Goal: Transaction & Acquisition: Subscribe to service/newsletter

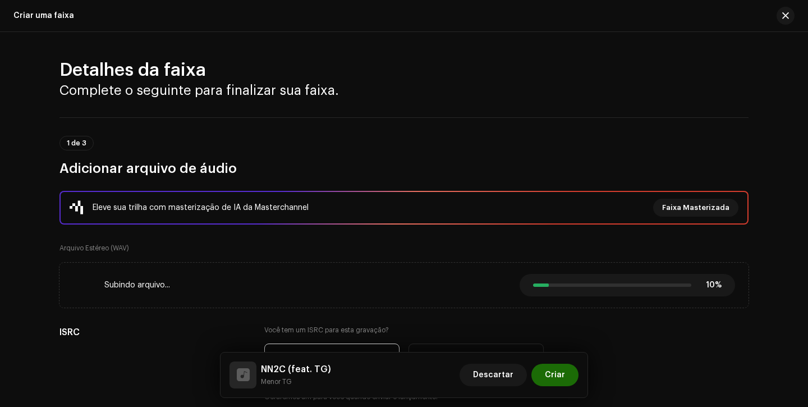
scroll to position [53, 0]
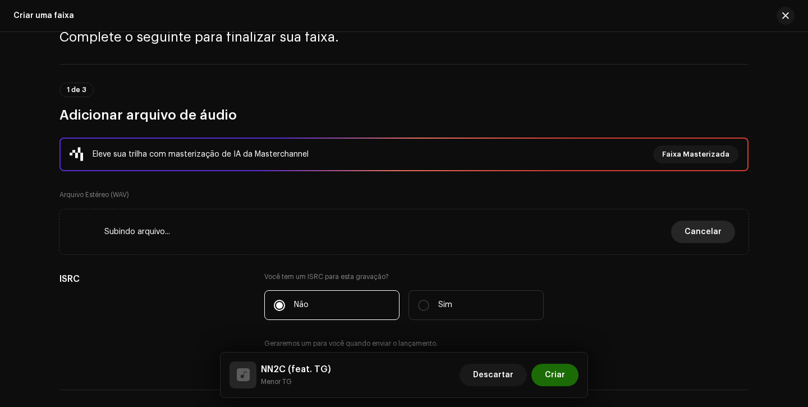
click at [724, 234] on button "Cancelar" at bounding box center [703, 232] width 64 height 22
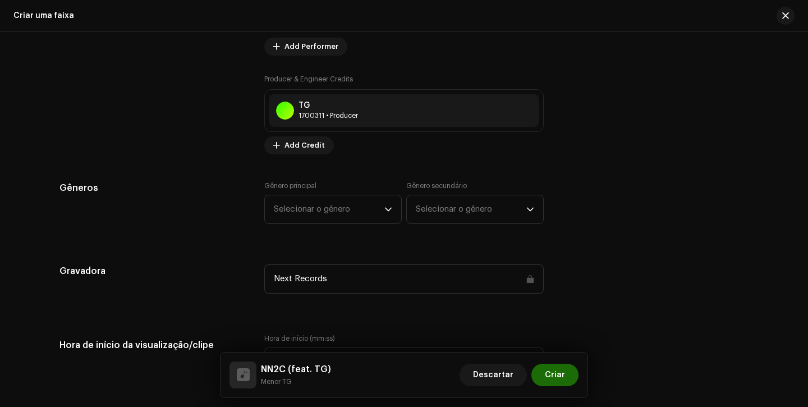
scroll to position [931, 0]
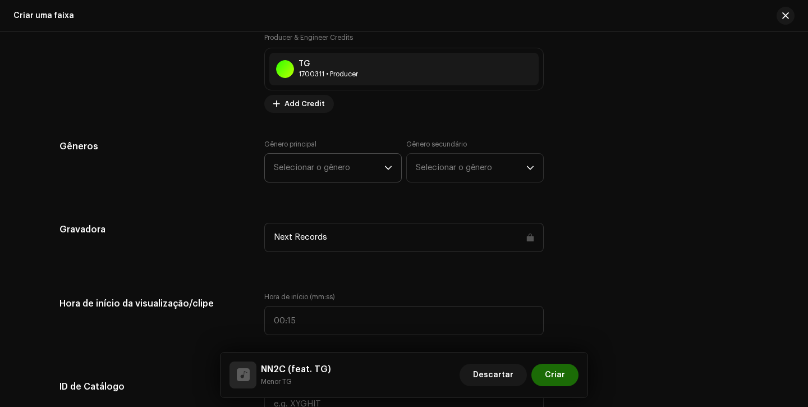
click at [332, 173] on span "Selecionar o gênero" at bounding box center [329, 168] width 111 height 28
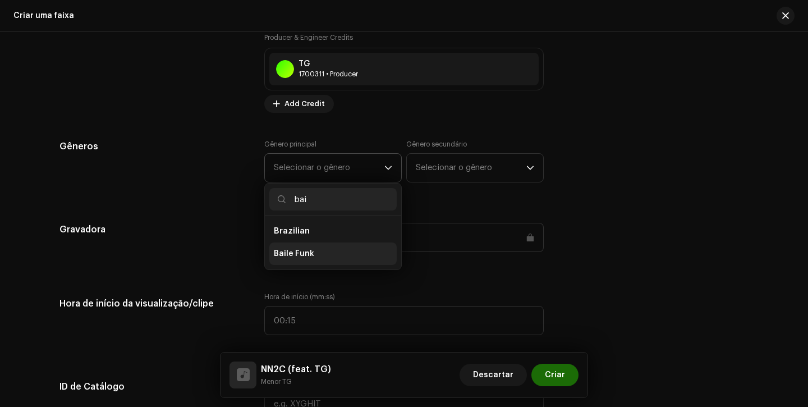
type input "bai"
click at [306, 255] on span "Baile Funk" at bounding box center [294, 253] width 40 height 11
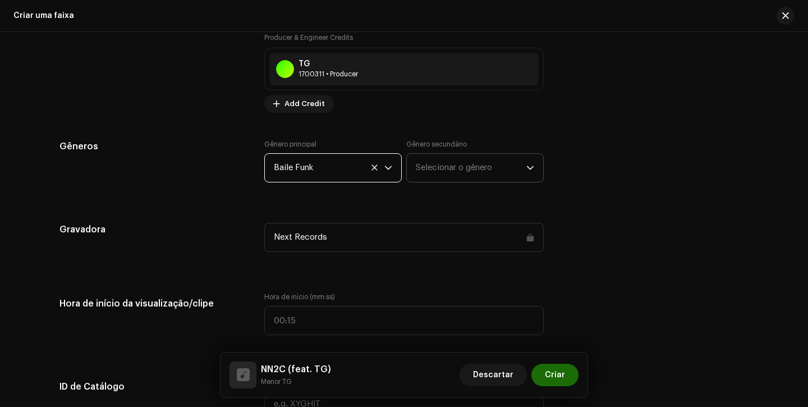
click at [467, 163] on span "Selecionar o gênero" at bounding box center [471, 168] width 111 height 28
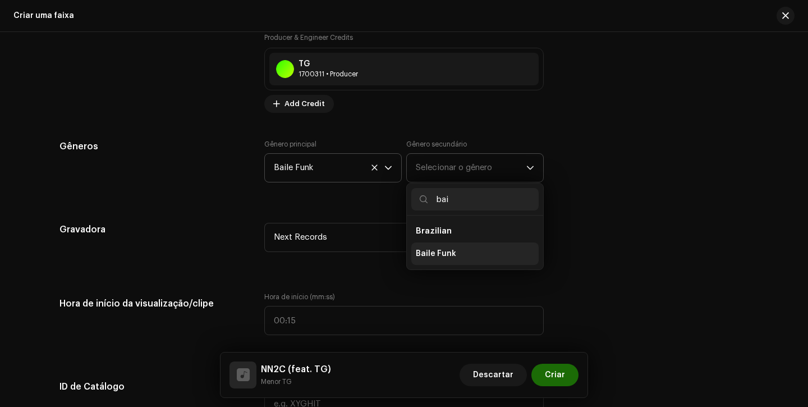
type input "bai"
click at [438, 249] on span "Baile Funk" at bounding box center [436, 253] width 40 height 11
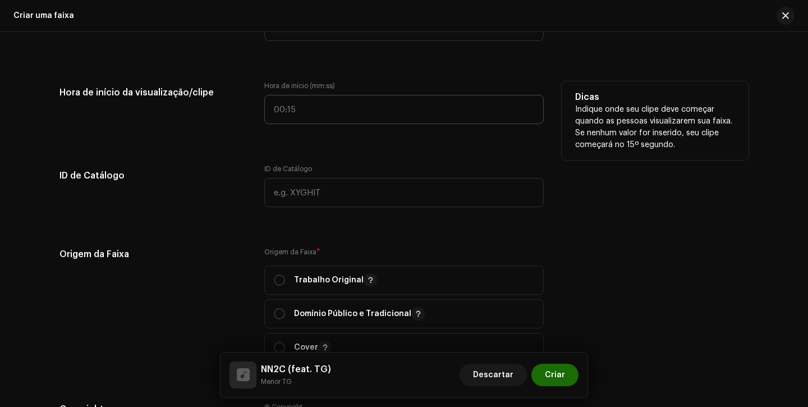
scroll to position [1243, 0]
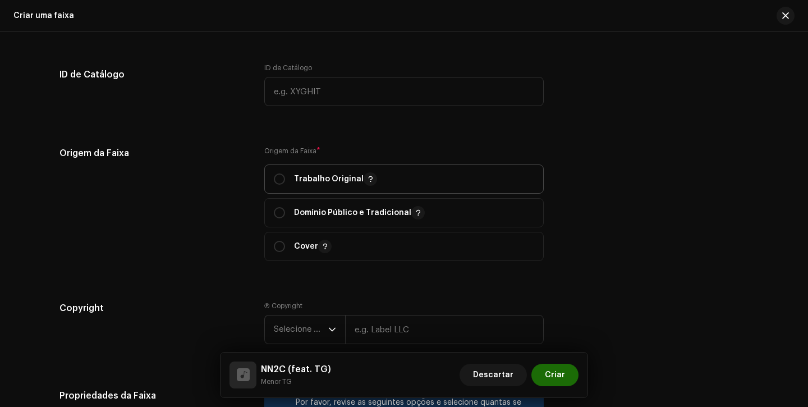
click at [274, 174] on div "Trabalho Original" at bounding box center [325, 178] width 103 height 13
radio input "true"
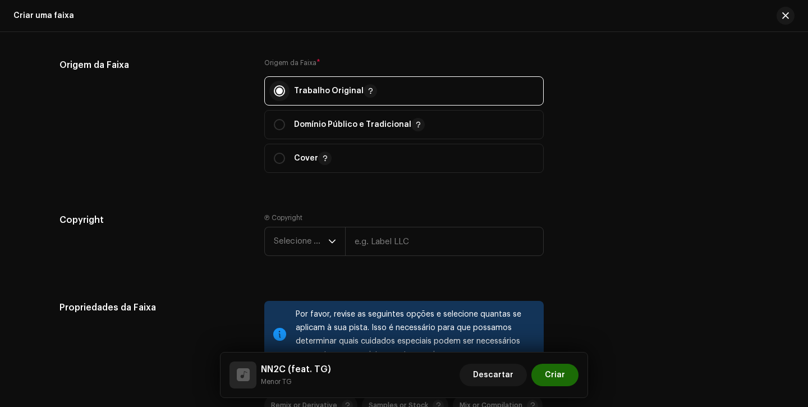
scroll to position [1377, 0]
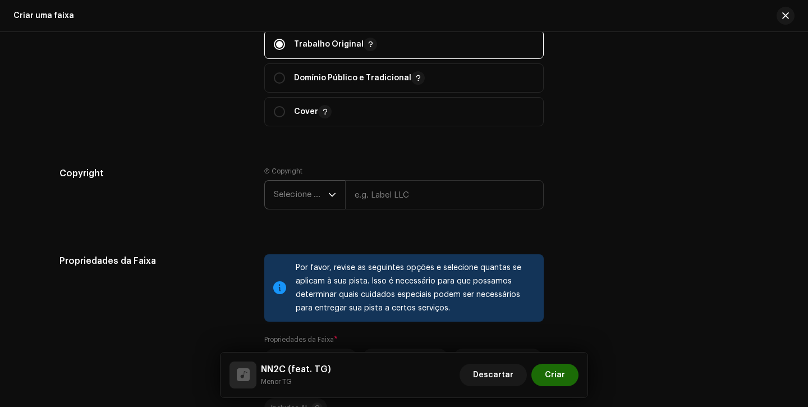
click at [283, 190] on span "Selecione o ano" at bounding box center [301, 195] width 54 height 28
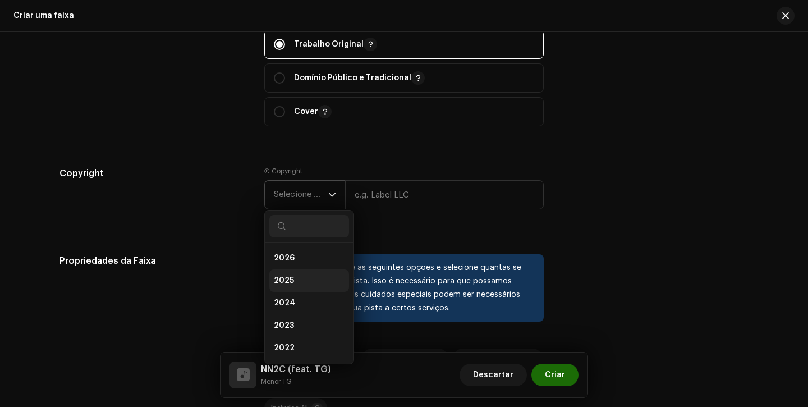
click at [302, 281] on li "2025" at bounding box center [309, 280] width 80 height 22
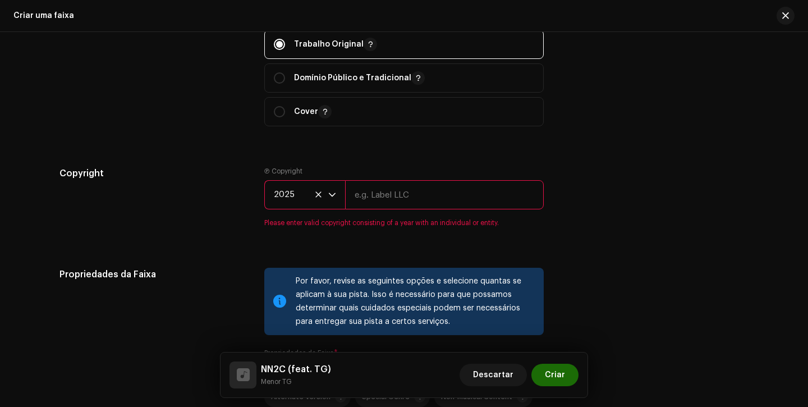
click at [409, 199] on input "text" at bounding box center [444, 194] width 199 height 29
type input "Next Records"
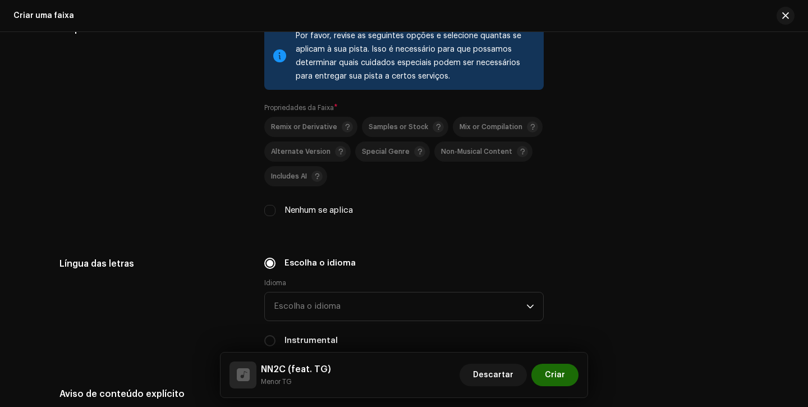
scroll to position [1631, 0]
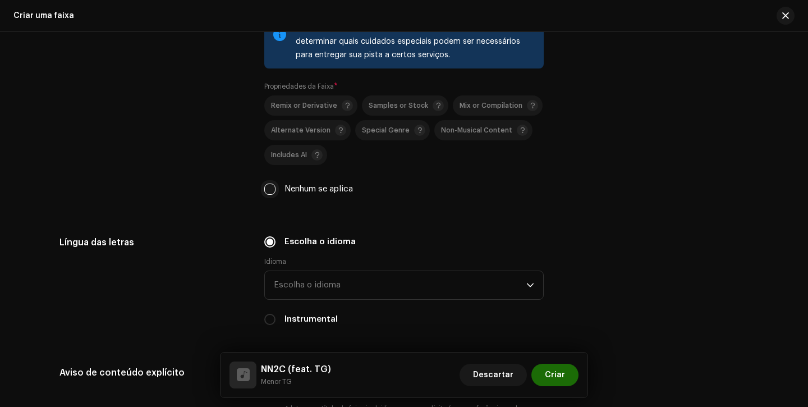
click at [270, 194] on input "Nenhum se aplica" at bounding box center [269, 188] width 11 height 11
checkbox input "true"
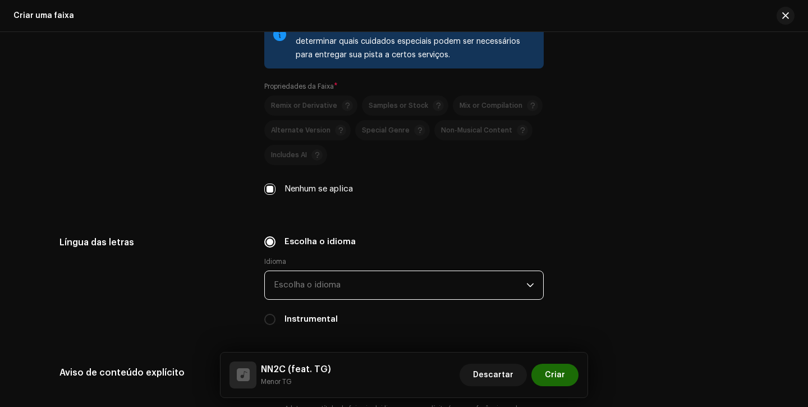
click at [320, 299] on span "Escolha o idioma" at bounding box center [400, 285] width 252 height 28
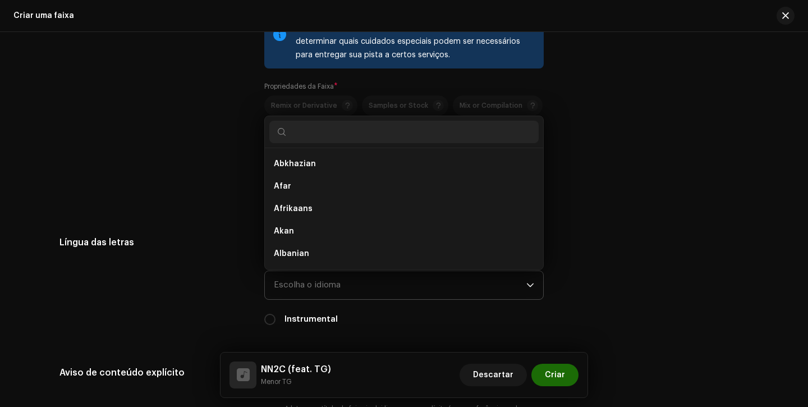
type input "o"
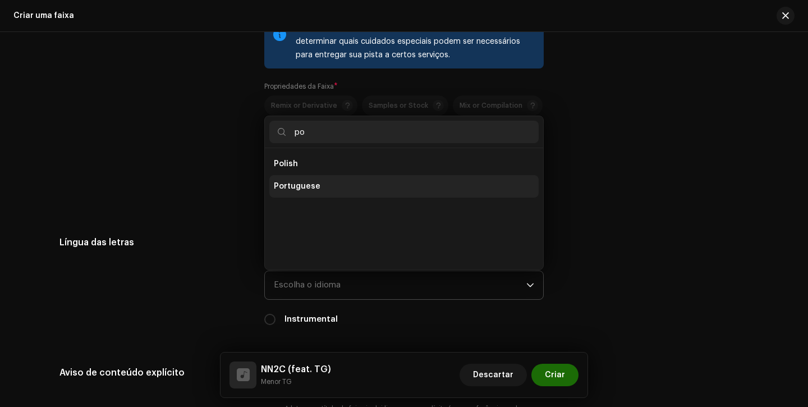
type input "po"
click at [304, 187] on span "Portuguese" at bounding box center [297, 186] width 47 height 11
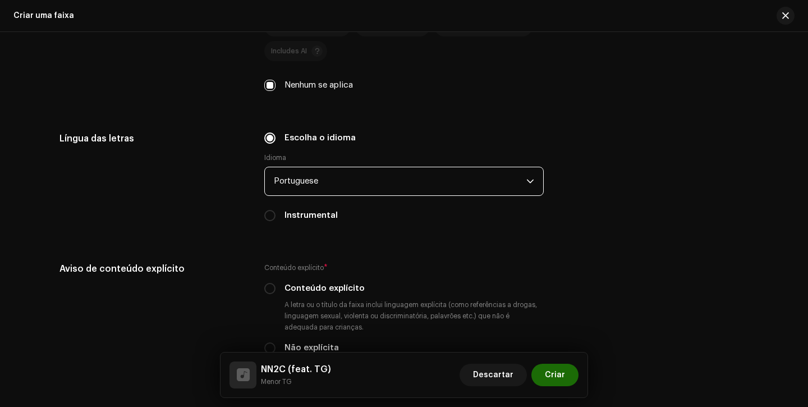
scroll to position [1777, 0]
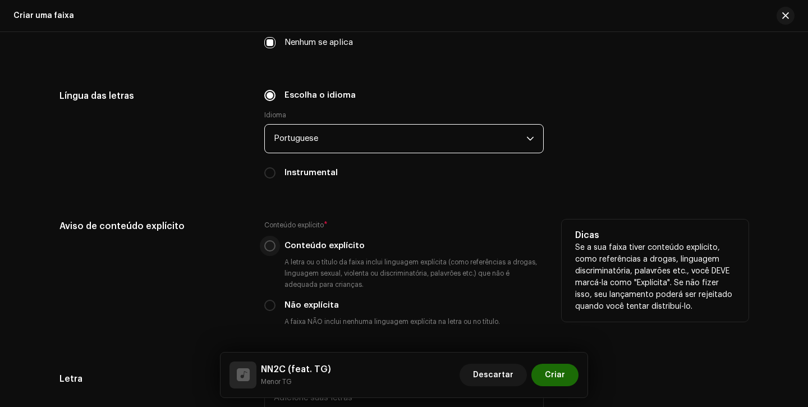
click at [268, 247] on input "Conteúdo explícito" at bounding box center [269, 245] width 11 height 11
radio input "true"
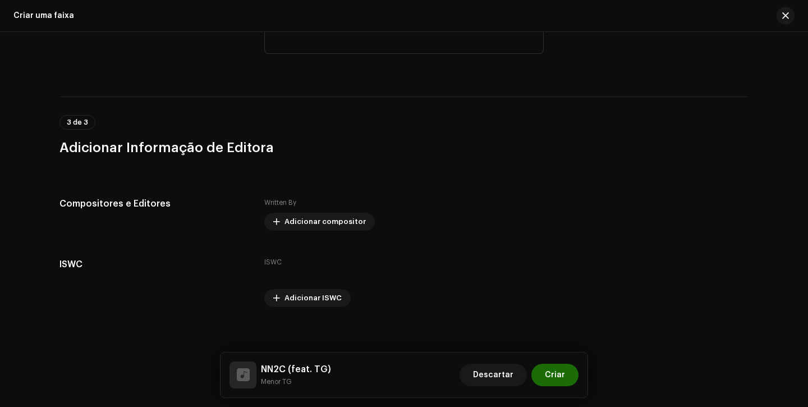
scroll to position [2158, 0]
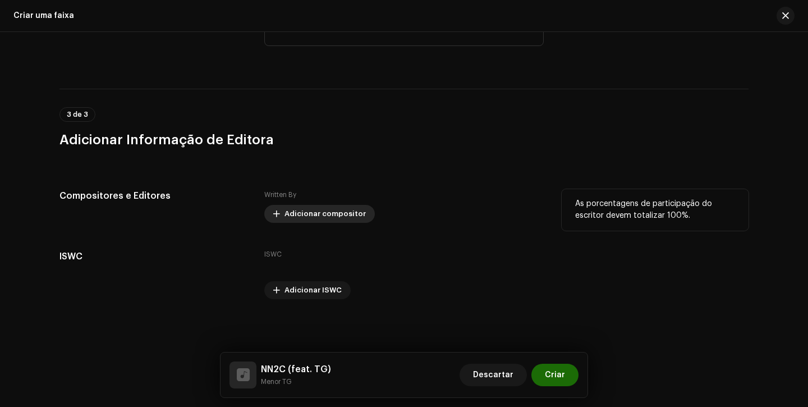
click at [313, 216] on span "Adicionar compositor" at bounding box center [324, 214] width 81 height 22
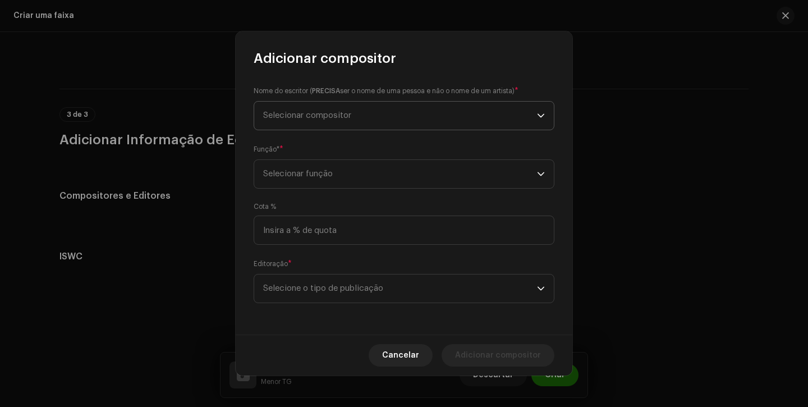
click at [354, 120] on span "Selecionar compositor" at bounding box center [400, 116] width 274 height 28
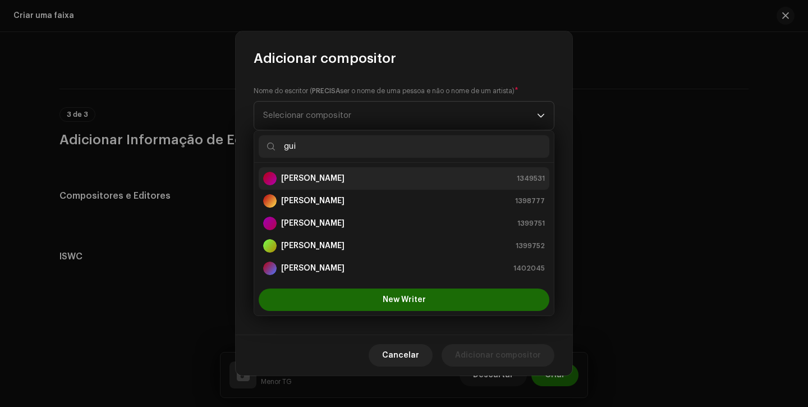
type input "gui"
click at [316, 185] on li "Guilherme Dias Santos 1349531" at bounding box center [404, 178] width 291 height 22
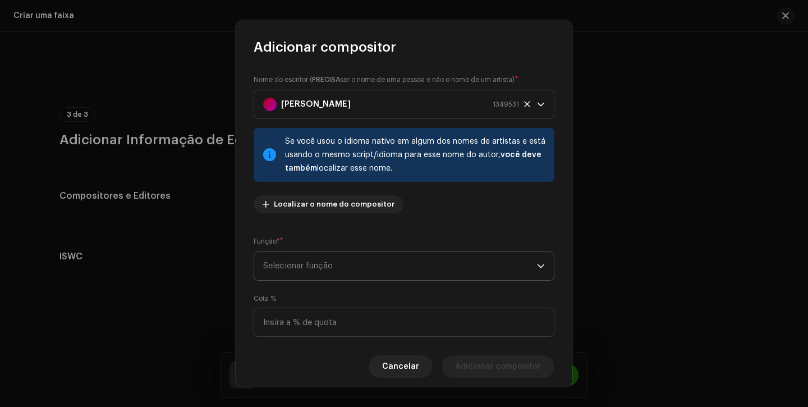
click at [333, 270] on span "Selecionar função" at bounding box center [400, 266] width 274 height 28
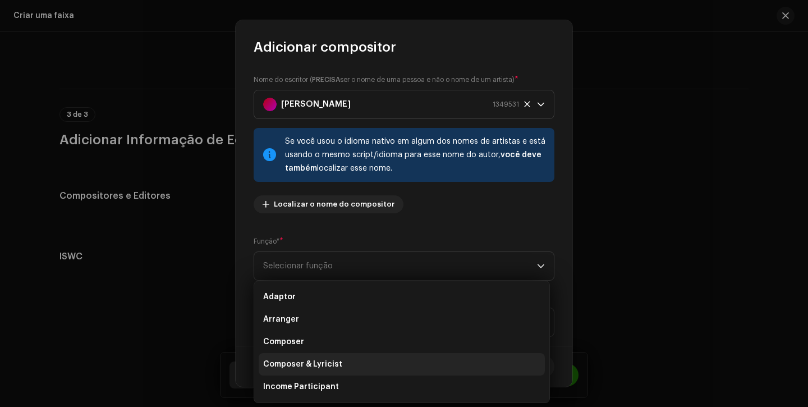
click at [337, 369] on span "Composer & Lyricist" at bounding box center [302, 364] width 79 height 11
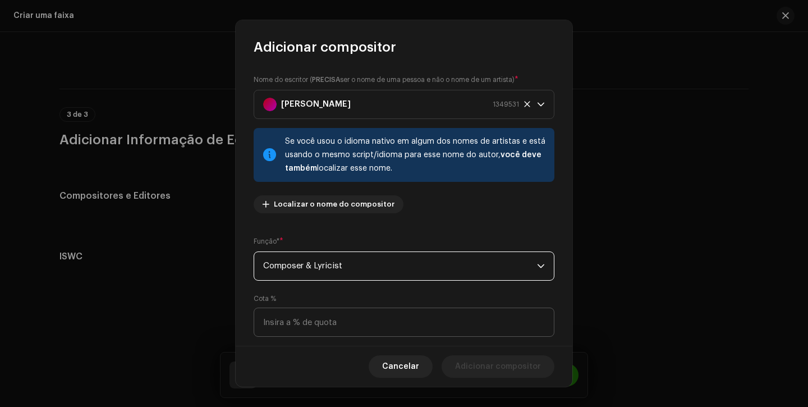
scroll to position [81, 0]
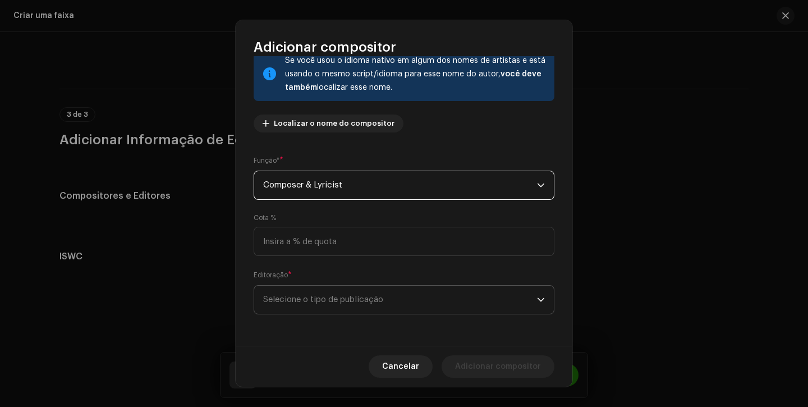
click at [373, 301] on span "Selecione o tipo de publicação" at bounding box center [400, 300] width 274 height 28
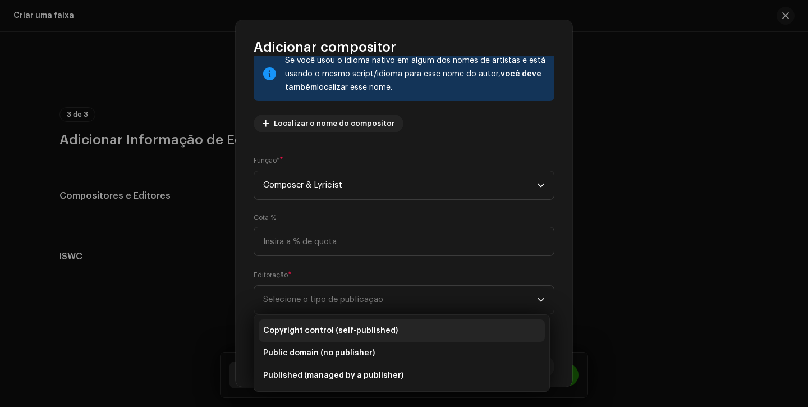
click at [369, 338] on li "Copyright control (self-published)" at bounding box center [402, 330] width 286 height 22
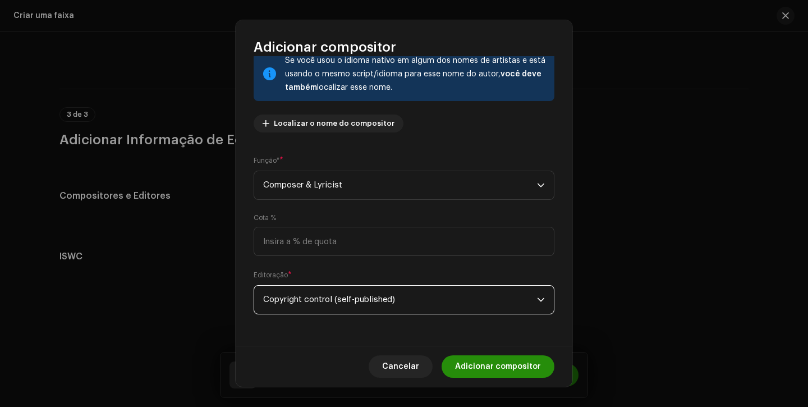
click at [473, 369] on span "Adicionar compositor" at bounding box center [498, 366] width 86 height 22
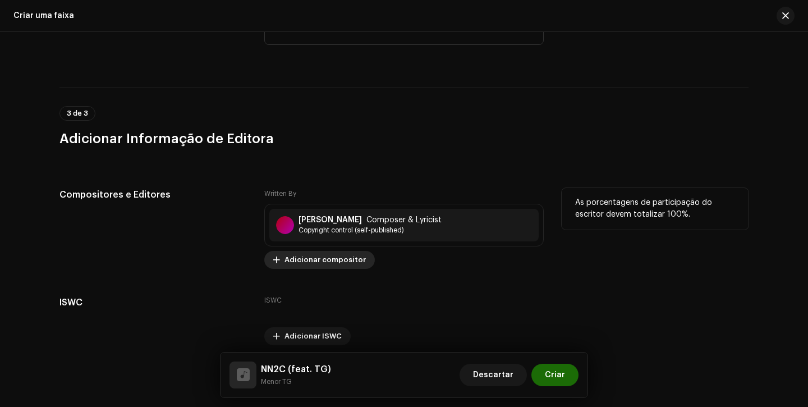
click at [328, 268] on span "Adicionar compositor" at bounding box center [324, 260] width 81 height 22
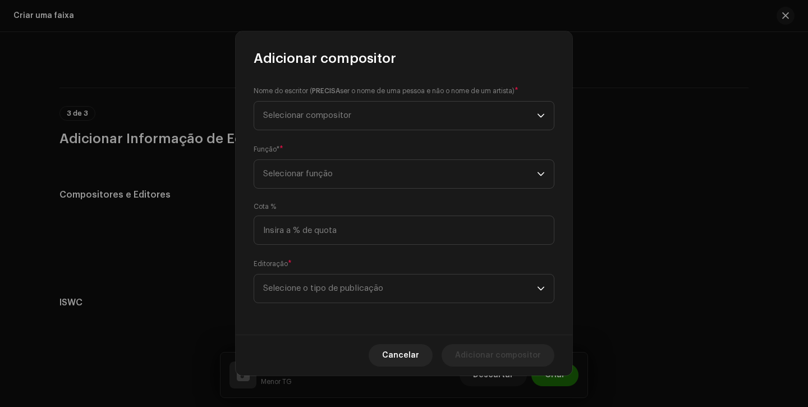
click at [378, 133] on div "Nome do escritor ( PRECISA ser o nome de uma pessoa e não o nome de um artista)…" at bounding box center [404, 200] width 337 height 267
click at [374, 118] on span "Selecionar compositor" at bounding box center [400, 116] width 274 height 28
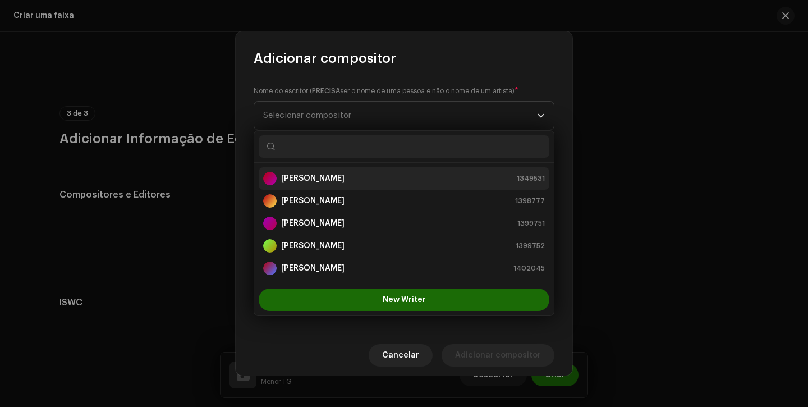
click at [345, 176] on strong "Guilherme Dias Santos" at bounding box center [312, 178] width 63 height 11
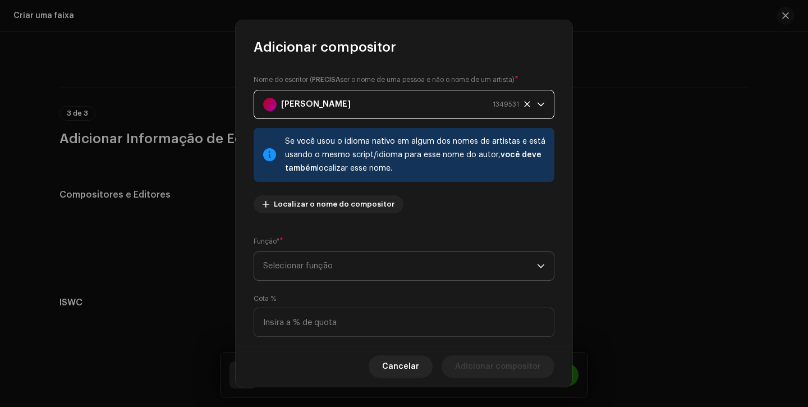
click at [306, 259] on span "Selecionar função" at bounding box center [400, 266] width 274 height 28
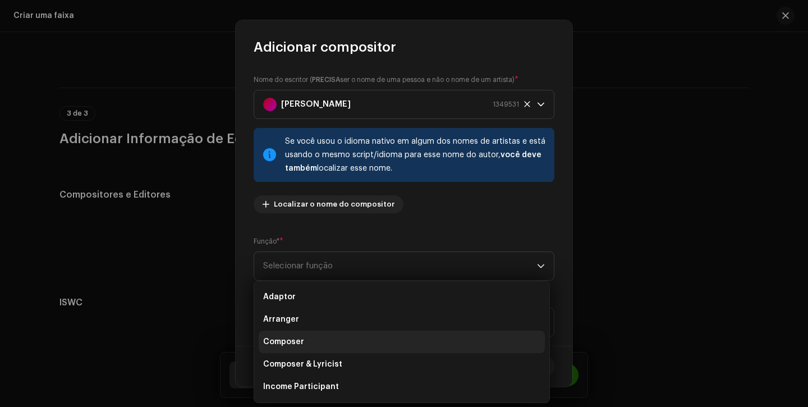
click at [286, 330] on li "Composer" at bounding box center [402, 341] width 286 height 22
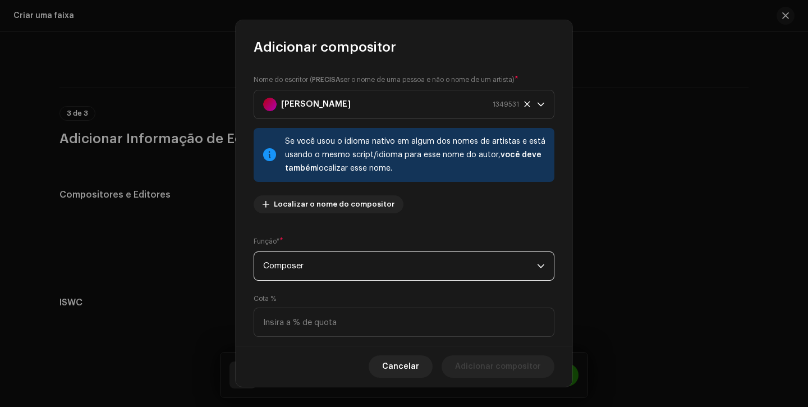
click at [327, 281] on div "Nome do escritor ( PRECISA ser o nome de uma pessoa e não o nome de um artista)…" at bounding box center [404, 201] width 337 height 290
click at [330, 277] on span "Composer" at bounding box center [400, 266] width 274 height 28
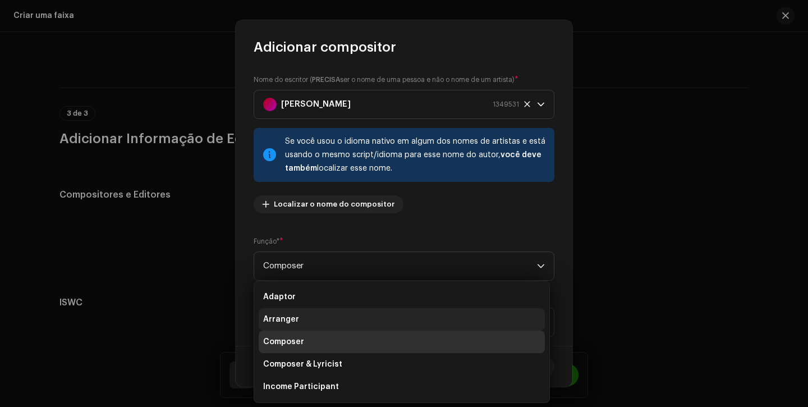
click at [319, 317] on li "Arranger" at bounding box center [402, 319] width 286 height 22
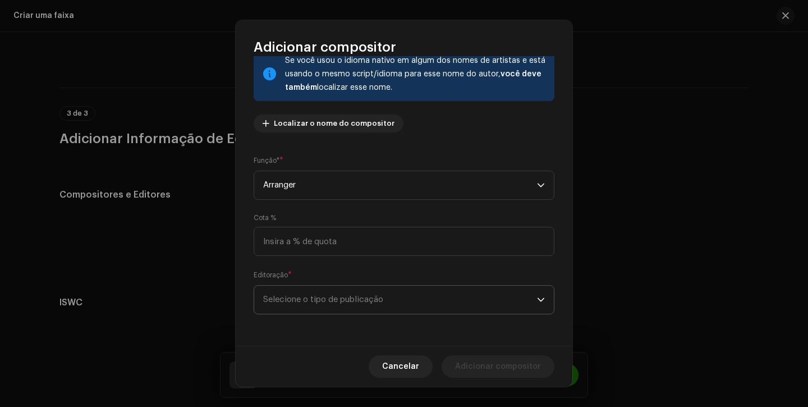
click at [365, 304] on span "Selecione o tipo de publicação" at bounding box center [400, 300] width 274 height 28
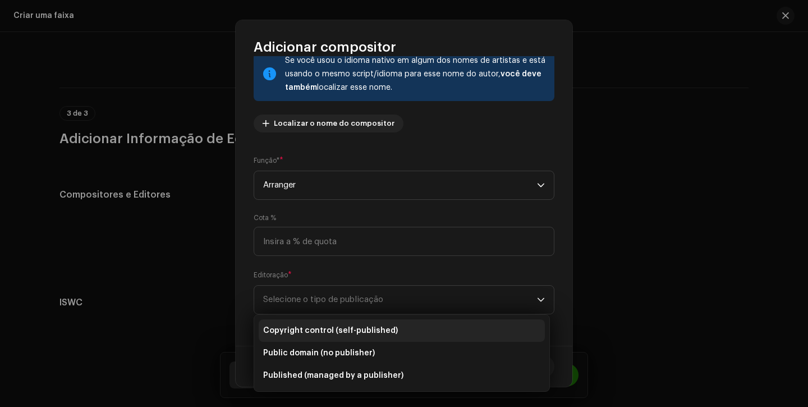
click at [359, 325] on span "Copyright control (self-published)" at bounding box center [330, 330] width 135 height 11
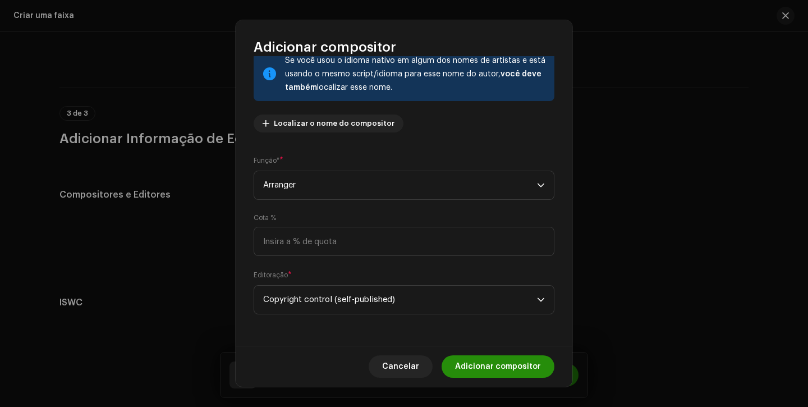
click at [481, 373] on span "Adicionar compositor" at bounding box center [498, 366] width 86 height 22
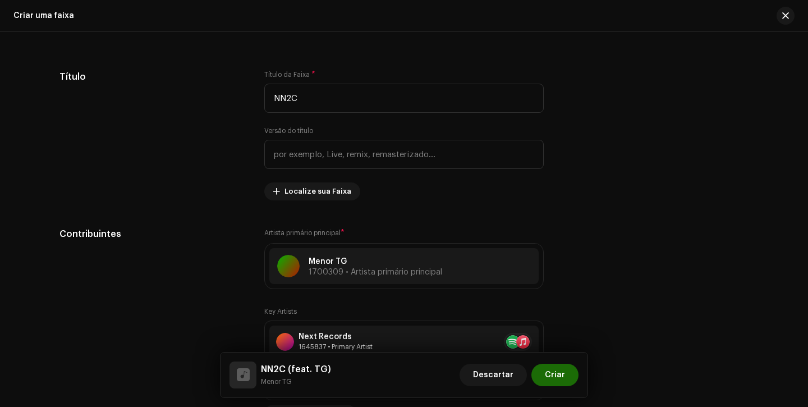
scroll to position [174, 0]
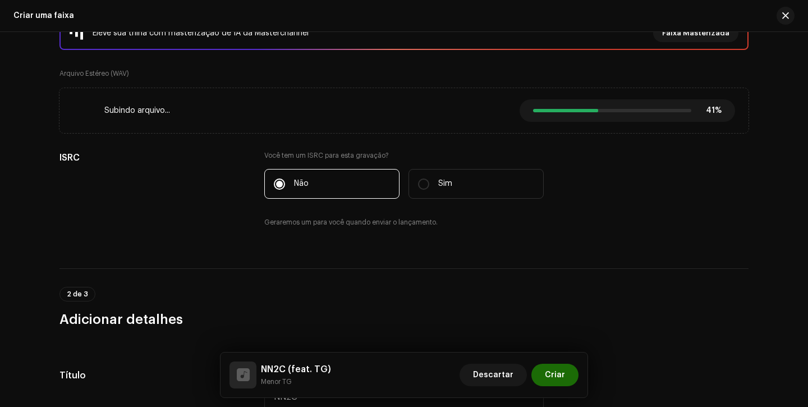
click at [193, 121] on div "Subindo arquivo... 41% 41% Cancelar" at bounding box center [404, 110] width 662 height 22
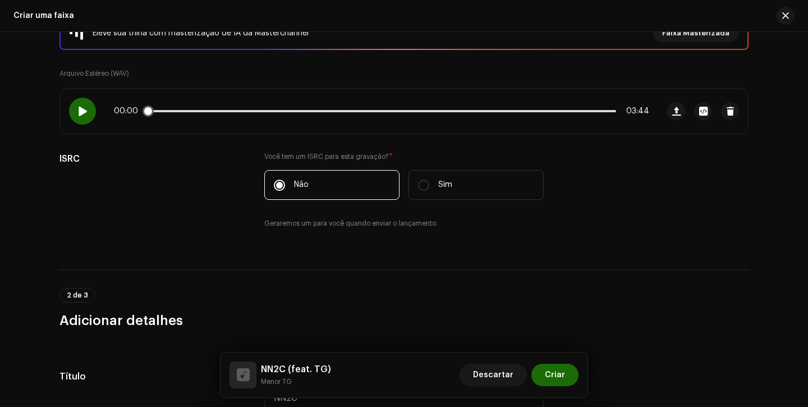
click at [86, 113] on div at bounding box center [82, 111] width 27 height 27
drag, startPoint x: 151, startPoint y: 116, endPoint x: 164, endPoint y: 117, distance: 13.5
click at [164, 116] on div "00:02 03:44" at bounding box center [359, 111] width 598 height 45
click at [173, 114] on div "00:59 03:44" at bounding box center [381, 111] width 535 height 9
click at [278, 113] on div "01:00 03:44" at bounding box center [381, 111] width 535 height 9
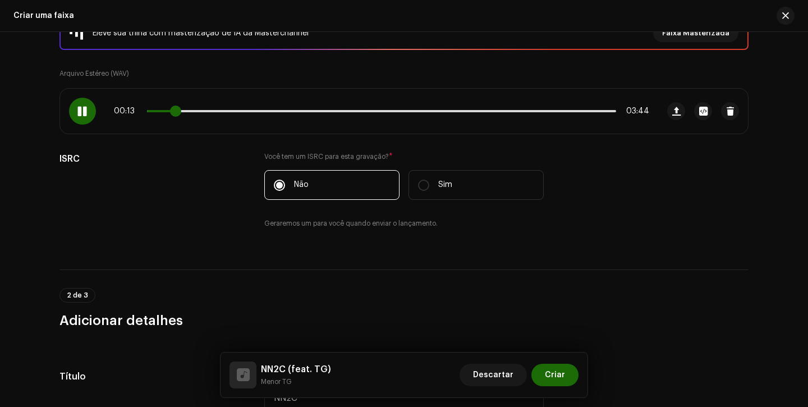
drag, startPoint x: 277, startPoint y: 113, endPoint x: 174, endPoint y: 111, distance: 102.7
click at [174, 111] on span at bounding box center [175, 110] width 11 height 11
click at [77, 112] on span at bounding box center [82, 111] width 10 height 9
click at [728, 114] on span "button" at bounding box center [730, 111] width 8 height 9
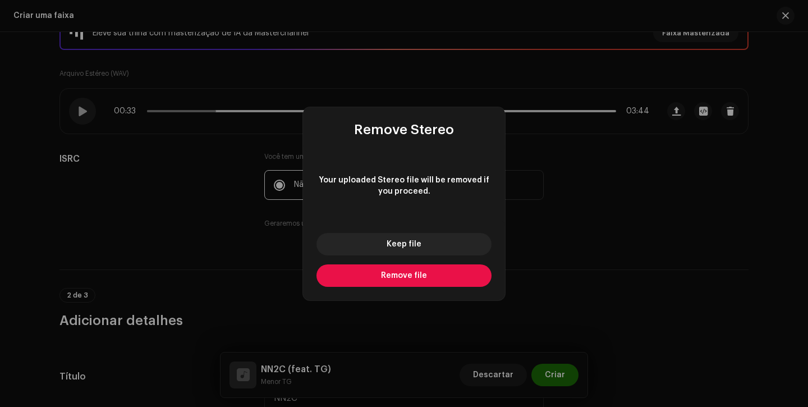
click at [445, 272] on button "Remove file" at bounding box center [403, 275] width 175 height 22
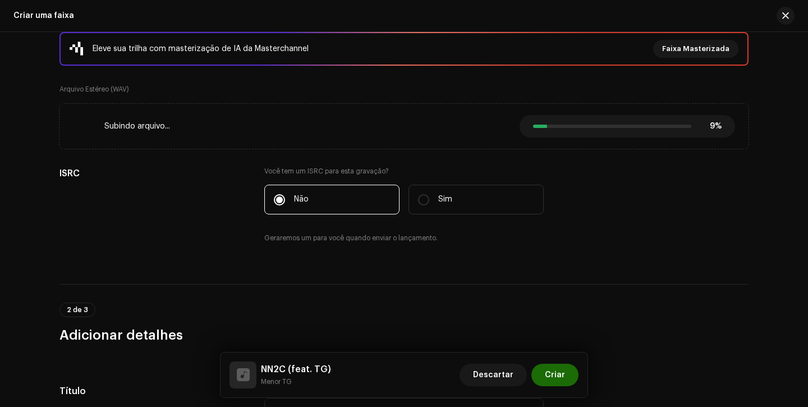
scroll to position [146, 0]
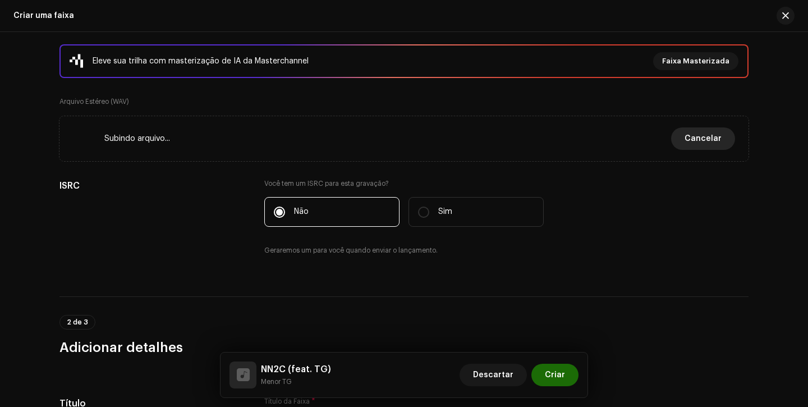
click at [714, 140] on span "Cancelar" at bounding box center [703, 138] width 37 height 22
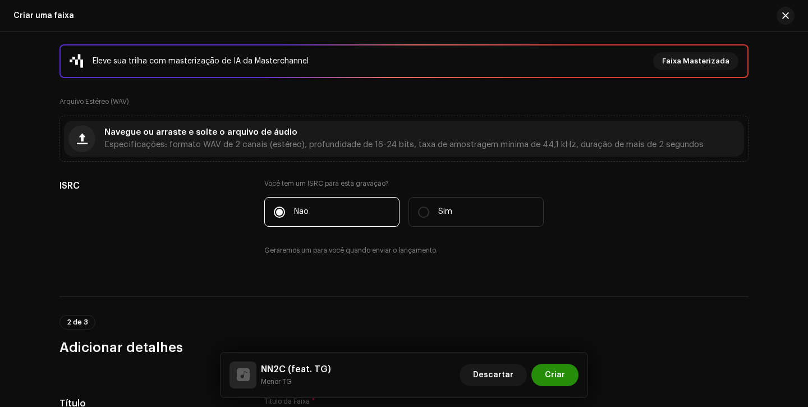
click at [556, 378] on span "Criar" at bounding box center [555, 375] width 20 height 22
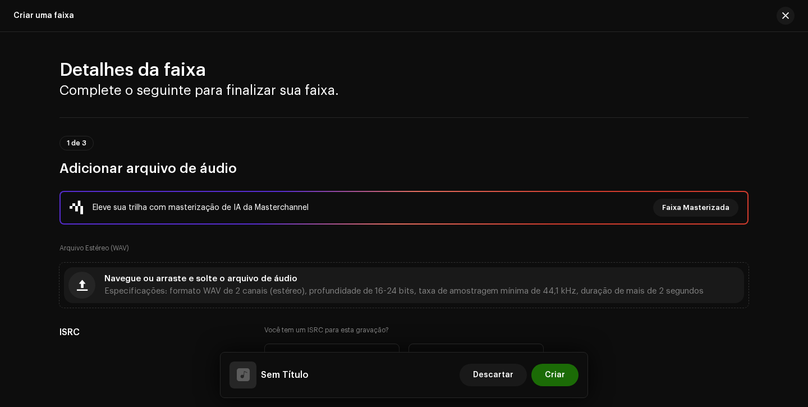
scroll to position [691, 0]
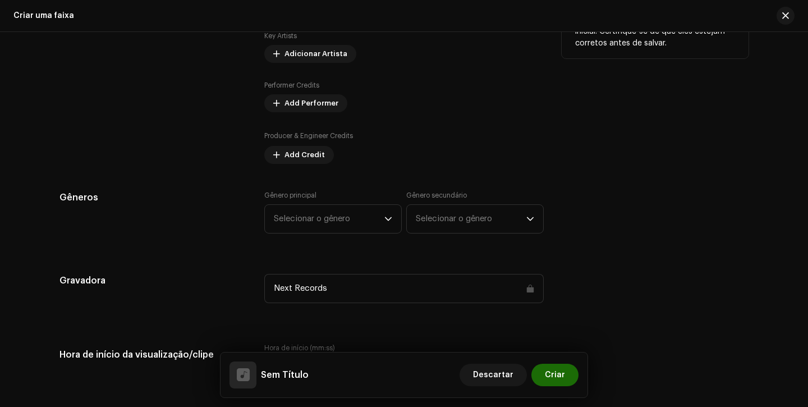
click at [636, 144] on div "Dicas A Apple não permite alterações no Nome do artista e no ID do artista após…" at bounding box center [655, 72] width 187 height 184
click at [787, 15] on span "button" at bounding box center [785, 15] width 7 height 9
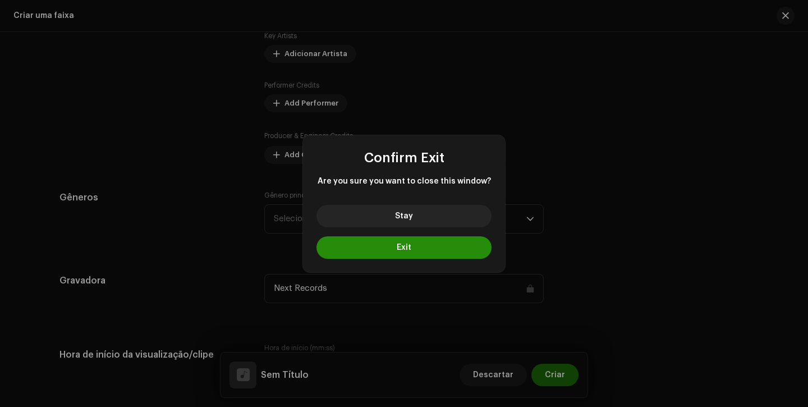
click at [441, 256] on button "Exit" at bounding box center [403, 247] width 175 height 22
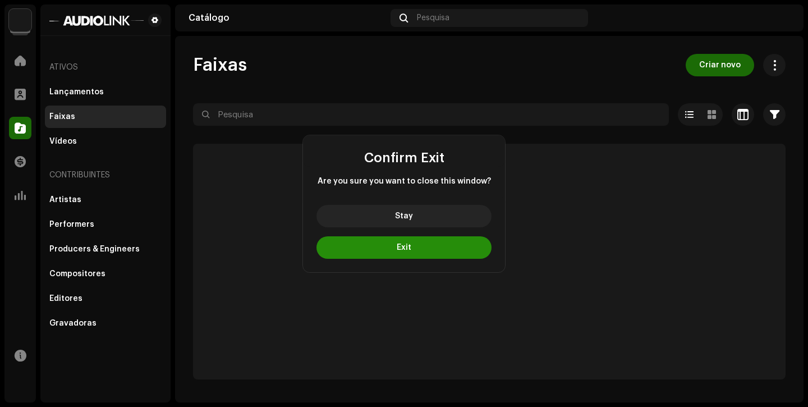
click at [440, 256] on p-skeleton at bounding box center [489, 262] width 593 height 236
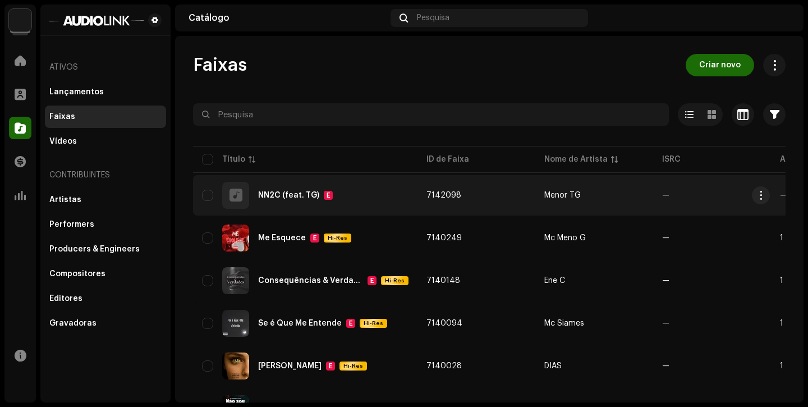
click at [312, 201] on div "NN2C (feat. TG) E" at bounding box center [305, 195] width 206 height 27
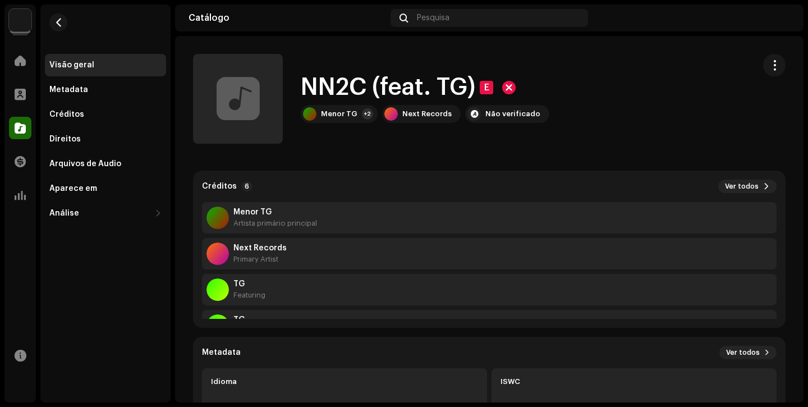
click at [763, 76] on div at bounding box center [774, 99] width 22 height 90
click at [769, 70] on span "button" at bounding box center [774, 65] width 11 height 9
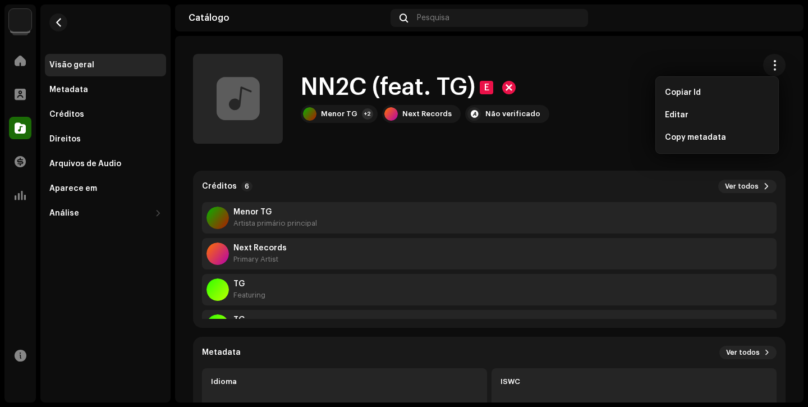
click at [700, 117] on div "Editar" at bounding box center [717, 115] width 104 height 9
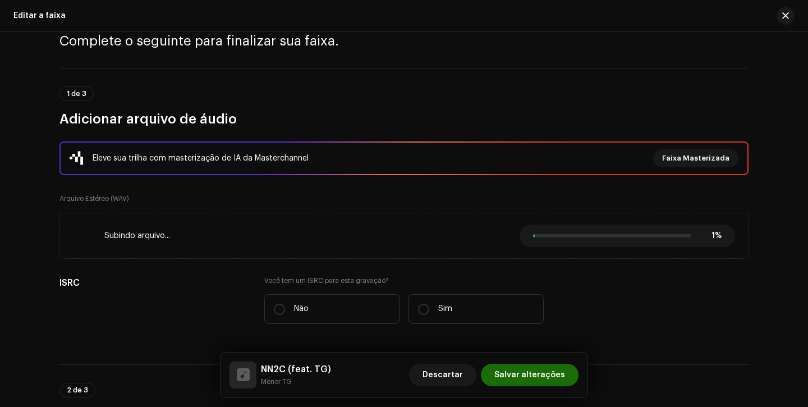
scroll to position [54, 0]
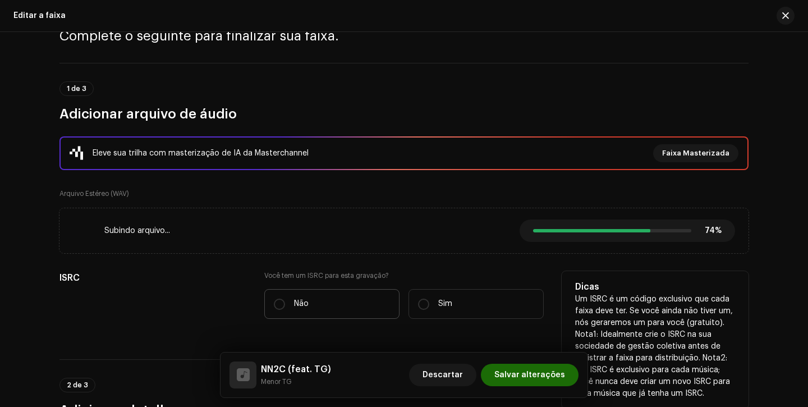
click at [294, 302] on p "Não" at bounding box center [301, 304] width 15 height 12
click at [285, 302] on input "Não" at bounding box center [279, 303] width 11 height 11
radio input "true"
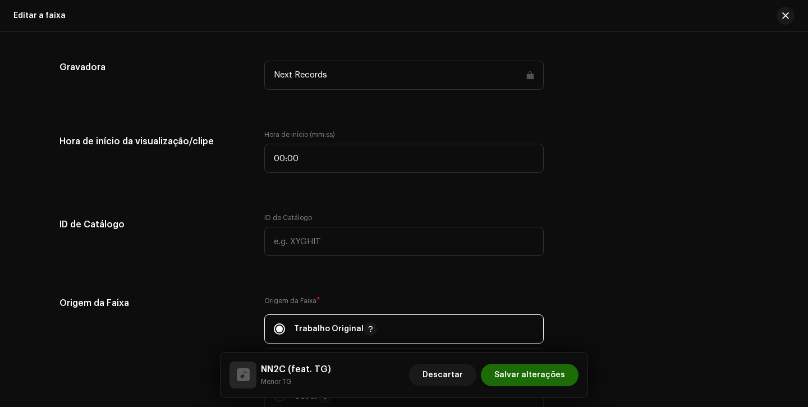
scroll to position [1080, 0]
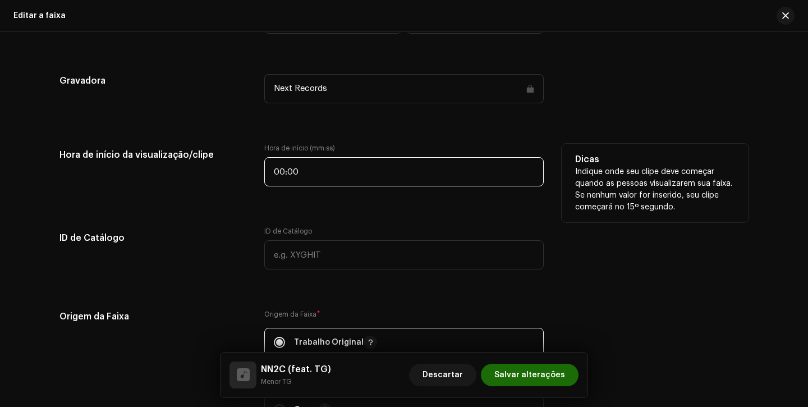
click at [270, 174] on input "00:00" at bounding box center [403, 171] width 279 height 29
type input "00:15"
click at [214, 193] on div "Hora de início da visualização/clipe" at bounding box center [152, 172] width 187 height 56
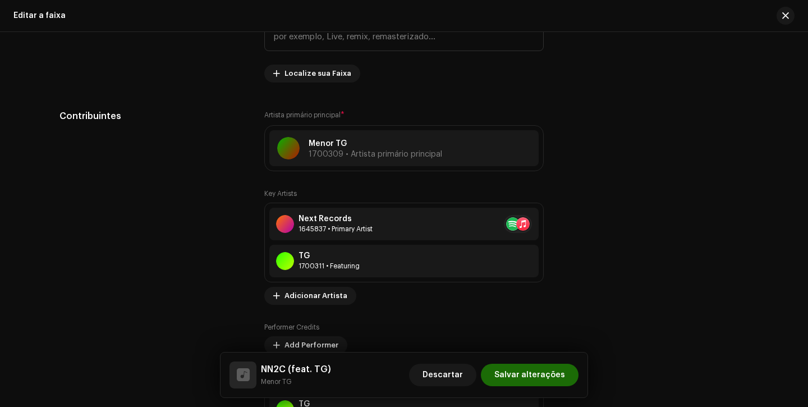
scroll to position [603, 0]
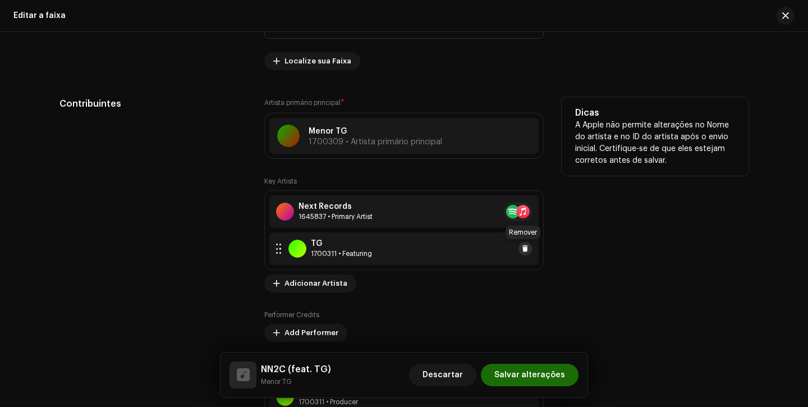
click at [522, 250] on span at bounding box center [525, 248] width 7 height 9
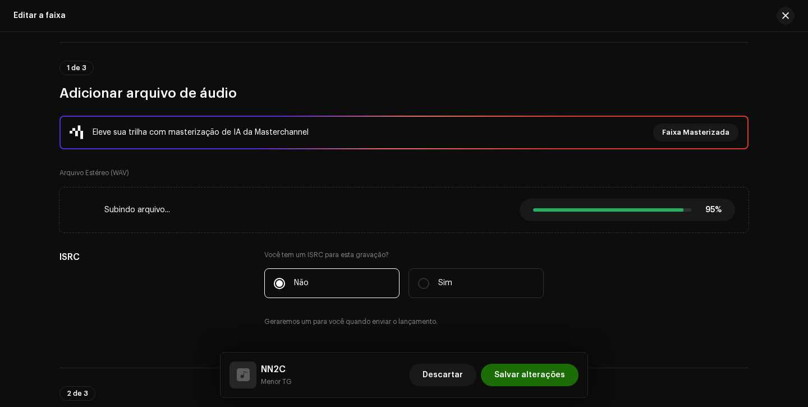
scroll to position [0, 0]
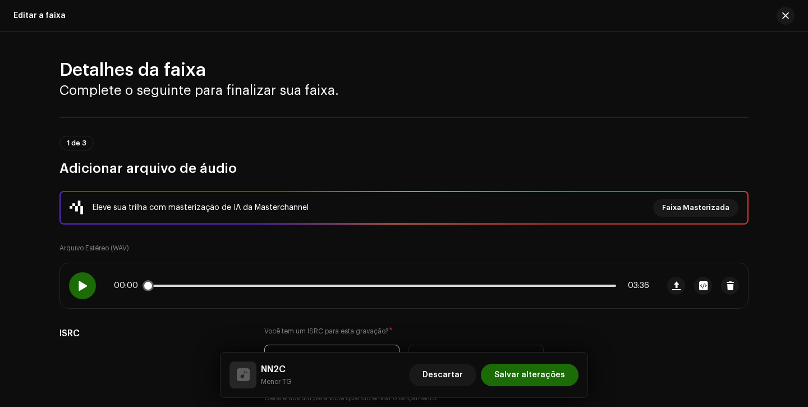
click at [89, 283] on div at bounding box center [82, 285] width 27 height 27
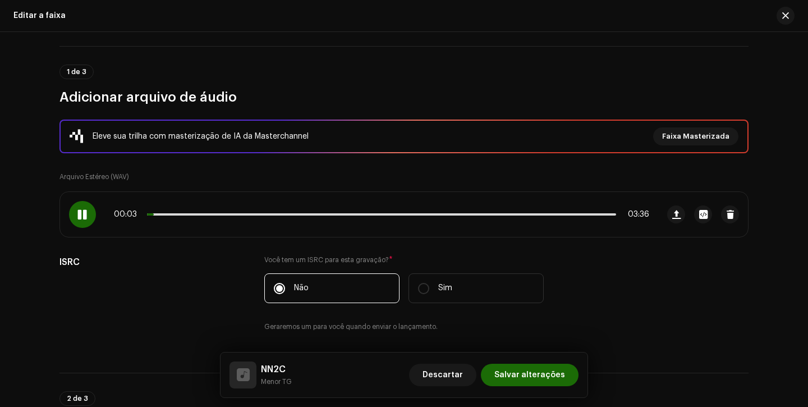
scroll to position [76, 0]
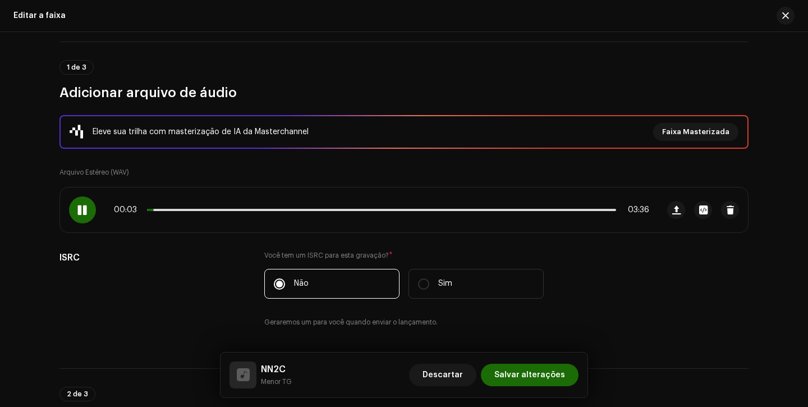
click at [166, 240] on div "Eleve sua trilha com masterização de IA da Masterchannel Faixa Masterizada Arqu…" at bounding box center [403, 228] width 689 height 226
drag, startPoint x: 159, startPoint y: 210, endPoint x: 180, endPoint y: 211, distance: 21.4
click at [180, 211] on span at bounding box center [185, 209] width 11 height 11
drag, startPoint x: 180, startPoint y: 211, endPoint x: 168, endPoint y: 211, distance: 11.8
click at [169, 211] on span at bounding box center [173, 209] width 11 height 11
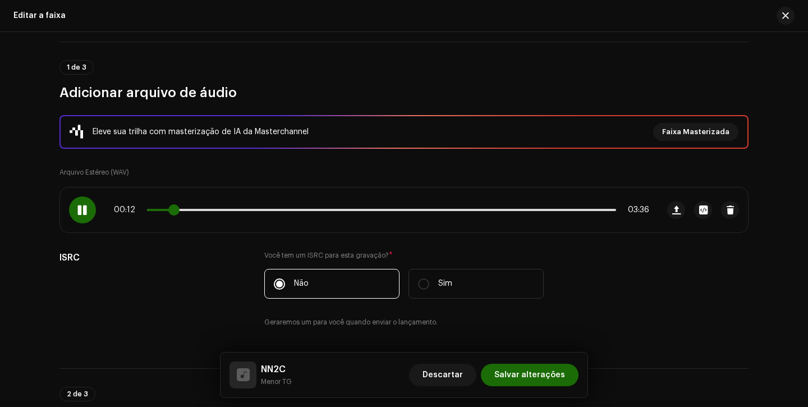
drag, startPoint x: 168, startPoint y: 211, endPoint x: 176, endPoint y: 211, distance: 7.9
click at [176, 211] on span at bounding box center [173, 209] width 11 height 11
click at [544, 374] on span "Salvar alterações" at bounding box center [529, 375] width 71 height 22
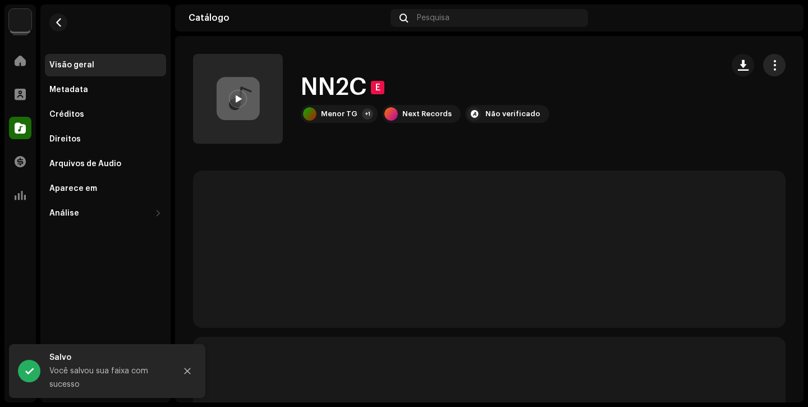
click at [768, 74] on button "button" at bounding box center [774, 65] width 22 height 22
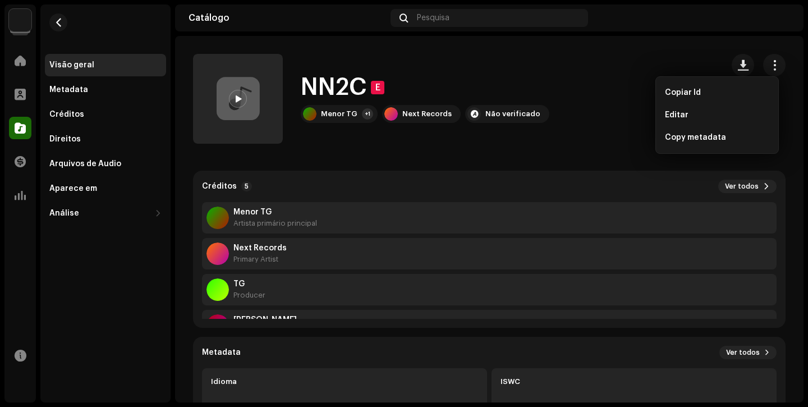
click at [21, 118] on div at bounding box center [20, 128] width 22 height 22
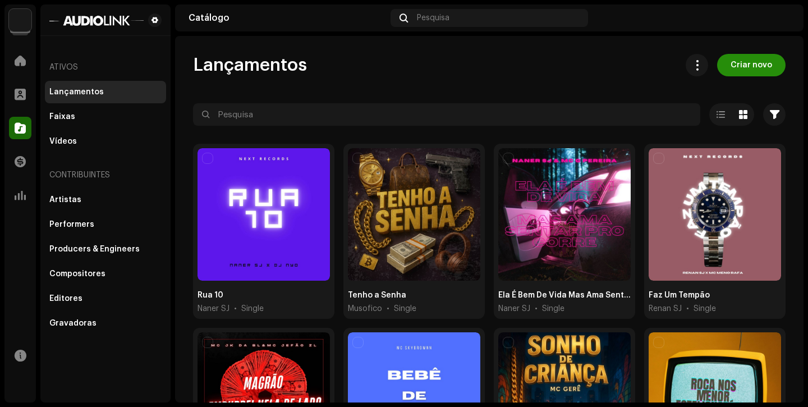
click at [731, 59] on span "Criar novo" at bounding box center [752, 65] width 42 height 22
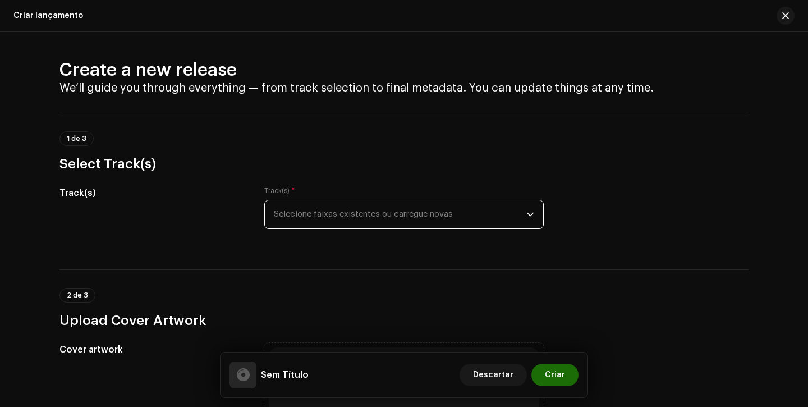
click at [336, 213] on span "Selecione faixas existentes ou carregue novas" at bounding box center [400, 214] width 252 height 28
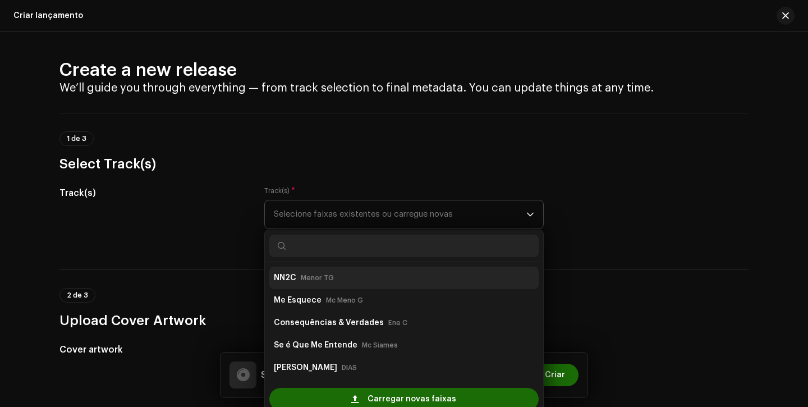
click at [323, 275] on small "Menor TG" at bounding box center [317, 277] width 33 height 11
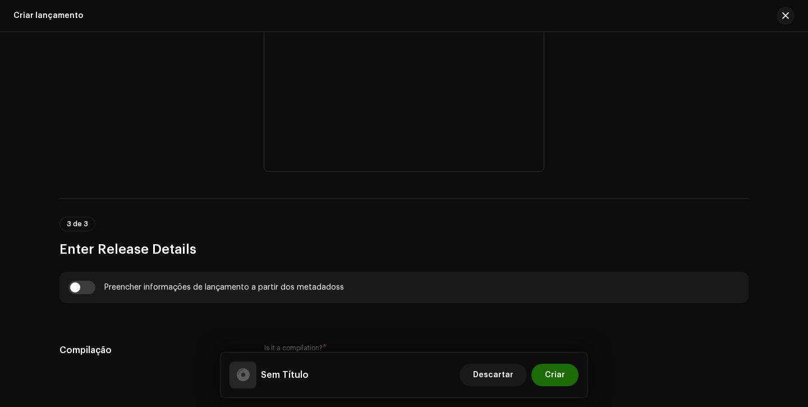
scroll to position [827, 0]
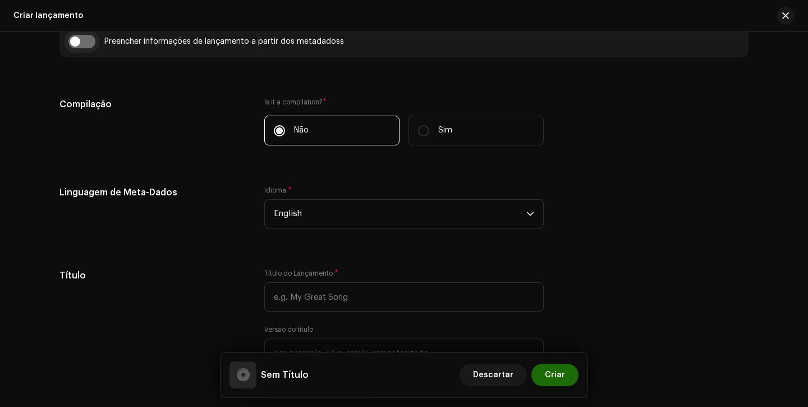
click at [77, 39] on input "checkbox" at bounding box center [81, 41] width 27 height 13
checkbox input "true"
type input "NN2C"
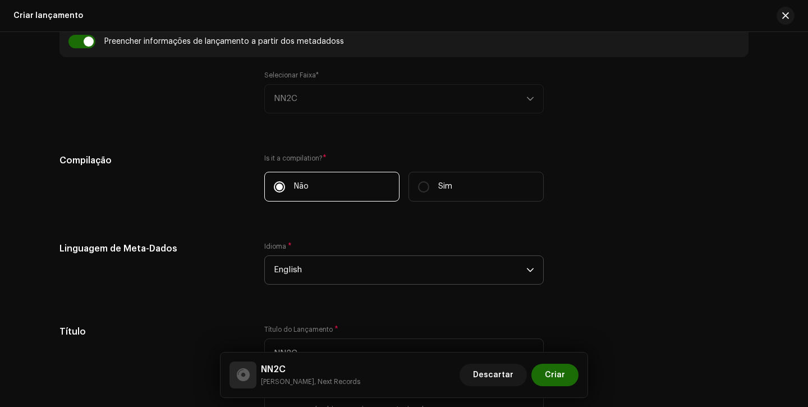
click at [324, 263] on span "English" at bounding box center [400, 270] width 252 height 28
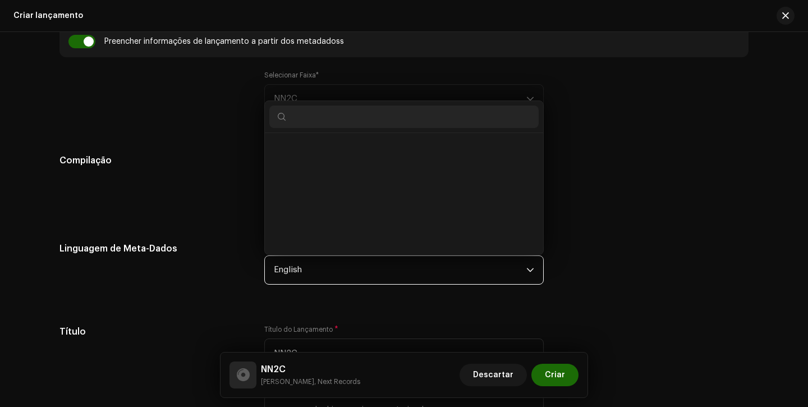
click at [324, 263] on span "English" at bounding box center [400, 270] width 252 height 28
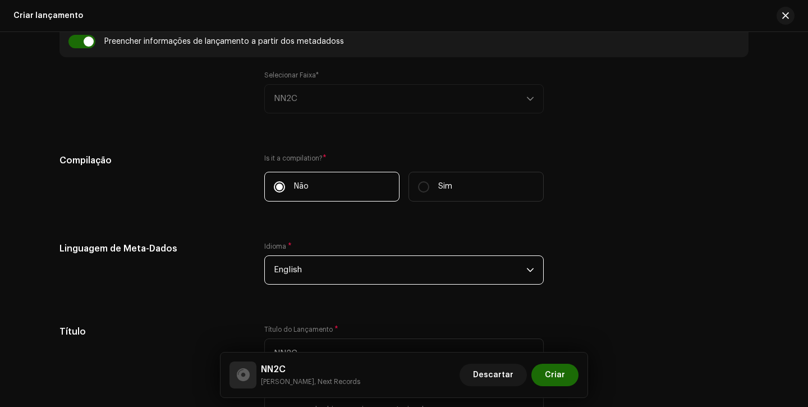
click at [324, 263] on span "English" at bounding box center [400, 270] width 252 height 28
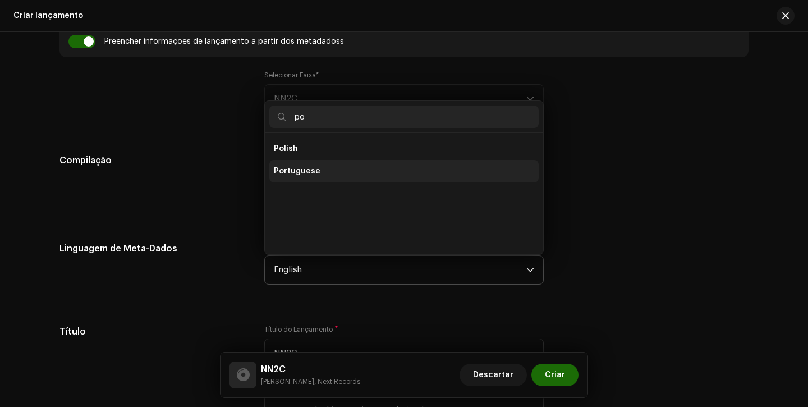
type input "po"
click at [300, 174] on span "Portuguese" at bounding box center [297, 171] width 47 height 11
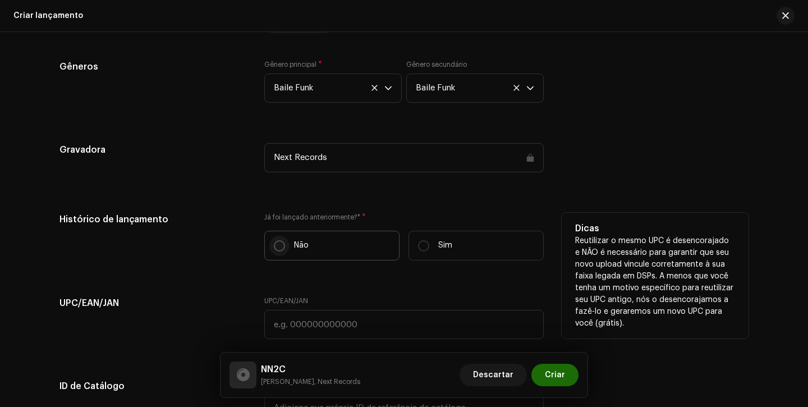
click at [281, 250] on input "Não" at bounding box center [279, 245] width 11 height 11
radio input "true"
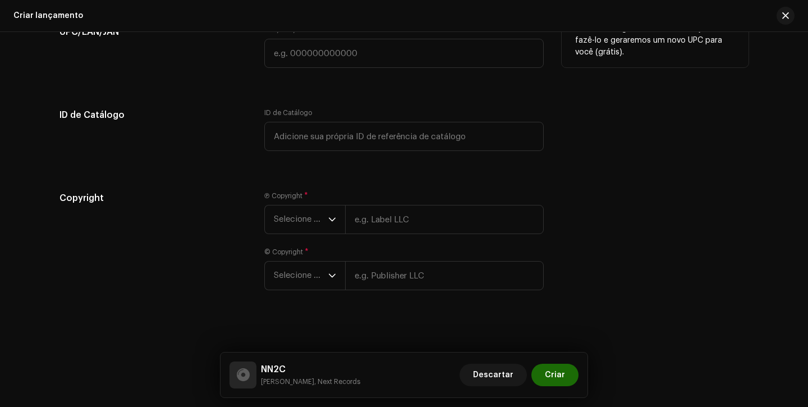
scroll to position [1907, 0]
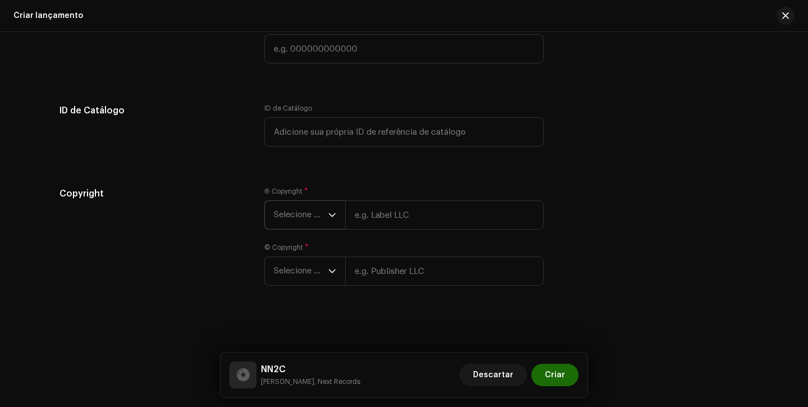
click at [296, 216] on span "Selecione o ano" at bounding box center [301, 215] width 54 height 28
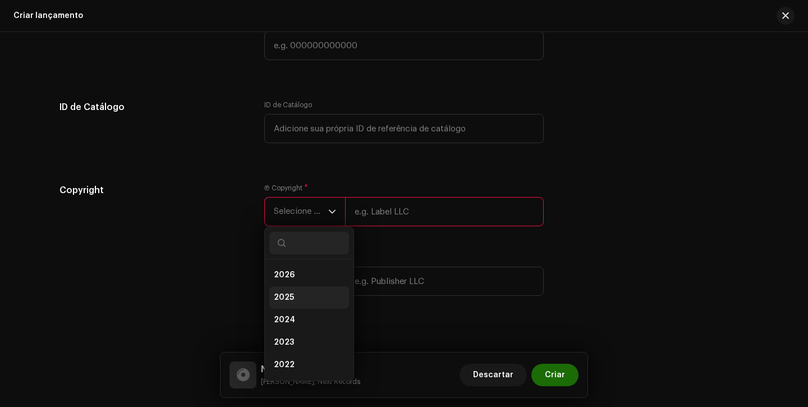
click at [298, 302] on li "2025" at bounding box center [309, 297] width 80 height 22
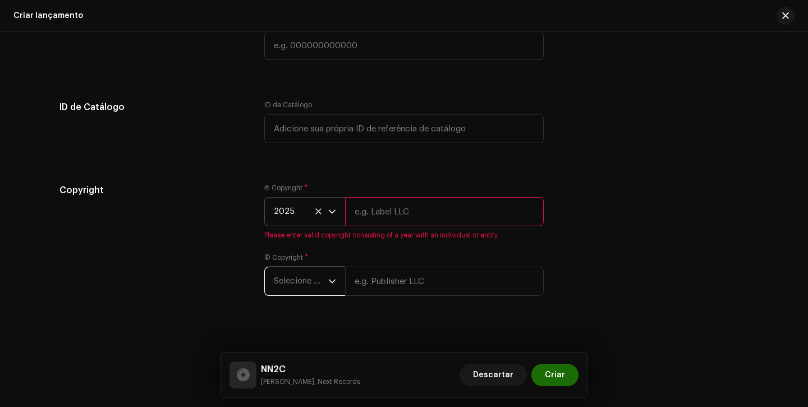
click at [301, 277] on span "Selecione o ano" at bounding box center [301, 281] width 54 height 28
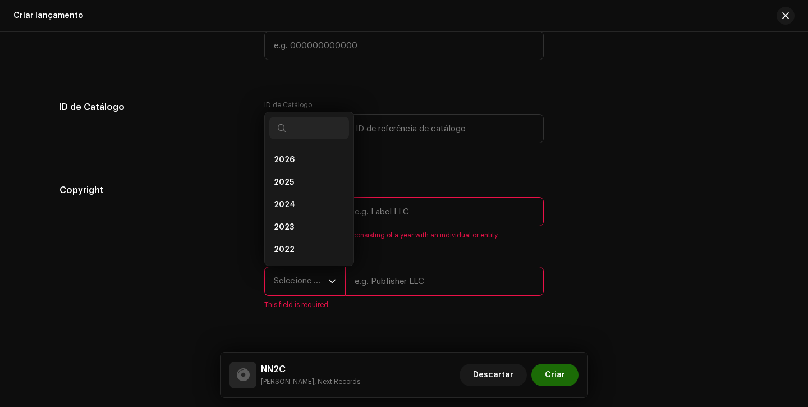
scroll to position [18, 0]
click at [297, 172] on li "2025" at bounding box center [309, 164] width 80 height 22
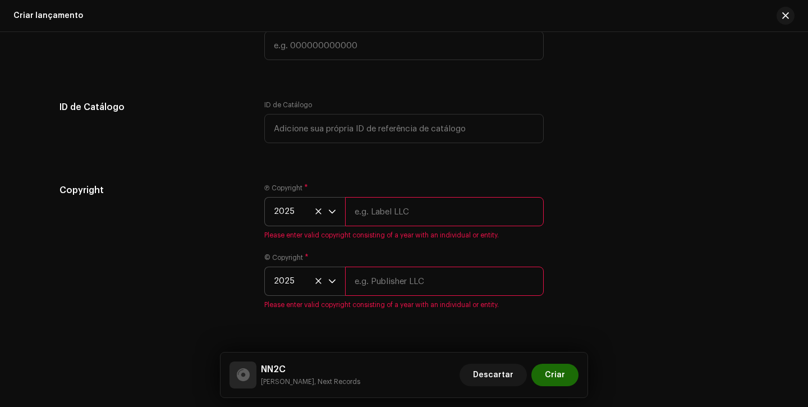
click at [391, 216] on input "text" at bounding box center [444, 211] width 199 height 29
type input "Next Records"
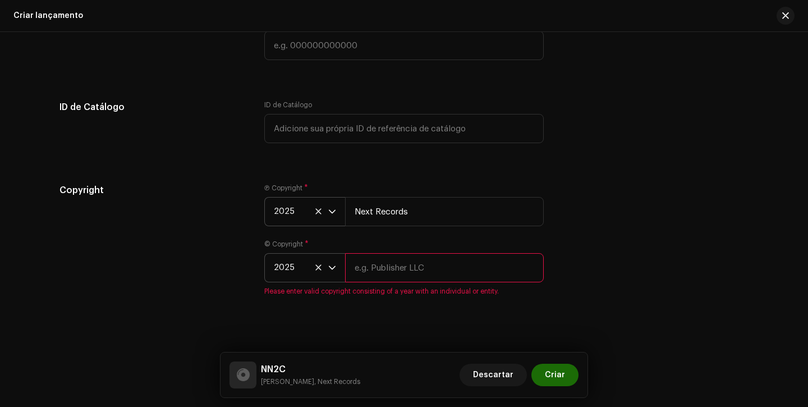
click at [415, 271] on input "text" at bounding box center [444, 267] width 199 height 29
type input "Next Records"
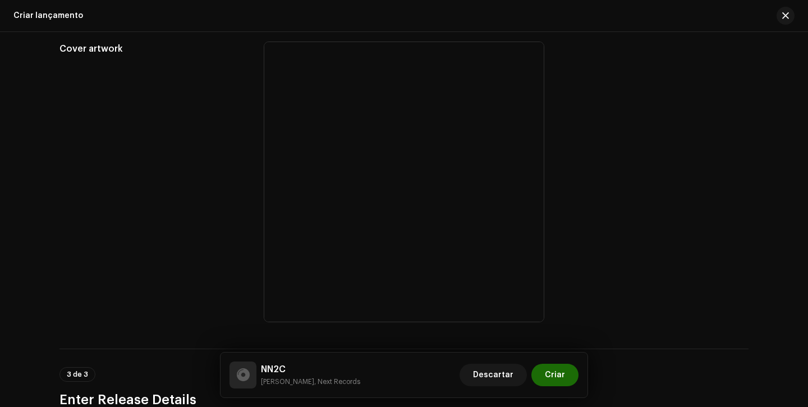
scroll to position [430, 0]
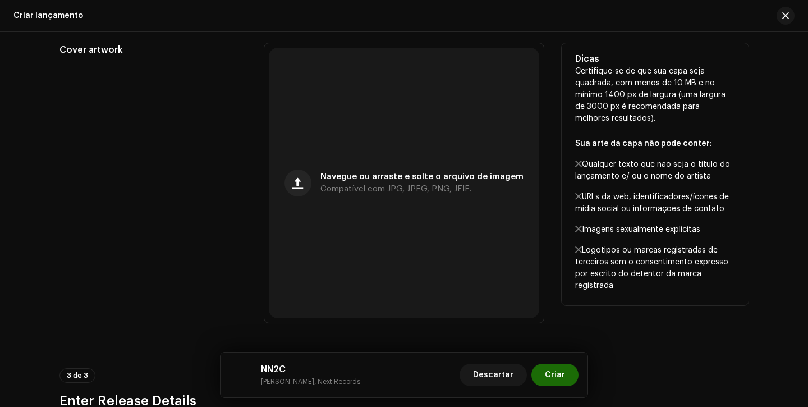
click at [214, 265] on div "Cover artwork" at bounding box center [152, 182] width 187 height 279
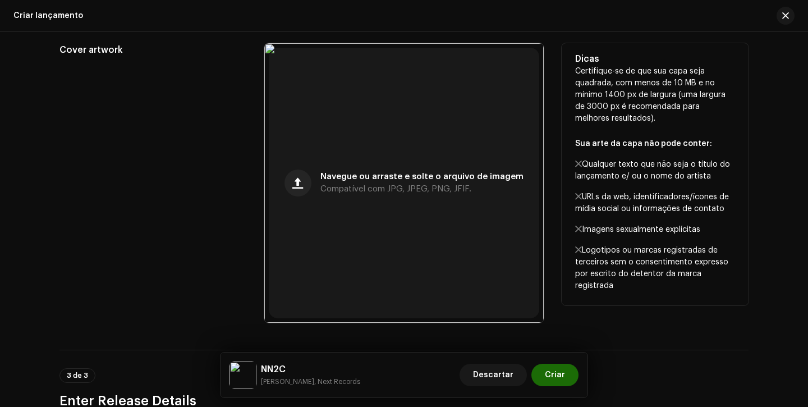
scroll to position [428, 0]
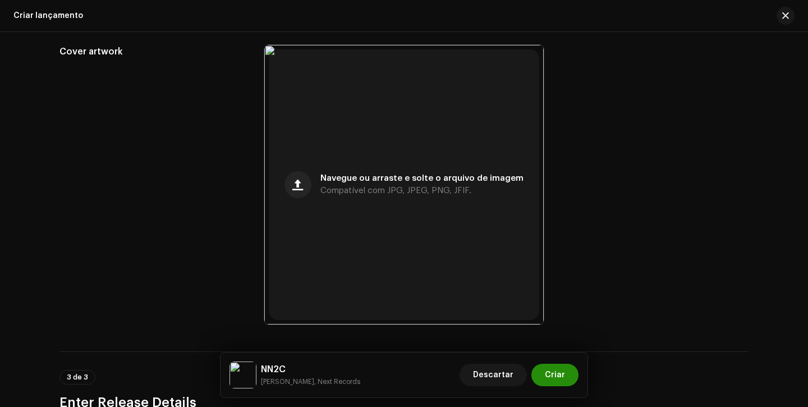
click at [568, 381] on button "Criar" at bounding box center [554, 375] width 47 height 22
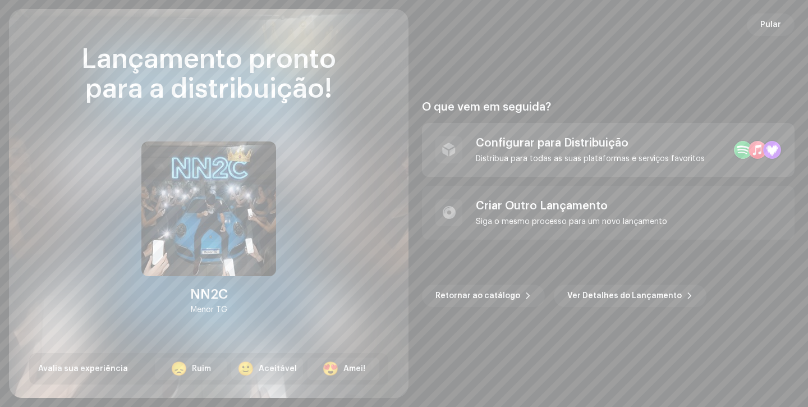
click at [569, 145] on div "Configurar para Distribuição" at bounding box center [590, 142] width 229 height 13
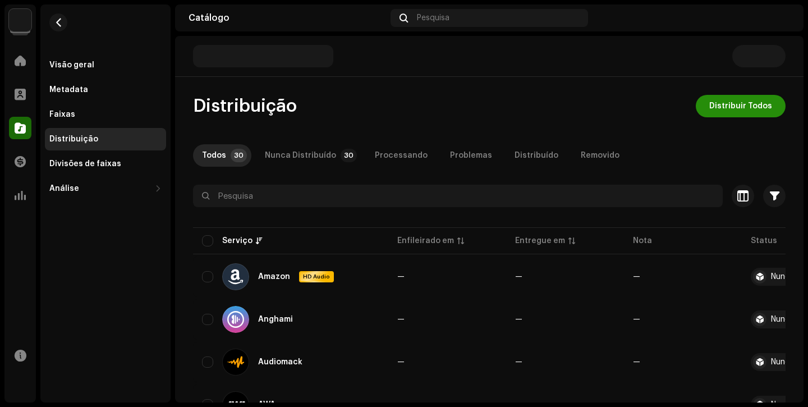
click at [747, 110] on span "Distribuir Todos" at bounding box center [740, 106] width 63 height 22
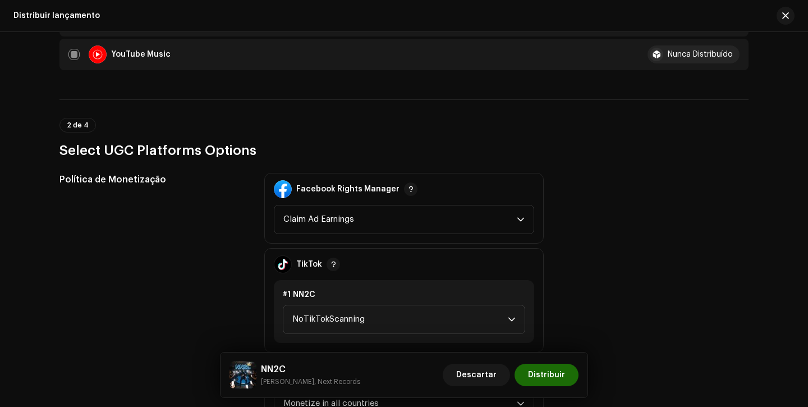
scroll to position [1285, 0]
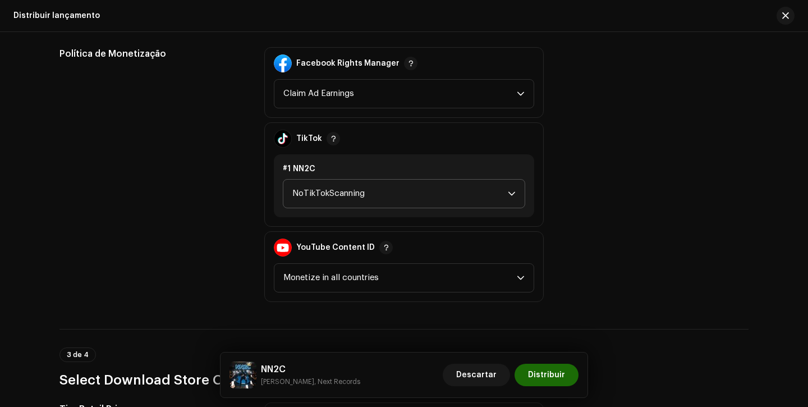
click at [423, 201] on span "NoTikTokScanning" at bounding box center [399, 194] width 215 height 28
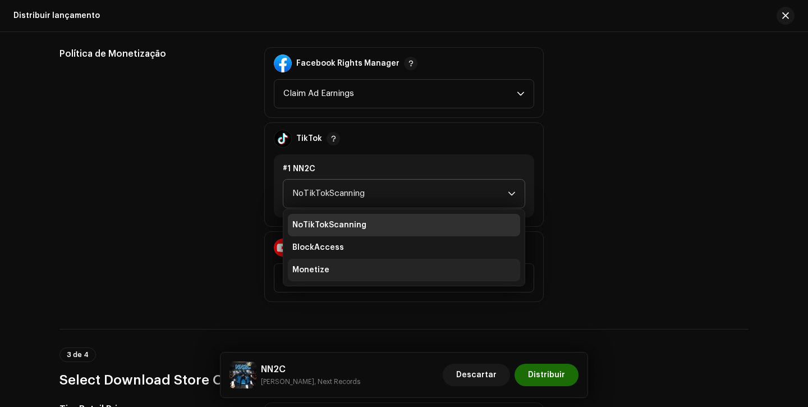
click at [372, 268] on li "Monetize" at bounding box center [404, 270] width 232 height 22
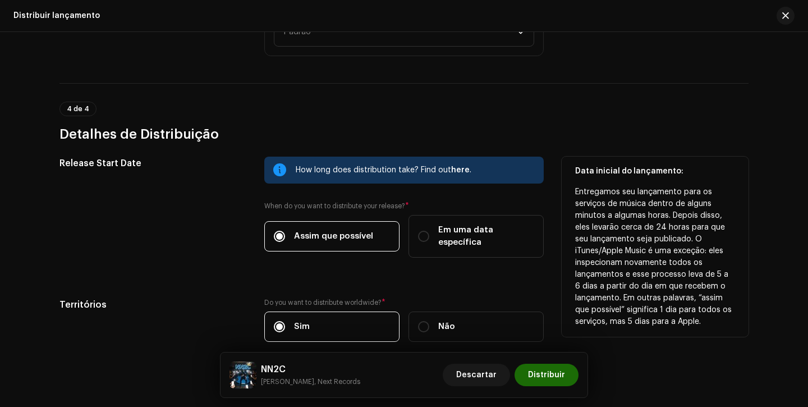
scroll to position [1835, 0]
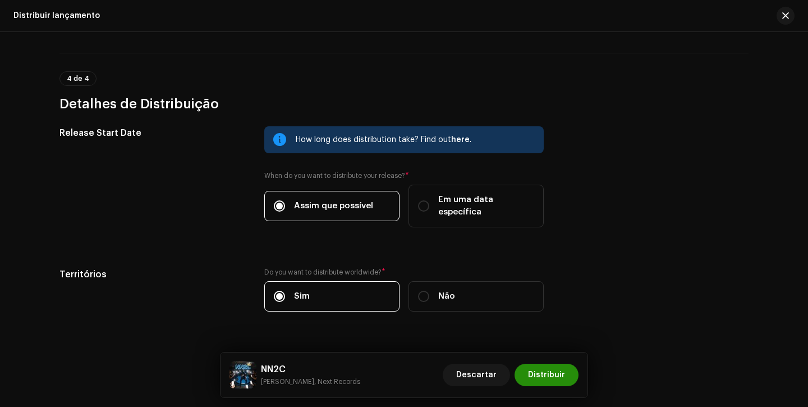
click at [550, 380] on span "Distribuir" at bounding box center [546, 375] width 37 height 22
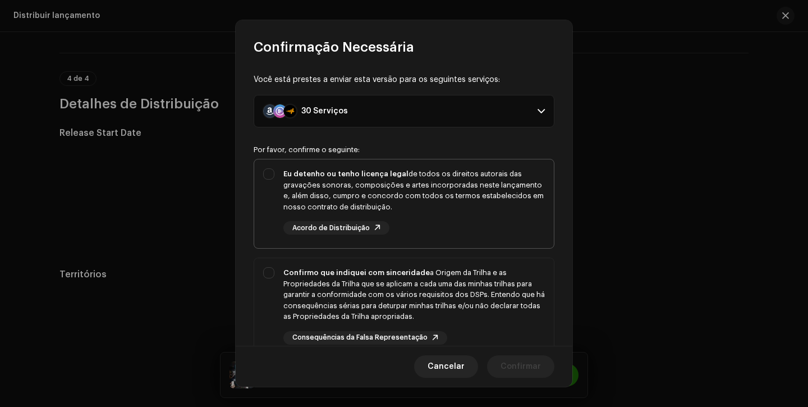
click at [506, 209] on div "Eu detenho ou tenho licença legal de todos os direitos autorais das gravações s…" at bounding box center [413, 190] width 261 height 44
checkbox input "true"
click at [498, 279] on div "Confirmo que indiquei com sinceridade a Origem da Trilha e as Propriedades da T…" at bounding box center [413, 294] width 261 height 55
checkbox input "true"
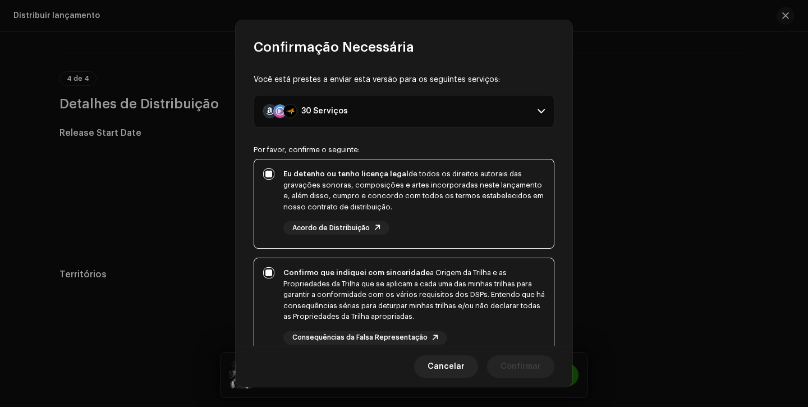
scroll to position [206, 0]
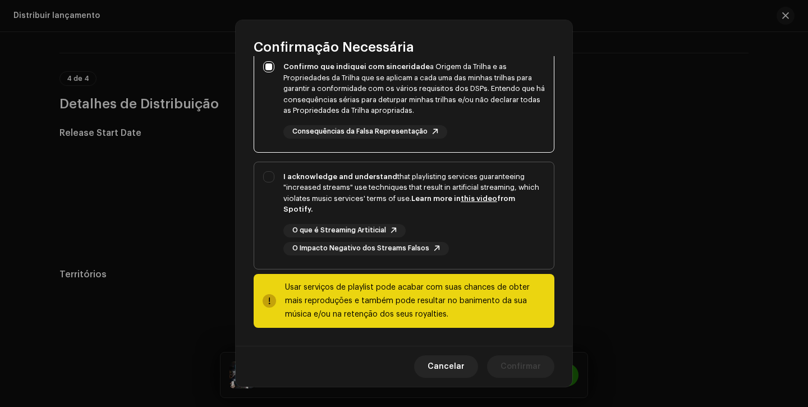
click at [501, 259] on div "I acknowledge and understand that playlisting services guaranteeing "increased …" at bounding box center [404, 213] width 300 height 102
checkbox input "true"
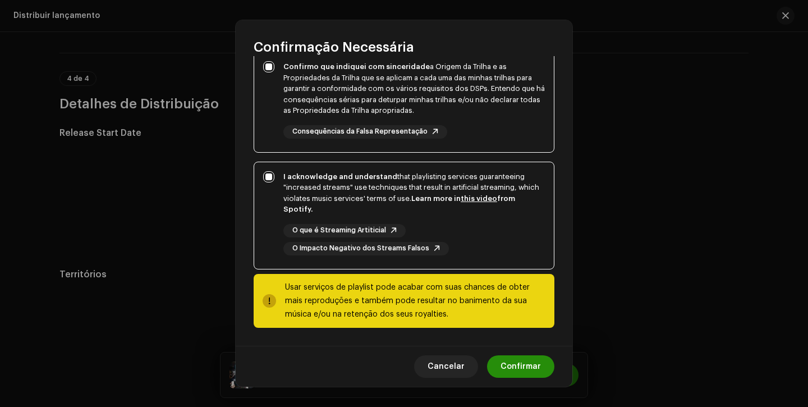
click at [515, 355] on span "Confirmar" at bounding box center [520, 366] width 40 height 22
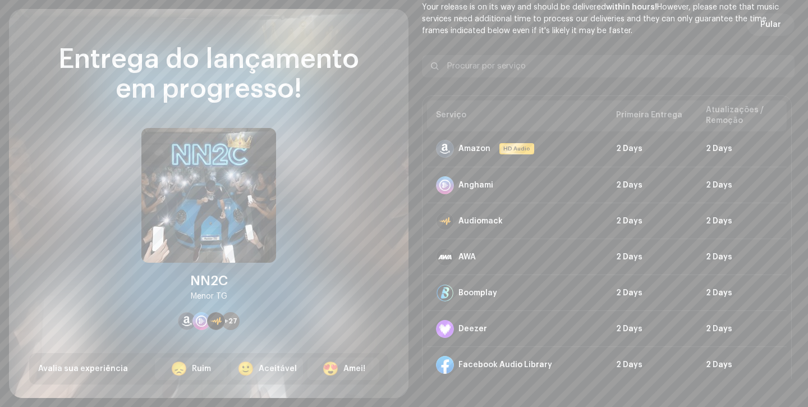
click at [769, 44] on div "Diretrizes DSP para Prazo de Entrega Your release is on its way and should be d…" at bounding box center [608, 174] width 373 height 408
click at [761, 37] on div "Diretrizes DSP para Prazo de Entrega Your release is on its way and should be d…" at bounding box center [608, 174] width 373 height 408
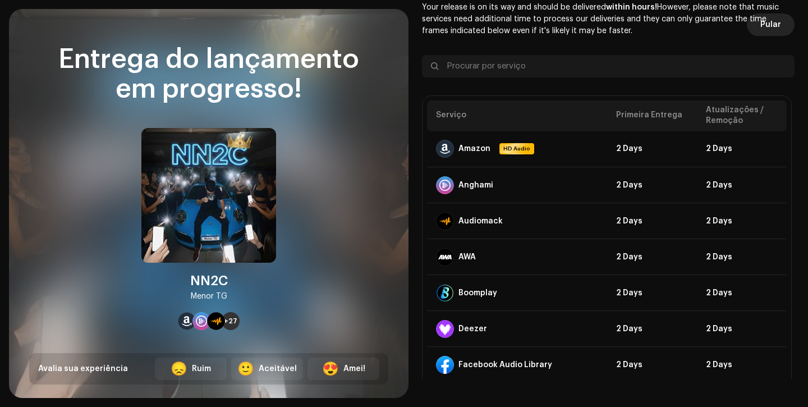
click at [761, 27] on span "Pular" at bounding box center [770, 24] width 21 height 22
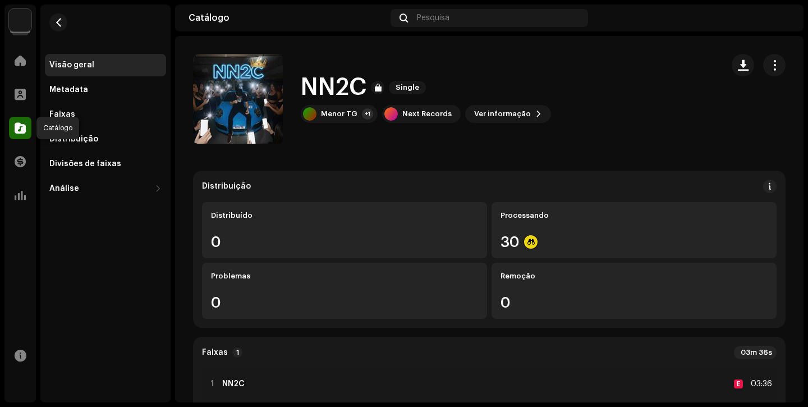
click at [16, 130] on span at bounding box center [20, 127] width 11 height 9
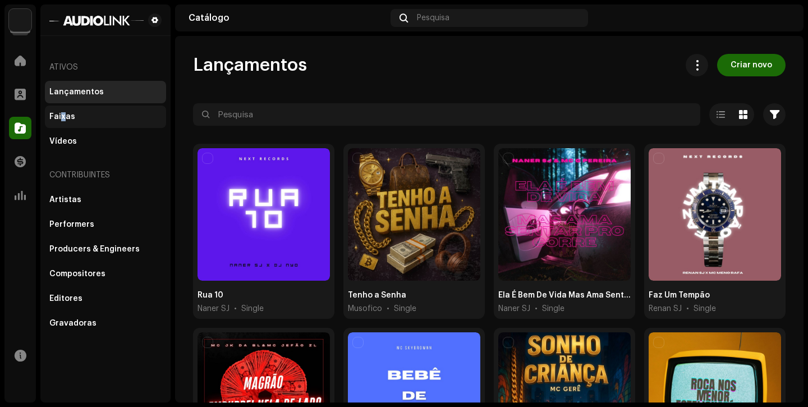
click at [62, 120] on div "Faixas" at bounding box center [62, 116] width 26 height 9
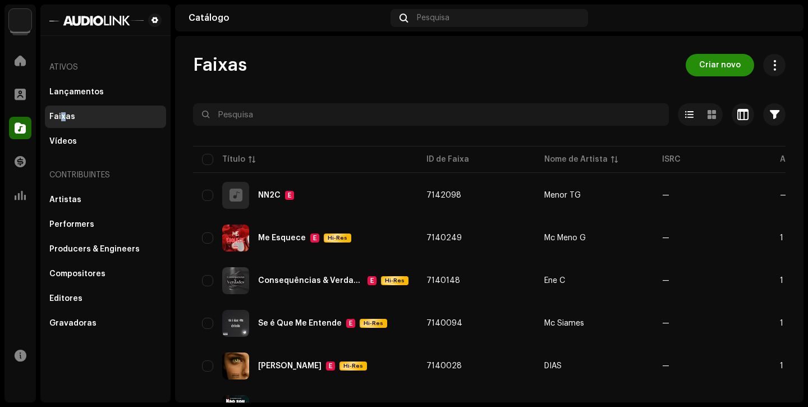
click at [714, 70] on span "Criar novo" at bounding box center [720, 65] width 42 height 22
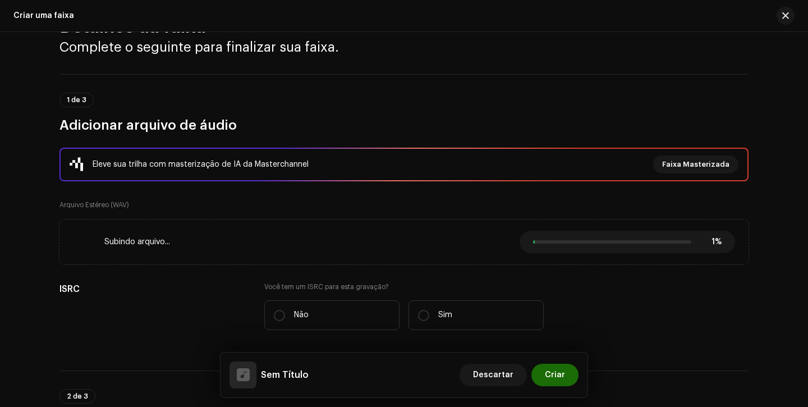
scroll to position [49, 0]
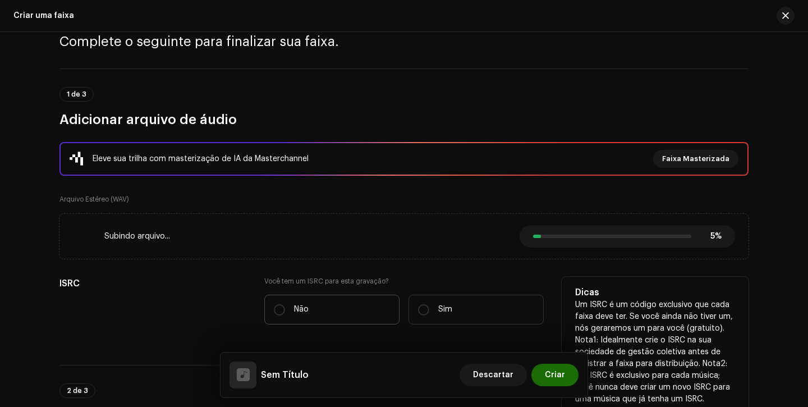
click at [264, 316] on label "Não" at bounding box center [331, 310] width 135 height 30
click at [274, 315] on input "Não" at bounding box center [279, 309] width 11 height 11
radio input "true"
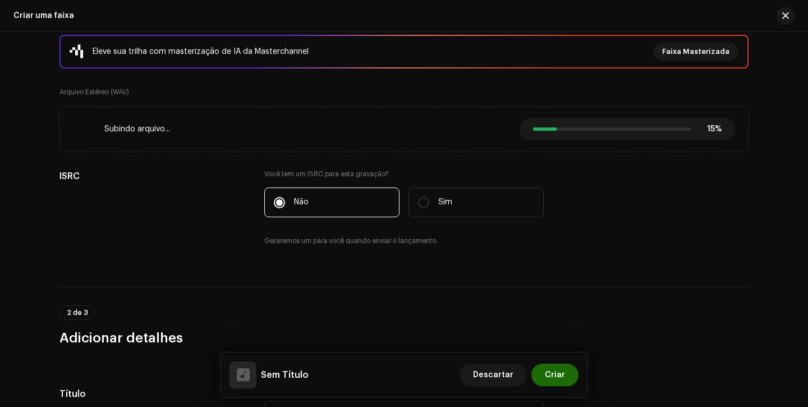
scroll to position [88, 0]
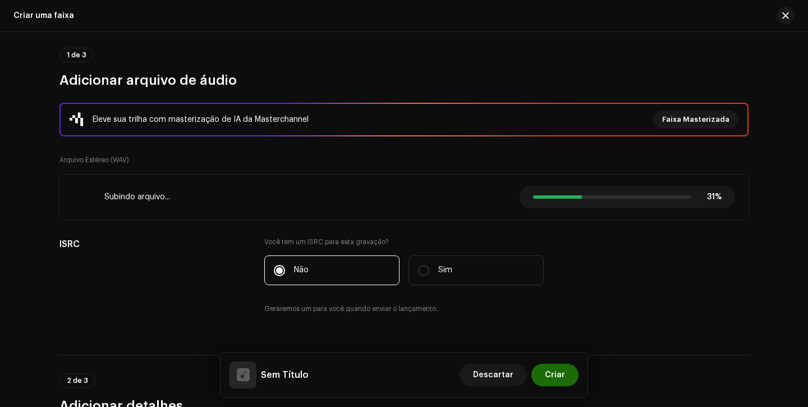
click at [482, 56] on div "1 de 3 Adicionar arquivo de áudio" at bounding box center [403, 69] width 689 height 42
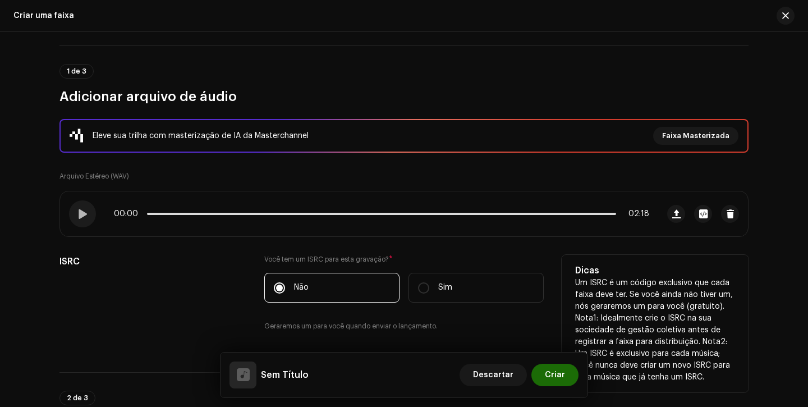
scroll to position [0, 0]
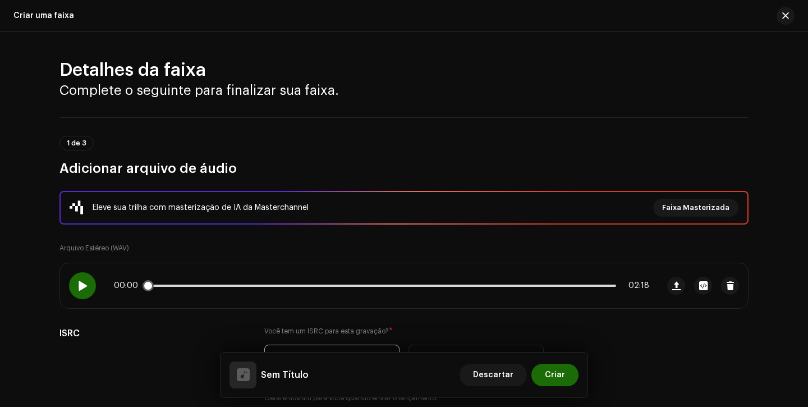
click at [79, 288] on span at bounding box center [82, 285] width 10 height 9
click at [454, 160] on h3 "Adicionar arquivo de áudio" at bounding box center [403, 168] width 689 height 18
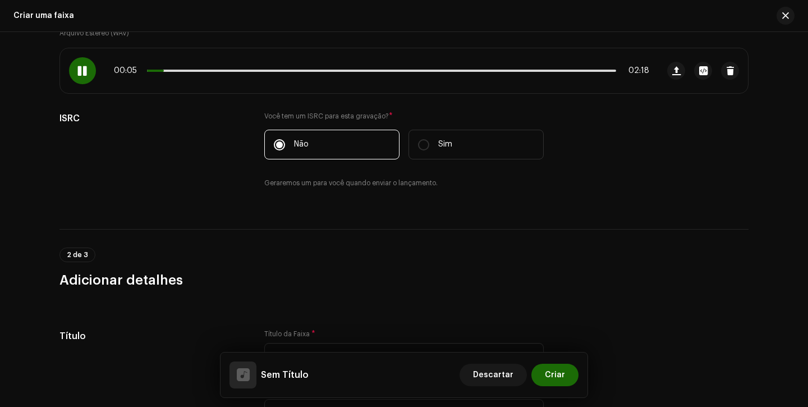
scroll to position [246, 0]
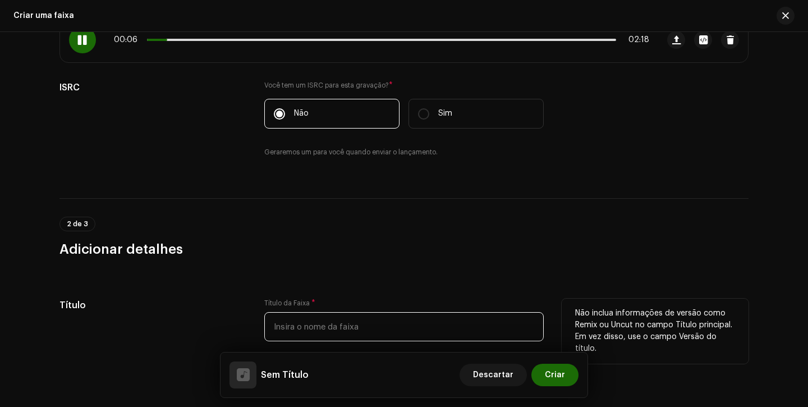
click at [312, 322] on input "text" at bounding box center [403, 326] width 279 height 29
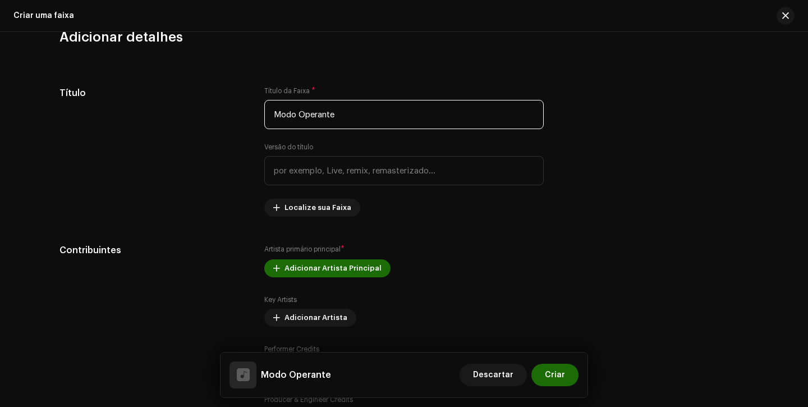
scroll to position [554, 0]
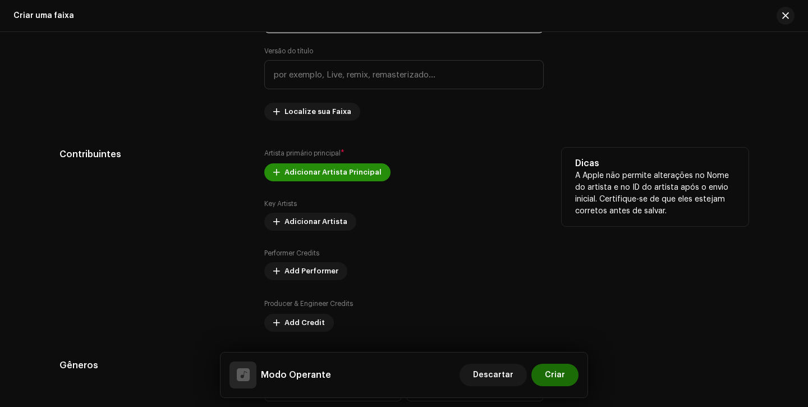
type input "Modo Operante"
click at [315, 178] on span "Adicionar Artista Principal" at bounding box center [332, 172] width 97 height 22
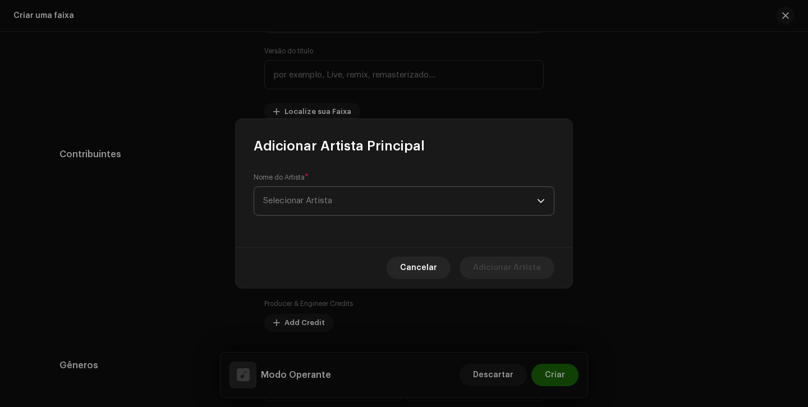
click at [325, 206] on span "Selecionar Artista" at bounding box center [400, 201] width 274 height 28
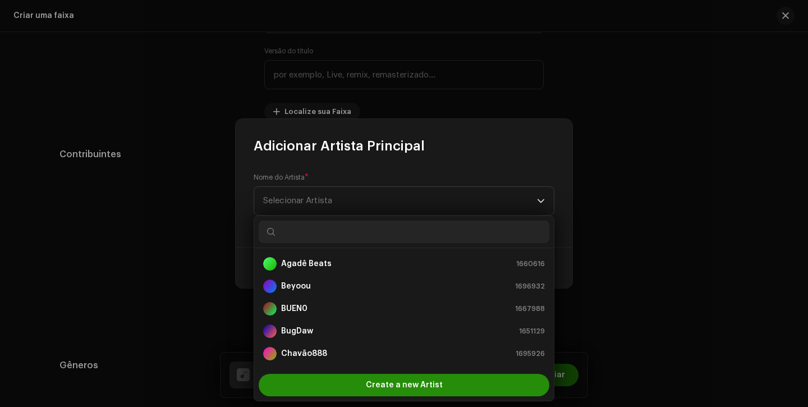
scroll to position [18, 0]
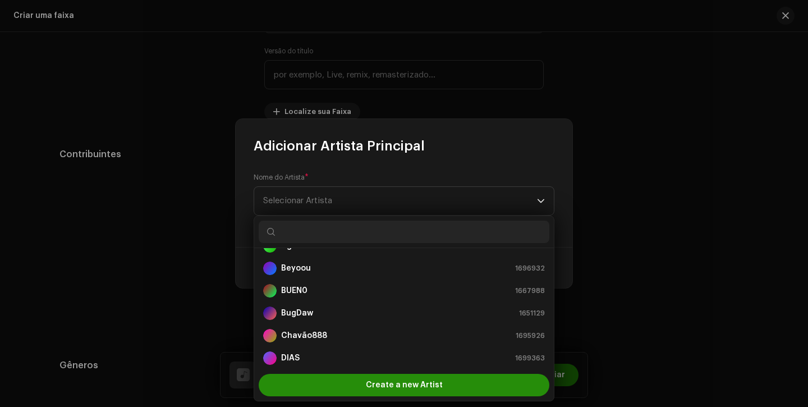
click at [346, 384] on div "Create a new Artist" at bounding box center [404, 385] width 291 height 22
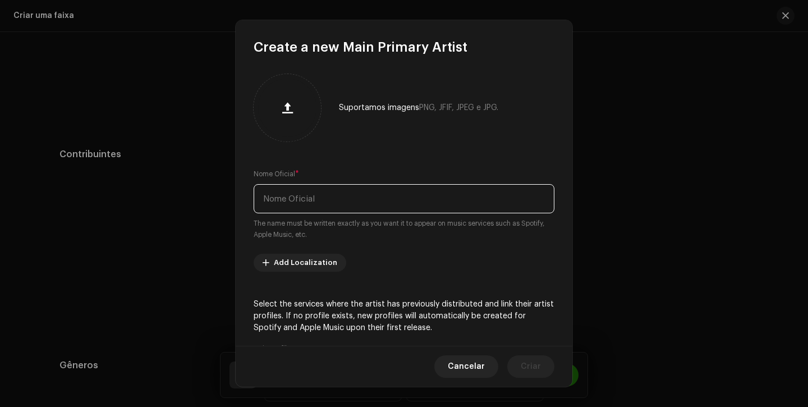
click at [345, 192] on input "text" at bounding box center [404, 198] width 301 height 29
type input "[PERSON_NAME]"
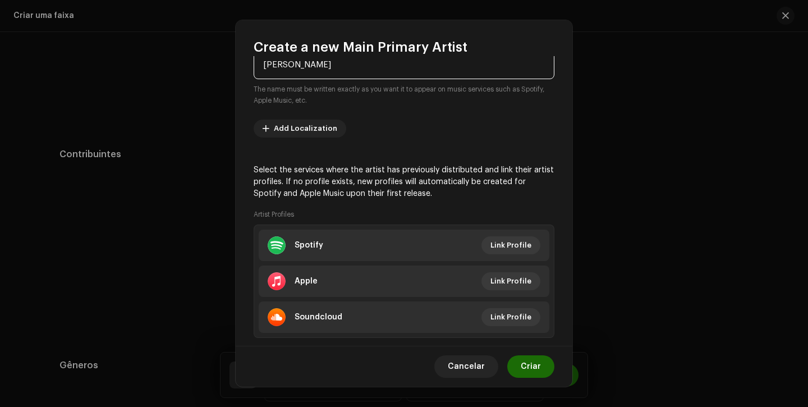
scroll to position [158, 0]
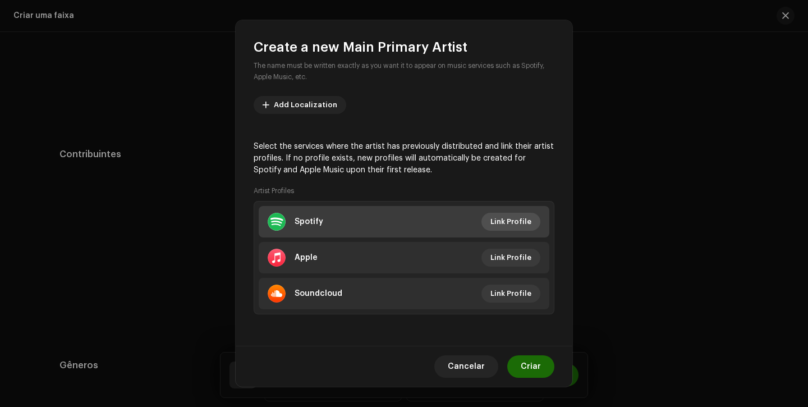
click at [501, 224] on span "Link Profile" at bounding box center [510, 221] width 41 height 22
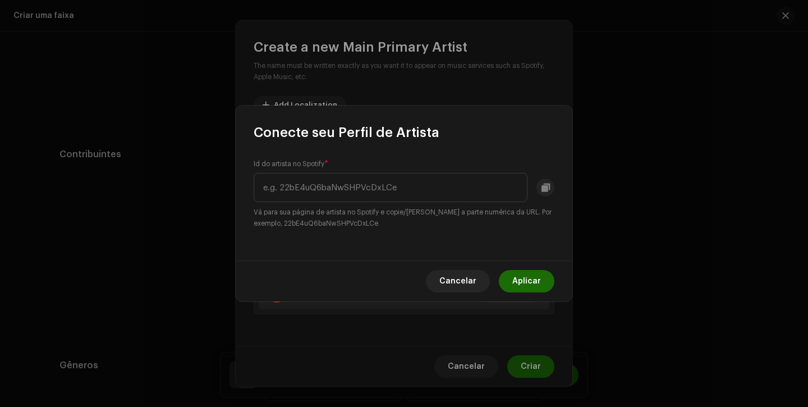
click at [392, 227] on small "Vá para sua página de artista no Spotify e copie/cole a parte numérica da URL. …" at bounding box center [404, 217] width 301 height 22
click at [425, 191] on input "text" at bounding box center [391, 187] width 274 height 29
paste input "6jUuNuT8qyzfFX4OAkvtR8"
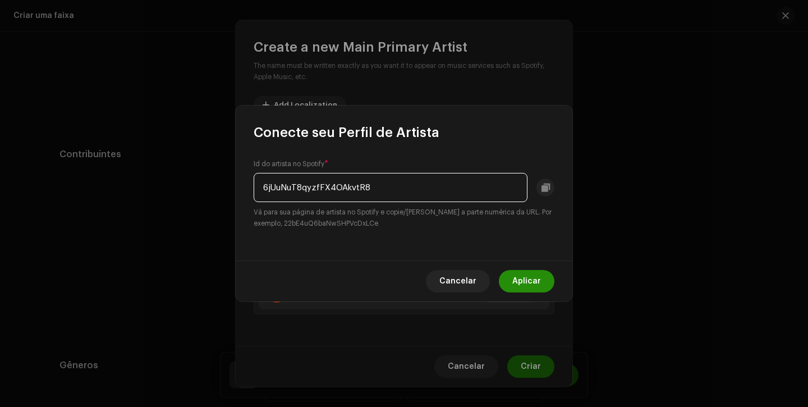
type input "6jUuNuT8qyzfFX4OAkvtR8"
click at [517, 275] on span "Aplicar" at bounding box center [526, 281] width 29 height 22
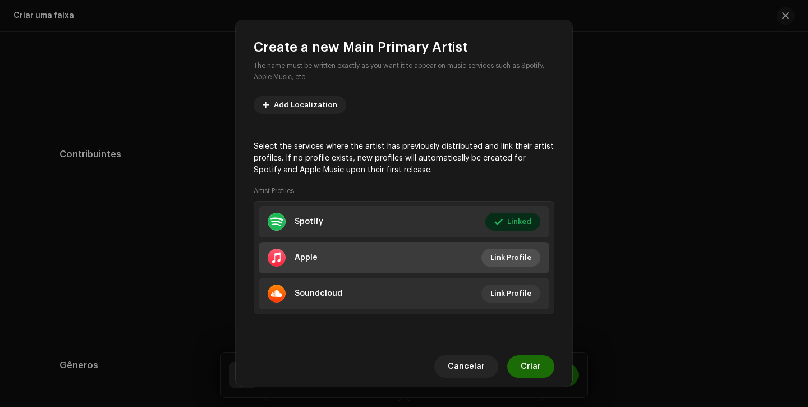
click at [502, 259] on span "Link Profile" at bounding box center [510, 257] width 41 height 22
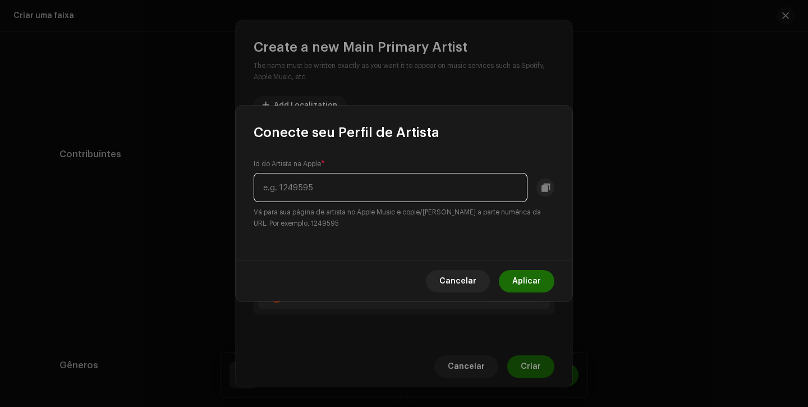
paste input "1645910828"
type input "1645910828"
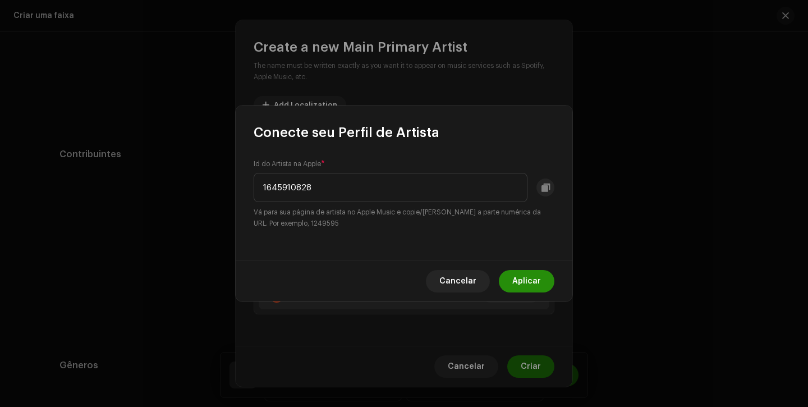
click at [531, 283] on span "Aplicar" at bounding box center [526, 281] width 29 height 22
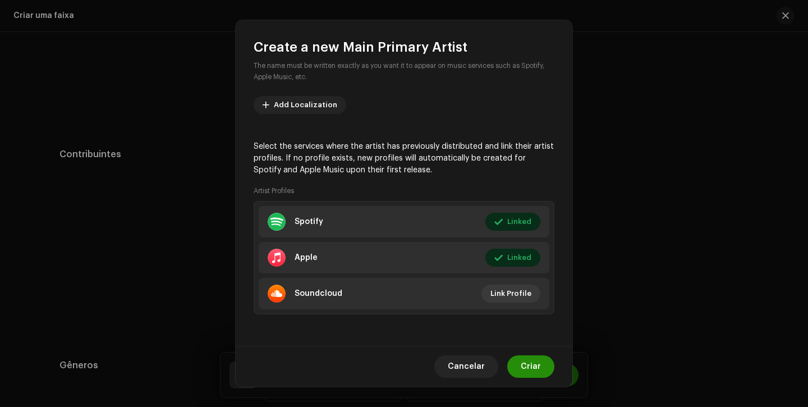
click at [540, 368] on span "Criar" at bounding box center [531, 366] width 20 height 22
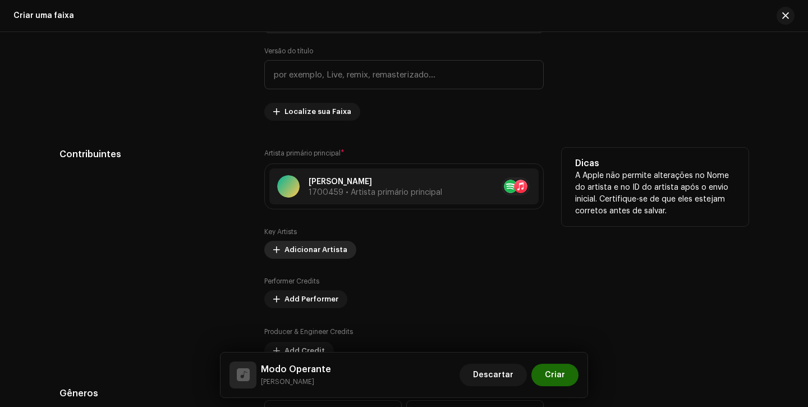
click at [330, 249] on span "Adicionar Artista" at bounding box center [315, 249] width 63 height 22
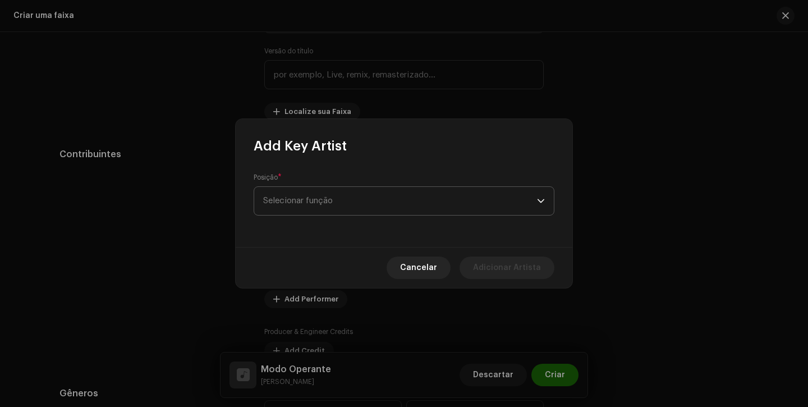
click at [328, 207] on span "Selecionar função" at bounding box center [400, 201] width 274 height 28
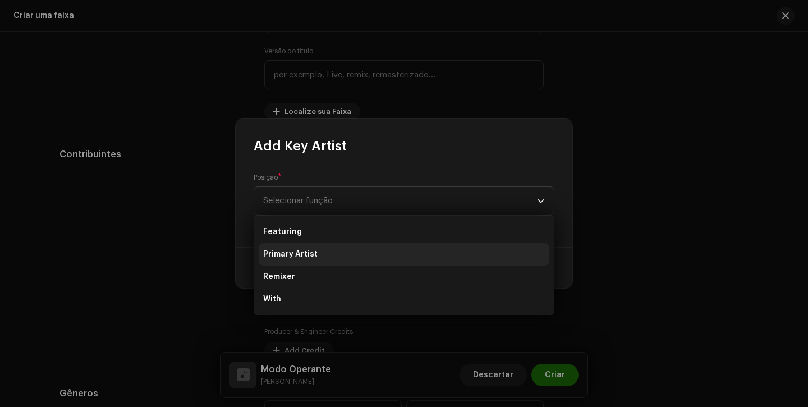
click at [327, 252] on li "Primary Artist" at bounding box center [404, 254] width 291 height 22
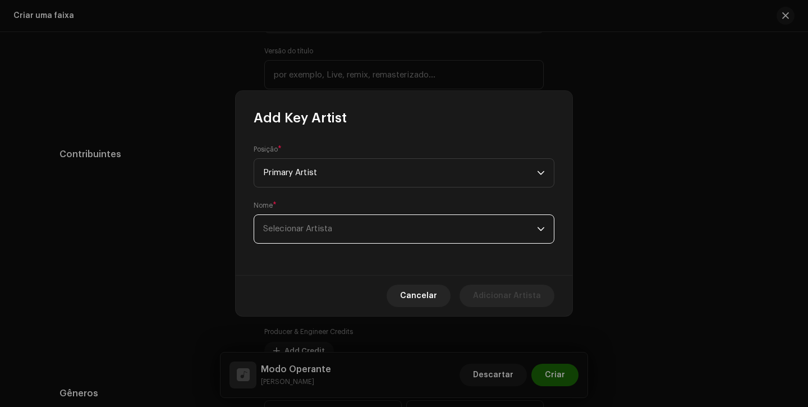
click at [326, 232] on span "Selecionar Artista" at bounding box center [297, 228] width 69 height 8
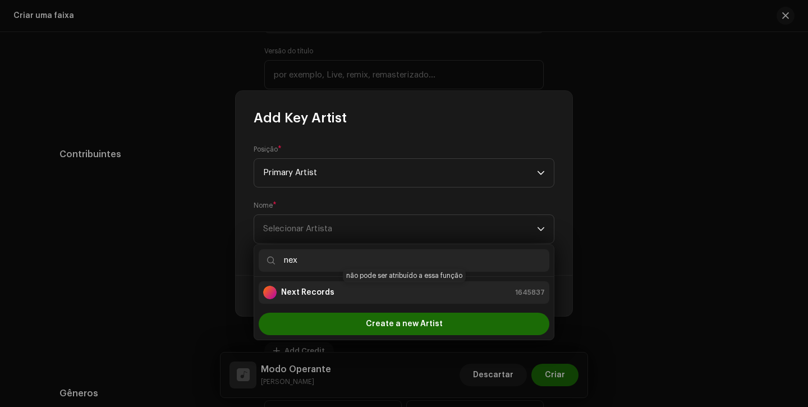
type input "nex"
click at [339, 283] on li "Next Records 1645837" at bounding box center [404, 292] width 291 height 22
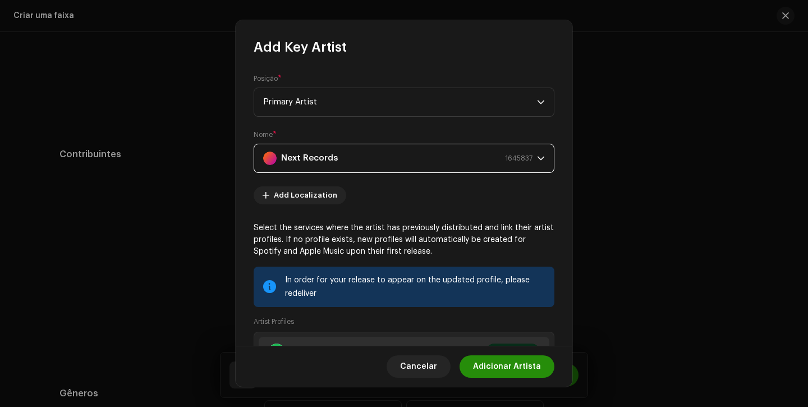
click at [498, 369] on span "Adicionar Artista" at bounding box center [507, 366] width 68 height 22
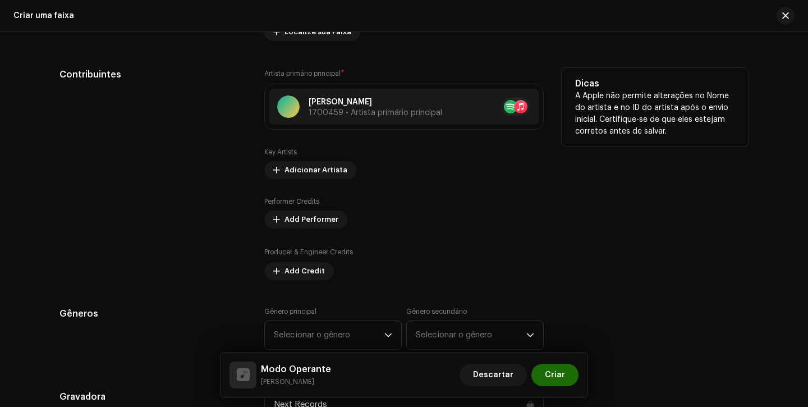
scroll to position [641, 0]
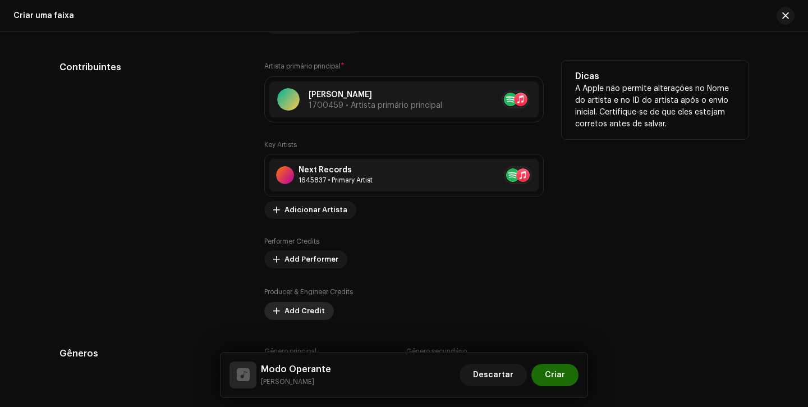
click at [284, 310] on span "Add Credit" at bounding box center [304, 311] width 40 height 22
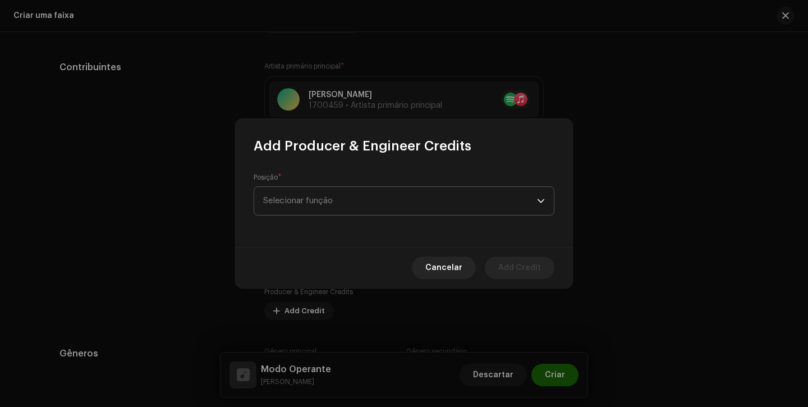
click at [340, 201] on span "Selecionar função" at bounding box center [400, 201] width 274 height 28
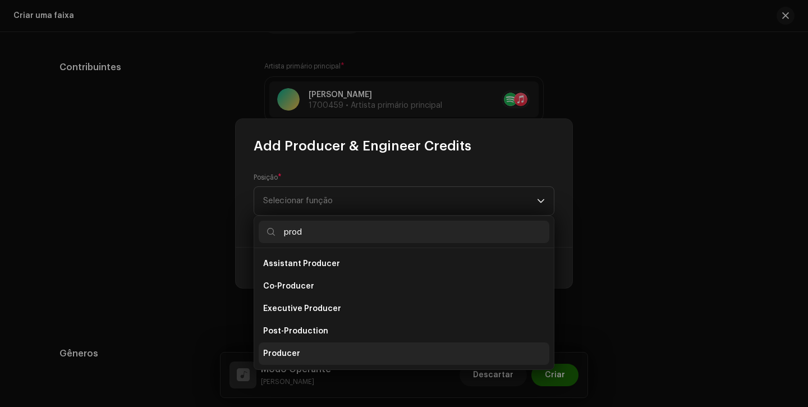
type input "prod"
click at [297, 349] on li "Producer" at bounding box center [404, 353] width 291 height 22
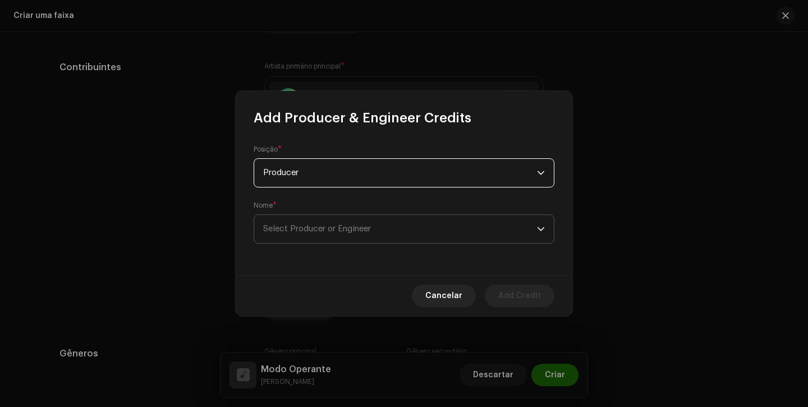
click at [359, 227] on span "Select Producer or Engineer" at bounding box center [317, 228] width 108 height 8
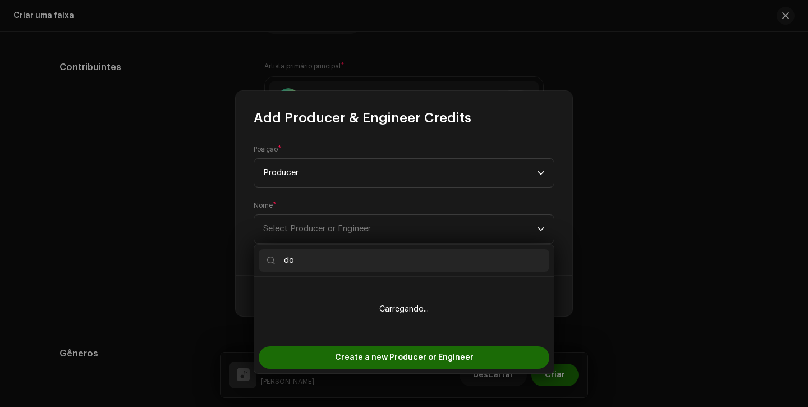
type input "d"
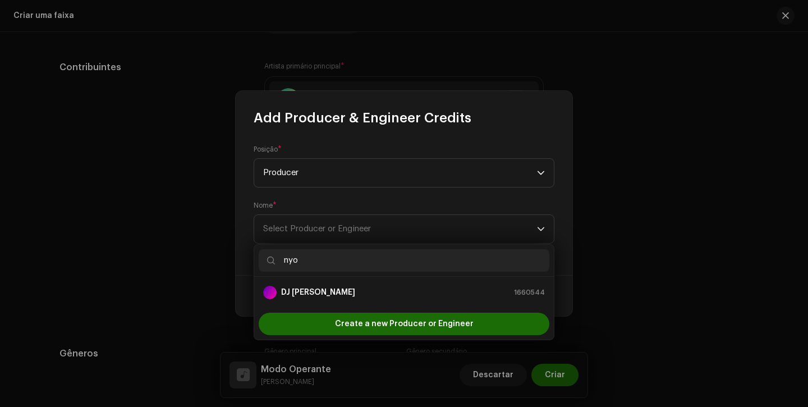
type input "nyo"
click at [325, 306] on ul "DJ NYO 1660544" at bounding box center [404, 292] width 300 height 31
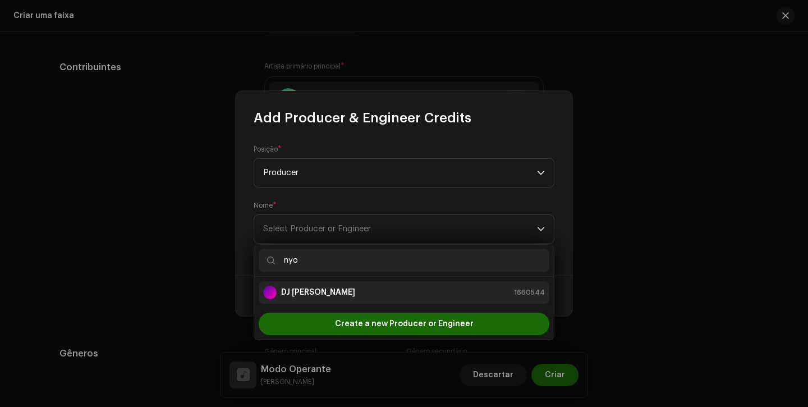
click at [345, 297] on div "DJ NYO 1660544" at bounding box center [404, 292] width 282 height 13
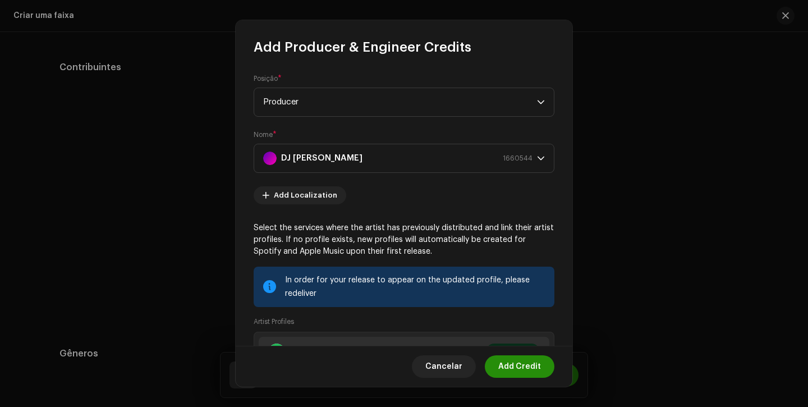
click at [518, 370] on span "Add Credit" at bounding box center [519, 366] width 43 height 22
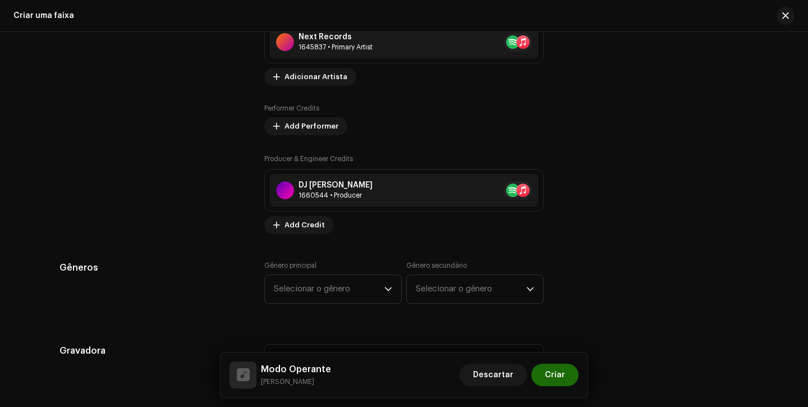
scroll to position [776, 0]
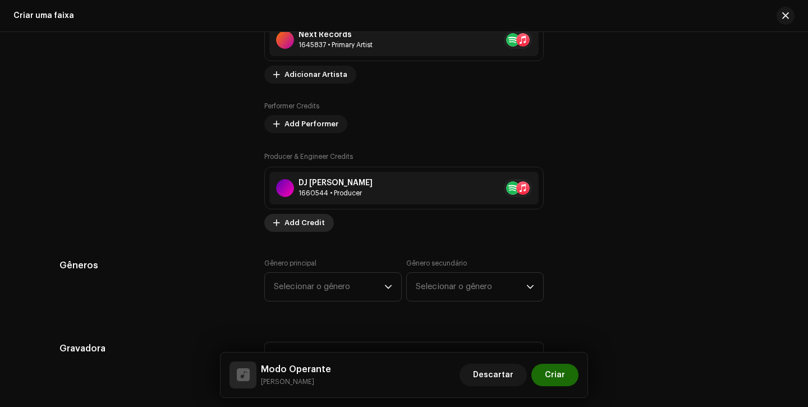
click at [301, 225] on span "Add Credit" at bounding box center [304, 223] width 40 height 22
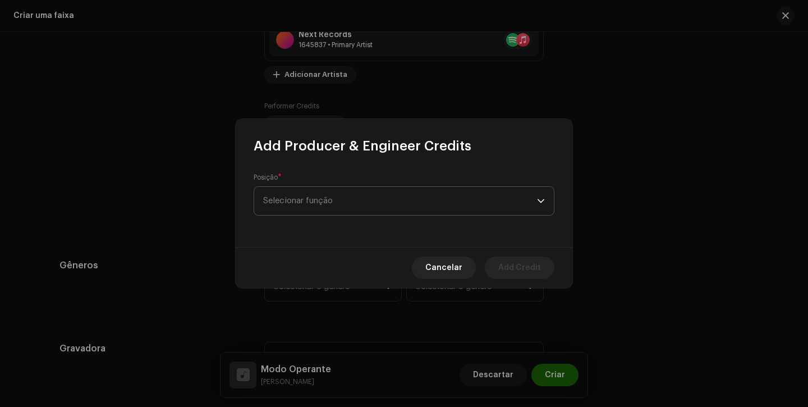
click at [324, 196] on span "Selecionar função" at bounding box center [400, 201] width 274 height 28
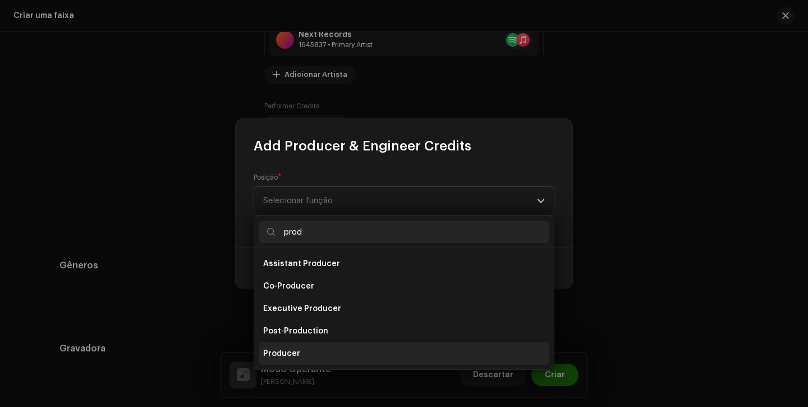
type input "prod"
click at [319, 355] on li "Producer" at bounding box center [404, 353] width 291 height 22
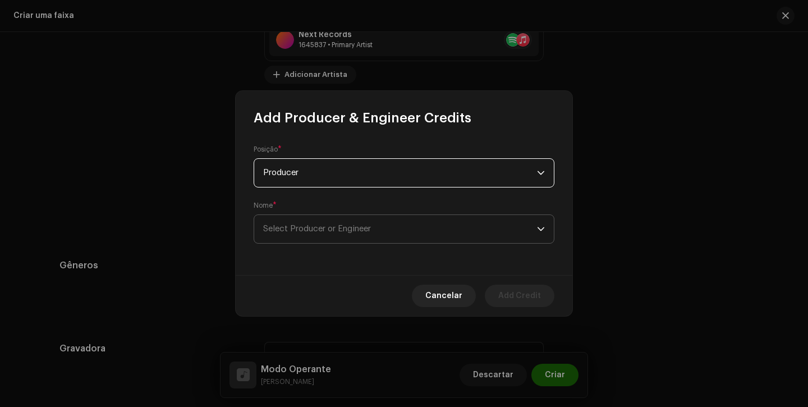
click at [330, 232] on span "Select Producer or Engineer" at bounding box center [317, 228] width 108 height 8
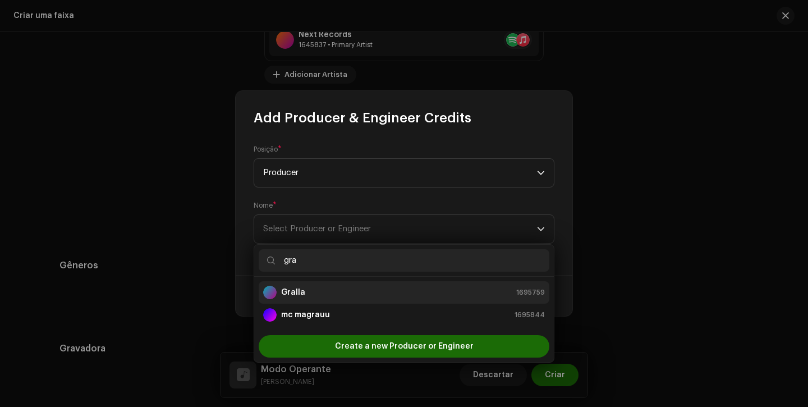
type input "gra"
click at [341, 288] on div "Gralla 1695759" at bounding box center [404, 292] width 282 height 13
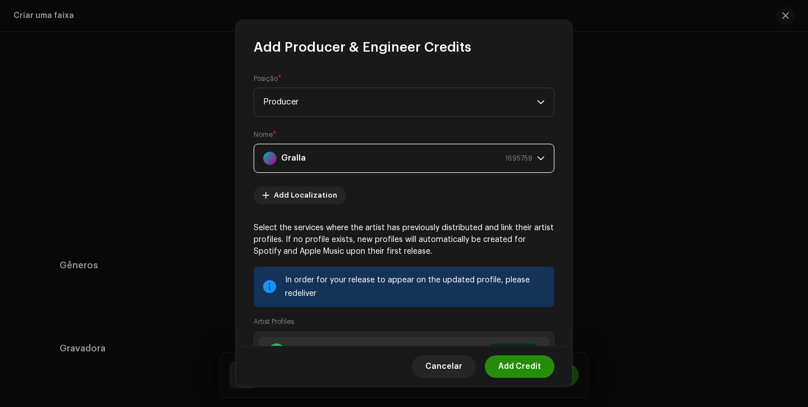
click at [518, 372] on span "Add Credit" at bounding box center [519, 366] width 43 height 22
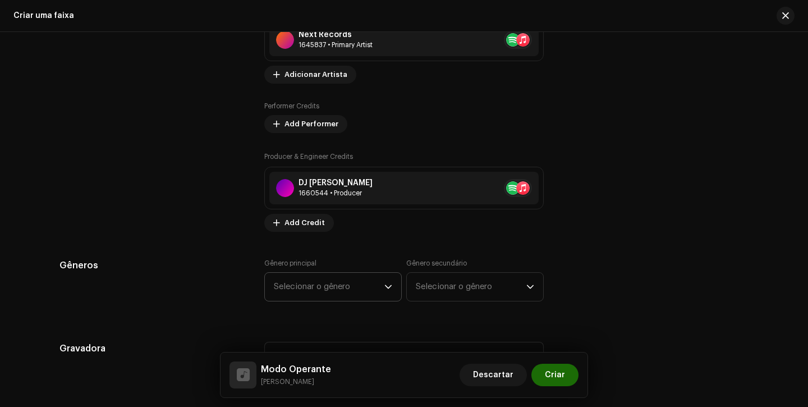
click at [336, 292] on span "Selecionar o gênero" at bounding box center [329, 287] width 111 height 28
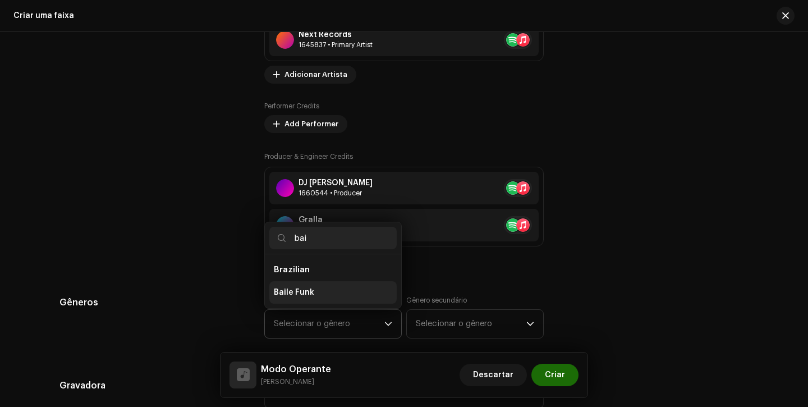
type input "bai"
click at [307, 287] on li "Baile Funk" at bounding box center [332, 292] width 127 height 22
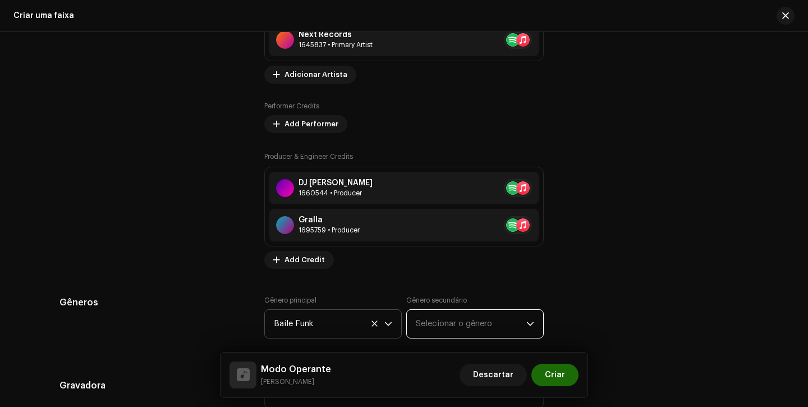
click at [446, 314] on span "Selecionar o gênero" at bounding box center [471, 324] width 111 height 28
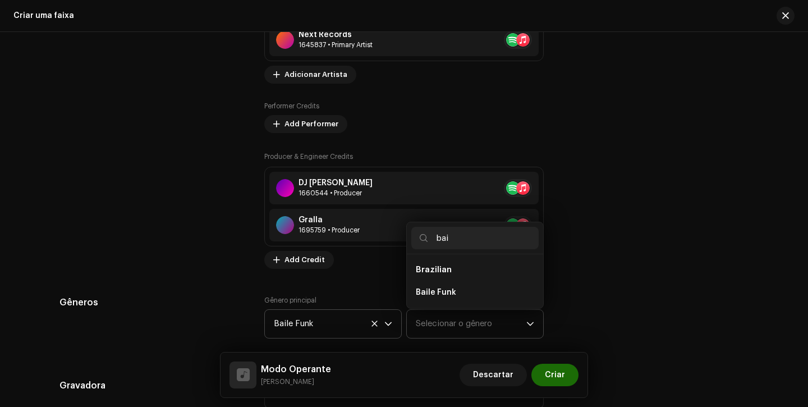
scroll to position [0, 0]
type input "bai"
click at [447, 290] on span "Baile Funk" at bounding box center [436, 292] width 40 height 11
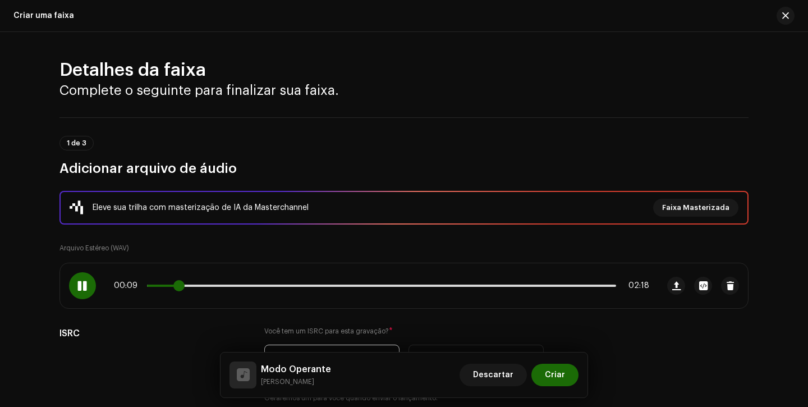
drag, startPoint x: 613, startPoint y: 287, endPoint x: 176, endPoint y: 290, distance: 436.5
click at [176, 290] on span at bounding box center [178, 285] width 11 height 11
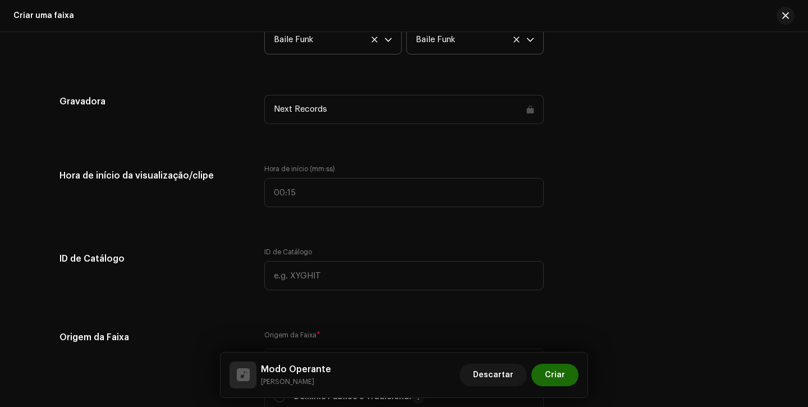
scroll to position [1091, 0]
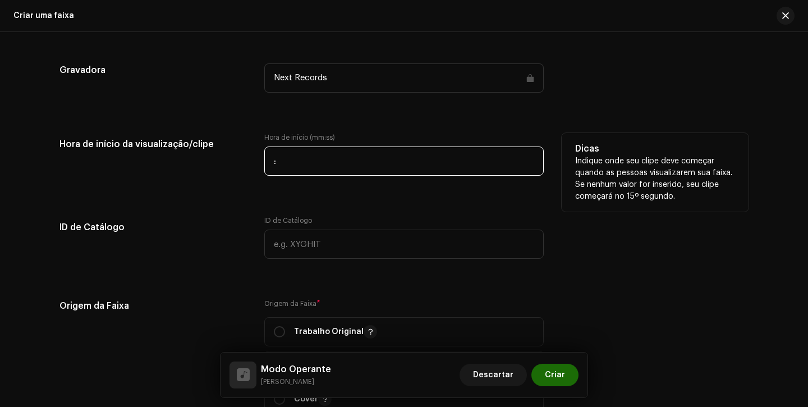
click at [264, 159] on input ":" at bounding box center [403, 160] width 279 height 29
type input "00:09"
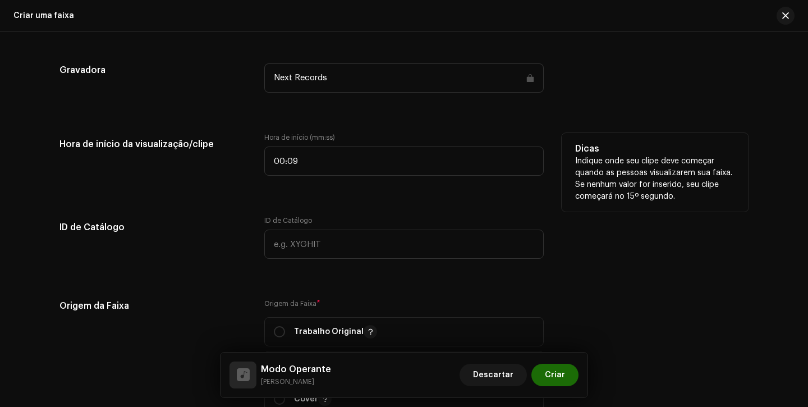
click at [218, 180] on div "Hora de início da visualização/clipe" at bounding box center [152, 161] width 187 height 56
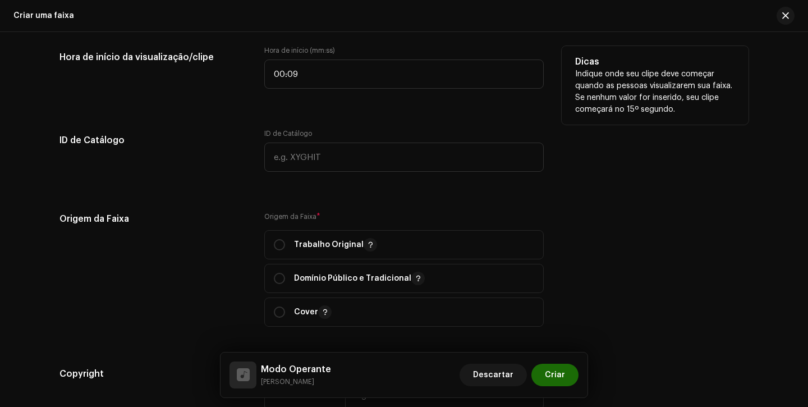
scroll to position [1235, 0]
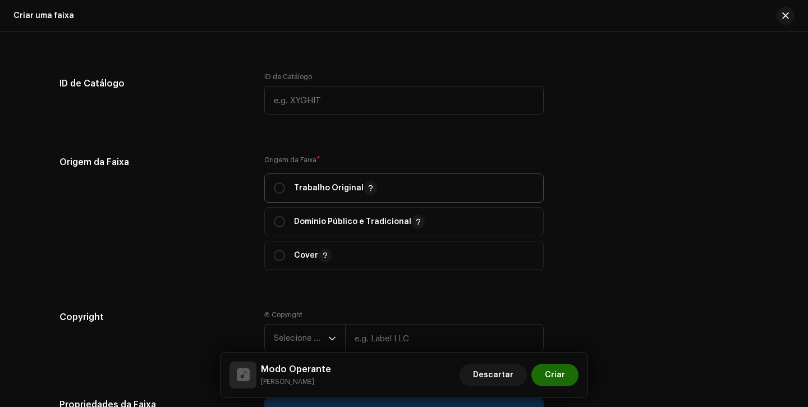
click at [286, 190] on div "Trabalho Original" at bounding box center [325, 187] width 103 height 13
radio input "true"
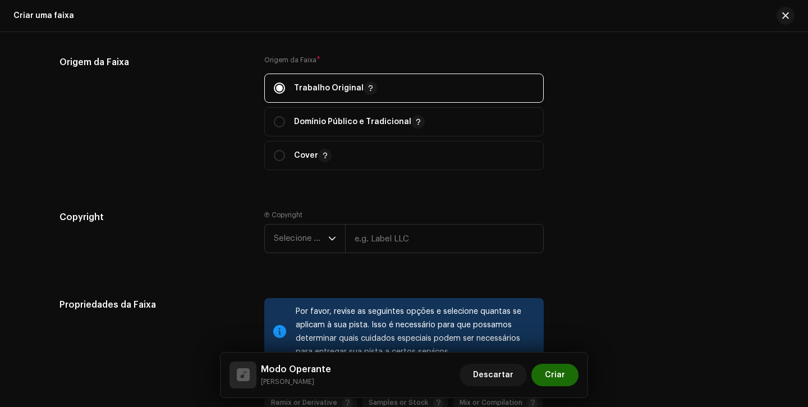
scroll to position [1355, 0]
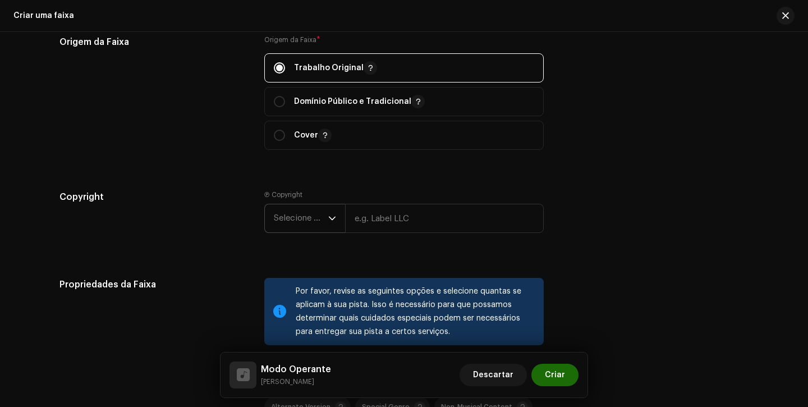
click at [286, 212] on span "Selecione o ano" at bounding box center [301, 218] width 54 height 28
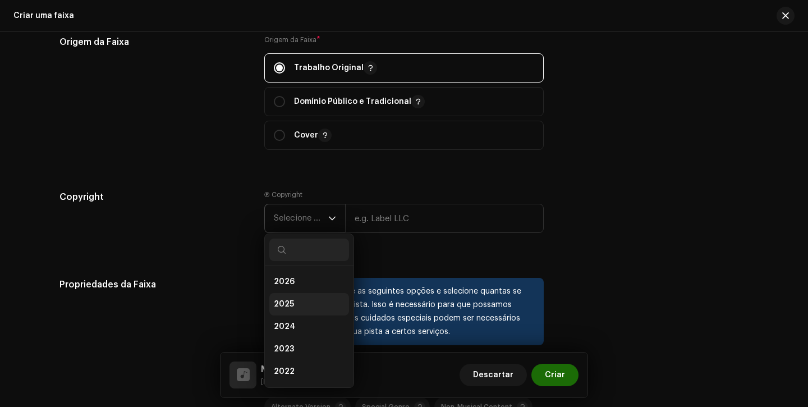
click at [295, 303] on li "2025" at bounding box center [309, 304] width 80 height 22
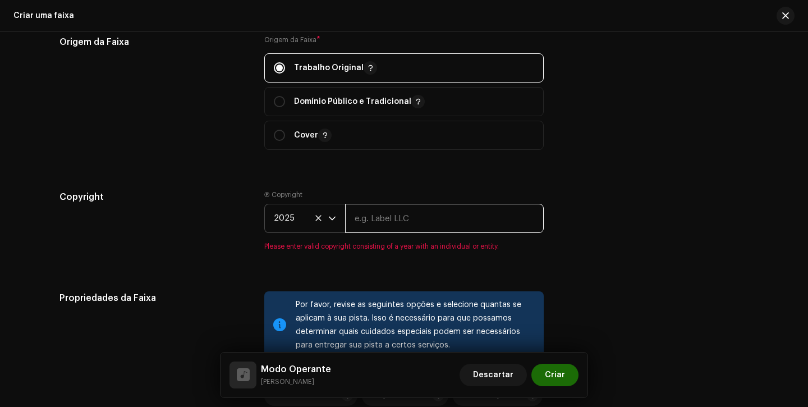
click at [392, 217] on input "text" at bounding box center [444, 218] width 199 height 29
type input "Next Records"
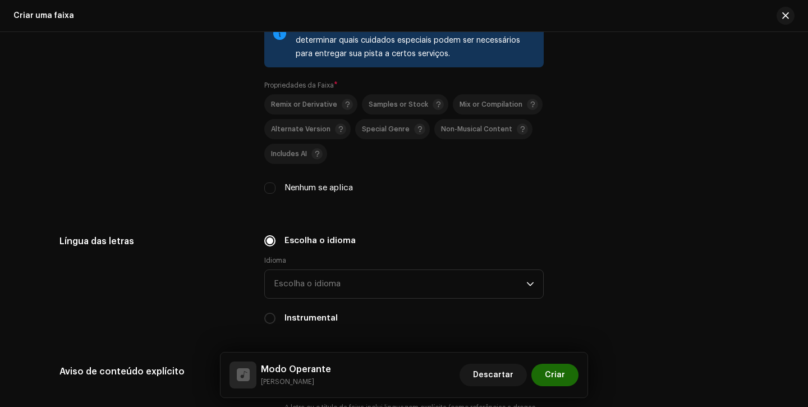
scroll to position [1661, 0]
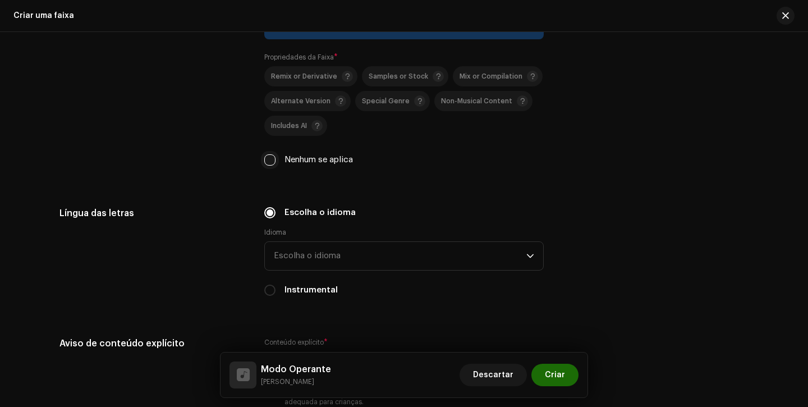
click at [272, 166] on input "Nenhum se aplica" at bounding box center [269, 159] width 11 height 11
checkbox input "true"
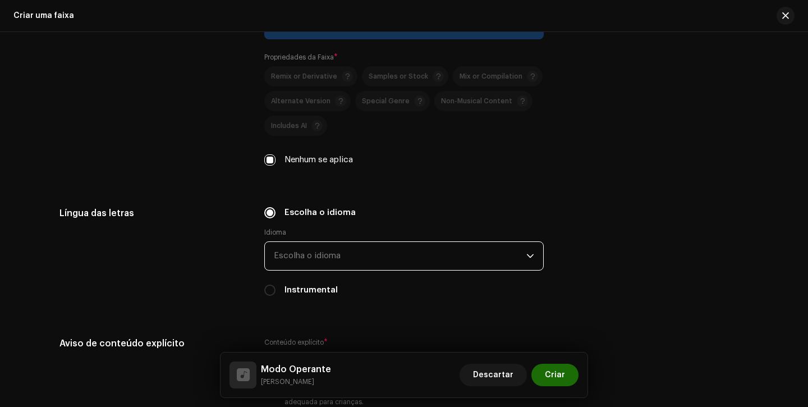
click at [330, 252] on span "Escolha o idioma" at bounding box center [400, 256] width 252 height 28
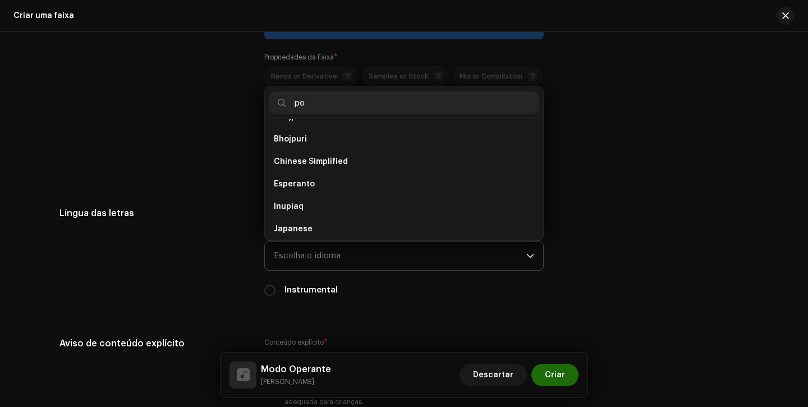
scroll to position [0, 0]
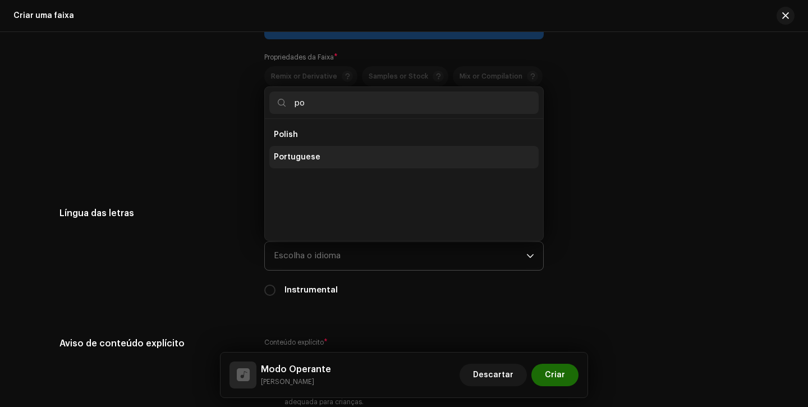
type input "po"
click at [310, 155] on span "Portuguese" at bounding box center [297, 156] width 47 height 11
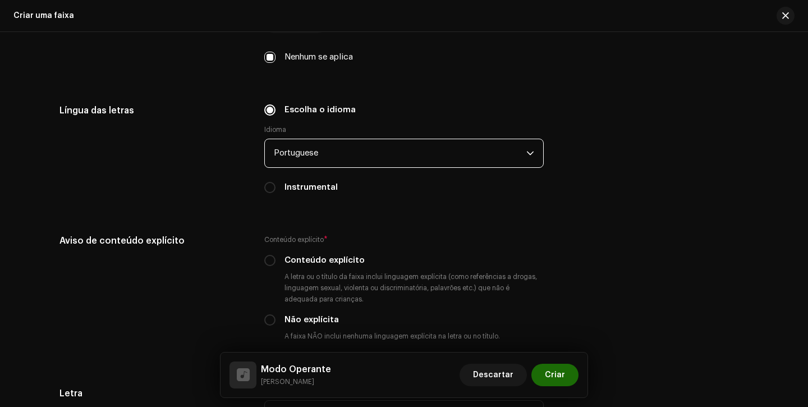
scroll to position [1877, 0]
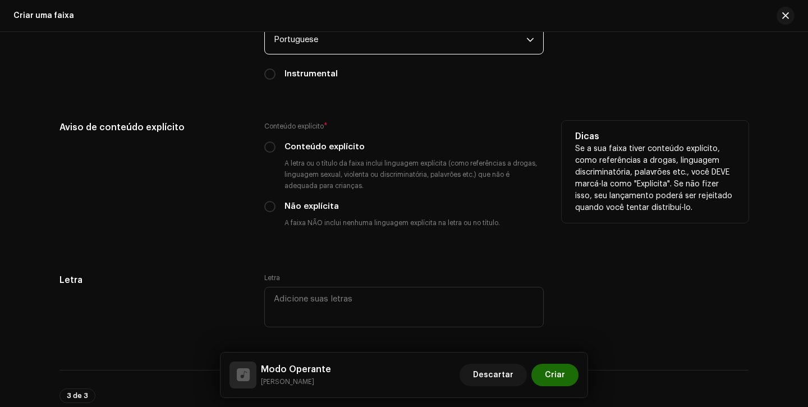
click at [261, 155] on div "Aviso de conteúdo explícito Conteúdo explícito * Conteúdo explícito A letra ou …" at bounding box center [403, 184] width 689 height 126
click at [265, 149] on input "Conteúdo explícito" at bounding box center [269, 146] width 11 height 11
radio input "true"
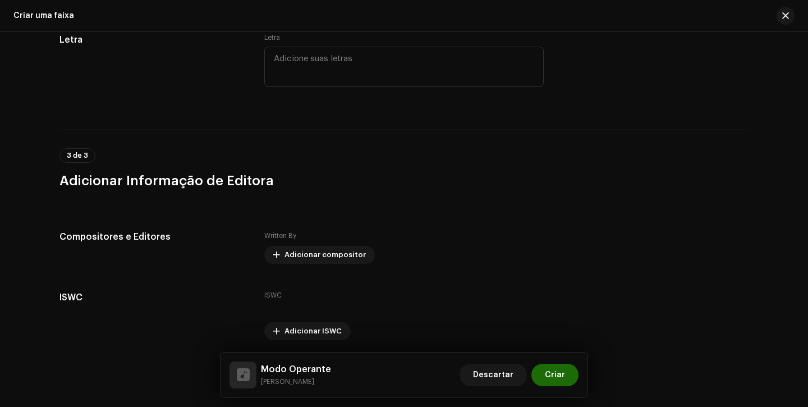
scroll to position [2160, 0]
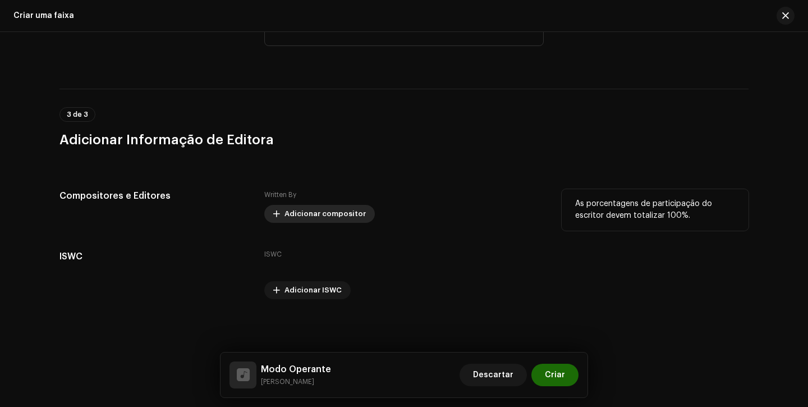
click at [310, 213] on span "Adicionar compositor" at bounding box center [324, 214] width 81 height 22
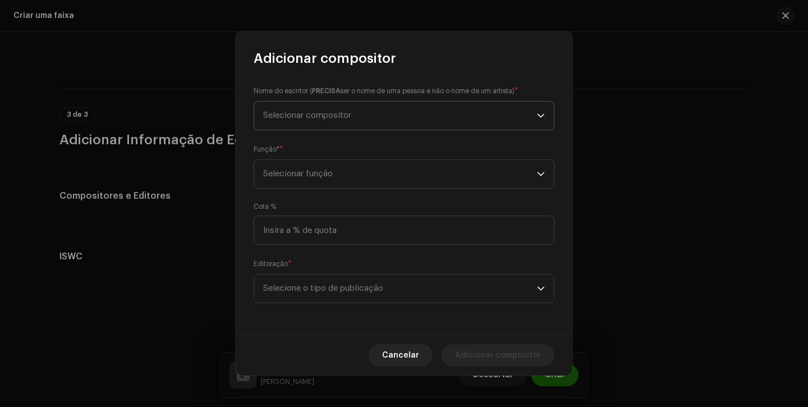
click at [366, 107] on span "Selecionar compositor" at bounding box center [400, 116] width 274 height 28
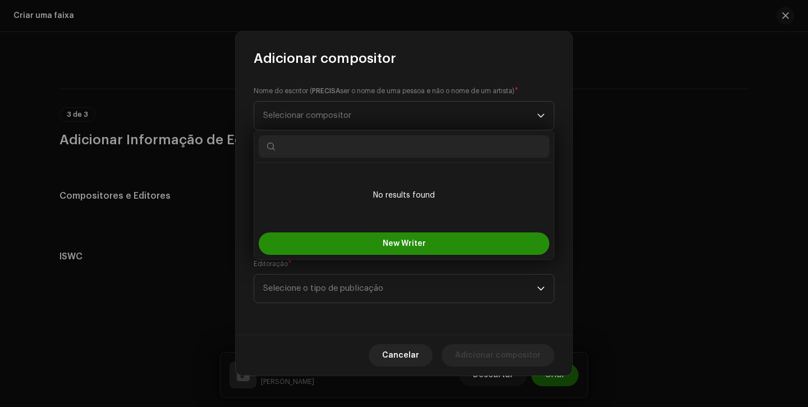
click at [356, 240] on button "New Writer" at bounding box center [404, 243] width 291 height 22
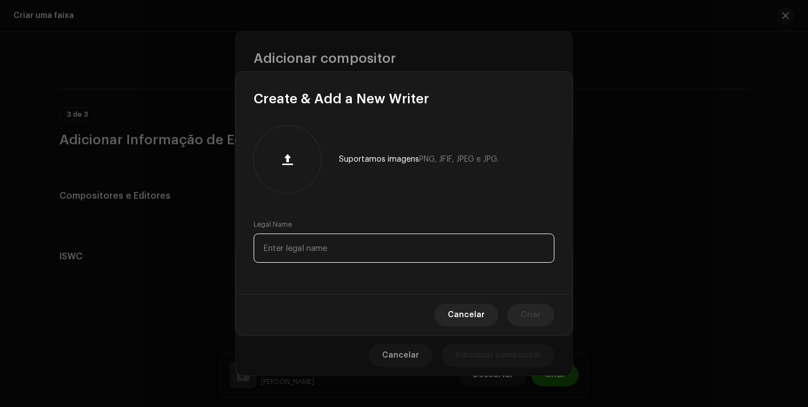
click at [347, 236] on input "text" at bounding box center [404, 247] width 301 height 29
paste input "Vinicius de Sá Calazans"
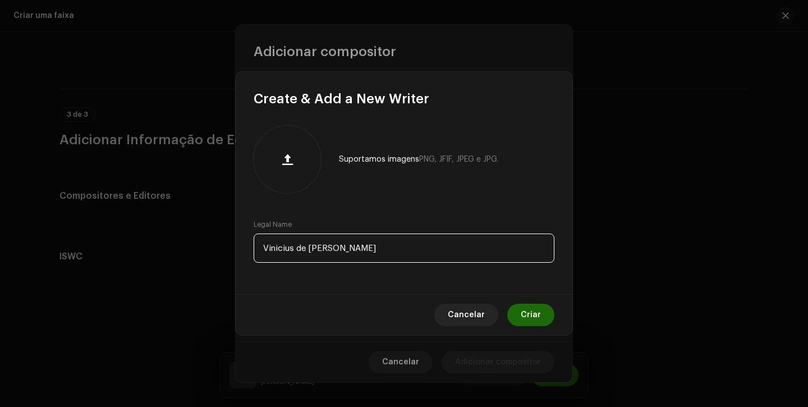
type input "Vinicius de Sá Calazans"
click at [545, 317] on button "Criar" at bounding box center [530, 315] width 47 height 22
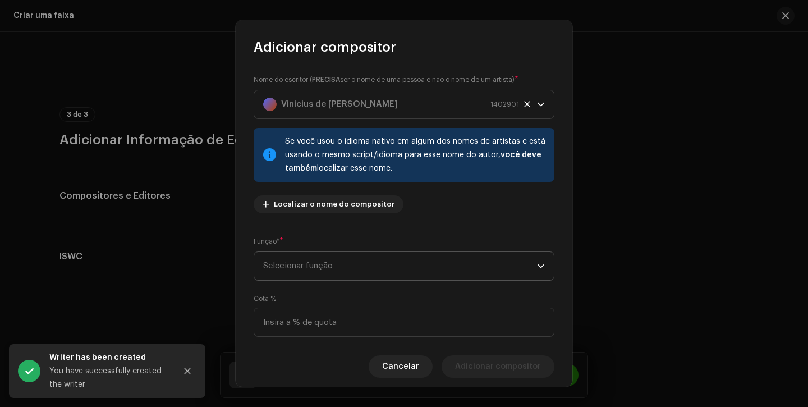
click at [403, 269] on span "Selecionar função" at bounding box center [400, 266] width 274 height 28
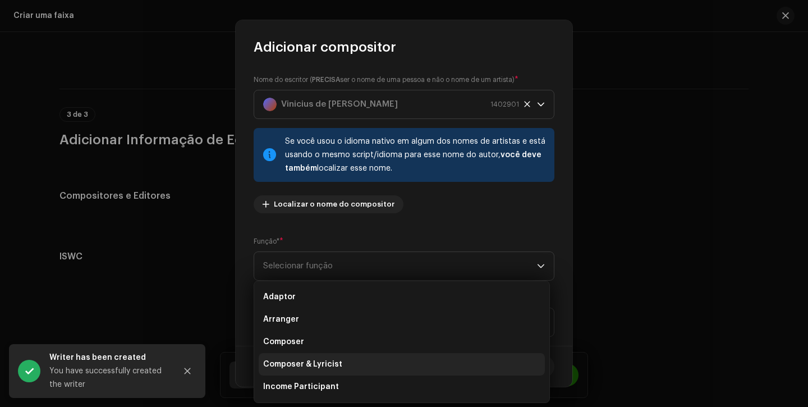
click at [364, 362] on li "Composer & Lyricist" at bounding box center [402, 364] width 286 height 22
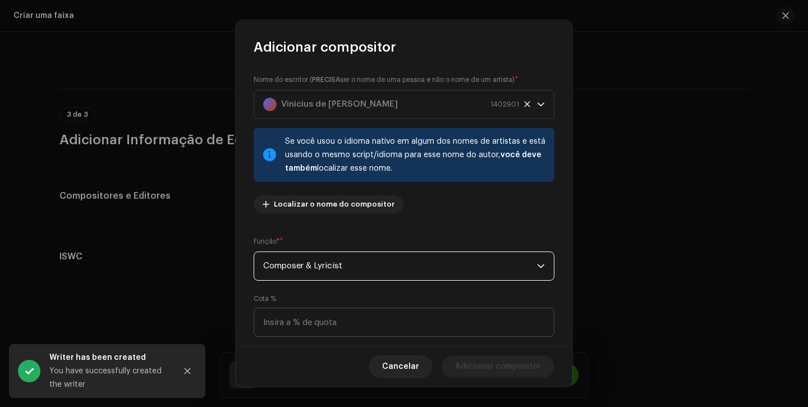
scroll to position [81, 0]
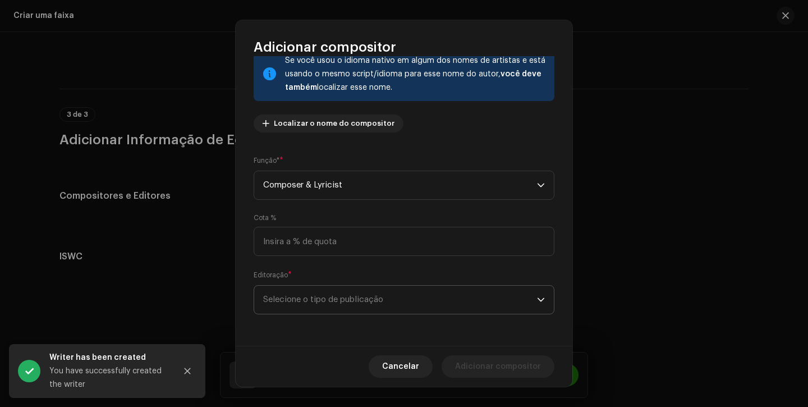
click at [417, 314] on p-select "Selecione o tipo de publicação" at bounding box center [404, 299] width 301 height 29
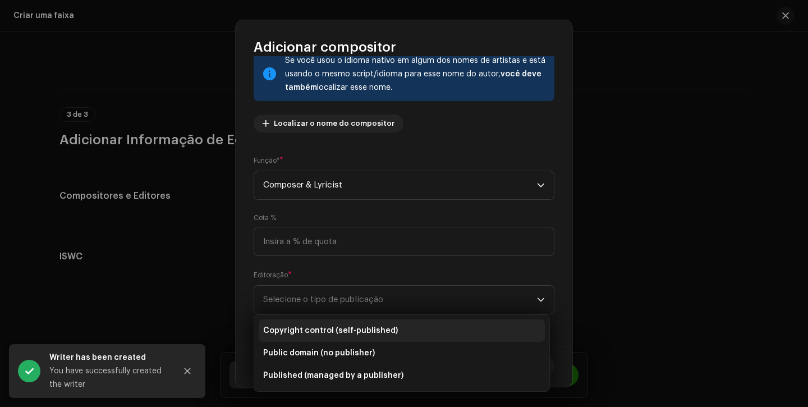
click at [411, 328] on li "Copyright control (self-published)" at bounding box center [402, 330] width 286 height 22
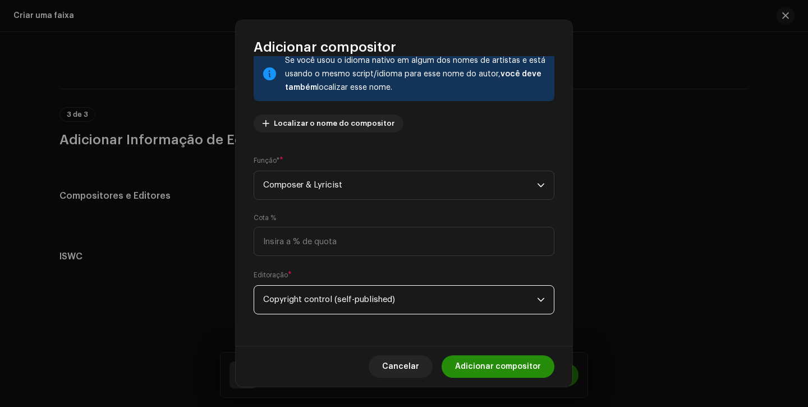
click at [509, 371] on span "Adicionar compositor" at bounding box center [498, 366] width 86 height 22
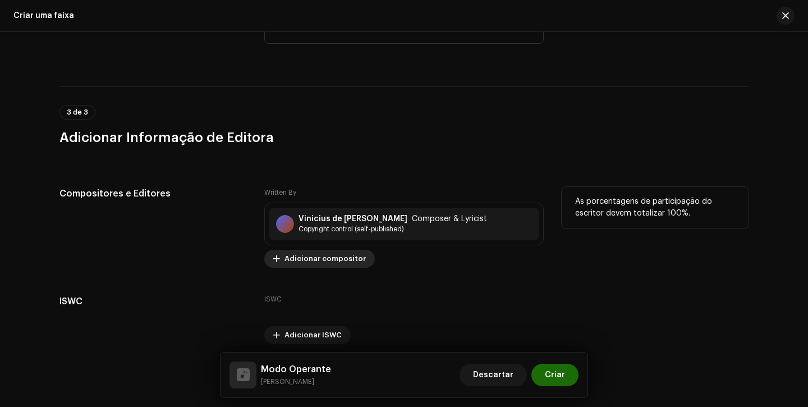
click at [284, 264] on span "Adicionar compositor" at bounding box center [324, 258] width 81 height 22
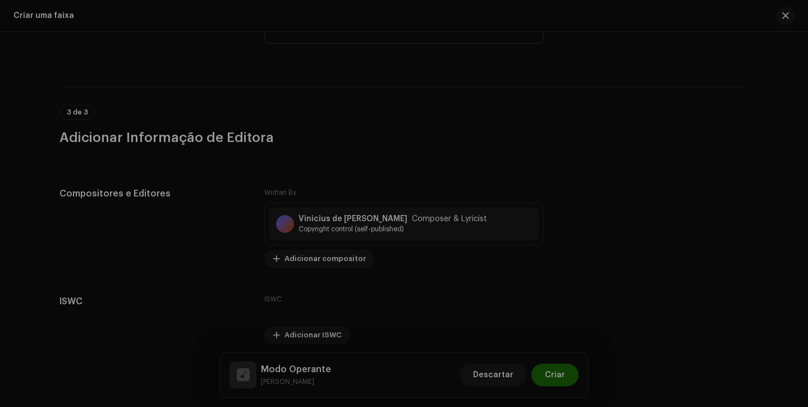
click at [600, 231] on div "Adicionar compositor Nome do escritor ( PRECISA ser o nome de uma pessoa e não …" at bounding box center [404, 203] width 808 height 407
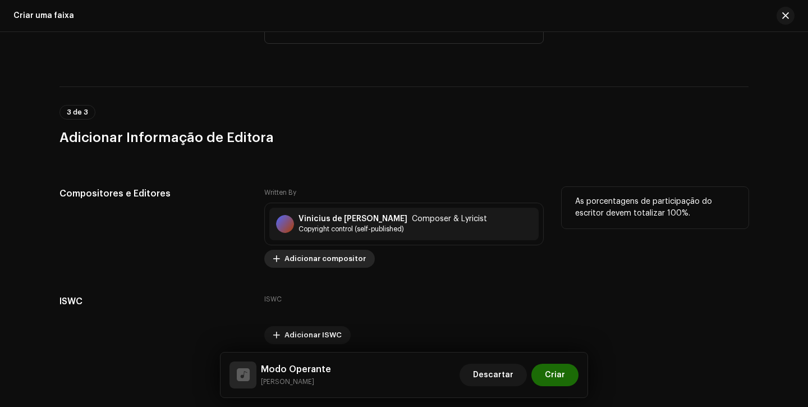
click at [304, 265] on span "Adicionar compositor" at bounding box center [324, 258] width 81 height 22
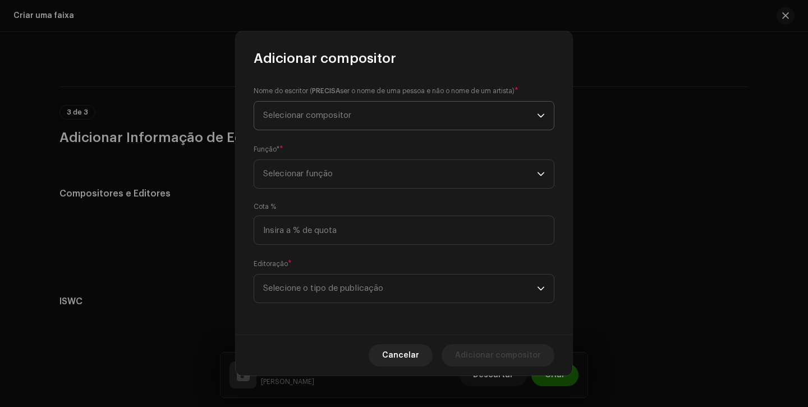
click at [391, 120] on span "Selecionar compositor" at bounding box center [400, 116] width 274 height 28
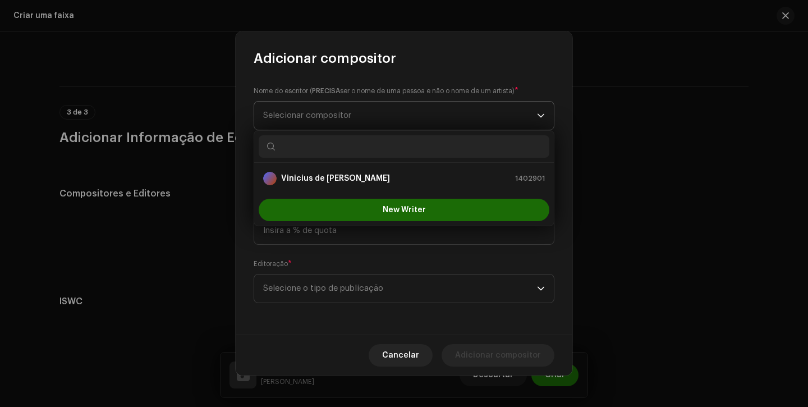
click at [390, 118] on span "Selecionar compositor" at bounding box center [400, 116] width 274 height 28
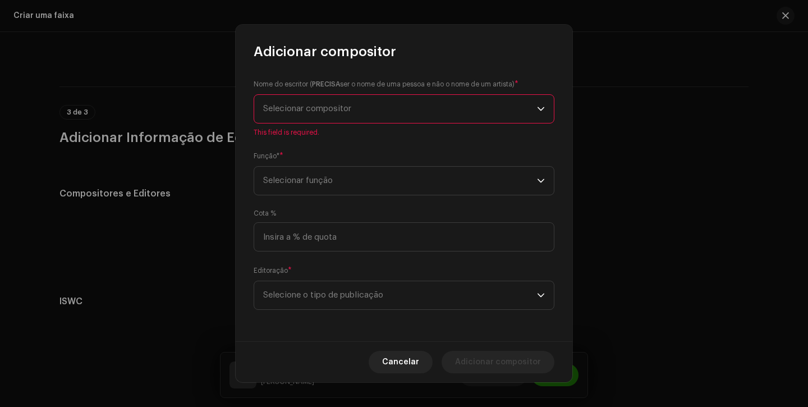
click at [412, 361] on span "Cancelar" at bounding box center [400, 362] width 37 height 22
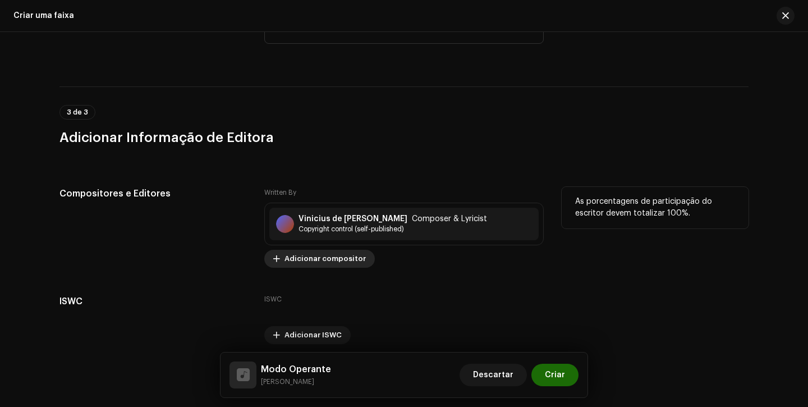
click at [318, 259] on span "Adicionar compositor" at bounding box center [324, 258] width 81 height 22
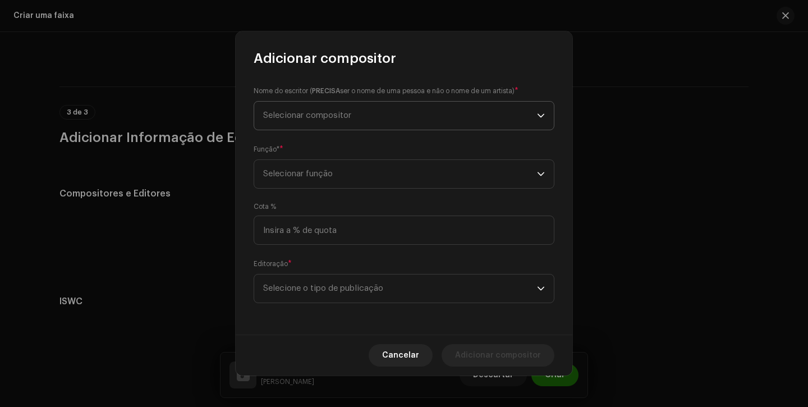
click at [343, 122] on span "Selecionar compositor" at bounding box center [400, 116] width 274 height 28
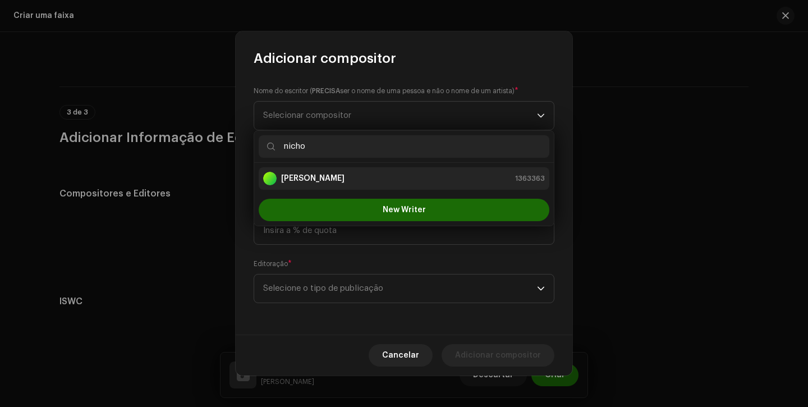
type input "nicho"
click at [326, 174] on strong "Nicholas Rocha Santos" at bounding box center [312, 178] width 63 height 11
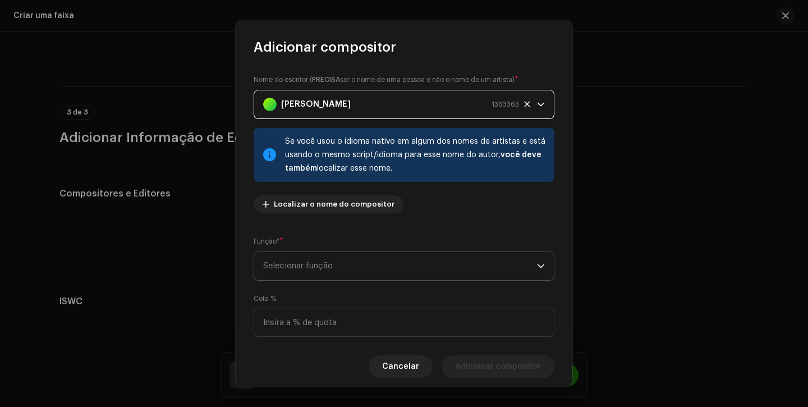
click at [351, 278] on span "Selecionar função" at bounding box center [400, 266] width 274 height 28
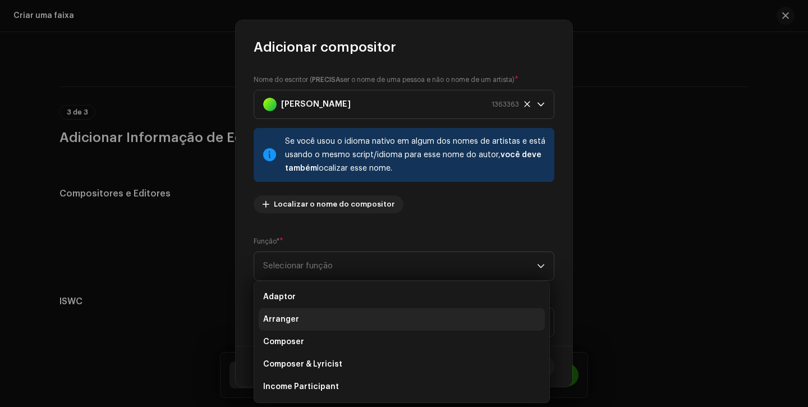
click at [321, 325] on li "Arranger" at bounding box center [402, 319] width 286 height 22
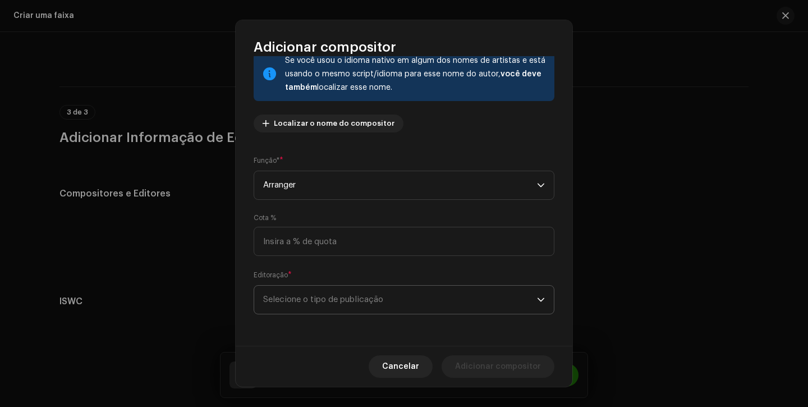
click at [325, 306] on span "Selecione o tipo de publicação" at bounding box center [400, 300] width 274 height 28
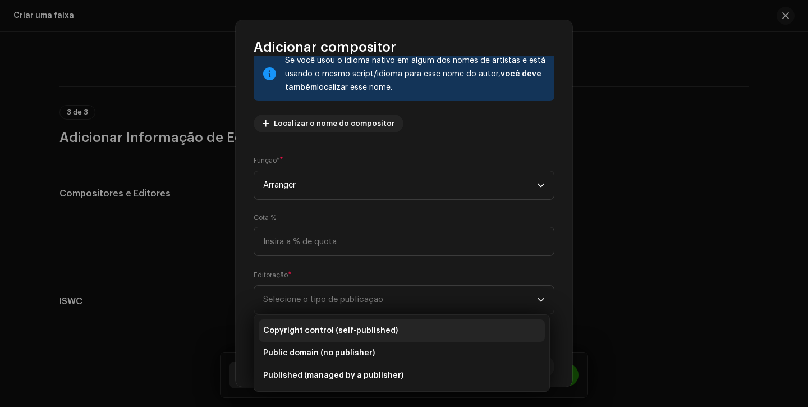
click at [325, 324] on li "Copyright control (self-published)" at bounding box center [402, 330] width 286 height 22
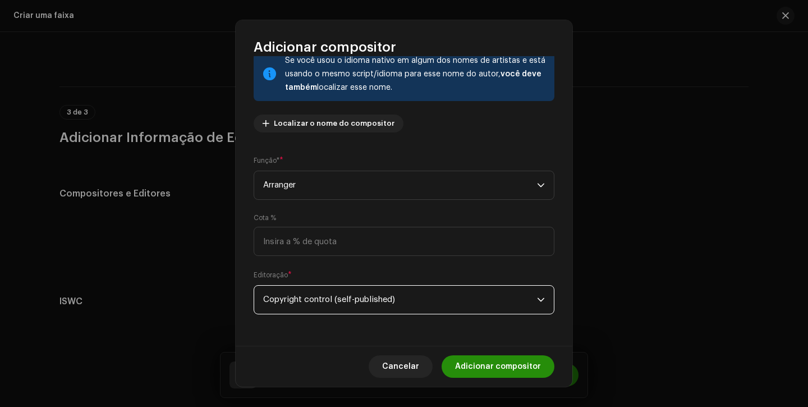
click at [496, 366] on span "Adicionar compositor" at bounding box center [498, 366] width 86 height 22
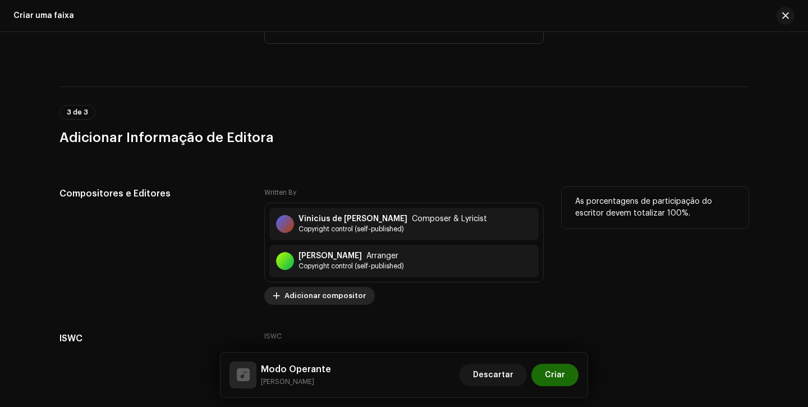
click at [302, 296] on span "Adicionar compositor" at bounding box center [324, 295] width 81 height 22
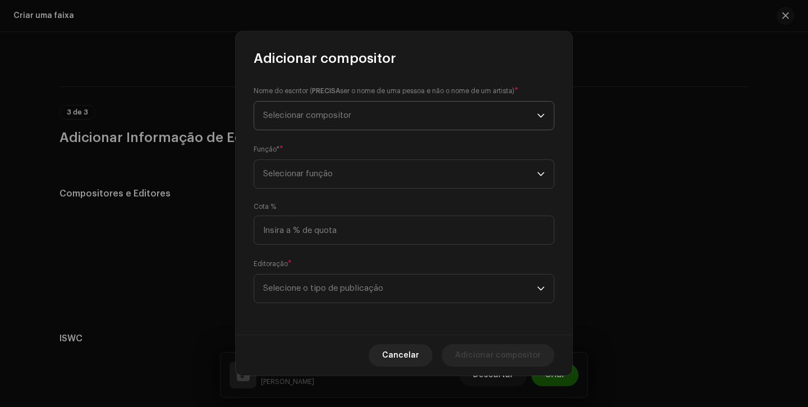
click at [360, 118] on span "Selecionar compositor" at bounding box center [400, 116] width 274 height 28
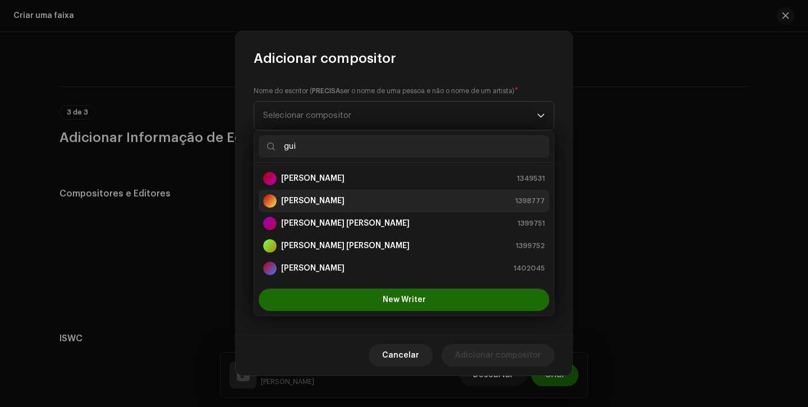
type input "gui"
click at [328, 204] on strong "Guilherme Souza Silva" at bounding box center [312, 200] width 63 height 11
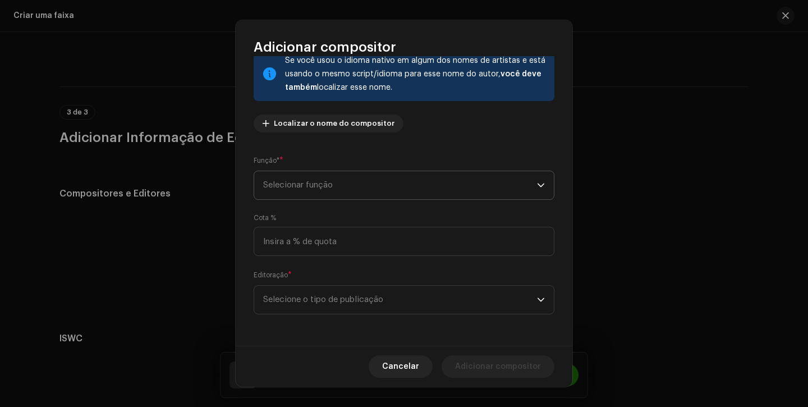
click at [379, 190] on span "Selecionar função" at bounding box center [400, 185] width 274 height 28
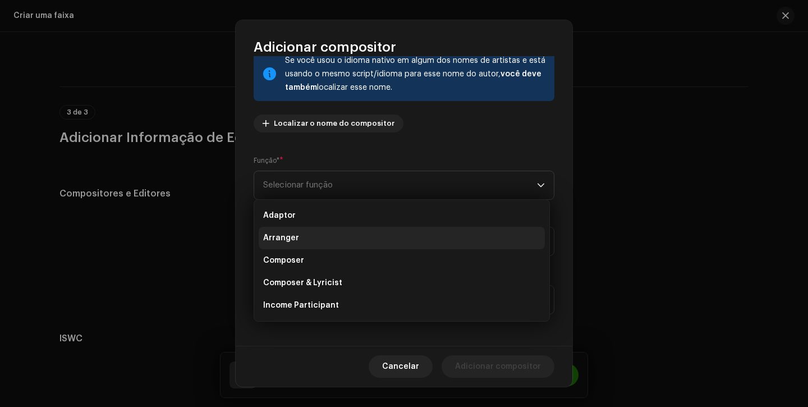
click at [353, 247] on li "Arranger" at bounding box center [402, 238] width 286 height 22
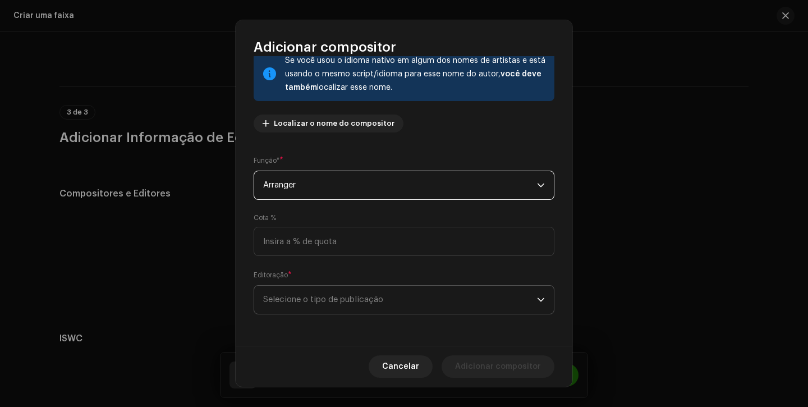
click at [336, 297] on span "Selecione o tipo de publicação" at bounding box center [400, 300] width 274 height 28
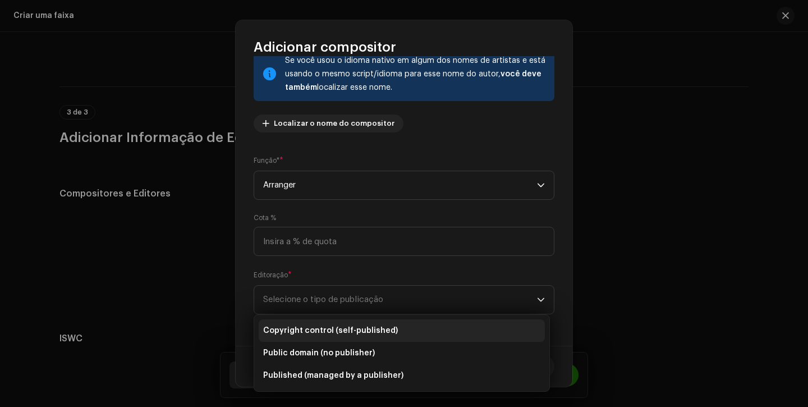
click at [326, 336] on span "Copyright control (self-published)" at bounding box center [330, 330] width 135 height 11
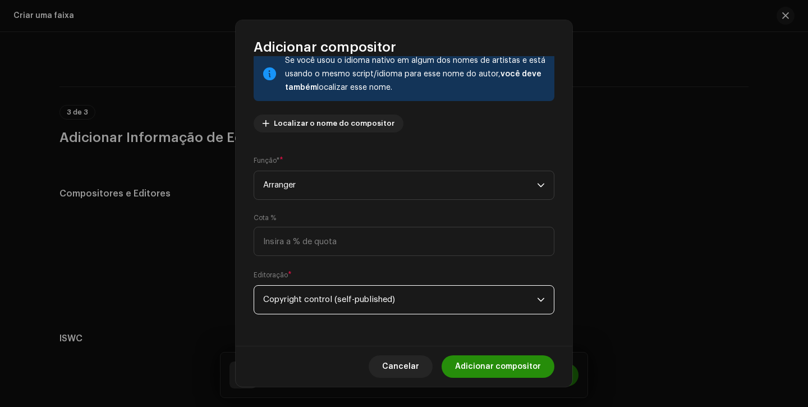
click at [490, 365] on span "Adicionar compositor" at bounding box center [498, 366] width 86 height 22
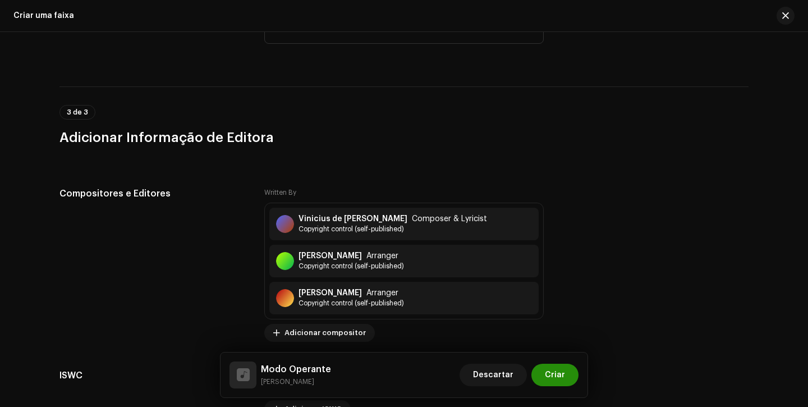
click at [575, 373] on button "Criar" at bounding box center [554, 375] width 47 height 22
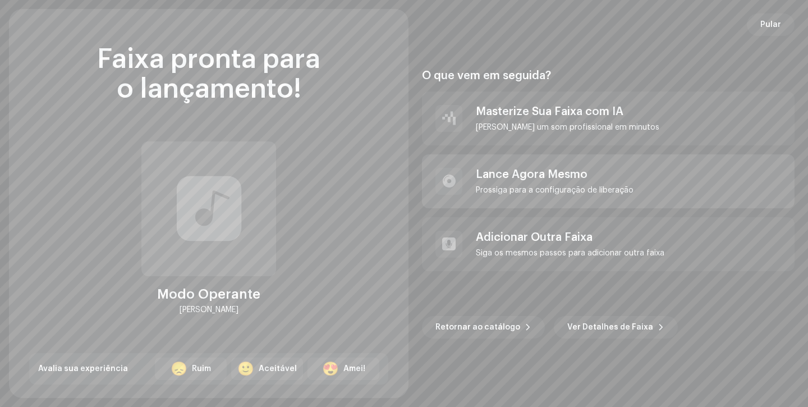
click at [543, 172] on div "Lance Agora Mesmo" at bounding box center [555, 174] width 158 height 13
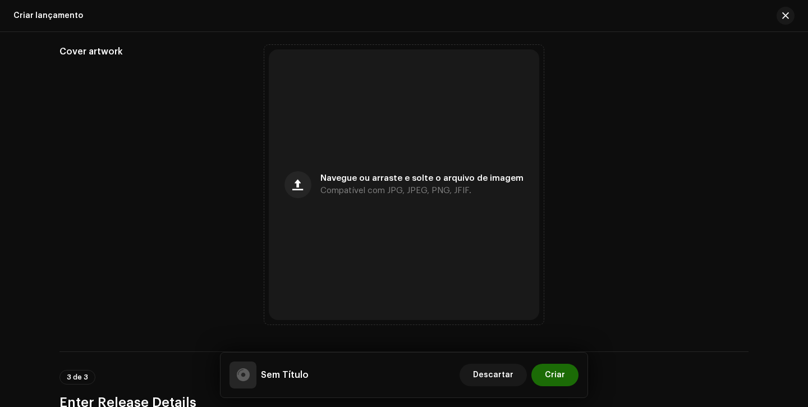
scroll to position [558, 0]
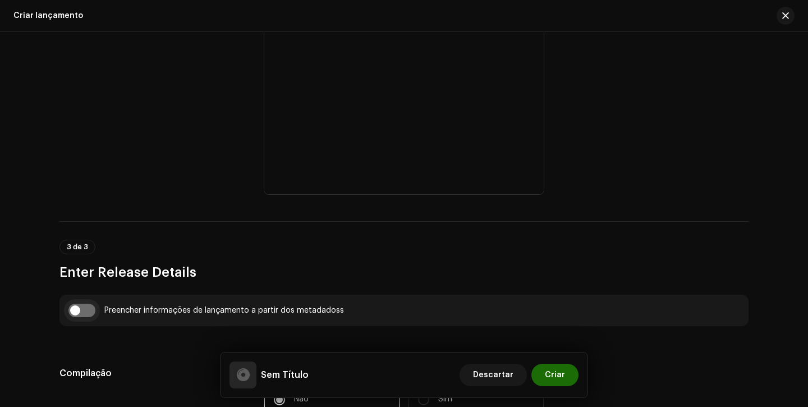
click at [86, 314] on input "checkbox" at bounding box center [81, 310] width 27 height 13
checkbox input "true"
type input "Modo Operante"
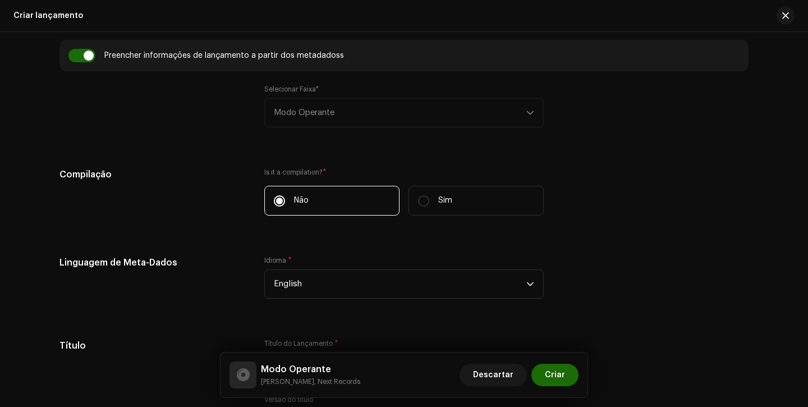
scroll to position [820, 0]
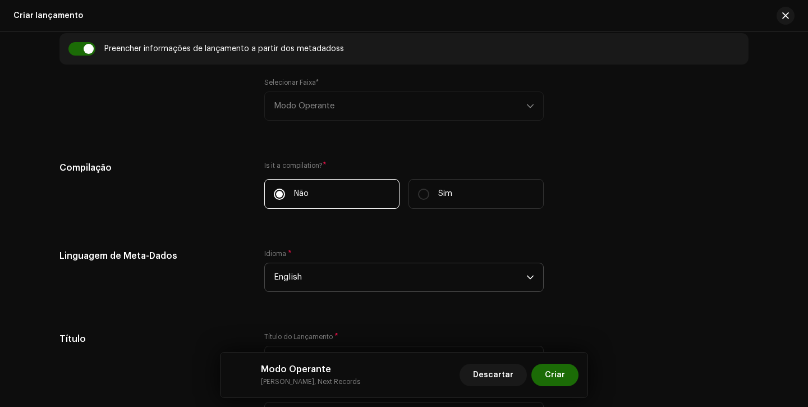
click at [291, 278] on span "English" at bounding box center [400, 277] width 252 height 28
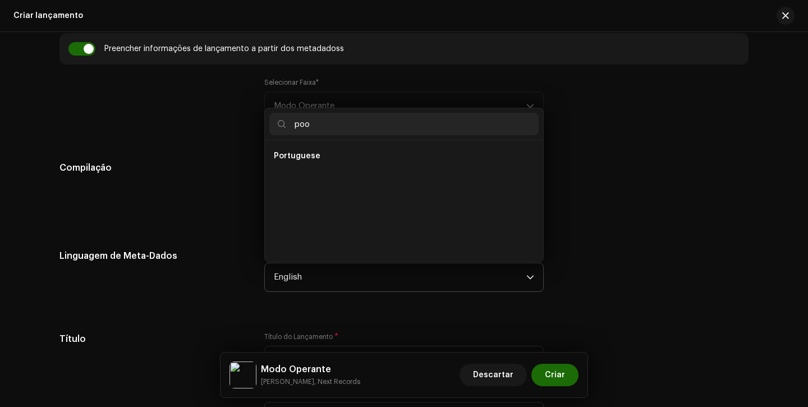
scroll to position [0, 0]
type input "po"
click at [306, 177] on span "Portuguese" at bounding box center [297, 178] width 47 height 11
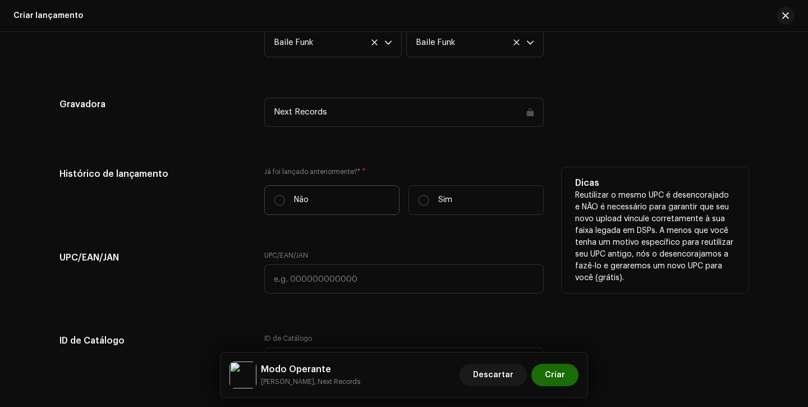
click at [287, 203] on label "Não" at bounding box center [331, 200] width 135 height 30
click at [285, 203] on input "Não" at bounding box center [279, 200] width 11 height 11
radio input "true"
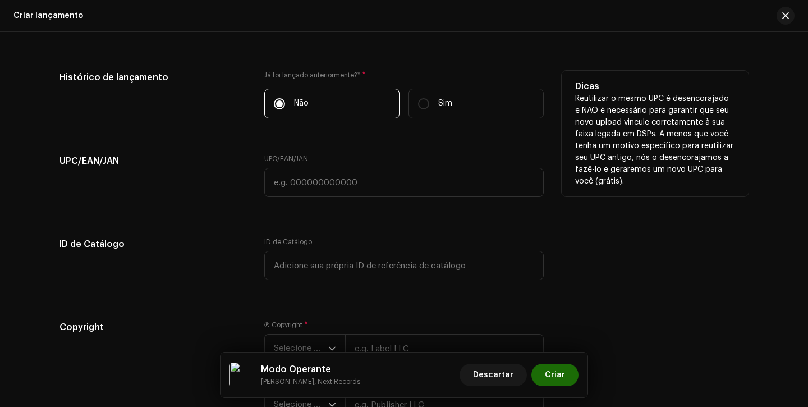
scroll to position [1944, 0]
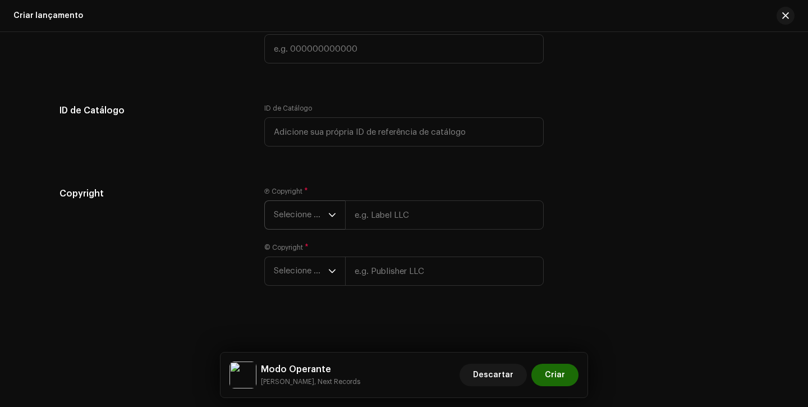
click at [296, 227] on span "Selecione o ano" at bounding box center [301, 215] width 54 height 28
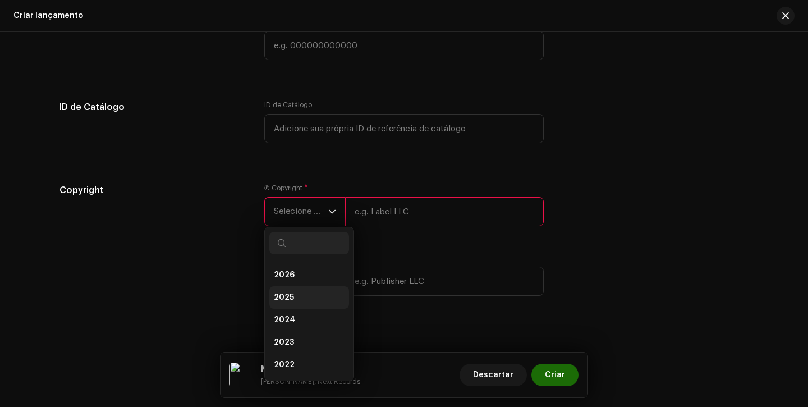
click at [300, 302] on li "2025" at bounding box center [309, 297] width 80 height 22
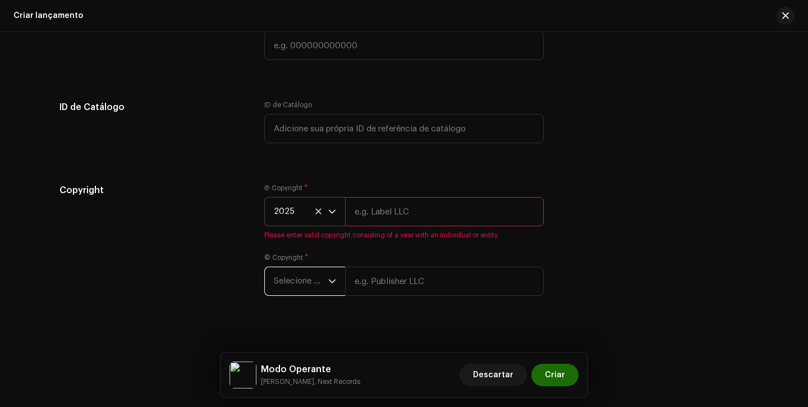
click at [307, 278] on span "Selecione o ano" at bounding box center [301, 281] width 54 height 28
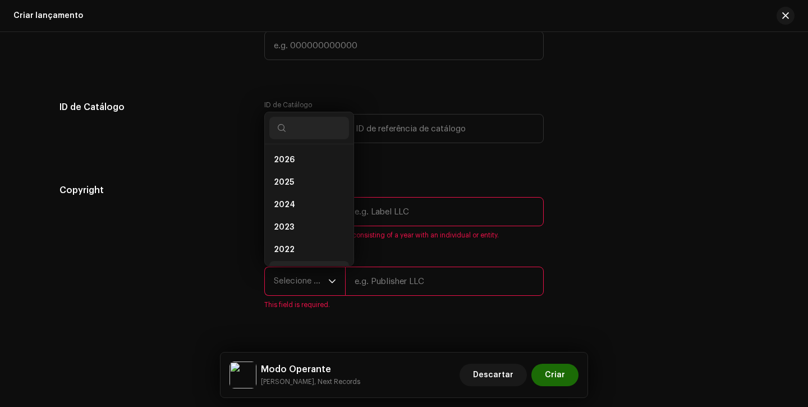
scroll to position [18, 0]
click at [309, 160] on li "2025" at bounding box center [309, 164] width 80 height 22
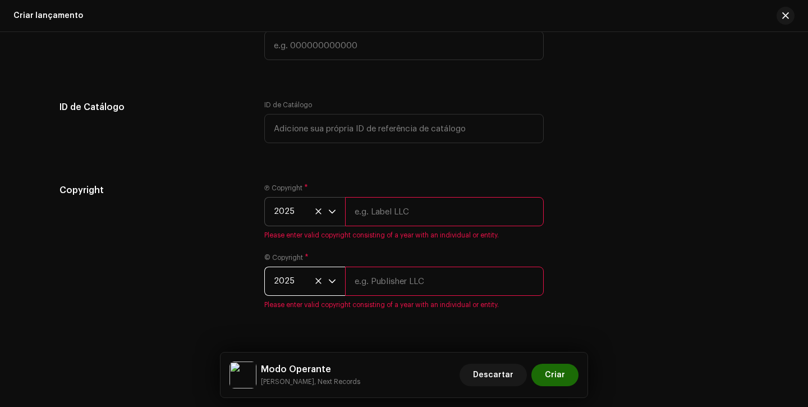
click at [370, 207] on input "text" at bounding box center [444, 211] width 199 height 29
type input "Next Records"
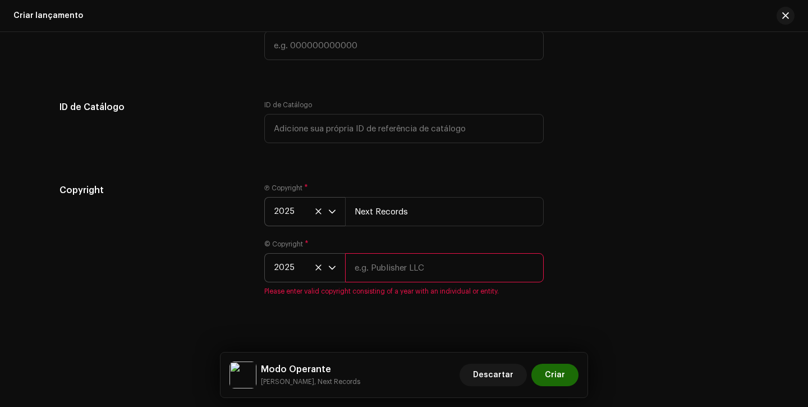
click at [411, 272] on input "text" at bounding box center [444, 267] width 199 height 29
type input "Next Records"
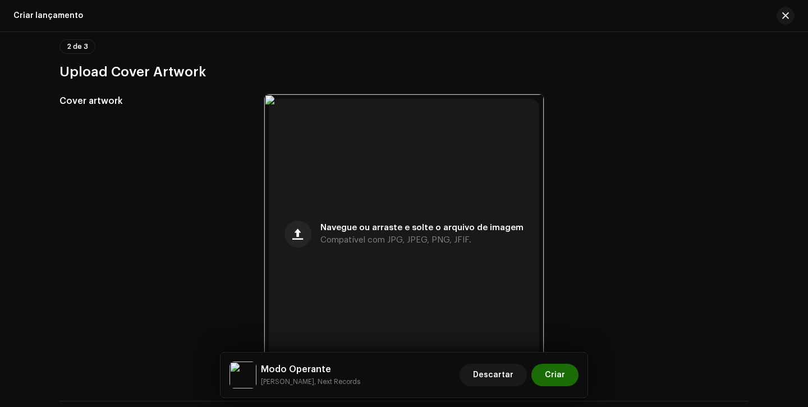
scroll to position [369, 0]
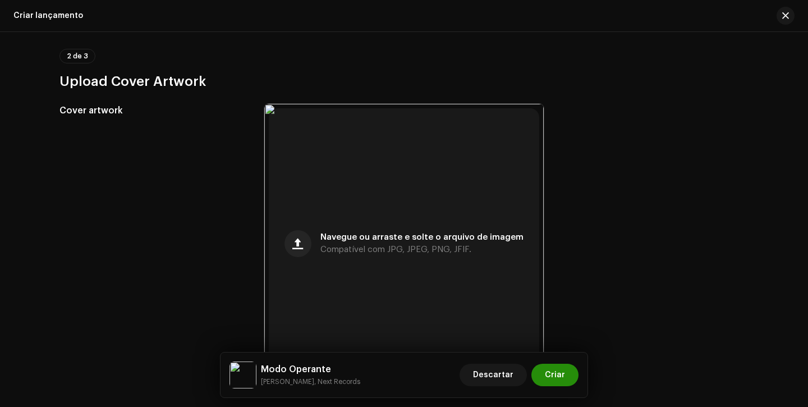
click at [568, 379] on button "Criar" at bounding box center [554, 375] width 47 height 22
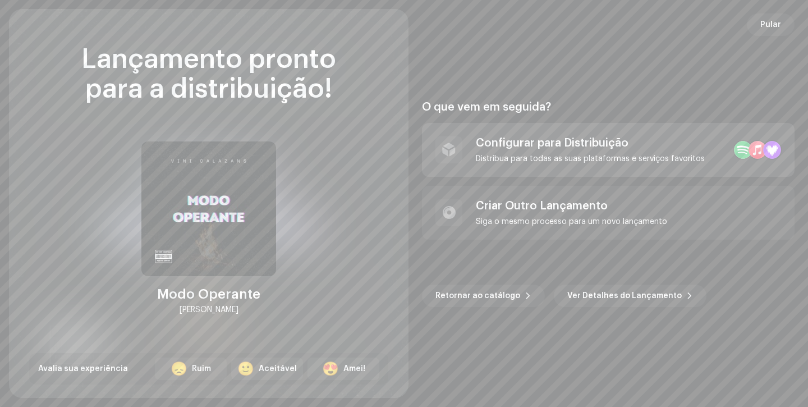
click at [617, 152] on div "Configurar para Distribuição Distribua para todas as suas plataformas e serviço…" at bounding box center [590, 149] width 229 height 27
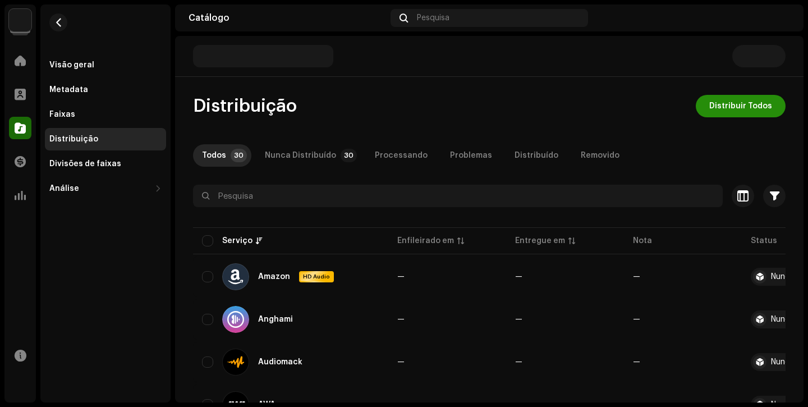
click at [733, 107] on span "Distribuir Todos" at bounding box center [740, 106] width 63 height 22
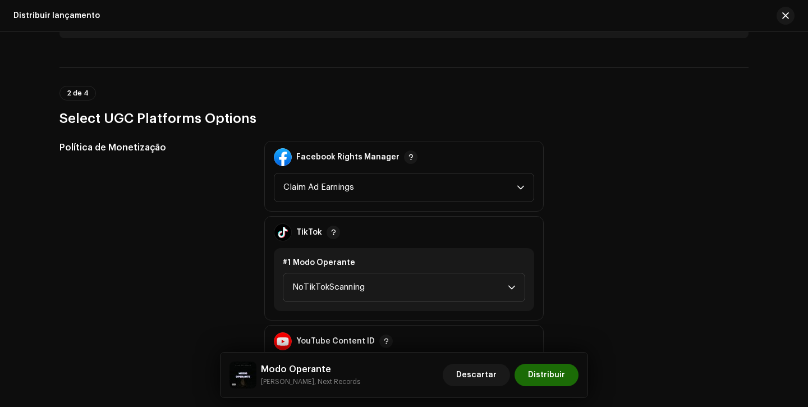
scroll to position [1327, 0]
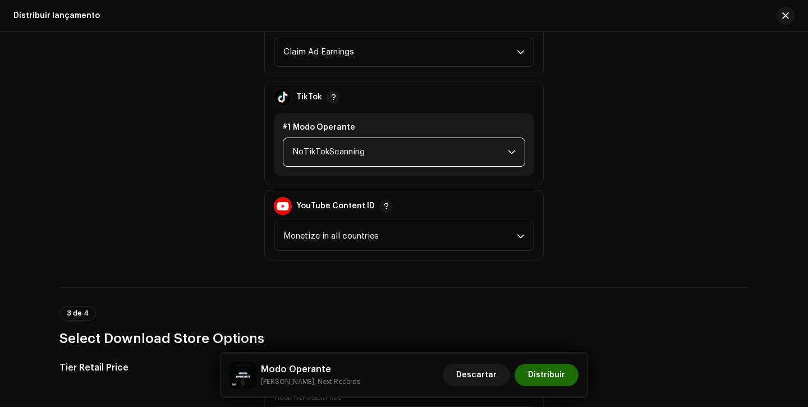
click at [366, 163] on span "NoTikTokScanning" at bounding box center [399, 152] width 215 height 28
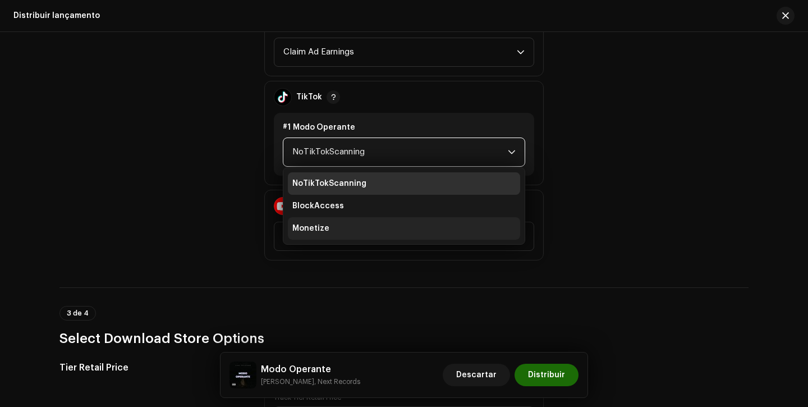
click at [354, 224] on li "Monetize" at bounding box center [404, 228] width 232 height 22
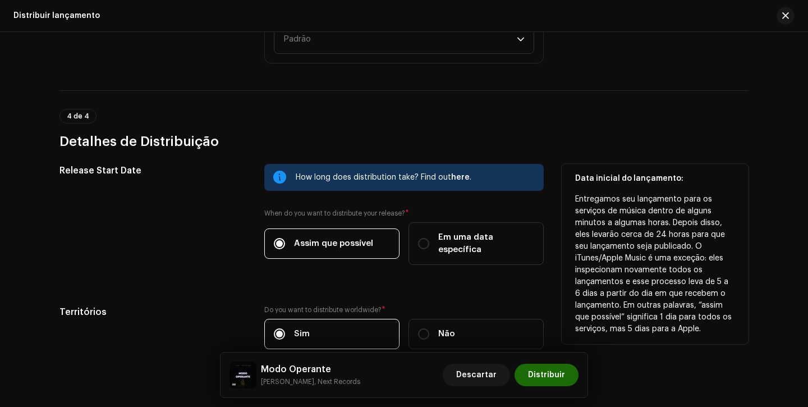
scroll to position [1849, 0]
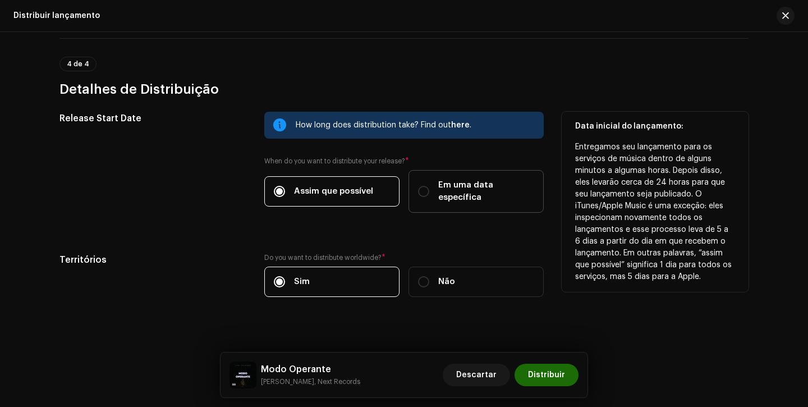
click at [430, 195] on label "Em uma data específica" at bounding box center [475, 191] width 135 height 43
click at [429, 195] on input "Em uma data específica" at bounding box center [423, 191] width 11 height 11
radio input "true"
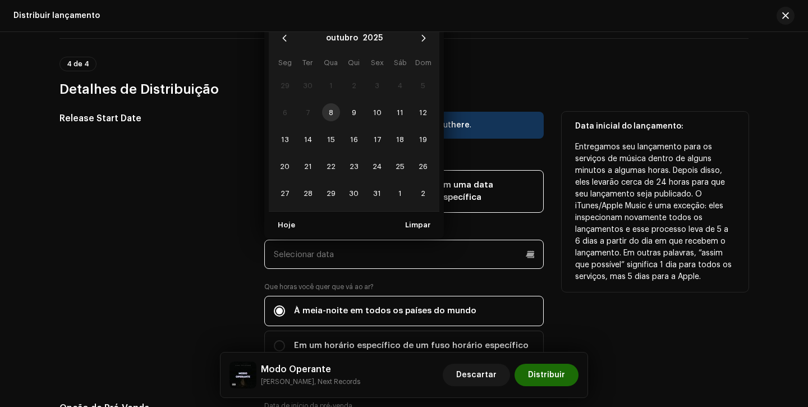
click at [360, 251] on input "text" at bounding box center [403, 254] width 279 height 29
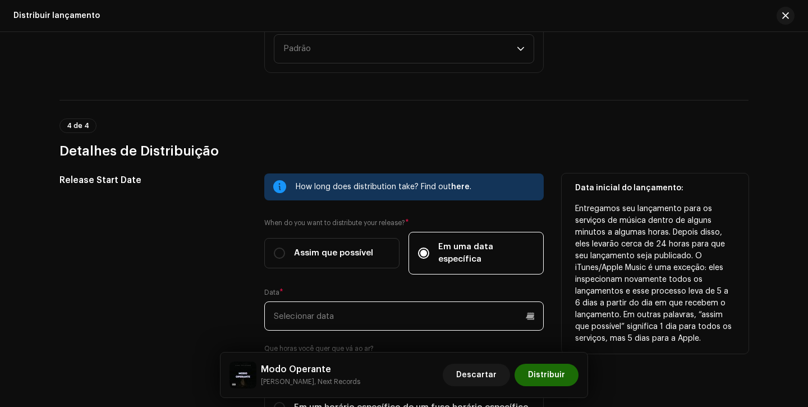
scroll to position [1783, 0]
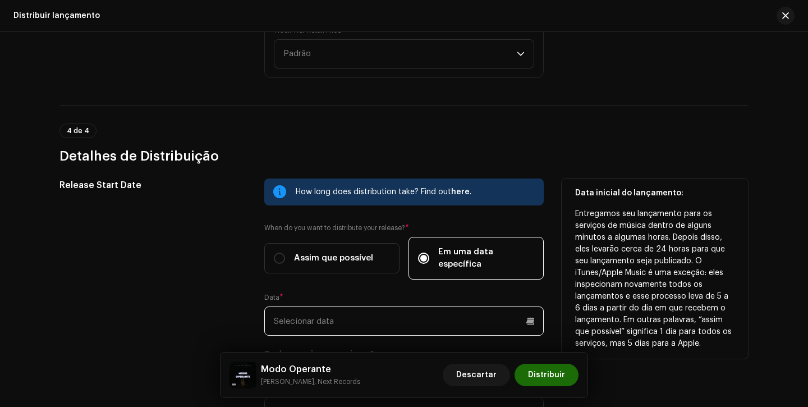
click at [416, 306] on input "text" at bounding box center [403, 320] width 279 height 29
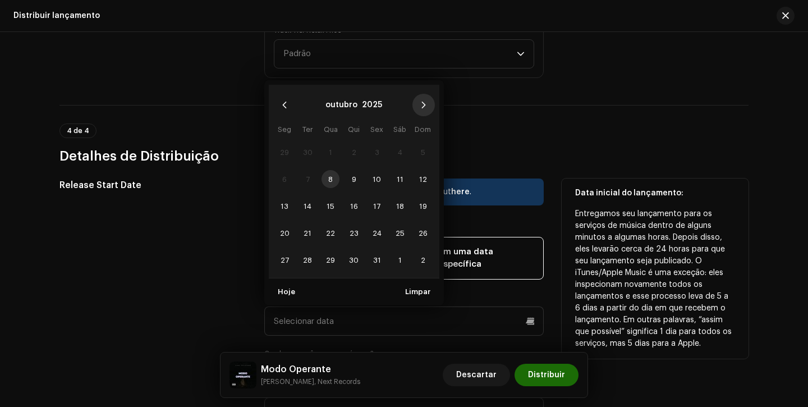
click at [422, 101] on icon "Next Month" at bounding box center [424, 105] width 8 height 8
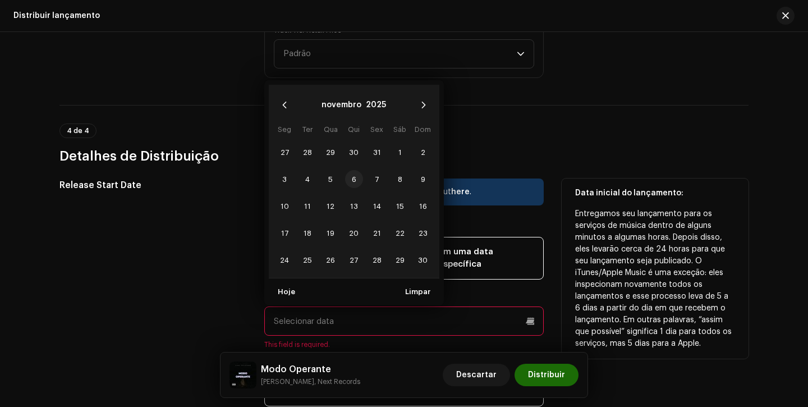
click at [351, 170] on span "6" at bounding box center [354, 179] width 18 height 18
type input "06/11/2025"
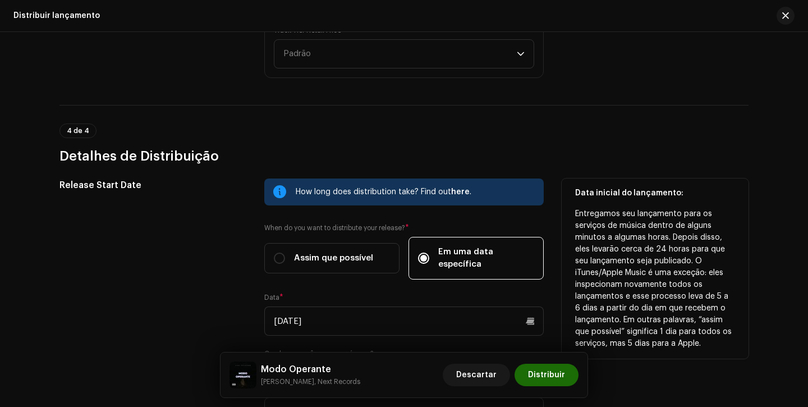
click at [207, 249] on div "Release Start Date" at bounding box center [152, 309] width 187 height 263
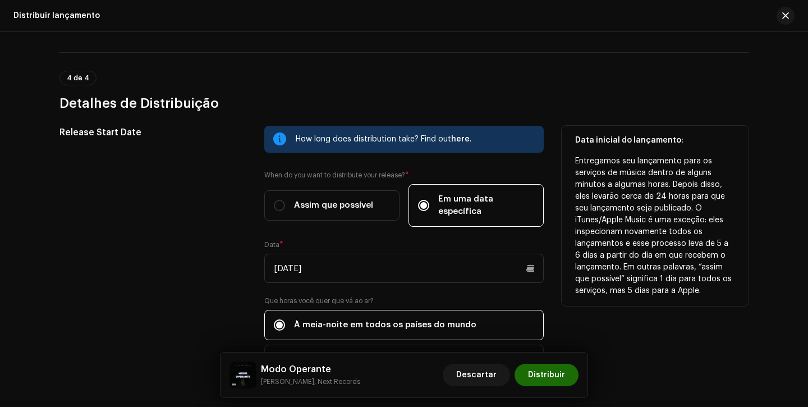
scroll to position [1838, 0]
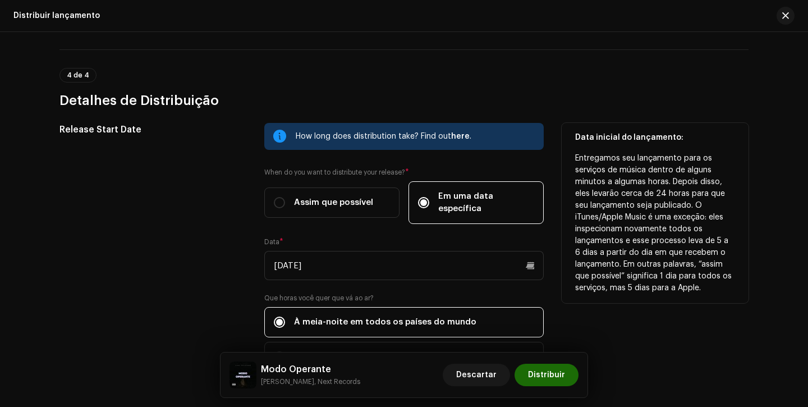
click at [232, 272] on div "Release Start Date" at bounding box center [152, 254] width 187 height 263
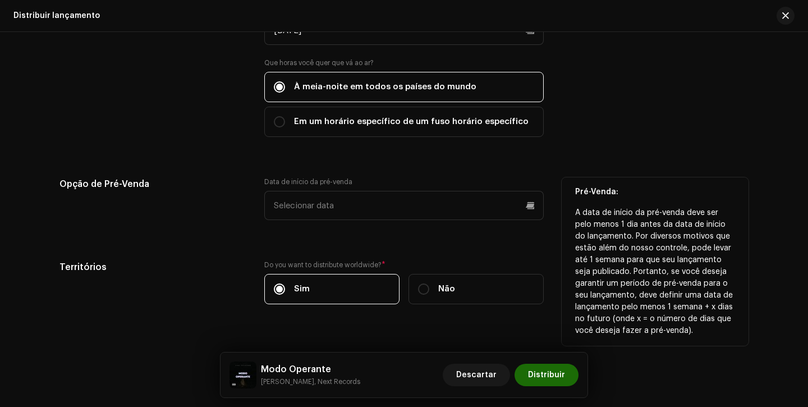
scroll to position [2081, 0]
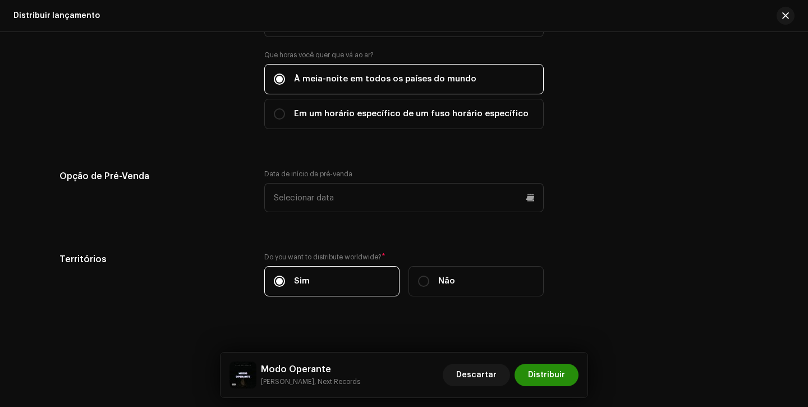
click at [555, 371] on span "Distribuir" at bounding box center [546, 375] width 37 height 22
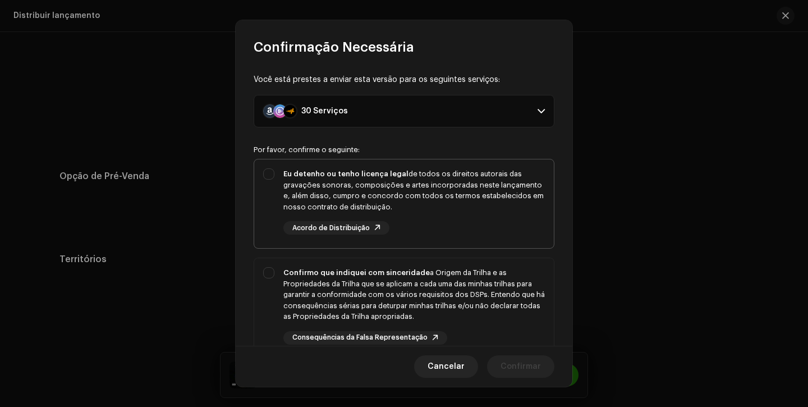
click at [527, 237] on div "Eu detenho ou tenho licença legal de todos os direitos autorais das gravações s…" at bounding box center [404, 201] width 300 height 84
checkbox input "true"
click at [502, 300] on div "Confirmo que indiquei com sinceridade a Origem da Trilha e as Propriedades da T…" at bounding box center [413, 294] width 261 height 55
checkbox input "true"
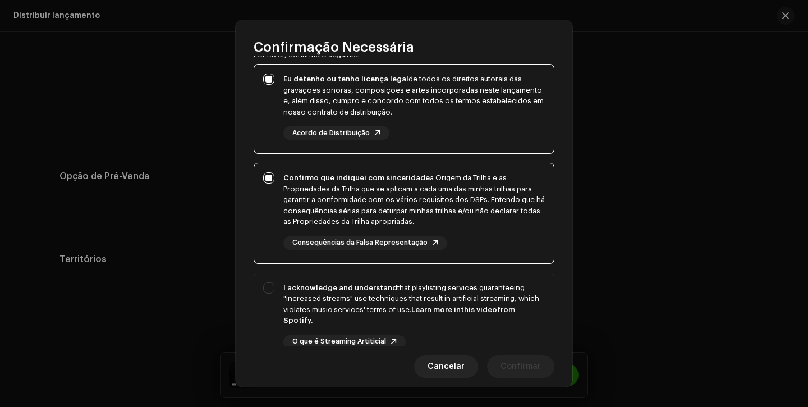
scroll to position [206, 0]
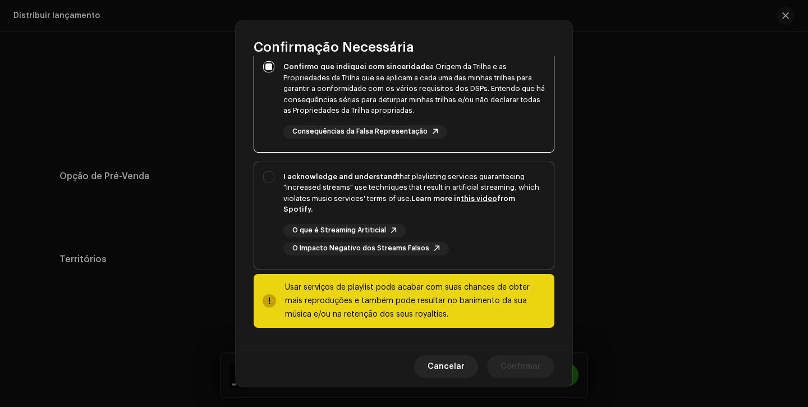
click at [509, 263] on div "I acknowledge and understand that playlisting services guaranteeing "increased …" at bounding box center [404, 213] width 300 height 102
checkbox input "true"
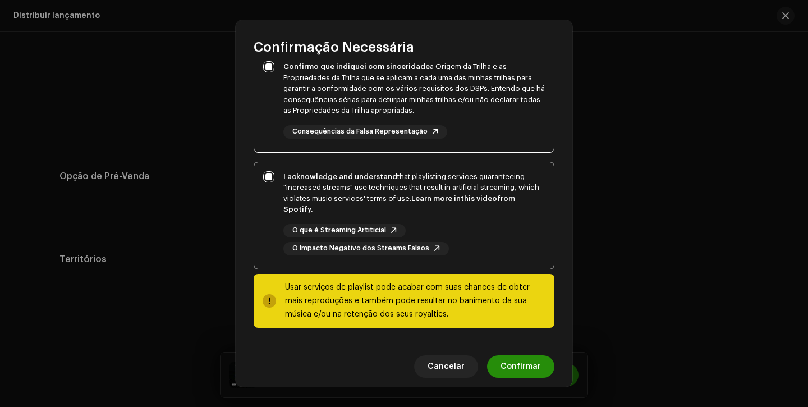
click at [519, 365] on span "Confirmar" at bounding box center [520, 366] width 40 height 22
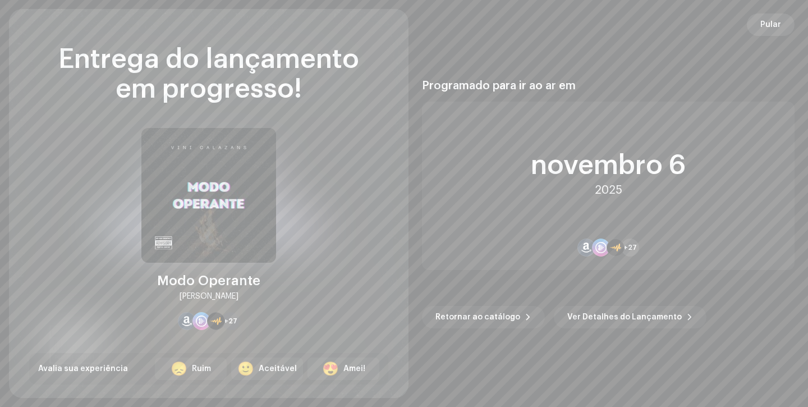
click at [771, 22] on span "Pular" at bounding box center [770, 24] width 21 height 22
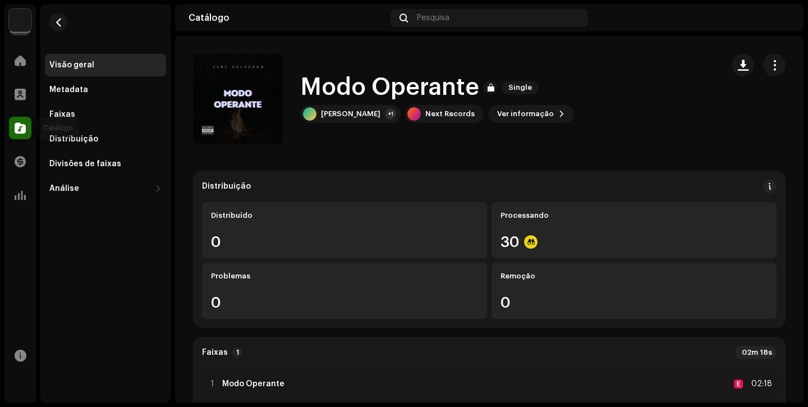
click at [15, 121] on div at bounding box center [20, 128] width 22 height 22
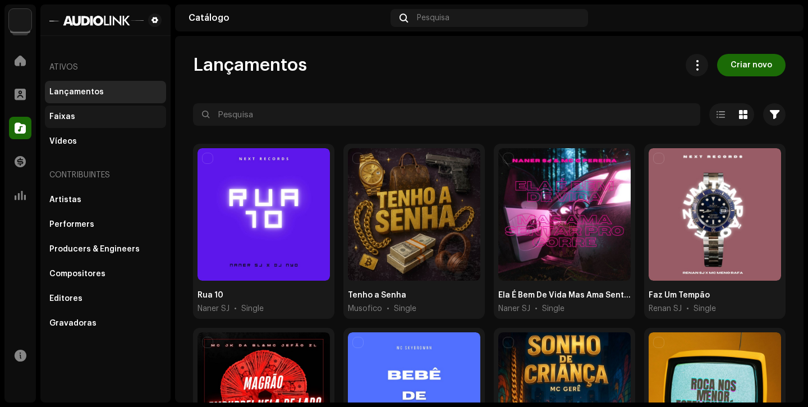
click at [82, 118] on div "Faixas" at bounding box center [105, 116] width 112 height 9
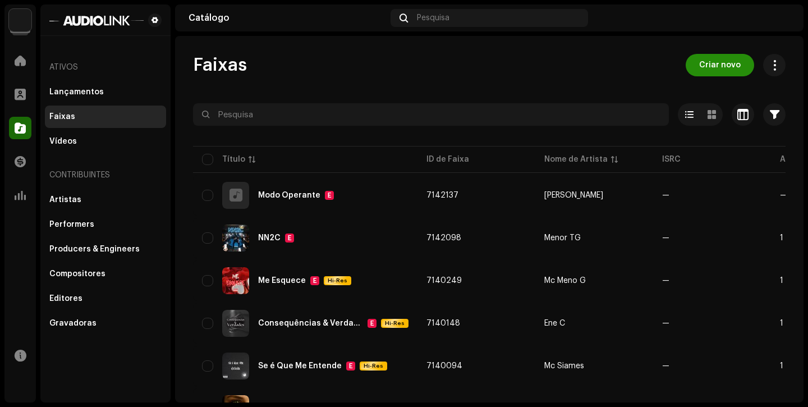
click at [699, 61] on span "Criar novo" at bounding box center [720, 65] width 42 height 22
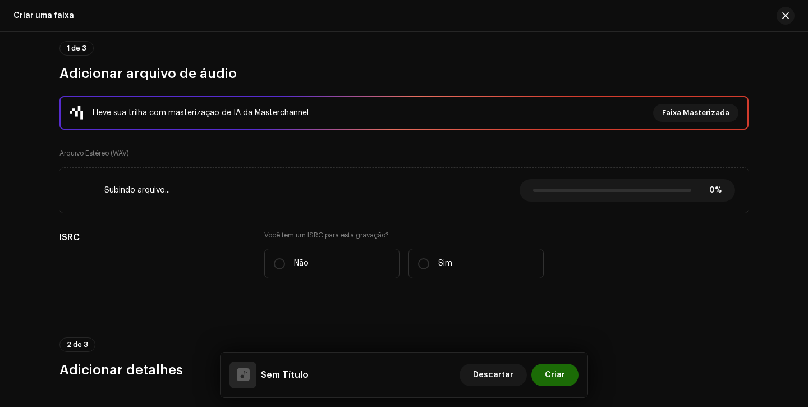
scroll to position [157, 0]
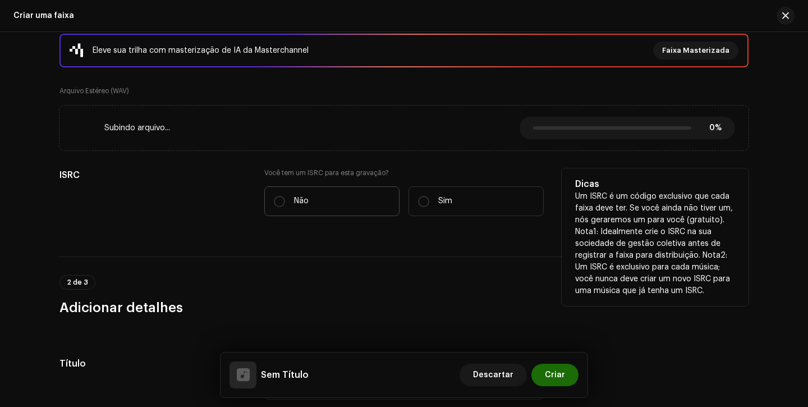
click at [277, 194] on label "Não" at bounding box center [331, 201] width 135 height 30
click at [277, 196] on input "Não" at bounding box center [279, 201] width 11 height 11
radio input "true"
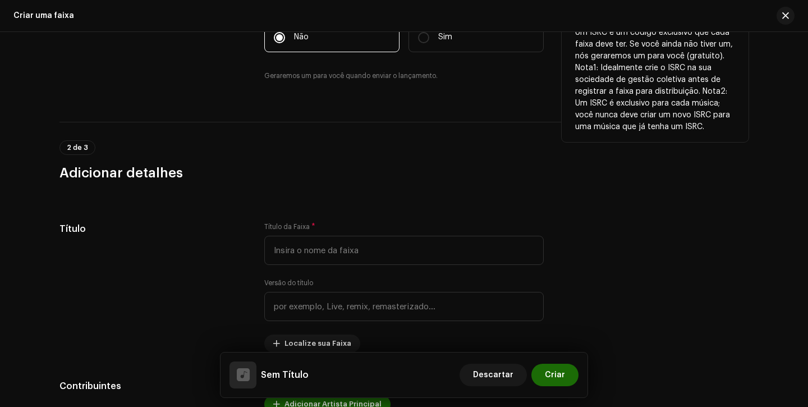
scroll to position [417, 0]
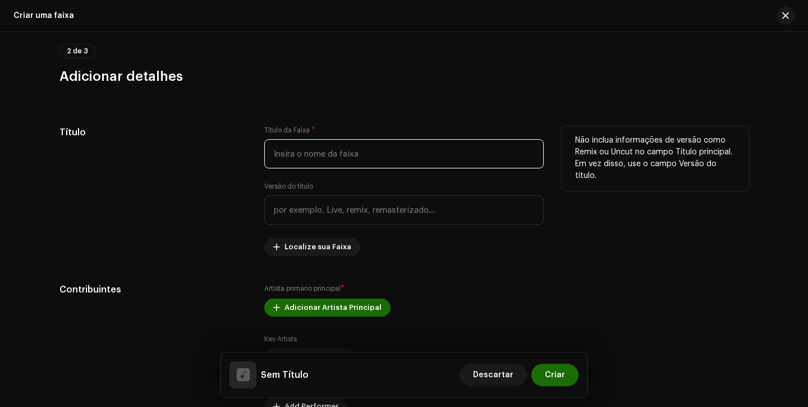
click at [407, 154] on input "text" at bounding box center [403, 153] width 279 height 29
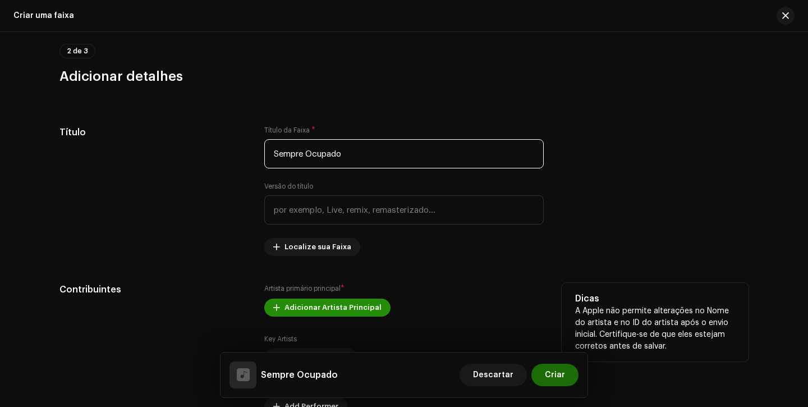
type input "Sempre Ocupado"
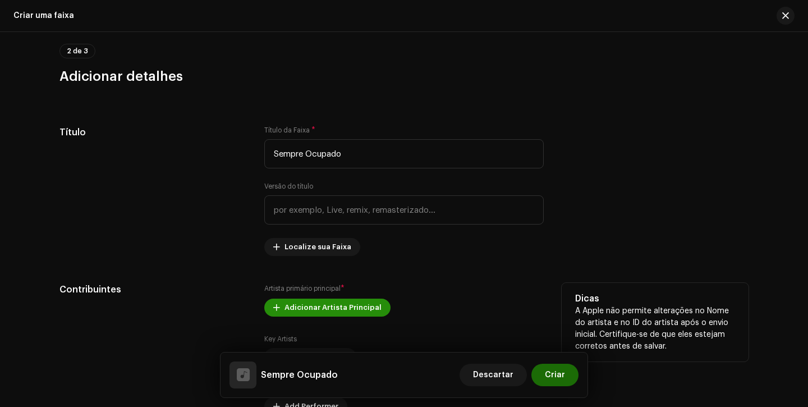
click at [292, 315] on span "Adicionar Artista Principal" at bounding box center [332, 307] width 97 height 22
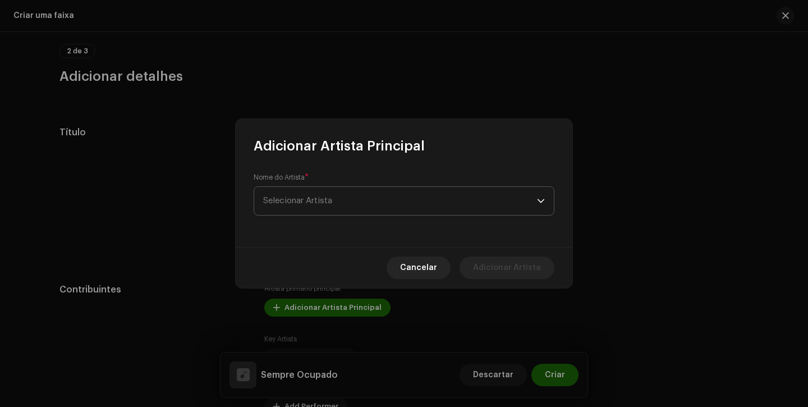
click at [356, 211] on span "Selecionar Artista" at bounding box center [400, 201] width 274 height 28
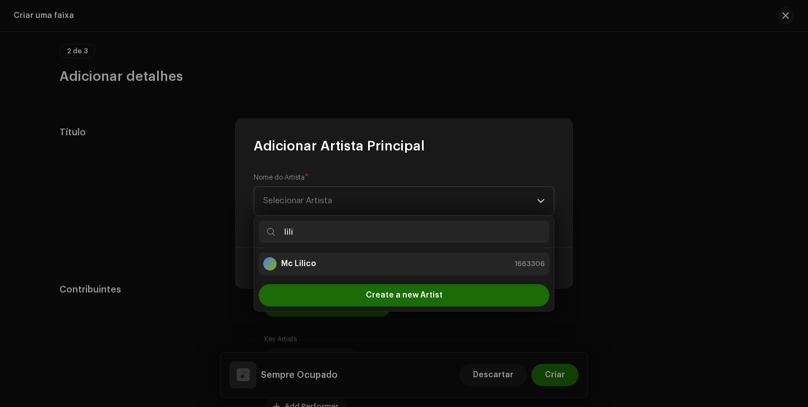
type input "lili"
click at [336, 265] on div "Mc Lilico 1663306" at bounding box center [404, 263] width 282 height 13
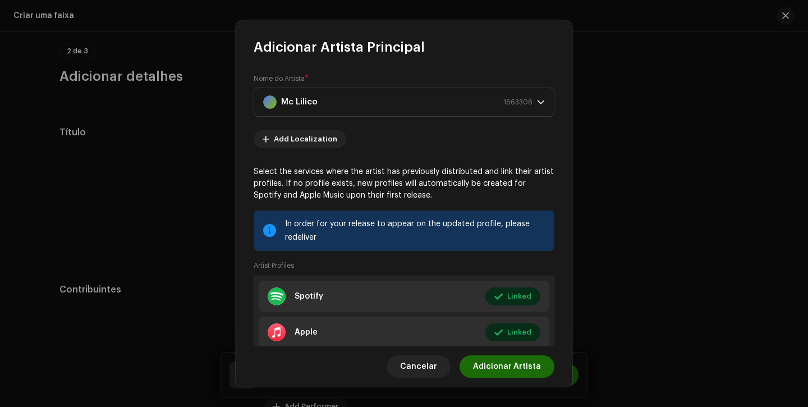
scroll to position [75, 0]
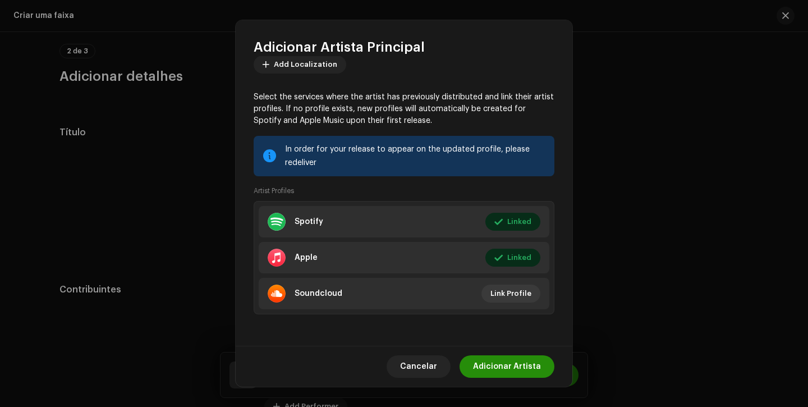
click at [512, 372] on span "Adicionar Artista" at bounding box center [507, 366] width 68 height 22
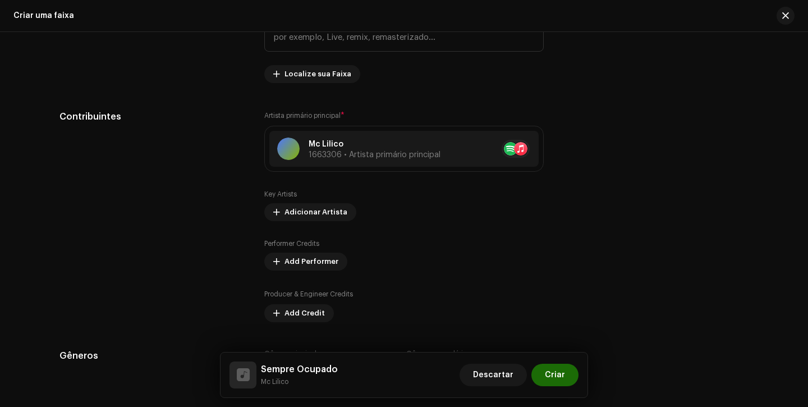
scroll to position [595, 0]
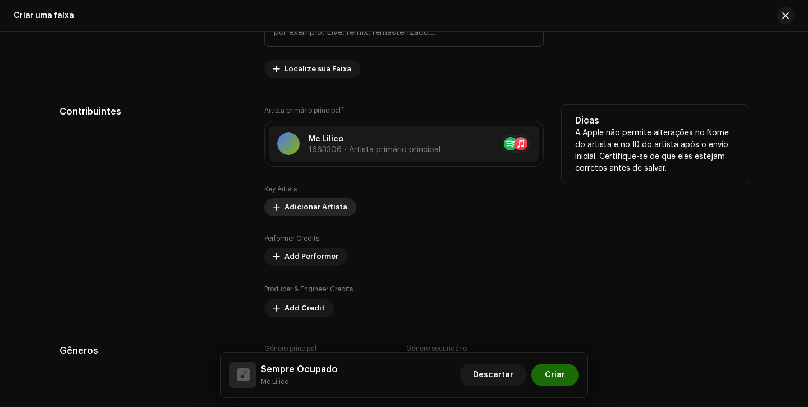
click at [317, 201] on span "Adicionar Artista" at bounding box center [315, 207] width 63 height 22
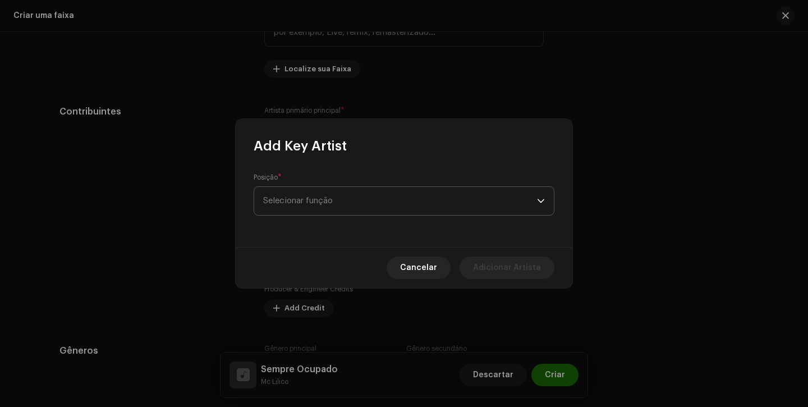
click at [346, 205] on span "Selecionar função" at bounding box center [400, 201] width 274 height 28
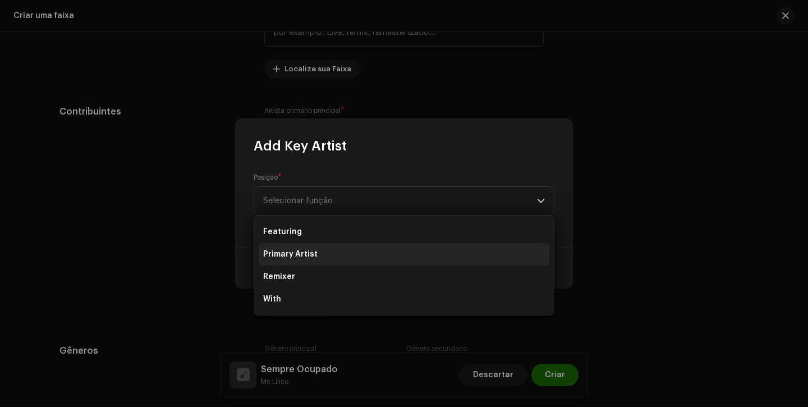
click at [329, 257] on li "Primary Artist" at bounding box center [404, 254] width 291 height 22
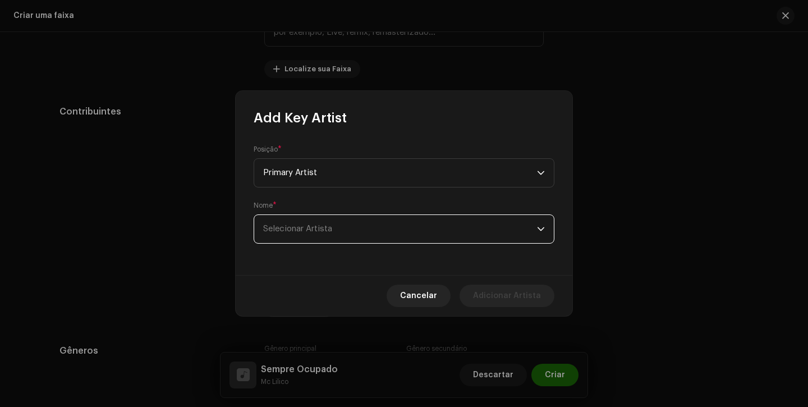
click at [334, 227] on span "Selecionar Artista" at bounding box center [400, 229] width 274 height 28
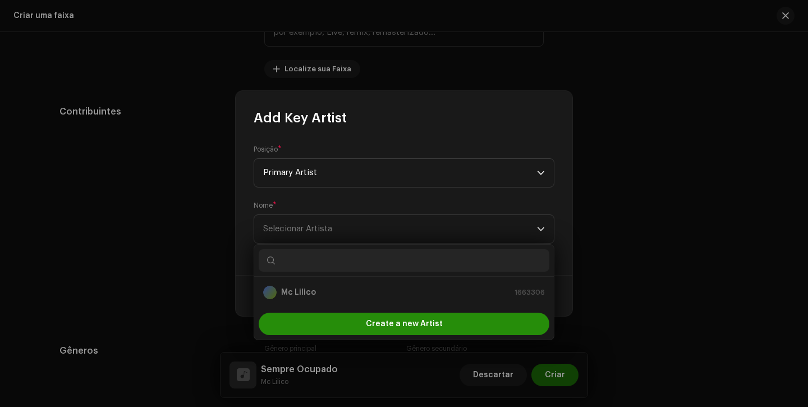
click at [462, 330] on div "Create a new Artist" at bounding box center [404, 324] width 291 height 22
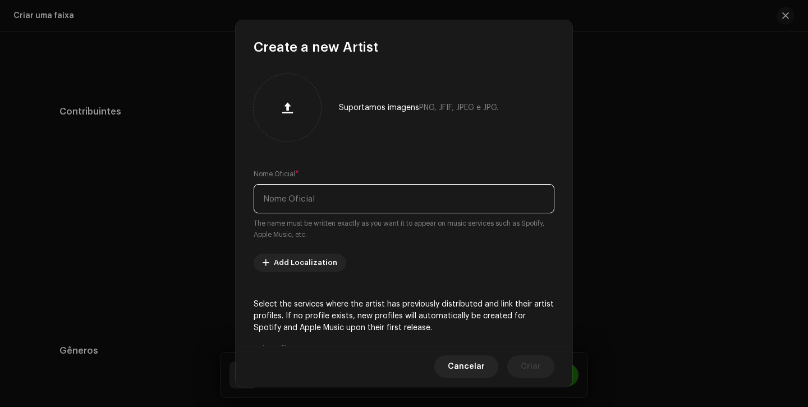
click at [397, 199] on input "text" at bounding box center [404, 198] width 301 height 29
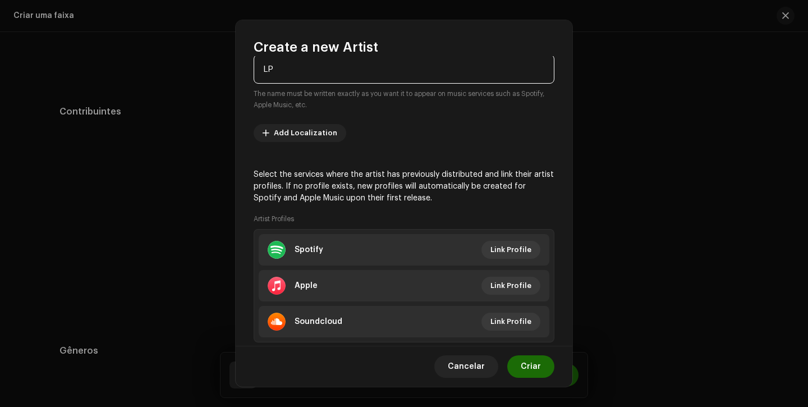
scroll to position [158, 0]
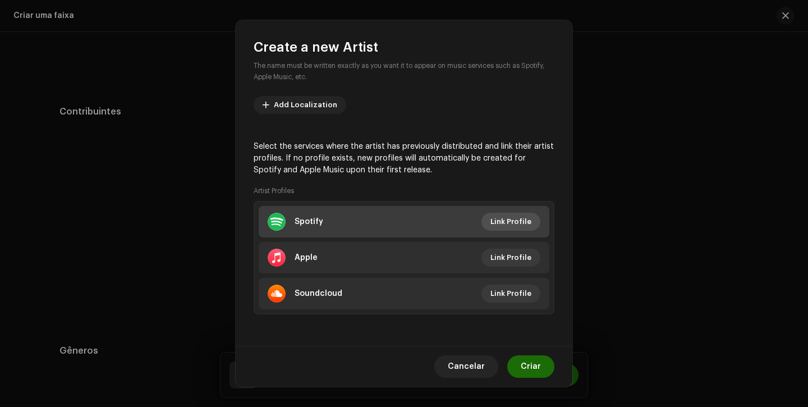
type input "LP"
click at [516, 220] on span "Link Profile" at bounding box center [510, 221] width 41 height 22
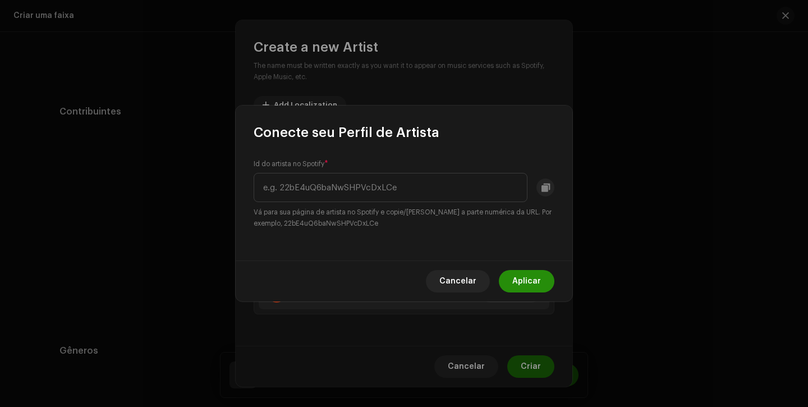
click at [530, 284] on span "Aplicar" at bounding box center [526, 281] width 29 height 22
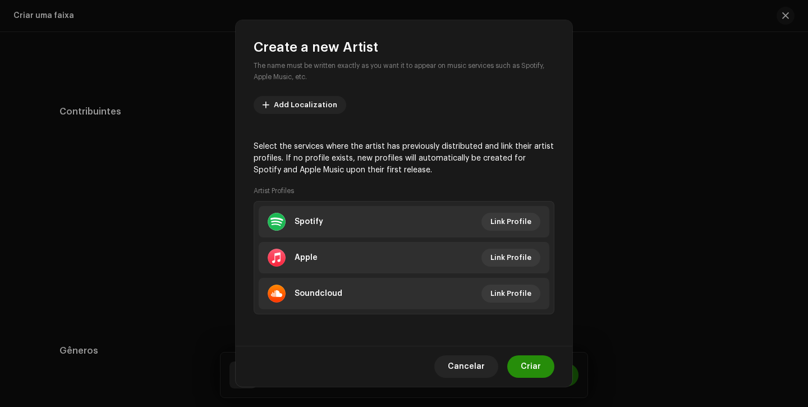
click at [526, 370] on span "Criar" at bounding box center [531, 366] width 20 height 22
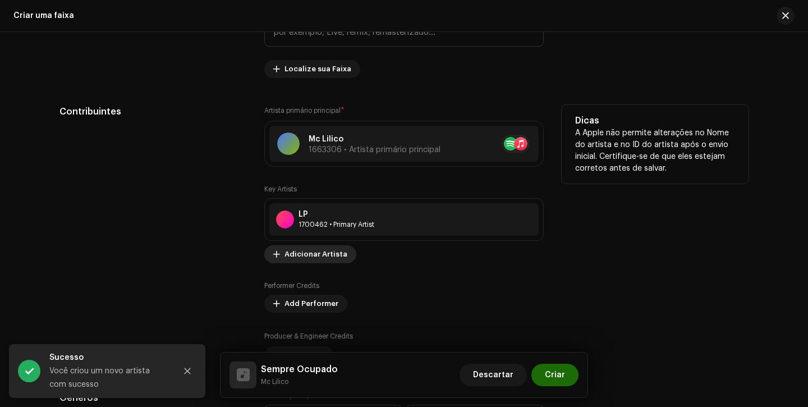
click at [307, 250] on span "Adicionar Artista" at bounding box center [315, 254] width 63 height 22
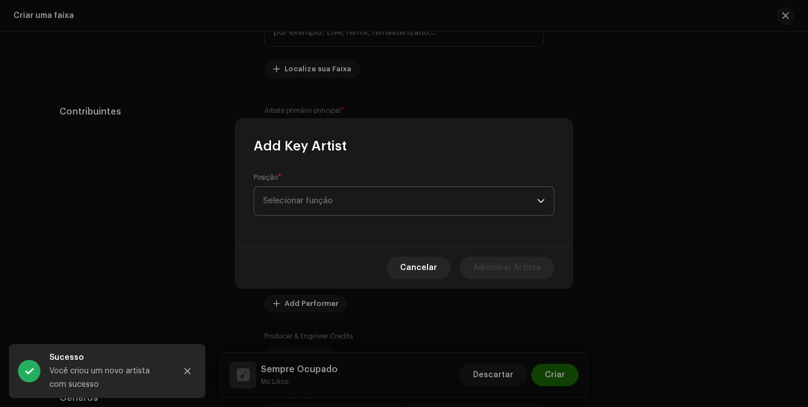
click at [355, 201] on span "Selecionar função" at bounding box center [400, 201] width 274 height 28
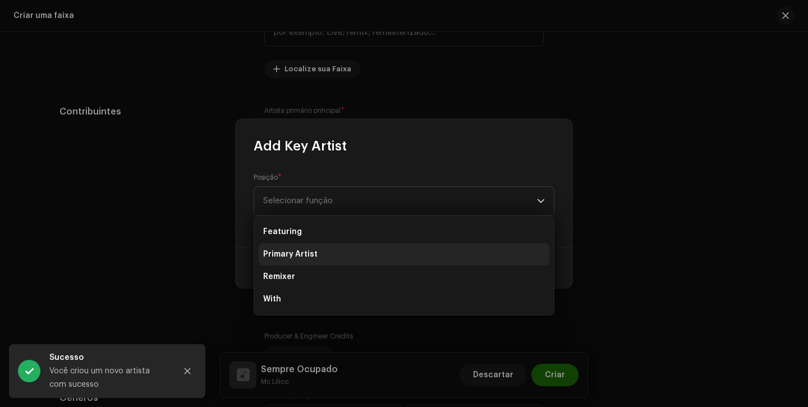
click at [343, 258] on li "Primary Artist" at bounding box center [404, 254] width 291 height 22
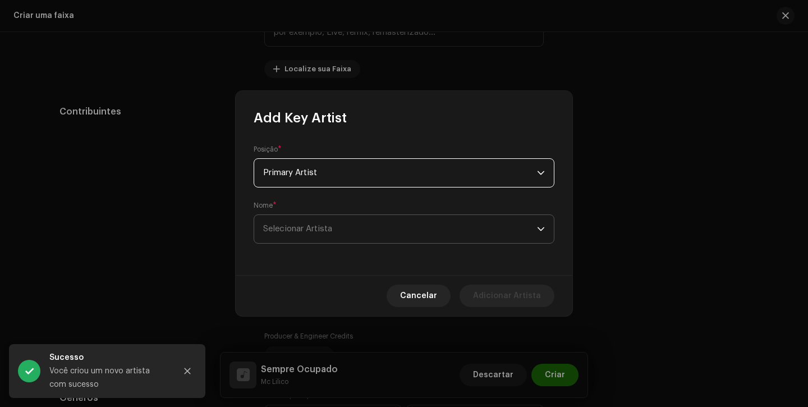
click at [367, 222] on span "Selecionar Artista" at bounding box center [400, 229] width 274 height 28
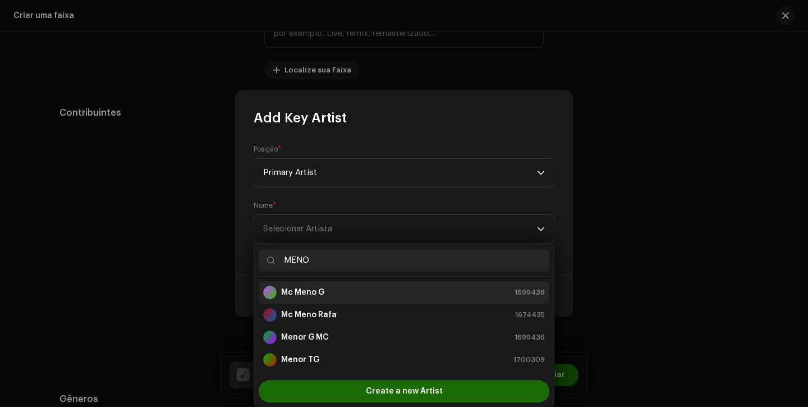
scroll to position [596, 0]
type input "MENO"
click at [336, 297] on div "Mc Meno G 1699438" at bounding box center [404, 292] width 282 height 13
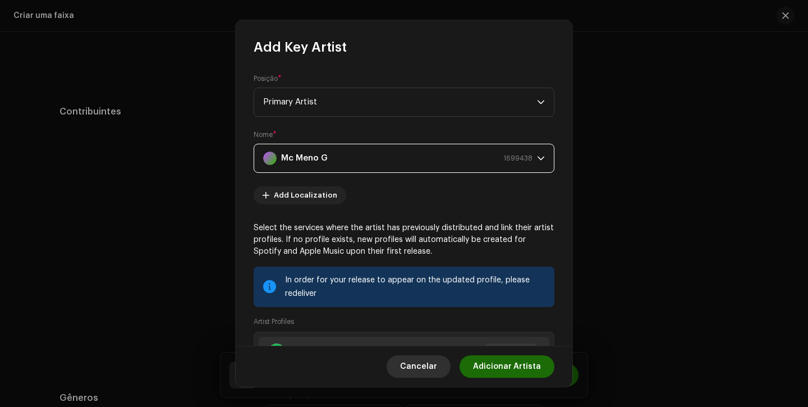
click at [435, 370] on span "Cancelar" at bounding box center [418, 366] width 37 height 22
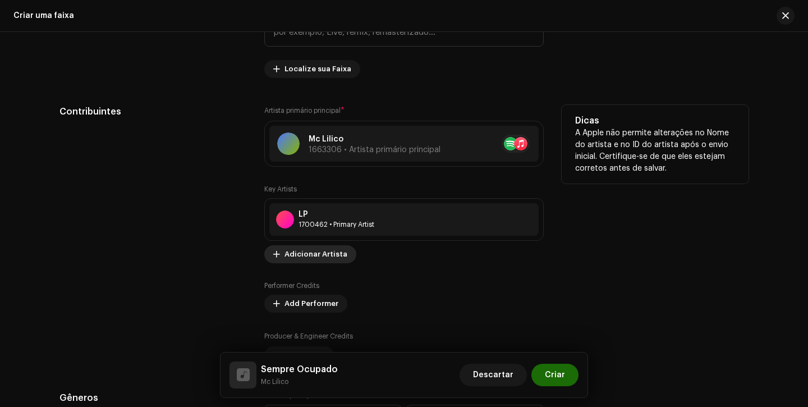
click at [312, 255] on span "Adicionar Artista" at bounding box center [315, 254] width 63 height 22
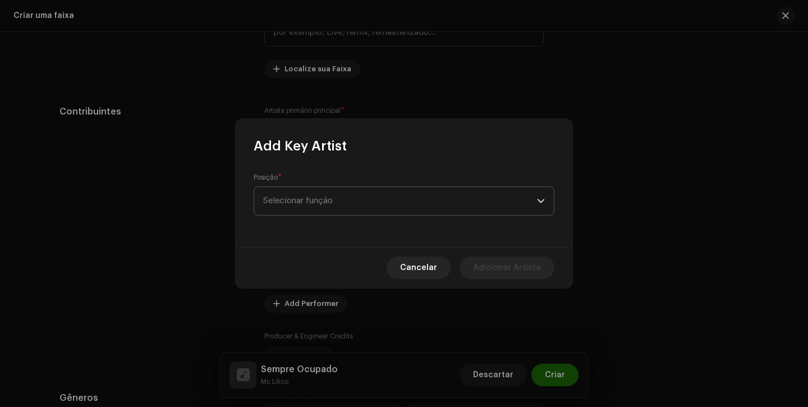
click at [363, 201] on span "Selecionar função" at bounding box center [400, 201] width 274 height 28
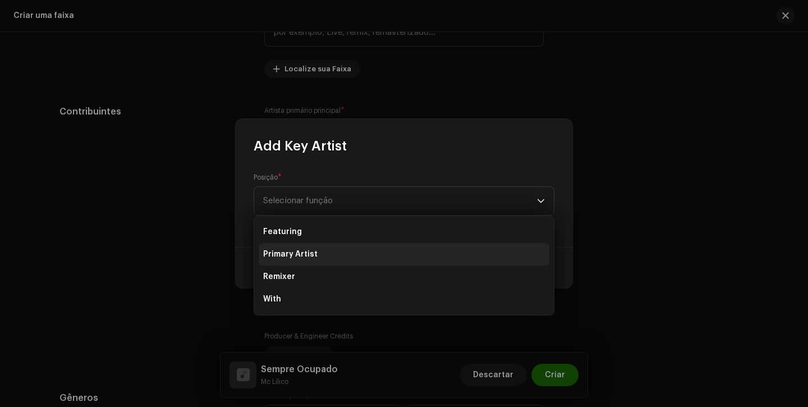
click at [349, 256] on li "Primary Artist" at bounding box center [404, 254] width 291 height 22
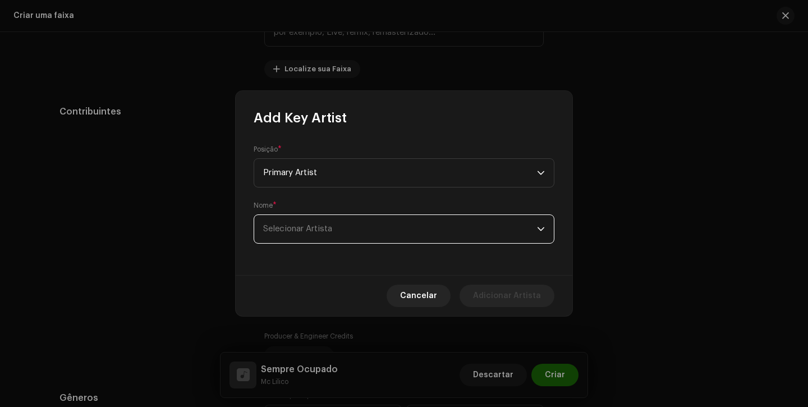
click at [356, 238] on span "Selecionar Artista" at bounding box center [400, 229] width 274 height 28
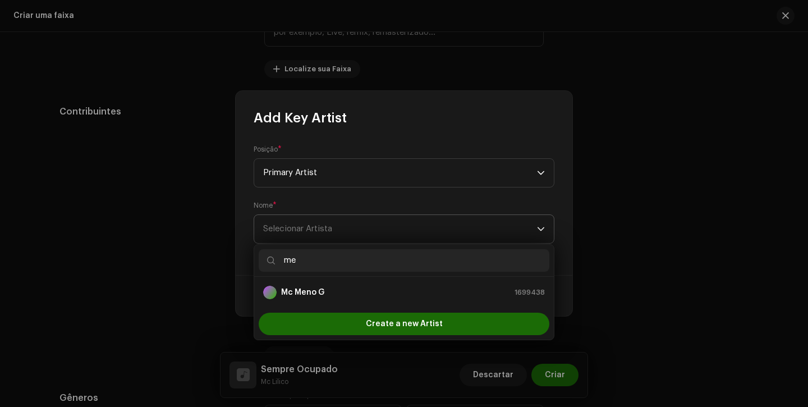
type input "m"
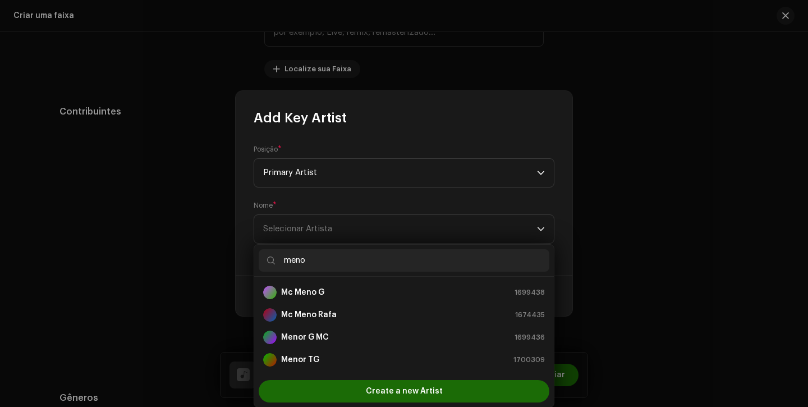
type input "meno"
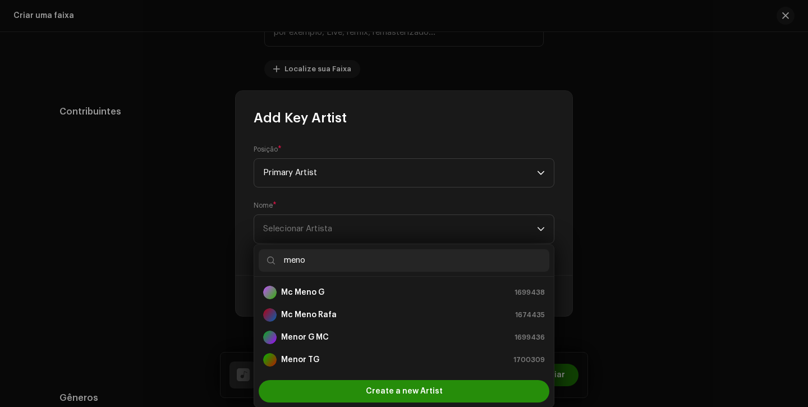
click at [378, 394] on span "Create a new Artist" at bounding box center [404, 391] width 77 height 22
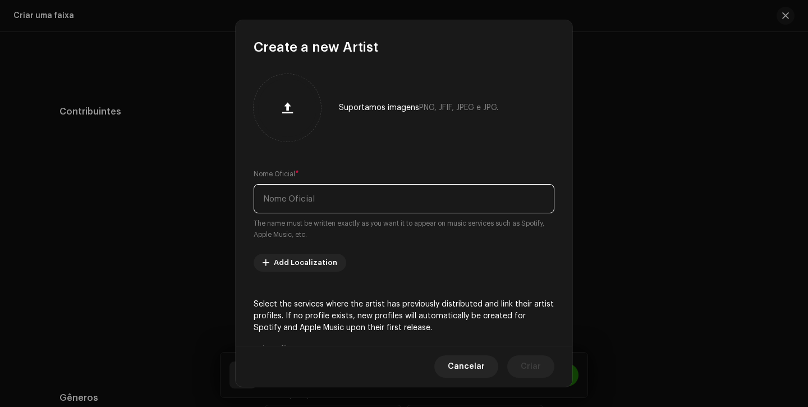
click at [362, 196] on input "text" at bounding box center [404, 198] width 301 height 29
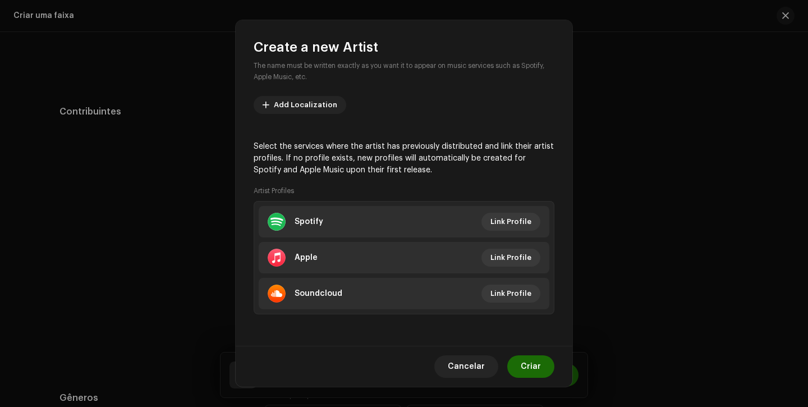
type input "Meno G Mc"
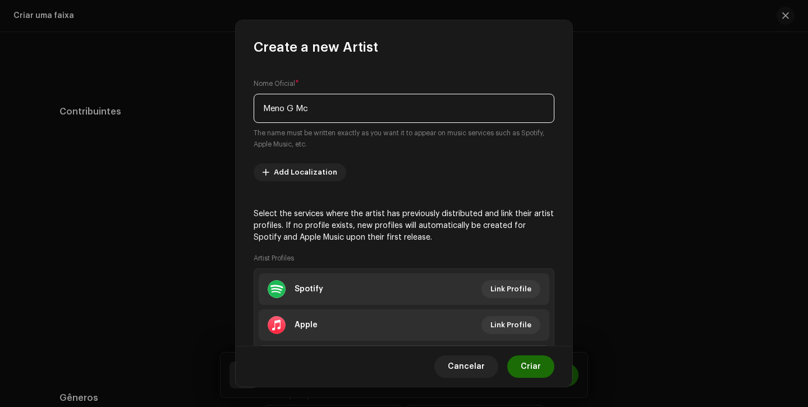
scroll to position [0, 0]
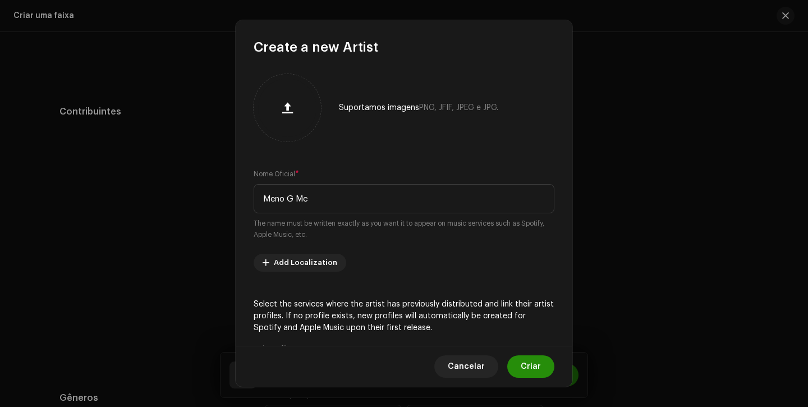
click at [539, 369] on span "Criar" at bounding box center [531, 366] width 20 height 22
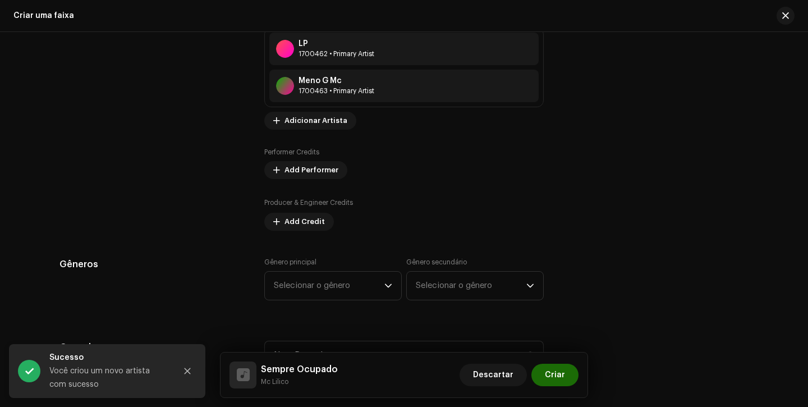
scroll to position [784, 0]
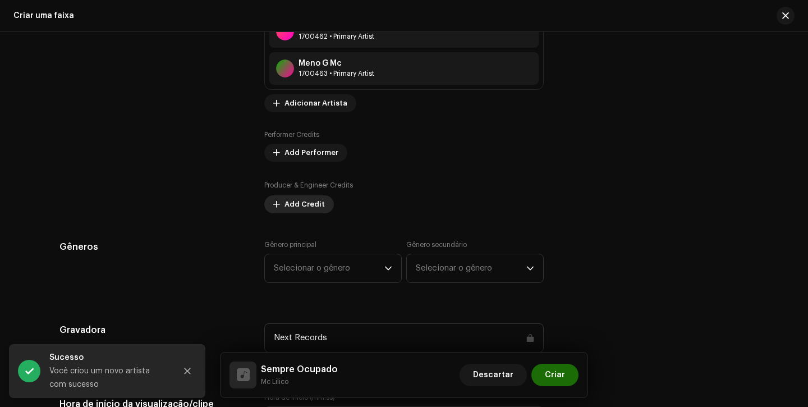
click at [297, 204] on span "Add Credit" at bounding box center [304, 204] width 40 height 22
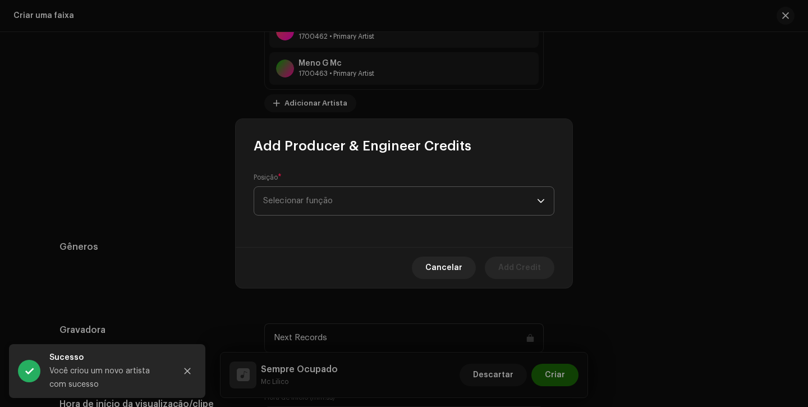
click at [334, 195] on span "Selecionar função" at bounding box center [400, 201] width 274 height 28
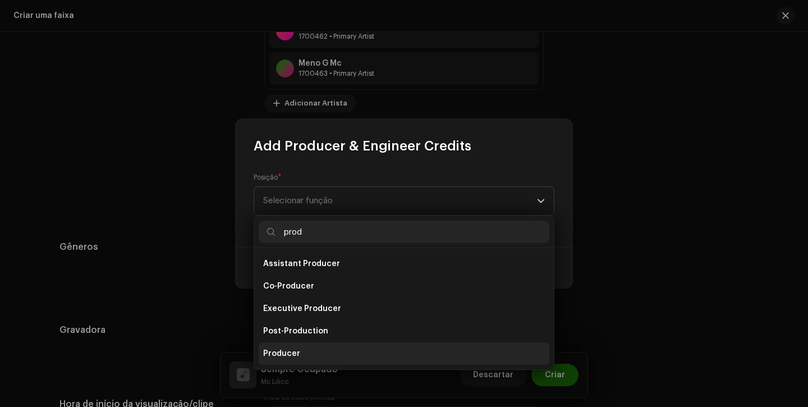
type input "prod"
click at [318, 353] on li "Producer" at bounding box center [404, 353] width 291 height 22
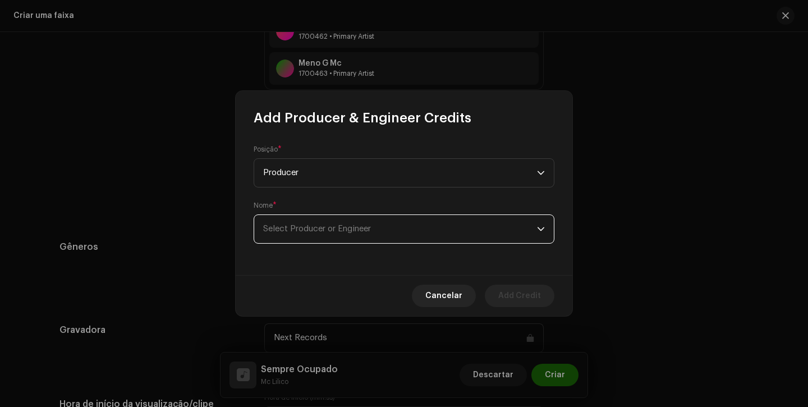
click at [396, 230] on span "Select Producer or Engineer" at bounding box center [400, 229] width 274 height 28
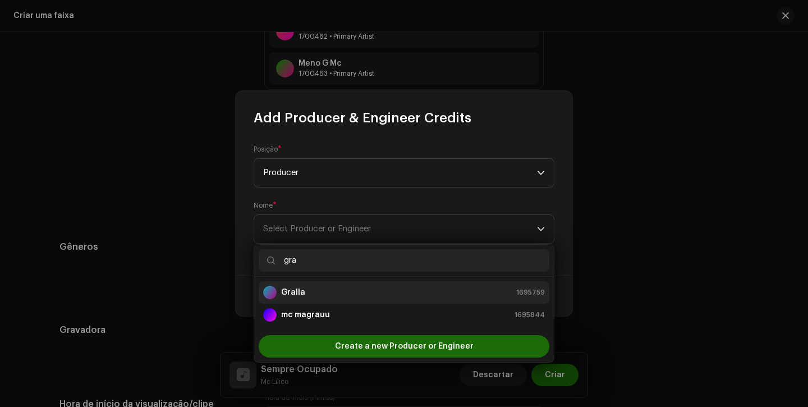
type input "gra"
click at [350, 288] on div "Gralla 1695759" at bounding box center [404, 292] width 282 height 13
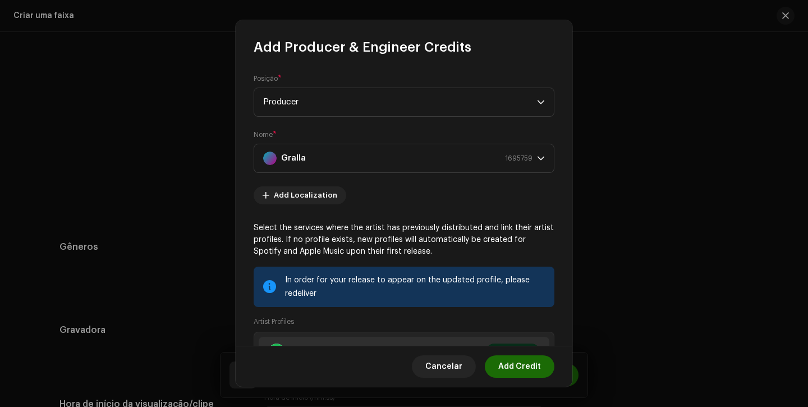
click at [474, 192] on re-m-artist-locales-form "Add Localization" at bounding box center [404, 195] width 301 height 18
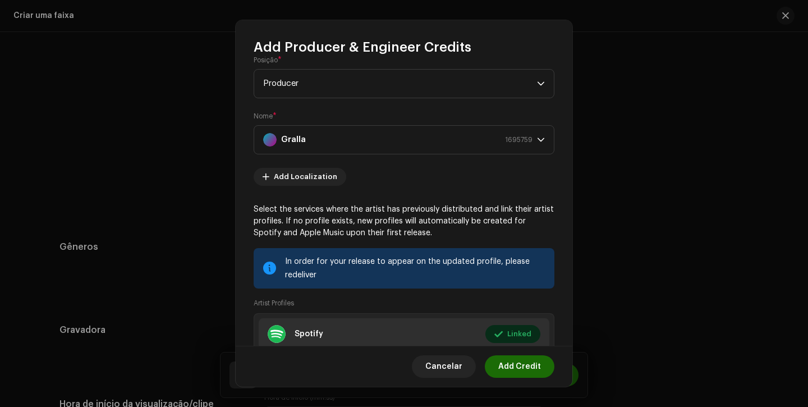
scroll to position [131, 0]
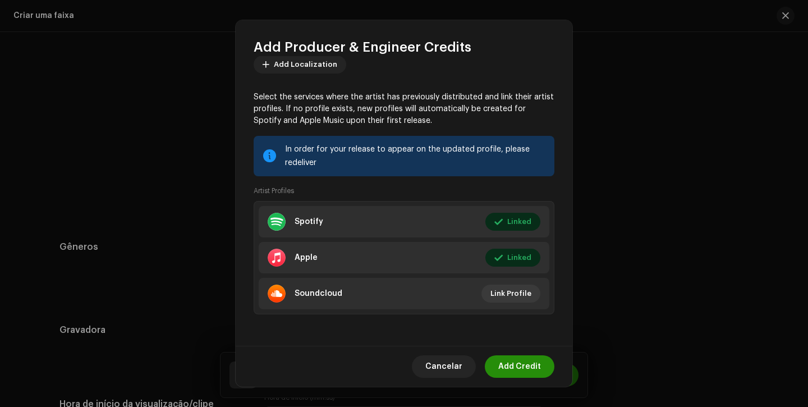
click at [505, 371] on span "Add Credit" at bounding box center [519, 366] width 43 height 22
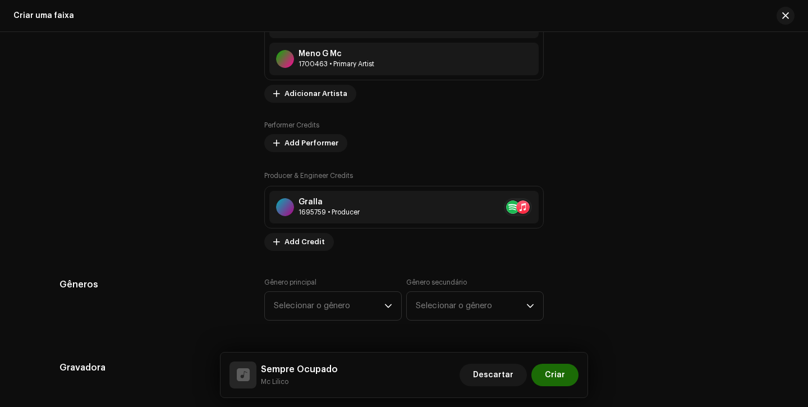
scroll to position [796, 0]
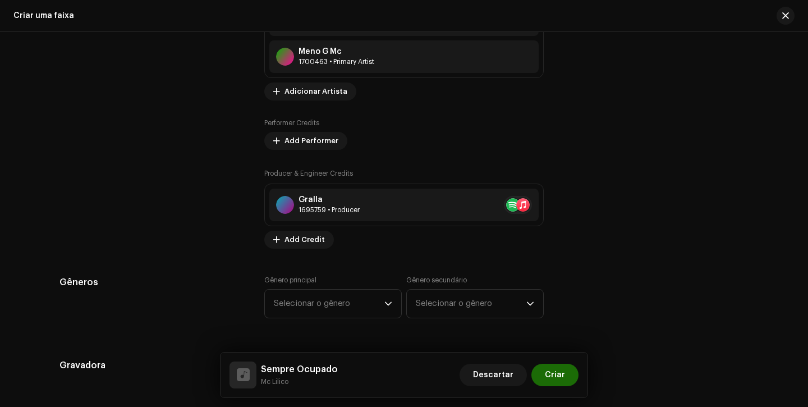
click at [385, 244] on div "Producer & Engineer Credits Gralla 1695759 • Producer Add Credit" at bounding box center [403, 208] width 279 height 81
click at [408, 150] on div "Performer Credits Add Performer" at bounding box center [403, 133] width 279 height 31
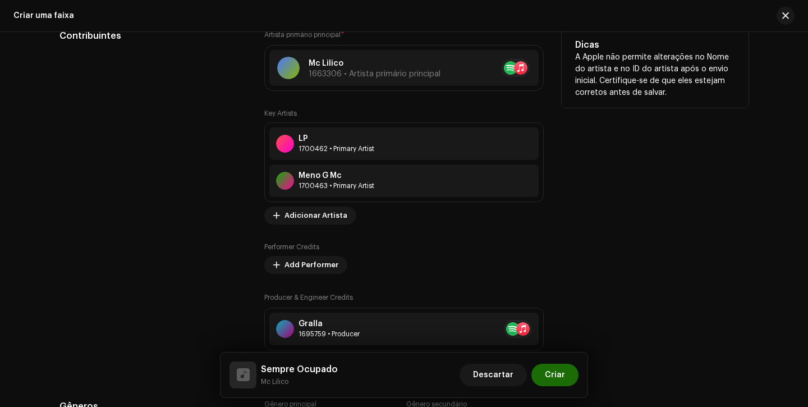
scroll to position [729, 0]
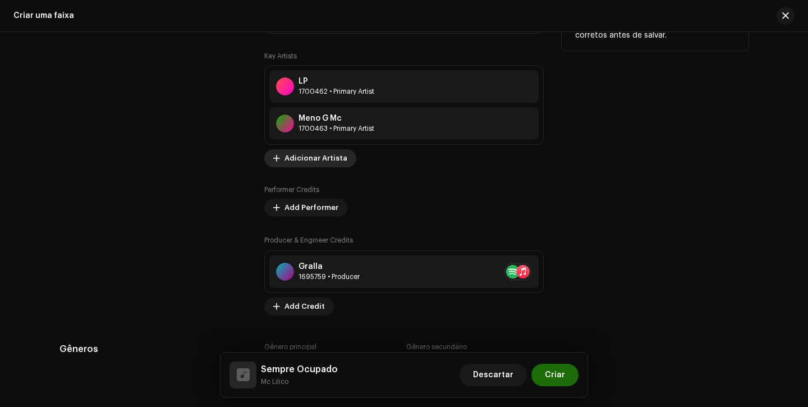
click at [316, 162] on span "Adicionar Artista" at bounding box center [315, 158] width 63 height 22
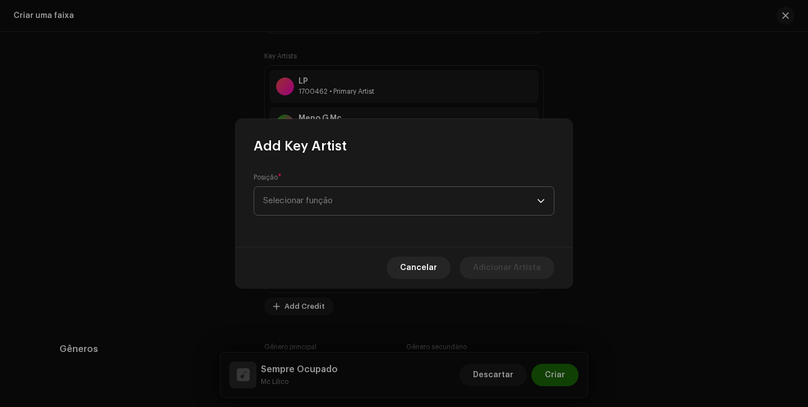
click at [315, 189] on span "Selecionar função" at bounding box center [400, 201] width 274 height 28
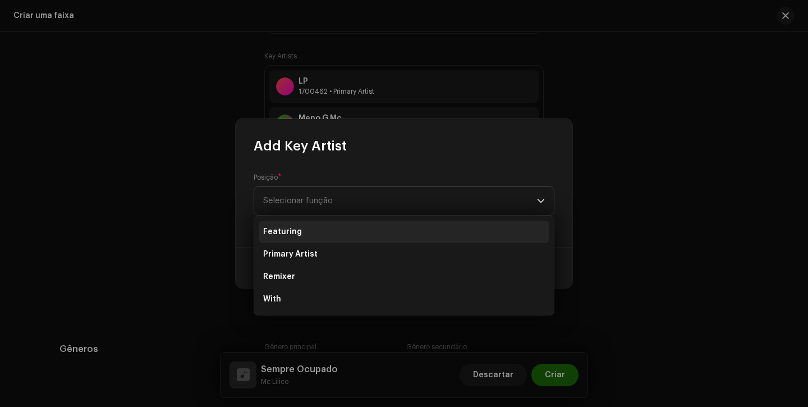
click at [315, 236] on li "Featuring" at bounding box center [404, 232] width 291 height 22
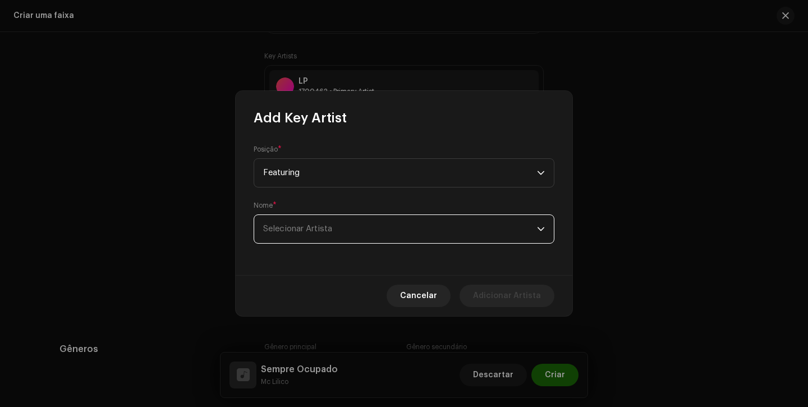
click at [315, 235] on span "Selecionar Artista" at bounding box center [400, 229] width 274 height 28
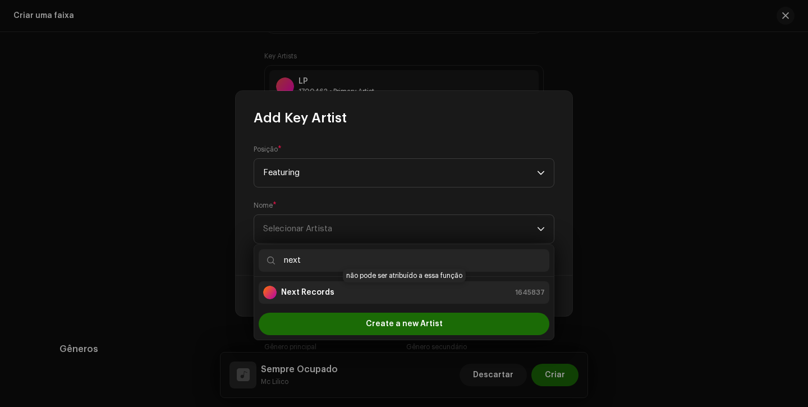
type input "next"
click at [315, 289] on strong "Next Records" at bounding box center [307, 292] width 53 height 11
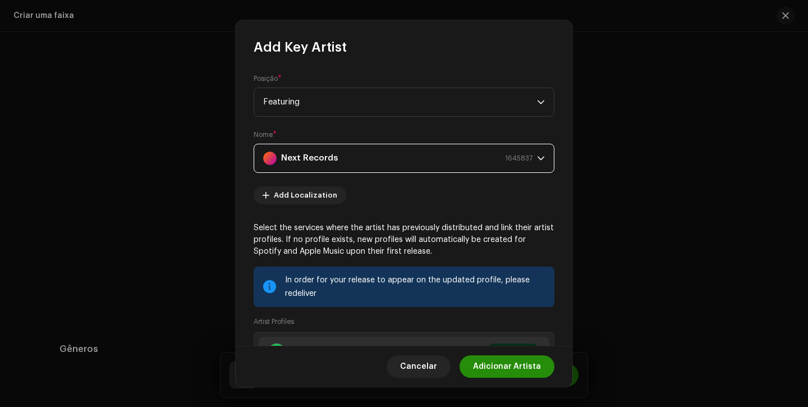
click at [508, 368] on span "Adicionar Artista" at bounding box center [507, 366] width 68 height 22
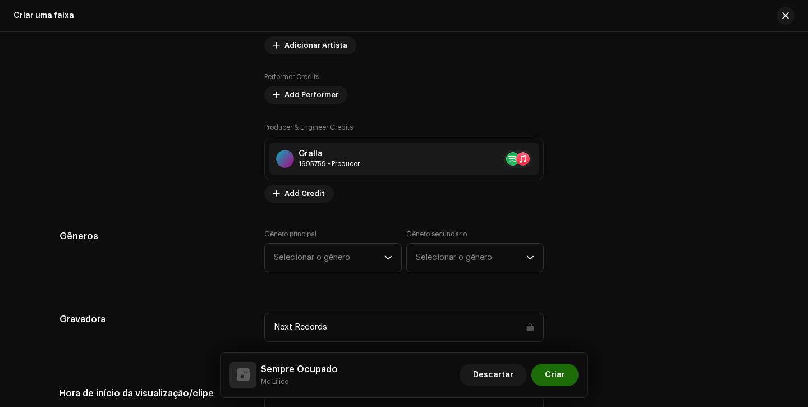
scroll to position [908, 0]
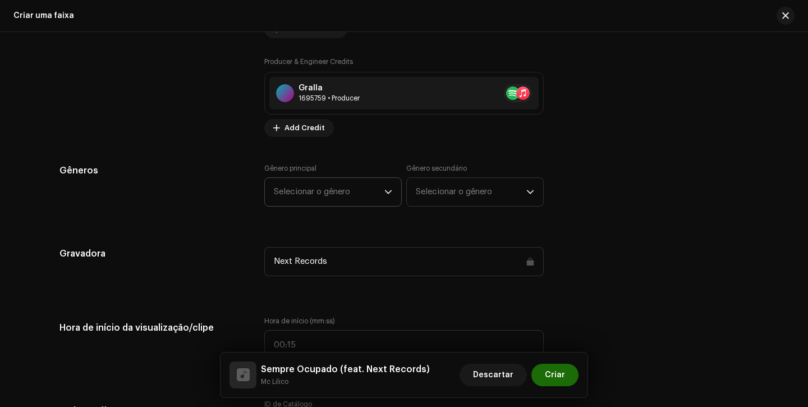
click at [297, 196] on span "Selecionar o gênero" at bounding box center [329, 192] width 111 height 28
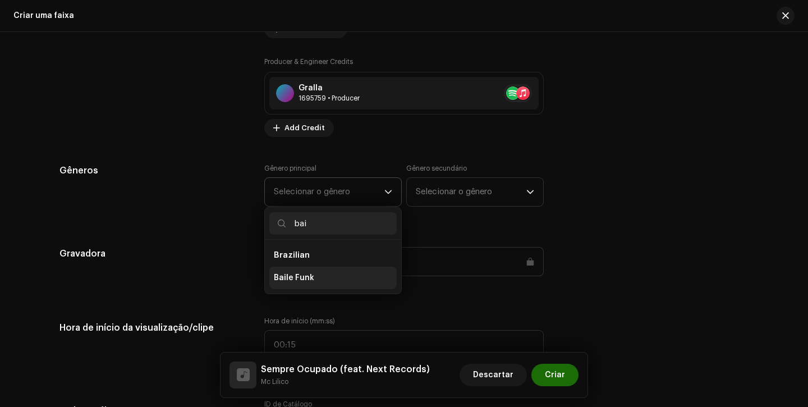
type input "bai"
click at [294, 269] on li "Baile Funk" at bounding box center [332, 278] width 127 height 22
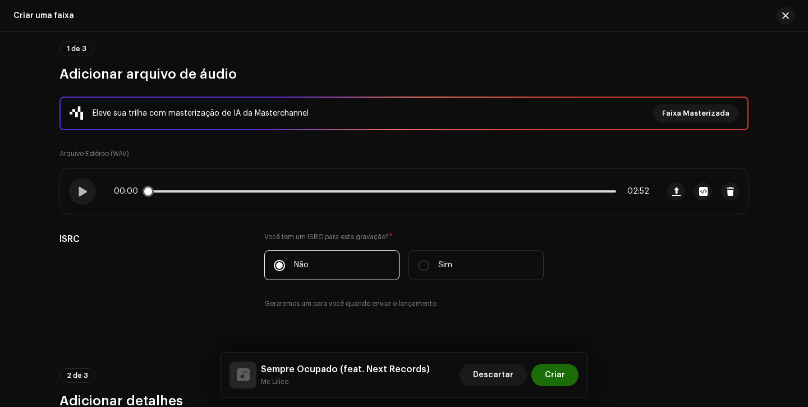
scroll to position [71, 0]
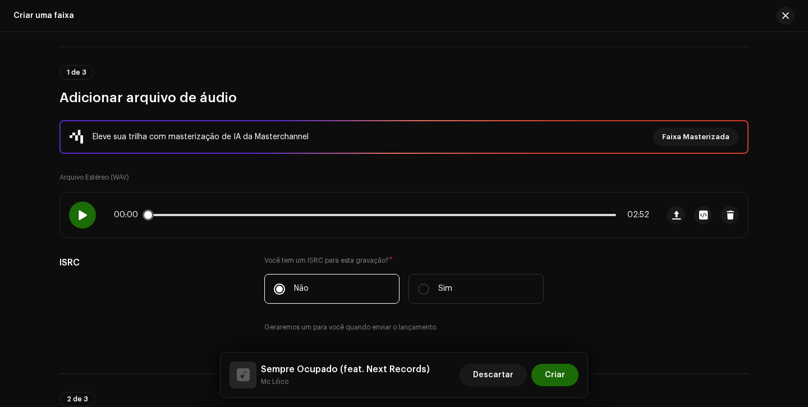
click at [86, 213] on div at bounding box center [82, 214] width 27 height 27
drag, startPoint x: 149, startPoint y: 215, endPoint x: 342, endPoint y: 215, distance: 193.0
click at [342, 215] on div "00:53 02:52" at bounding box center [381, 214] width 535 height 9
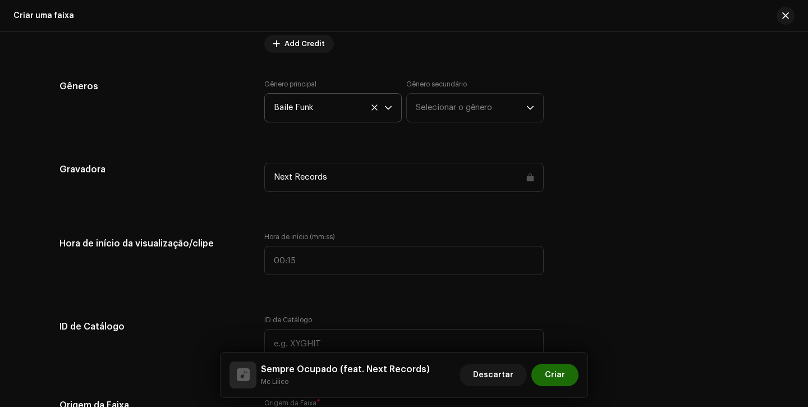
scroll to position [999, 0]
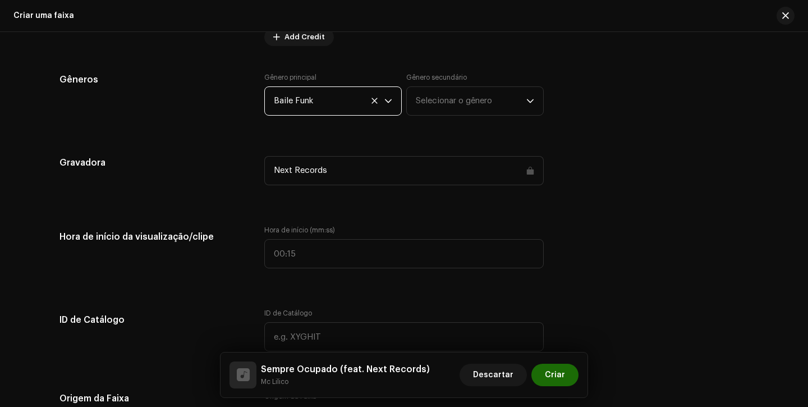
click at [293, 100] on span "Baile Funk" at bounding box center [329, 101] width 111 height 28
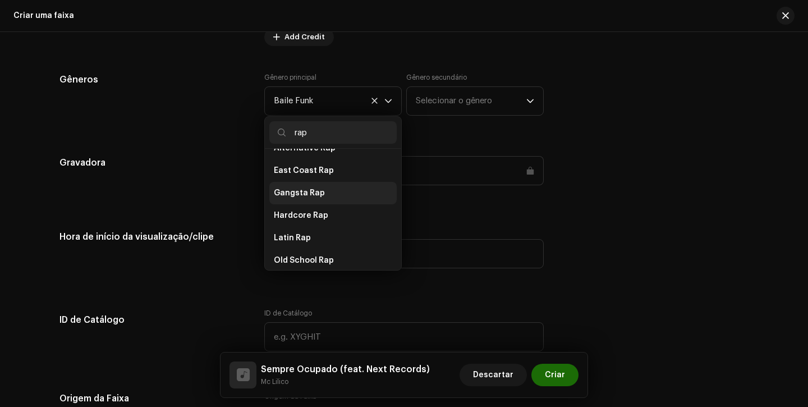
scroll to position [203, 0]
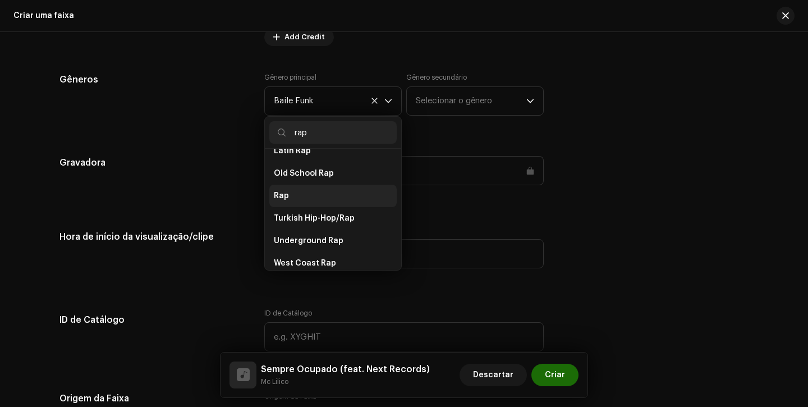
type input "rap"
click at [291, 191] on li "Rap" at bounding box center [332, 196] width 127 height 22
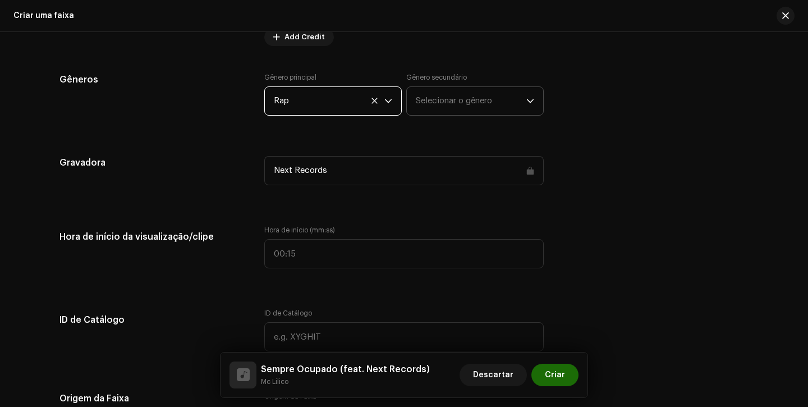
click at [477, 99] on span "Selecionar o gênero" at bounding box center [471, 101] width 111 height 28
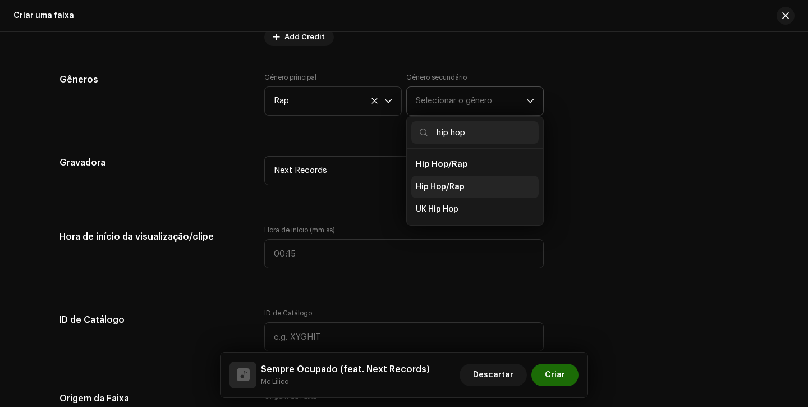
type input "hip hop"
click at [447, 185] on span "Hip Hop/Rap" at bounding box center [440, 186] width 49 height 11
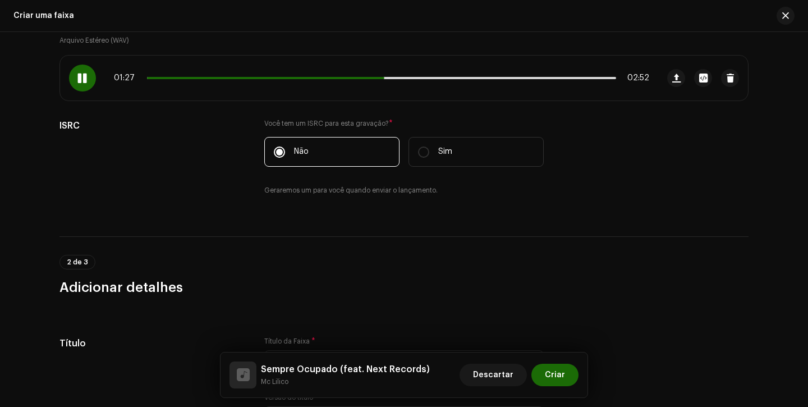
scroll to position [196, 0]
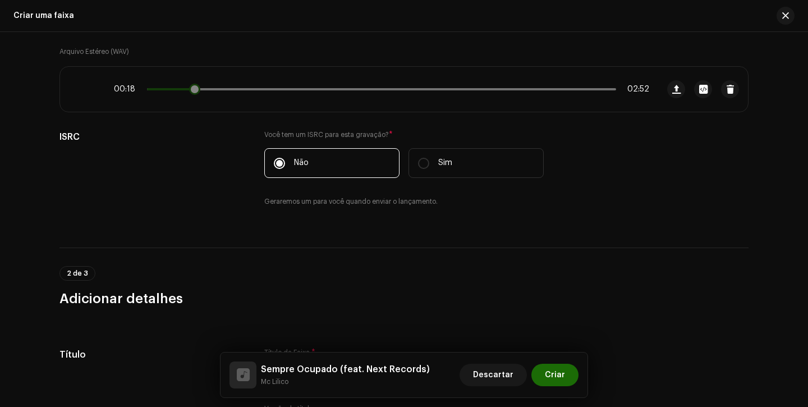
drag, startPoint x: 388, startPoint y: 89, endPoint x: 184, endPoint y: 93, distance: 203.7
click at [183, 93] on div "00:18 02:52" at bounding box center [381, 89] width 535 height 9
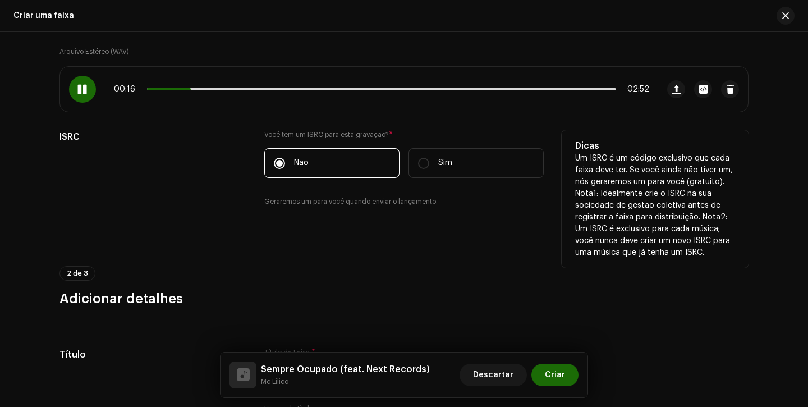
click at [234, 206] on div "ISRC" at bounding box center [152, 175] width 187 height 90
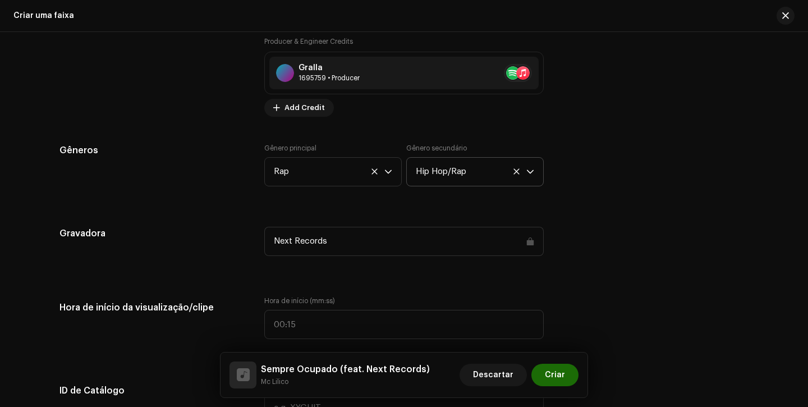
scroll to position [966, 0]
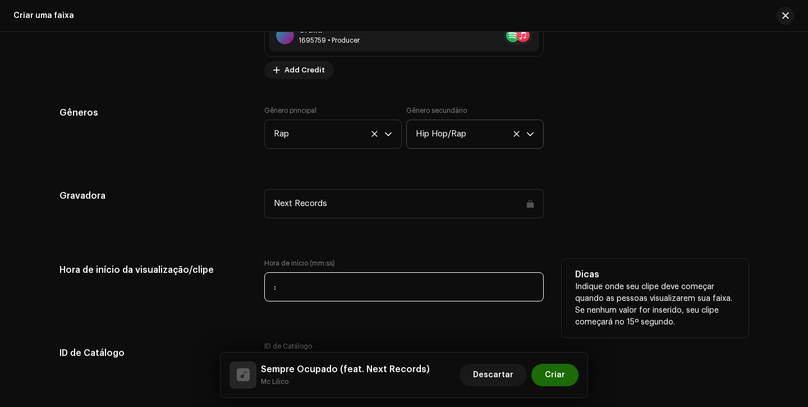
click at [269, 286] on input ":" at bounding box center [403, 286] width 279 height 29
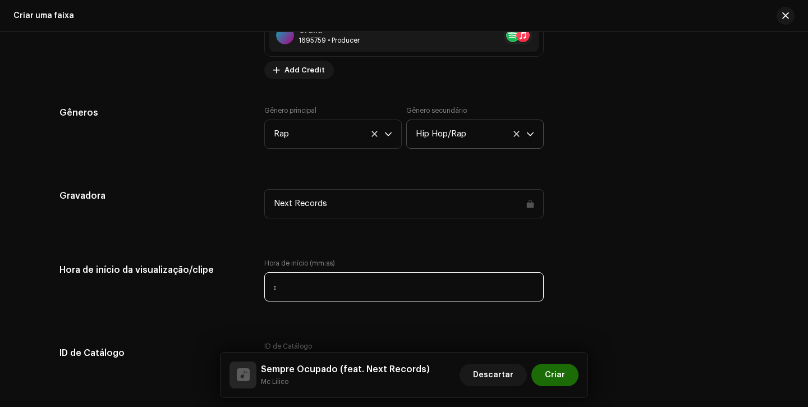
type input "00:15"
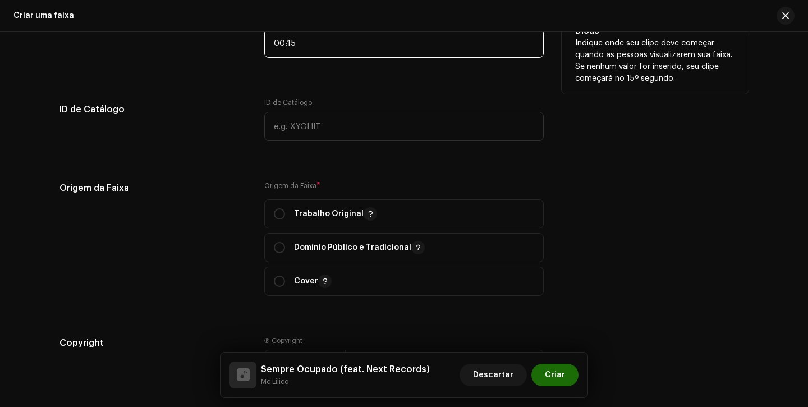
scroll to position [1244, 0]
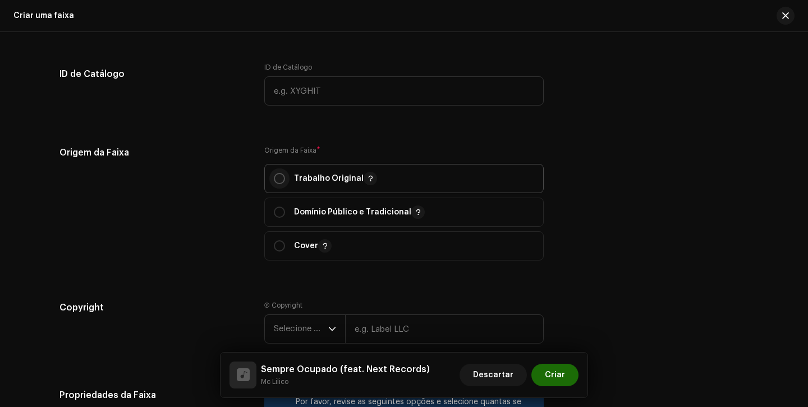
click at [278, 176] on input "radio" at bounding box center [279, 178] width 11 height 11
radio input "true"
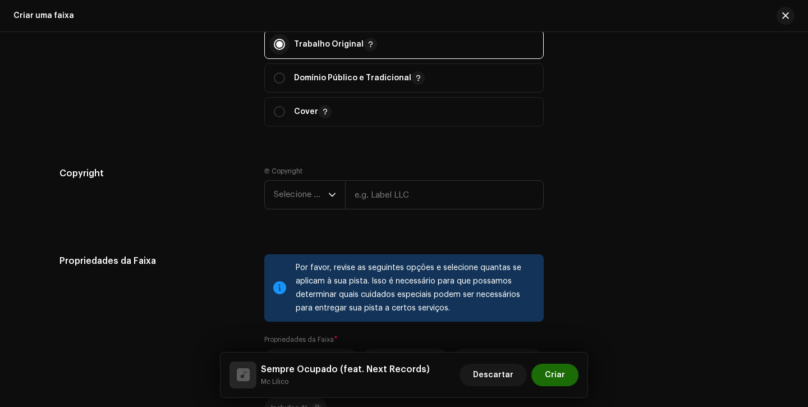
scroll to position [1413, 0]
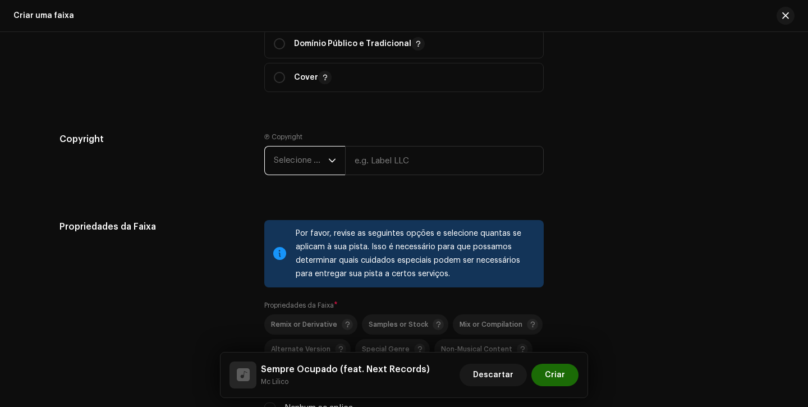
click at [284, 165] on span "Selecione o ano" at bounding box center [301, 160] width 54 height 28
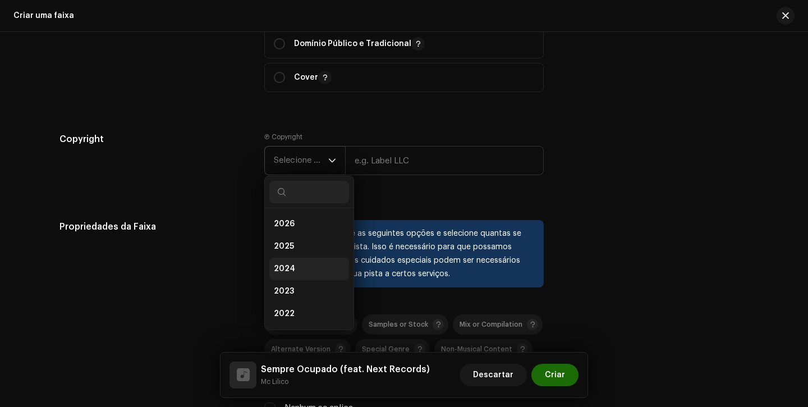
click at [298, 261] on li "2024" at bounding box center [309, 269] width 80 height 22
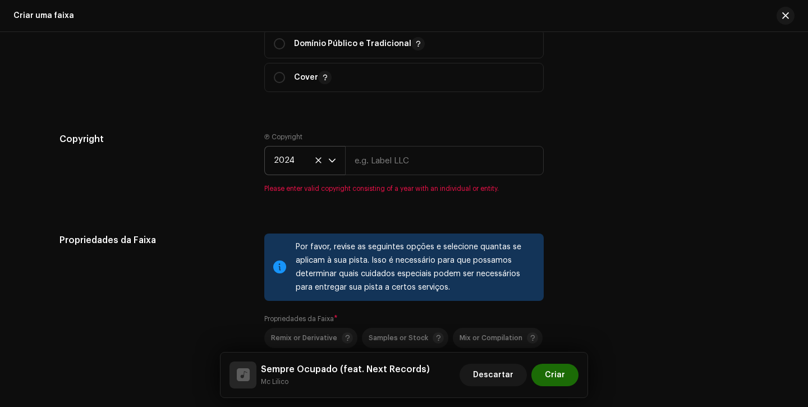
click at [315, 164] on icon at bounding box center [318, 160] width 7 height 7
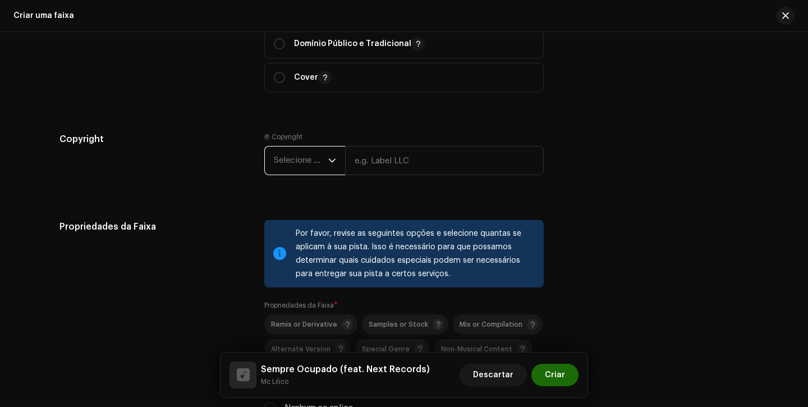
click at [313, 165] on span "Selecione o ano" at bounding box center [301, 160] width 54 height 28
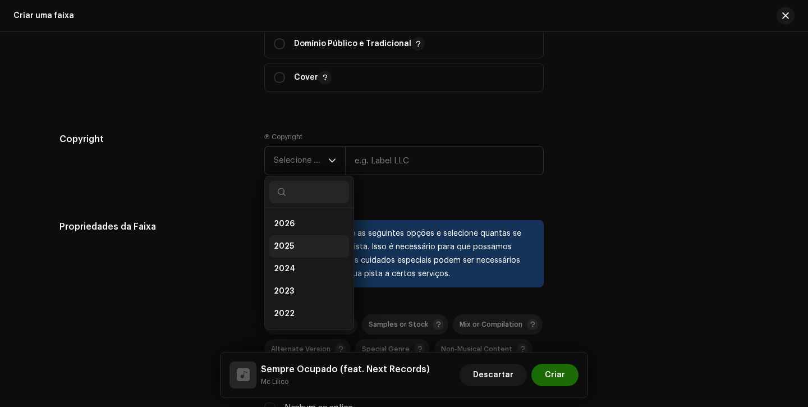
click at [310, 247] on li "2025" at bounding box center [309, 246] width 80 height 22
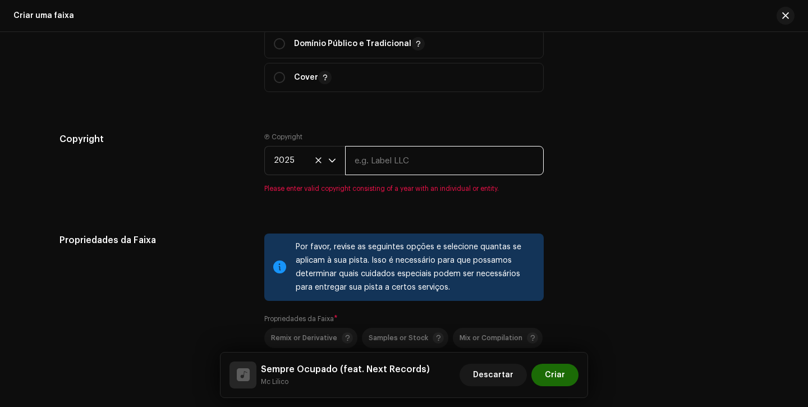
click at [408, 163] on input "text" at bounding box center [444, 160] width 199 height 29
type input "Next Records"
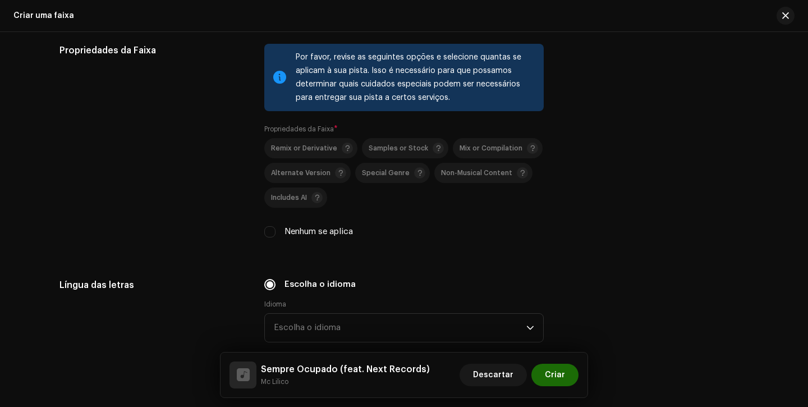
scroll to position [1669, 0]
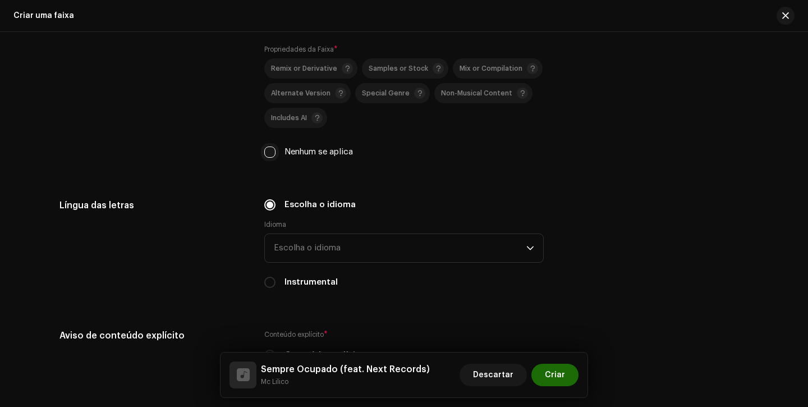
click at [272, 158] on input "Nenhum se aplica" at bounding box center [269, 151] width 11 height 11
checkbox input "true"
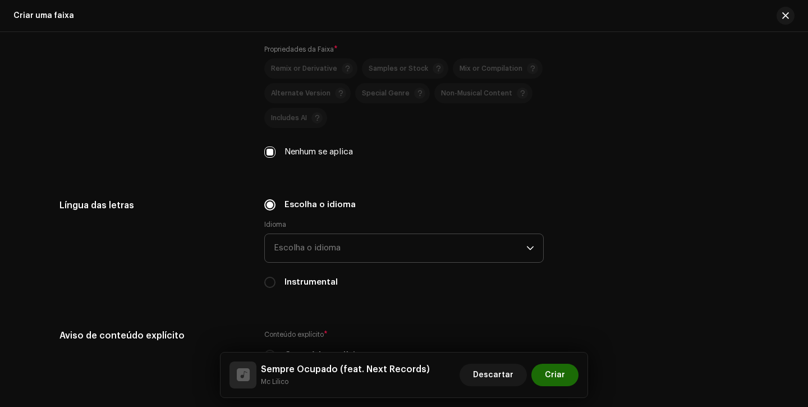
click at [311, 247] on span "Escolha o idioma" at bounding box center [400, 248] width 252 height 28
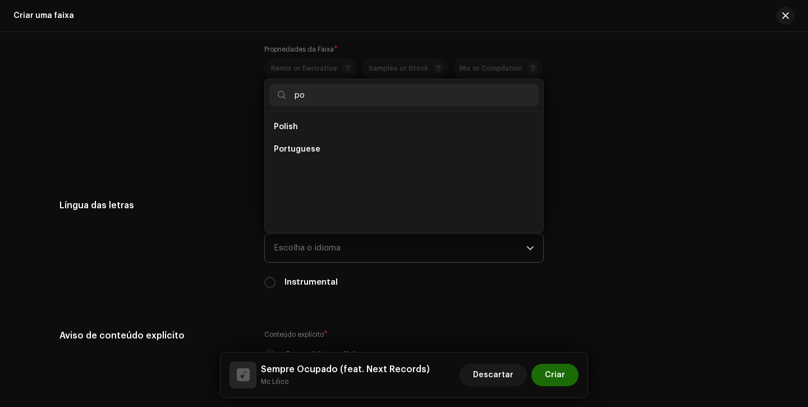
scroll to position [0, 0]
type input "po"
click at [302, 153] on span "Portuguese" at bounding box center [297, 149] width 47 height 11
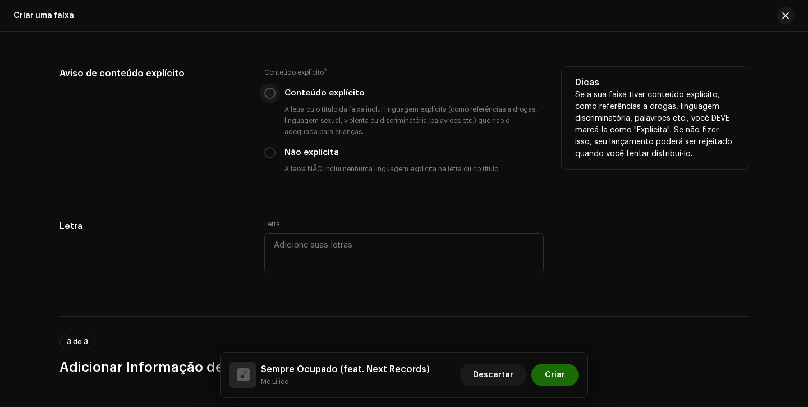
click at [268, 98] on input "Conteúdo explícito" at bounding box center [269, 93] width 11 height 11
radio input "true"
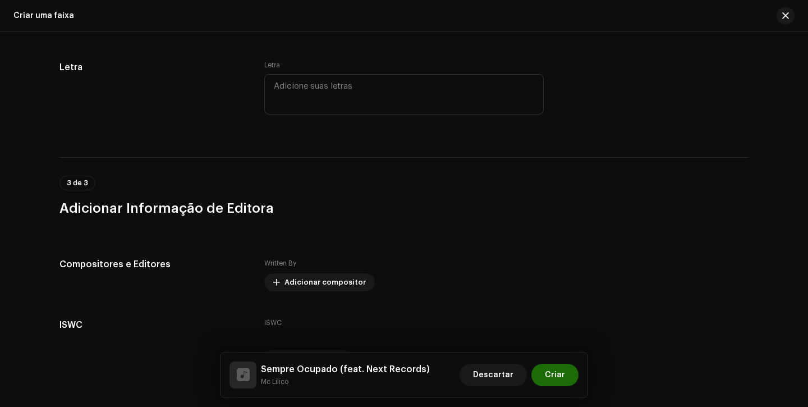
scroll to position [2160, 0]
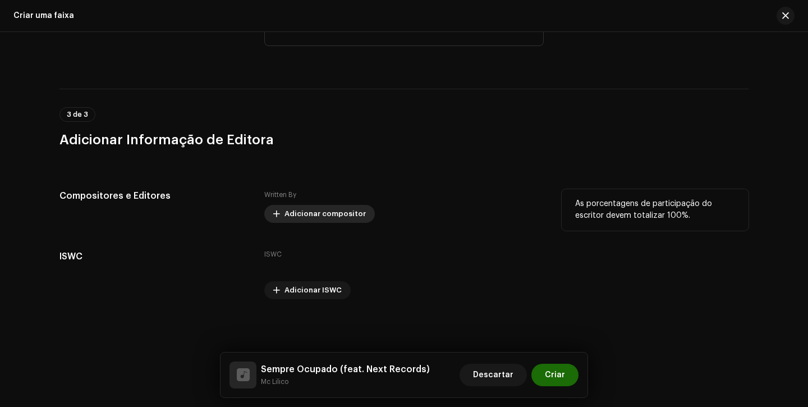
click at [287, 205] on span "Adicionar compositor" at bounding box center [324, 214] width 81 height 22
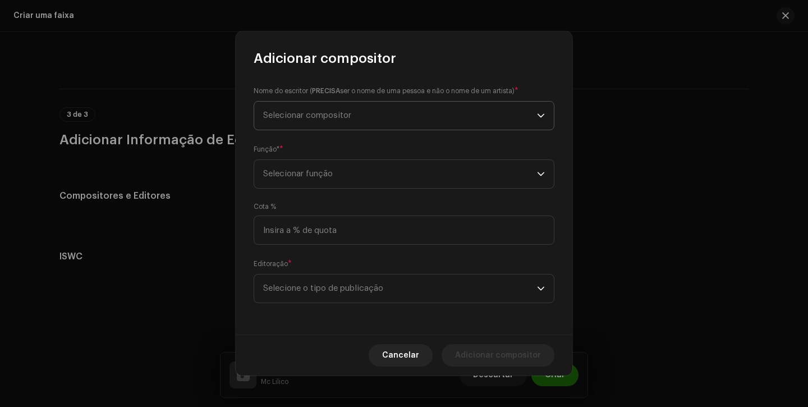
click at [343, 119] on span "Selecionar compositor" at bounding box center [307, 115] width 88 height 8
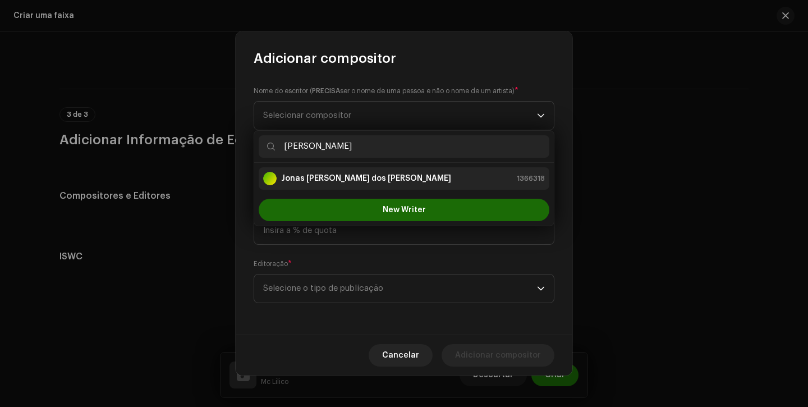
type input "jonas"
click at [370, 179] on strong "Jonas Feliciano Mendes dos Santos" at bounding box center [366, 178] width 170 height 11
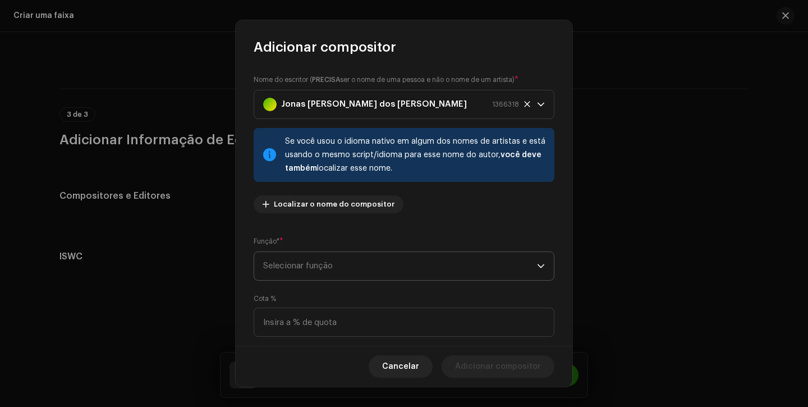
click at [366, 269] on span "Selecionar função" at bounding box center [400, 266] width 274 height 28
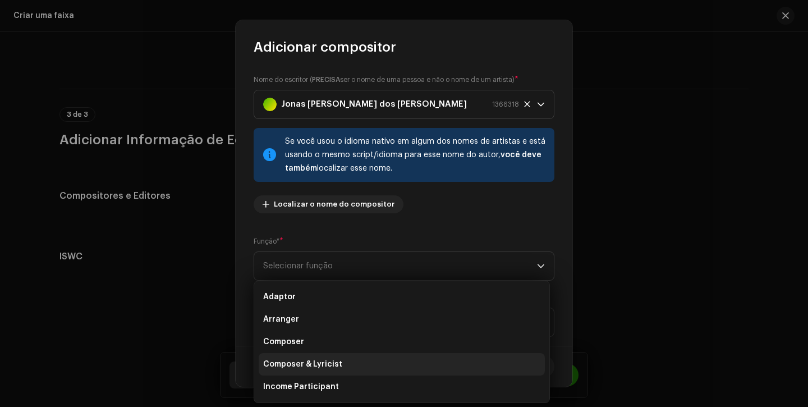
click at [346, 359] on li "Composer & Lyricist" at bounding box center [402, 364] width 286 height 22
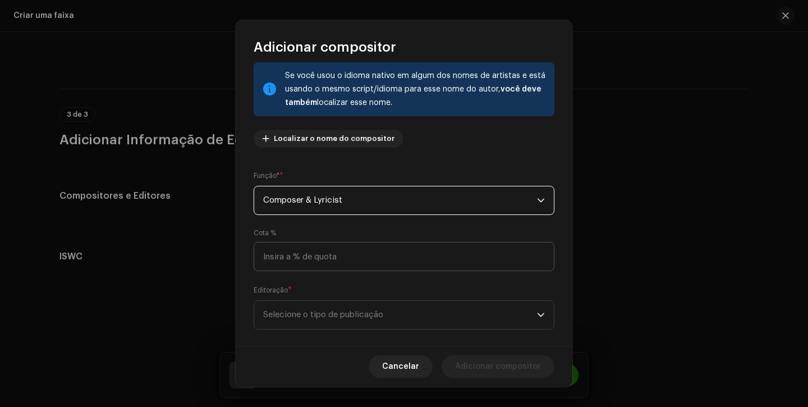
scroll to position [81, 0]
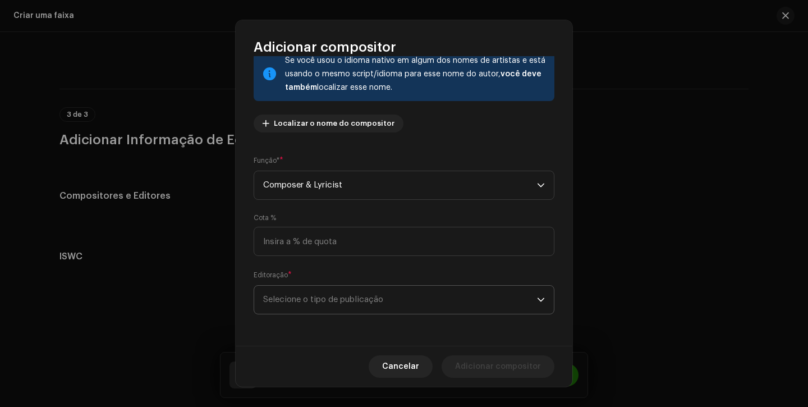
click at [395, 295] on span "Selecione o tipo de publicação" at bounding box center [400, 300] width 274 height 28
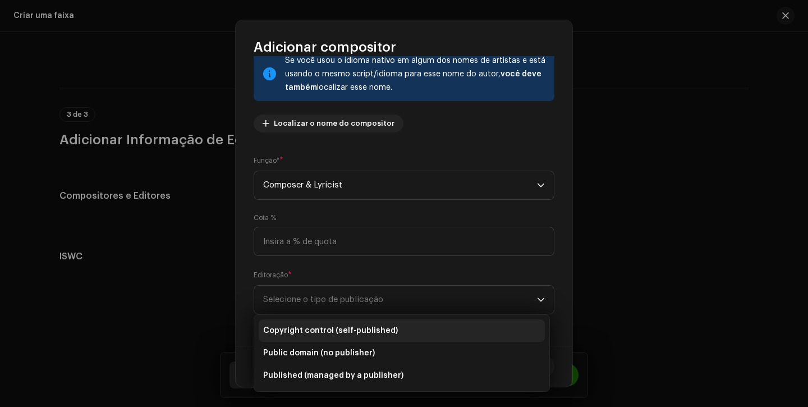
click at [387, 333] on span "Copyright control (self-published)" at bounding box center [330, 330] width 135 height 11
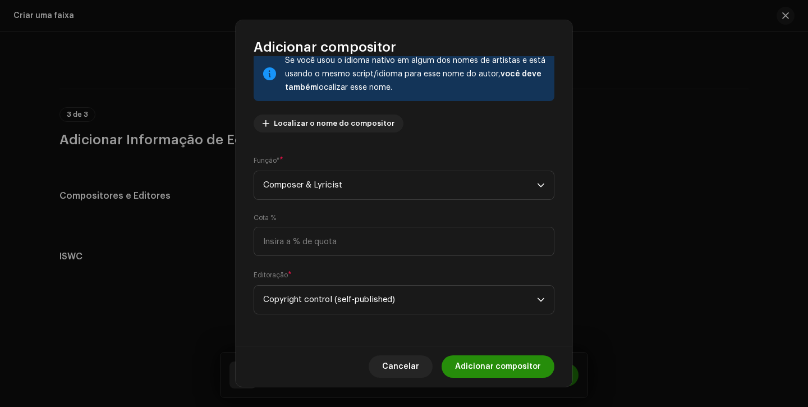
click at [491, 371] on span "Adicionar compositor" at bounding box center [498, 366] width 86 height 22
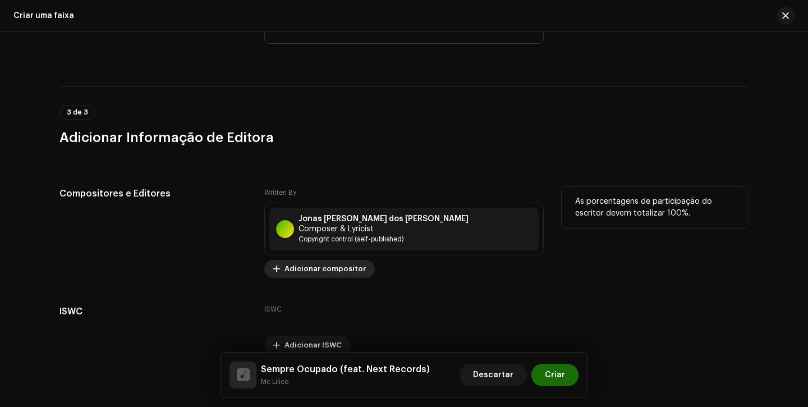
click at [311, 264] on span "Adicionar compositor" at bounding box center [324, 269] width 81 height 22
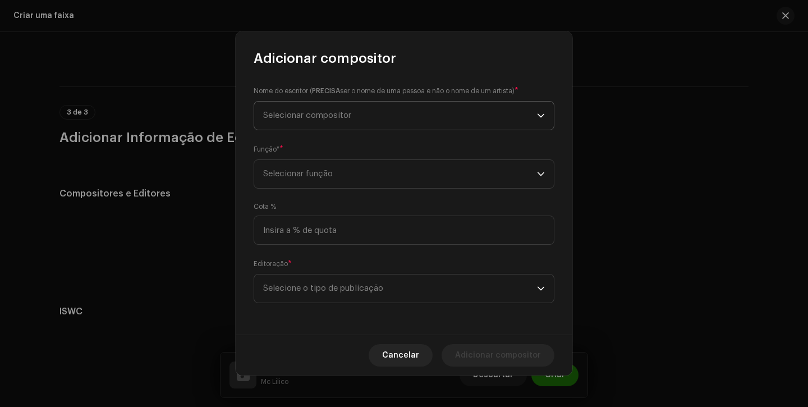
click at [345, 113] on span "Selecionar compositor" at bounding box center [307, 115] width 88 height 8
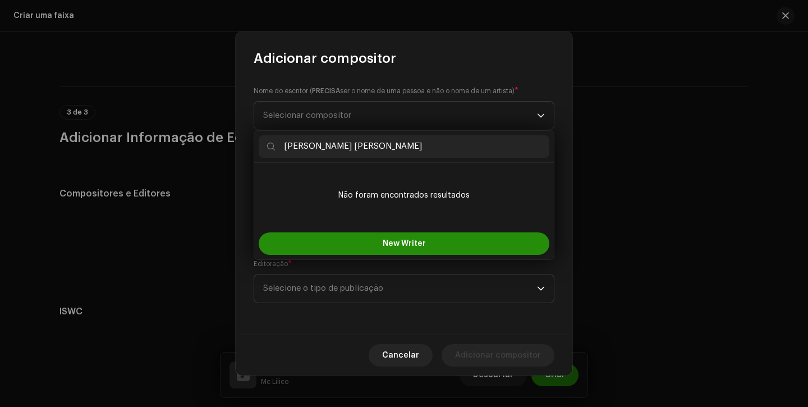
type input "Felipe França de Souza"
click at [337, 244] on button "New Writer" at bounding box center [404, 243] width 291 height 22
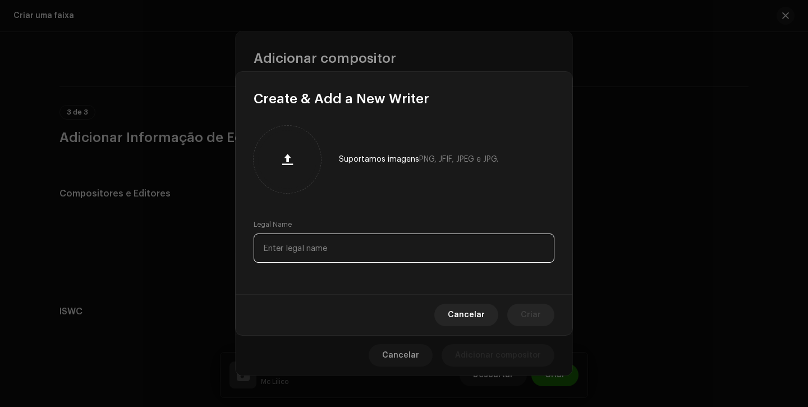
click at [338, 243] on input "text" at bounding box center [404, 247] width 301 height 29
paste input "Felipe França de Souza"
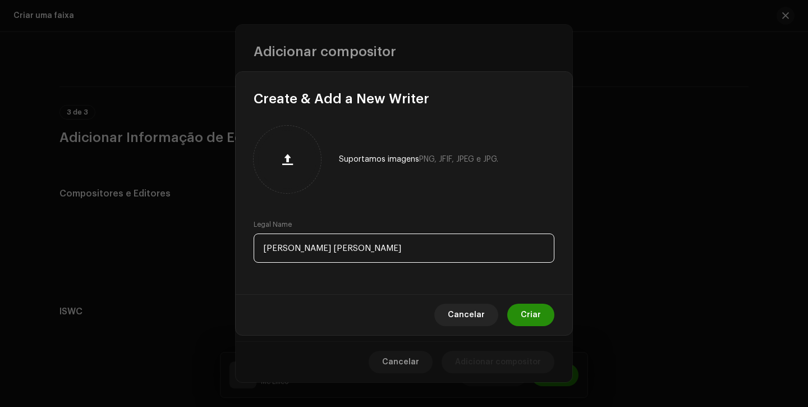
type input "Felipe França de Souza"
click at [541, 318] on button "Criar" at bounding box center [530, 315] width 47 height 22
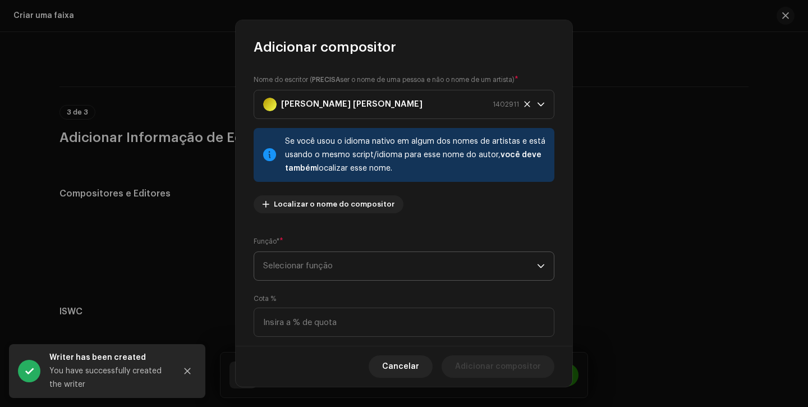
click at [369, 276] on span "Selecionar função" at bounding box center [400, 266] width 274 height 28
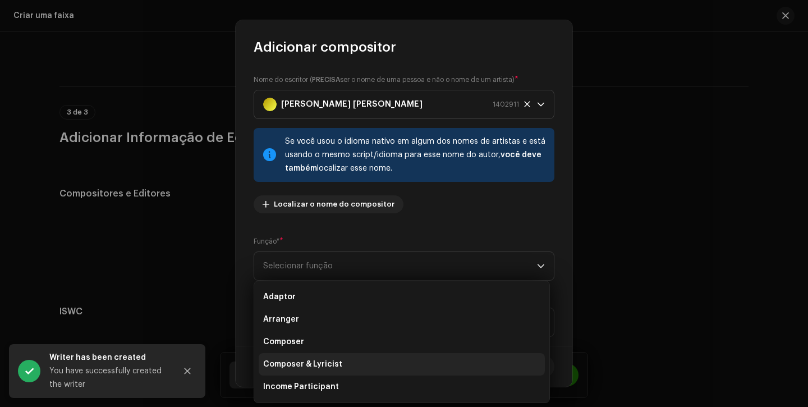
click at [336, 361] on span "Composer & Lyricist" at bounding box center [302, 364] width 79 height 11
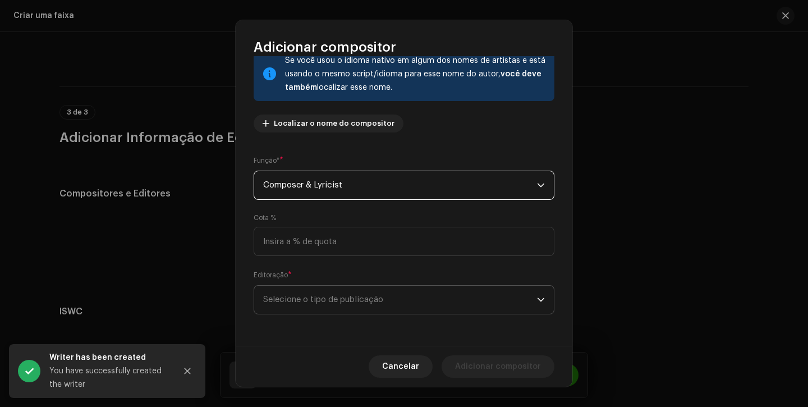
click at [399, 309] on span "Selecione o tipo de publicação" at bounding box center [400, 300] width 274 height 28
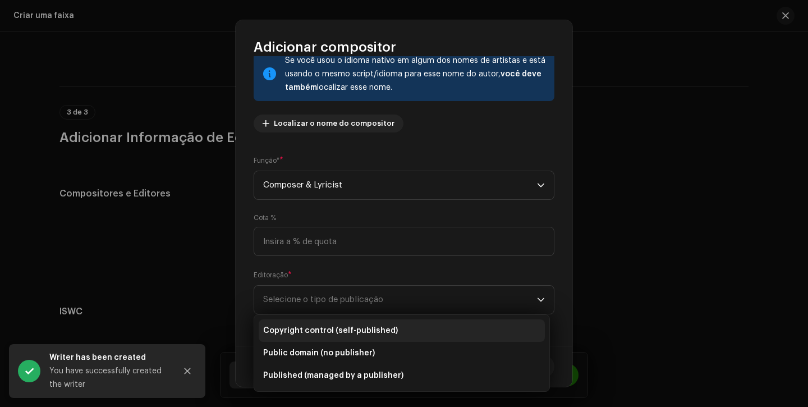
click at [397, 323] on li "Copyright control (self-published)" at bounding box center [402, 330] width 286 height 22
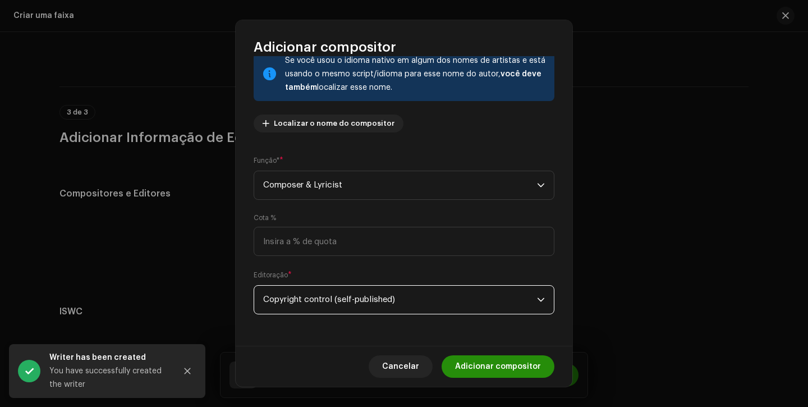
click at [497, 368] on span "Adicionar compositor" at bounding box center [498, 366] width 86 height 22
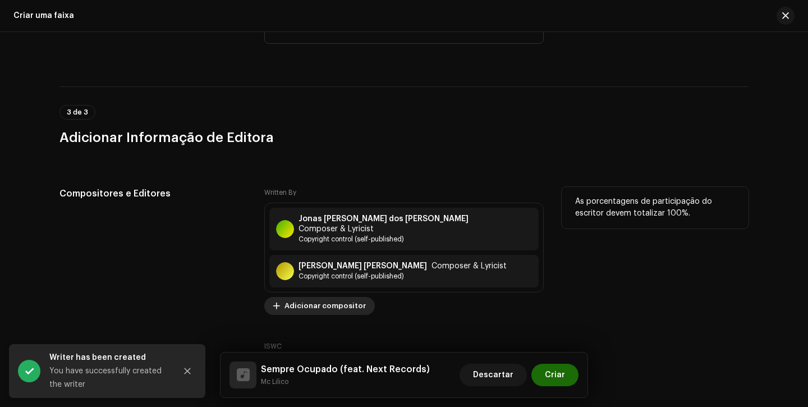
click at [314, 295] on span "Adicionar compositor" at bounding box center [324, 306] width 81 height 22
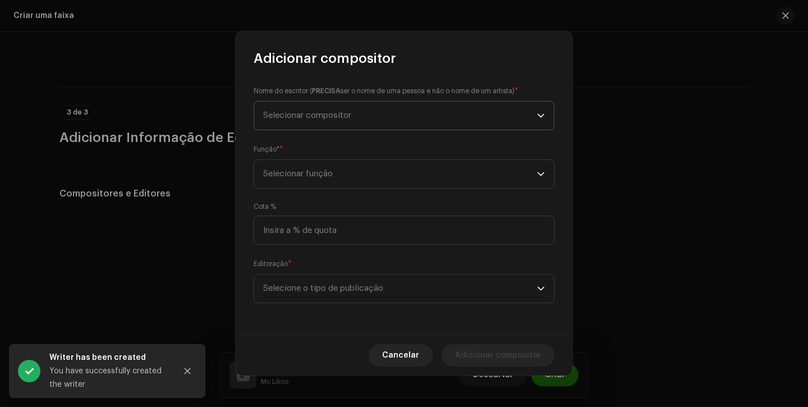
click at [358, 121] on span "Selecionar compositor" at bounding box center [400, 116] width 274 height 28
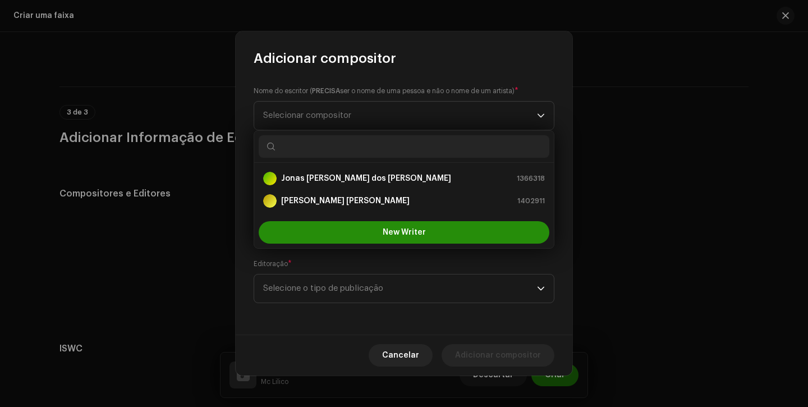
click at [320, 233] on button "New Writer" at bounding box center [404, 232] width 291 height 22
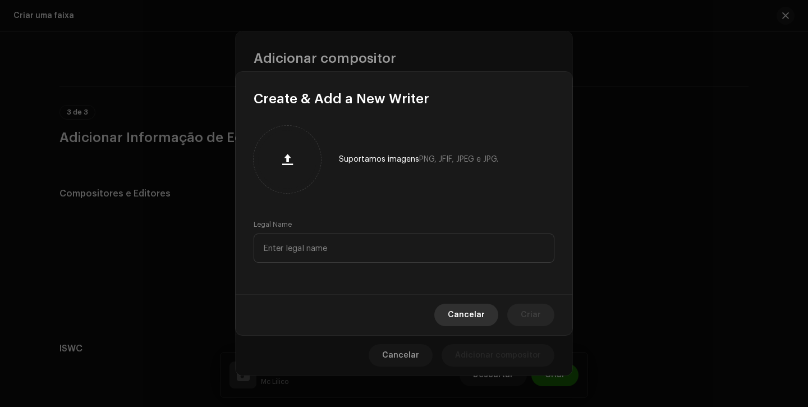
click at [477, 313] on span "Cancelar" at bounding box center [466, 315] width 37 height 22
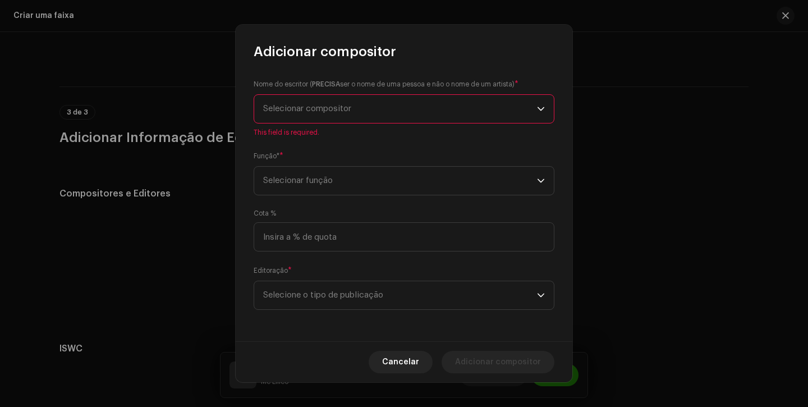
click at [357, 112] on span "Selecionar compositor" at bounding box center [400, 109] width 274 height 28
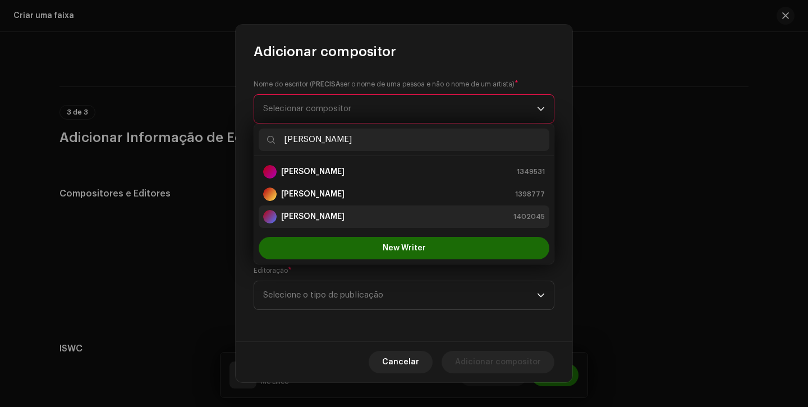
type input "guilherme"
click at [342, 215] on strong "Guilherme Silva Lopes" at bounding box center [312, 216] width 63 height 11
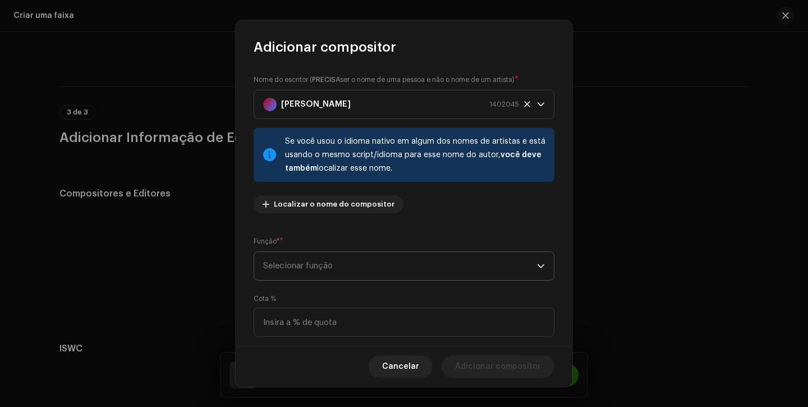
click at [341, 262] on span "Selecionar função" at bounding box center [400, 266] width 274 height 28
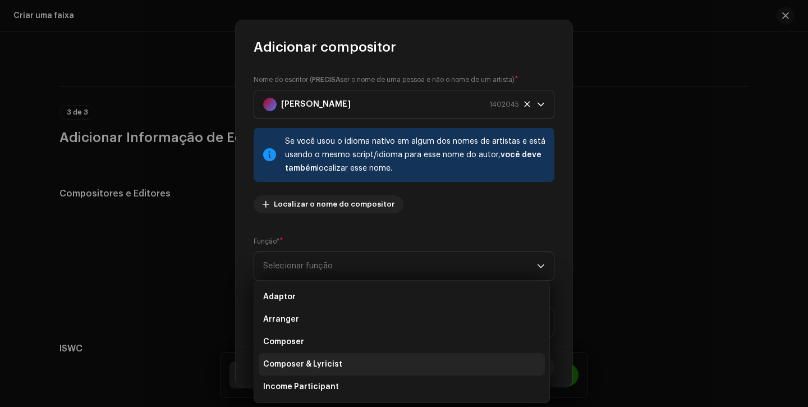
click at [329, 357] on li "Composer & Lyricist" at bounding box center [402, 364] width 286 height 22
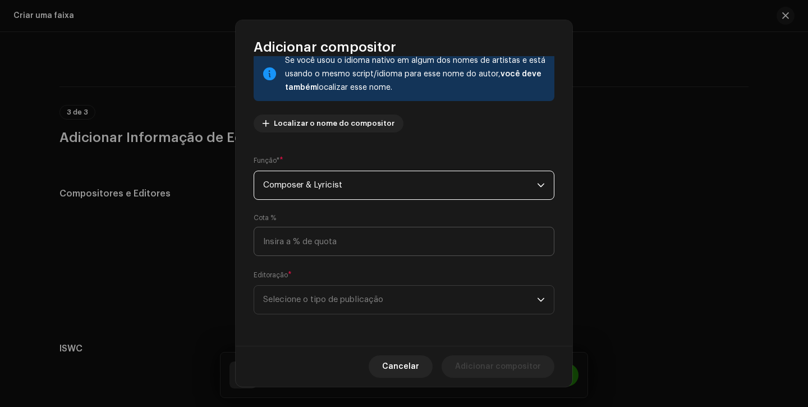
click at [359, 311] on span "Selecione o tipo de publicação" at bounding box center [400, 300] width 274 height 28
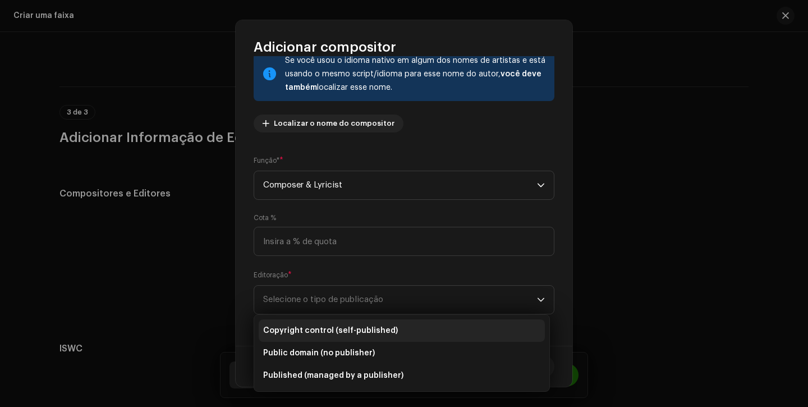
click at [356, 334] on span "Copyright control (self-published)" at bounding box center [330, 330] width 135 height 11
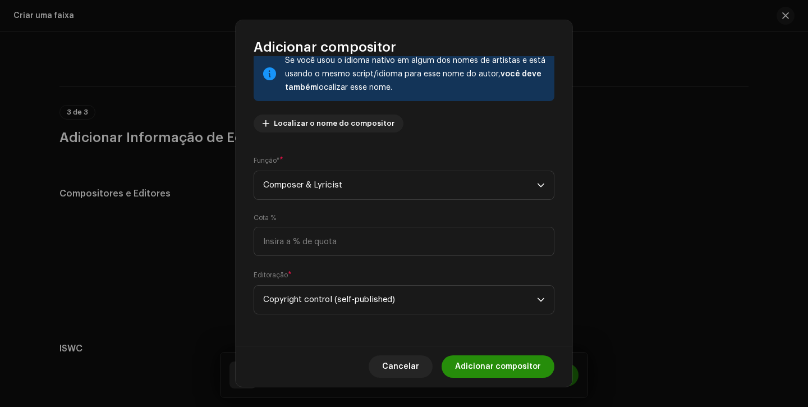
click at [535, 361] on span "Adicionar compositor" at bounding box center [498, 366] width 86 height 22
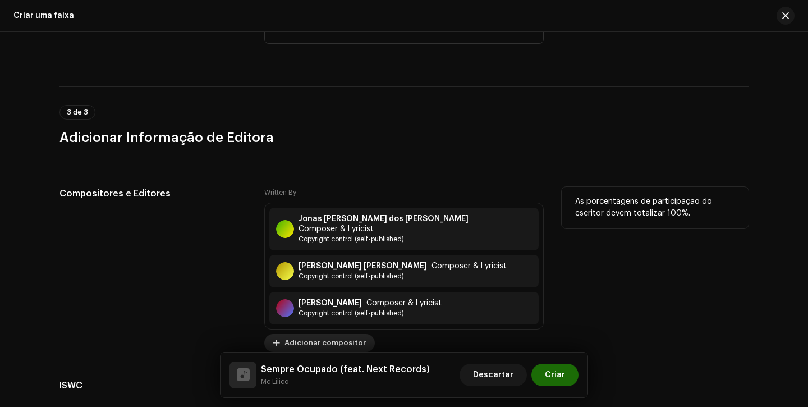
click at [318, 333] on span "Adicionar compositor" at bounding box center [324, 343] width 81 height 22
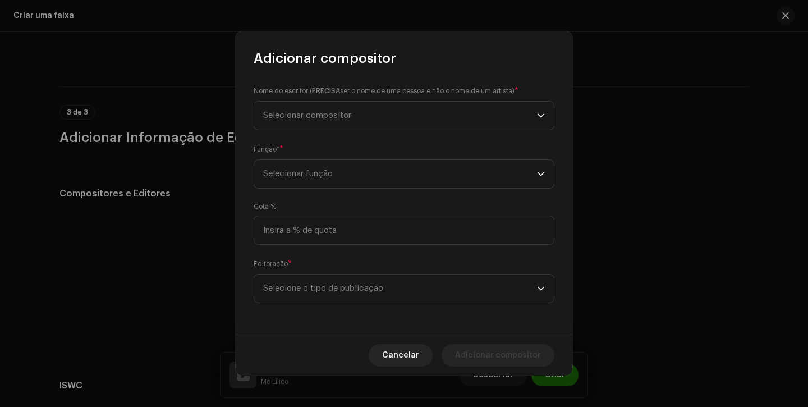
click at [362, 84] on div "Nome do escritor ( PRECISA ser o nome de uma pessoa e não o nome de um artista)…" at bounding box center [404, 200] width 337 height 267
click at [353, 127] on span "Selecionar compositor" at bounding box center [400, 116] width 274 height 28
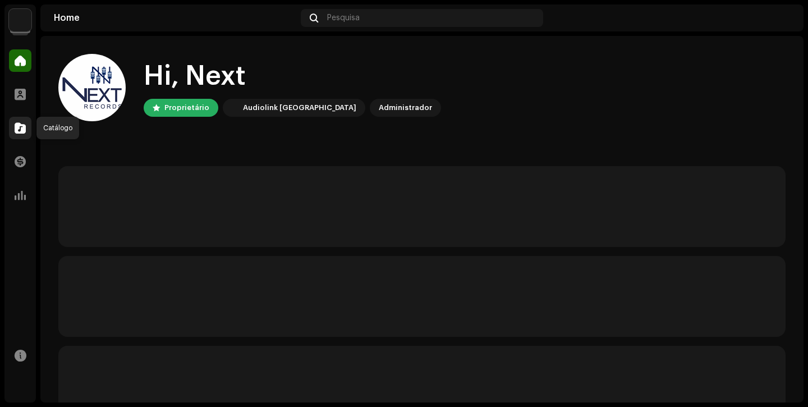
click at [16, 132] on span at bounding box center [20, 127] width 11 height 9
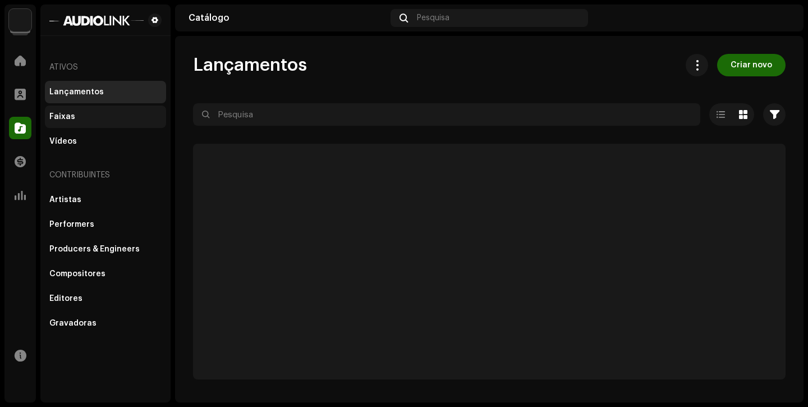
click at [68, 112] on div "Faixas" at bounding box center [62, 116] width 26 height 9
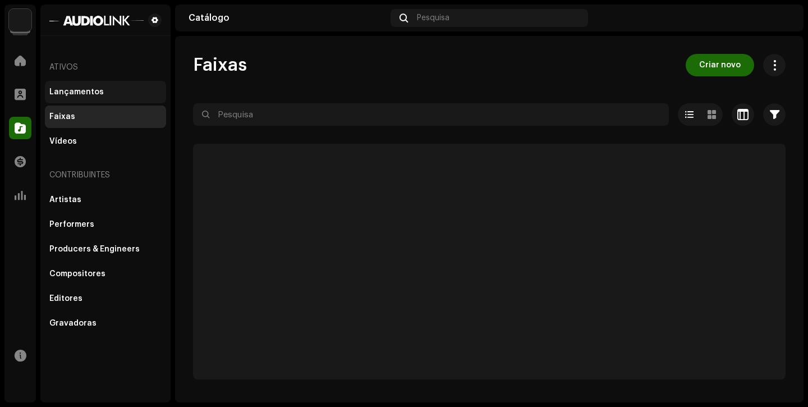
click at [103, 98] on div "Lançamentos" at bounding box center [105, 92] width 121 height 22
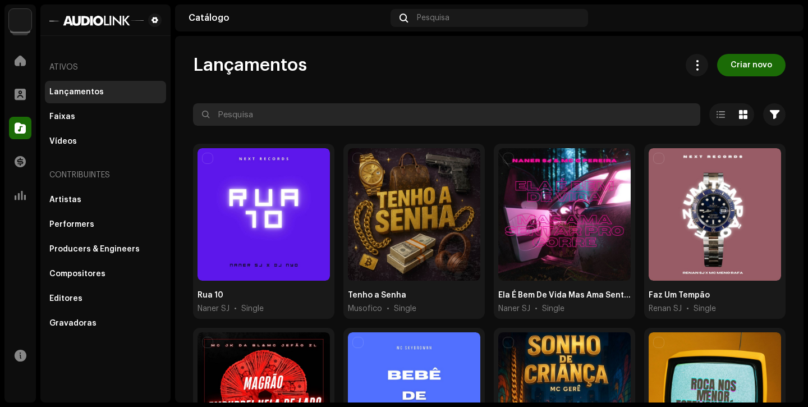
click at [440, 114] on input "text" at bounding box center [446, 114] width 507 height 22
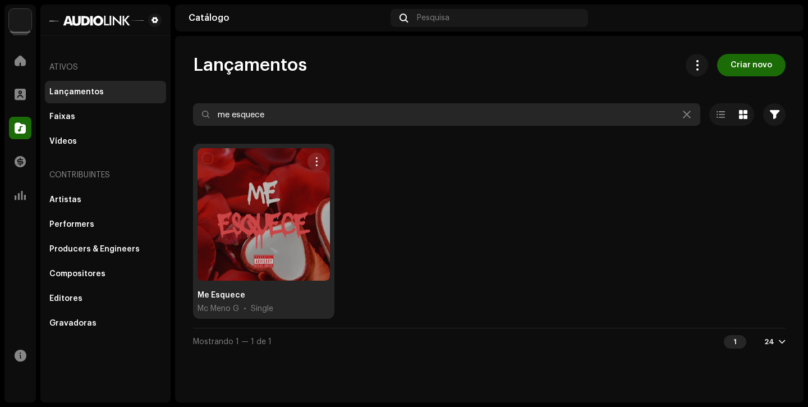
type input "me esquece"
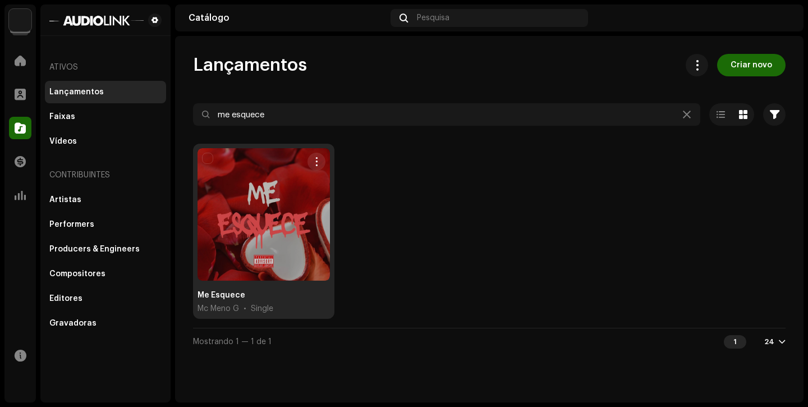
click at [250, 205] on div at bounding box center [264, 214] width 132 height 132
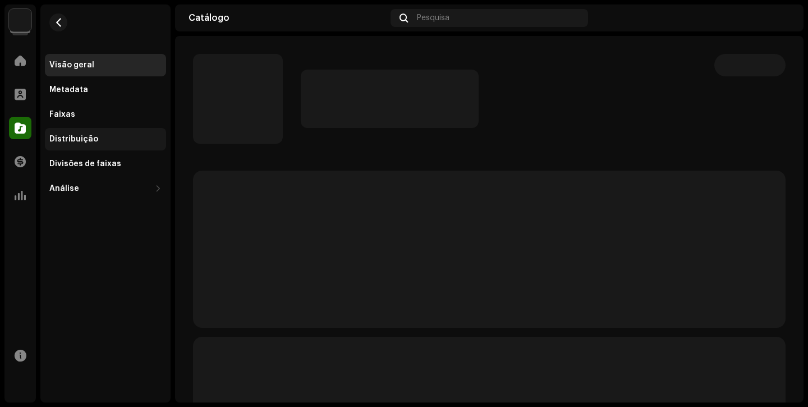
click at [90, 137] on div "Distribuição" at bounding box center [73, 139] width 49 height 9
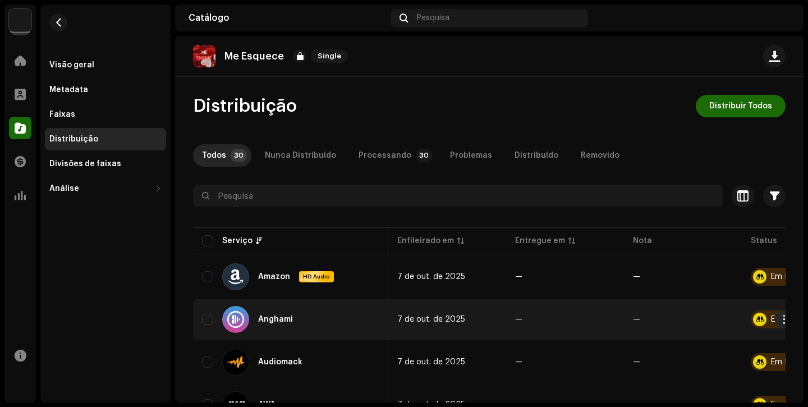
scroll to position [0, 75]
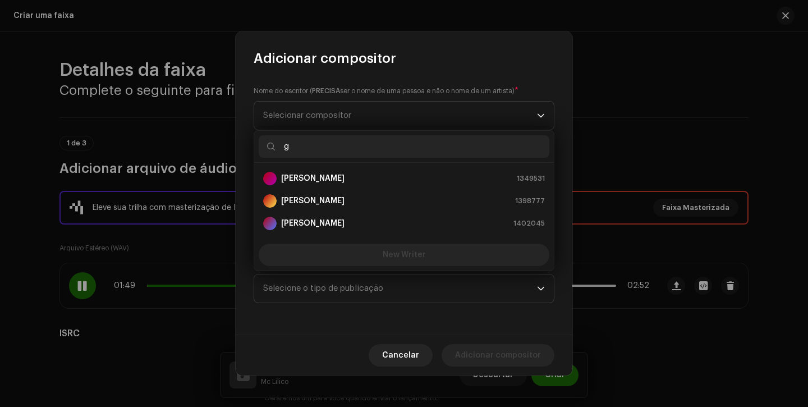
scroll to position [2160, 0]
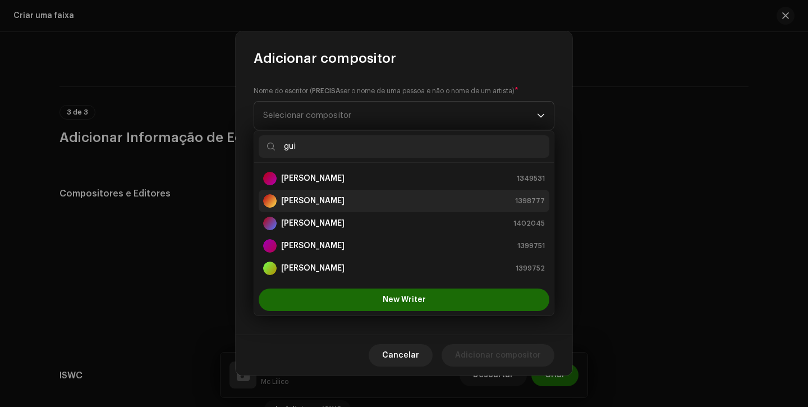
type input "gui"
click at [334, 194] on div "Guilherme Souza Silva" at bounding box center [303, 200] width 81 height 13
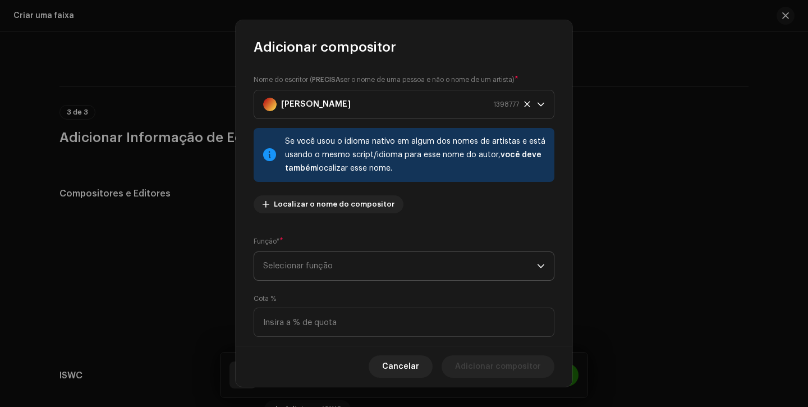
click at [340, 265] on span "Selecionar função" at bounding box center [400, 266] width 274 height 28
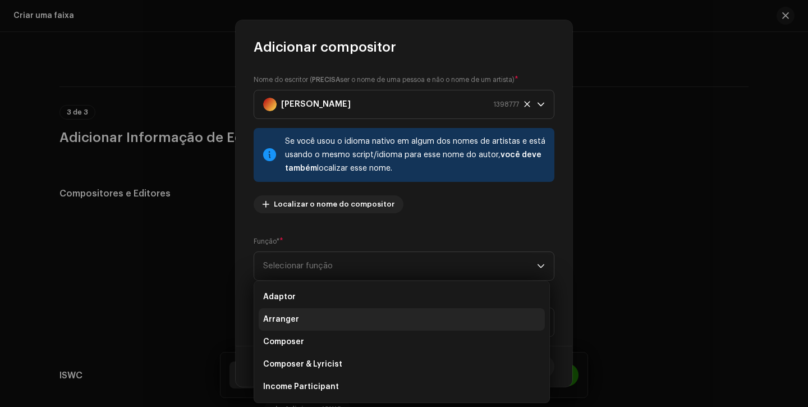
click at [310, 313] on li "Arranger" at bounding box center [402, 319] width 286 height 22
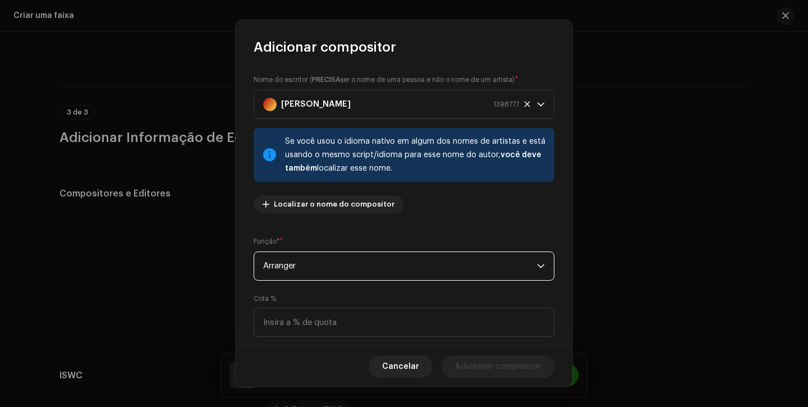
scroll to position [81, 0]
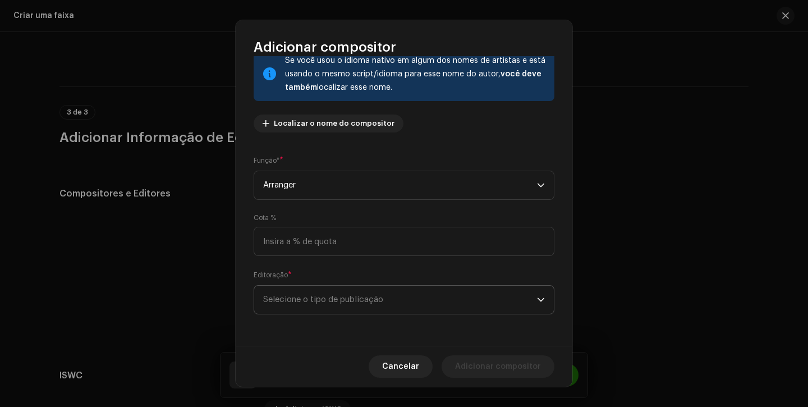
click at [321, 300] on span "Selecione o tipo de publicação" at bounding box center [400, 300] width 274 height 28
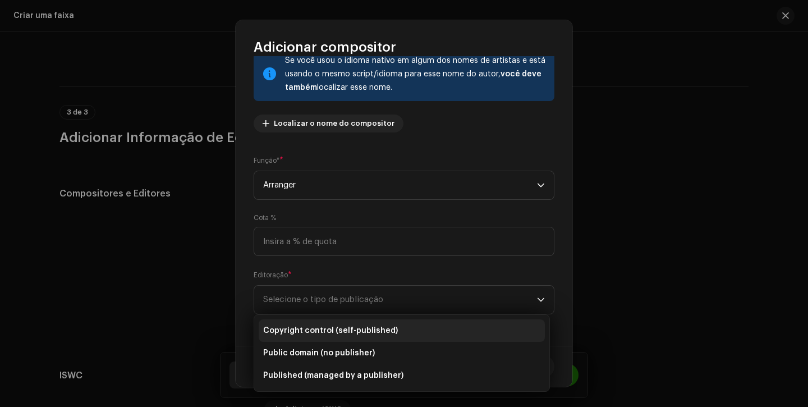
click at [321, 328] on span "Copyright control (self-published)" at bounding box center [330, 330] width 135 height 11
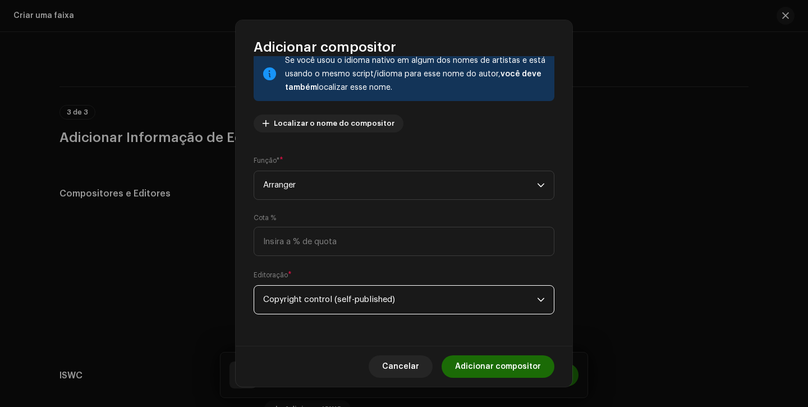
click at [485, 365] on span "Adicionar compositor" at bounding box center [498, 366] width 86 height 22
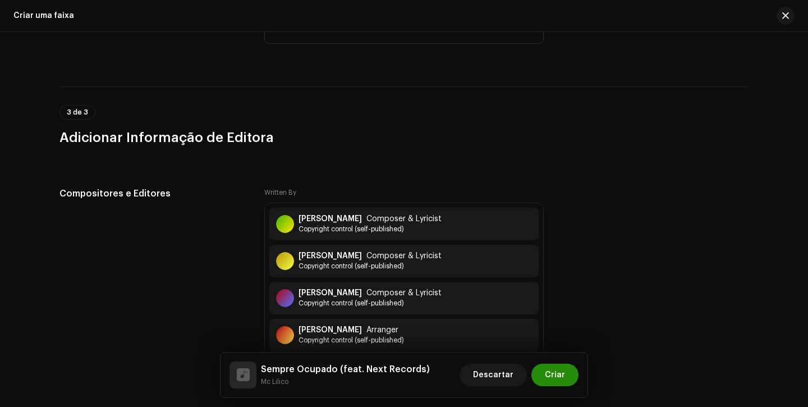
click at [559, 382] on span "Criar" at bounding box center [555, 375] width 20 height 22
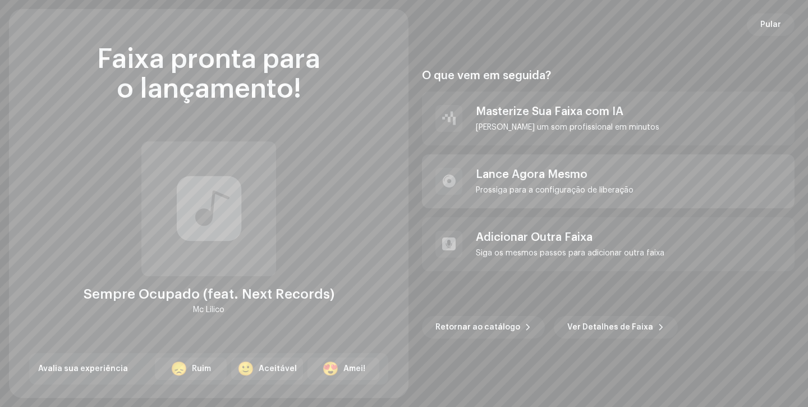
click at [610, 173] on div "Lance Agora Mesmo" at bounding box center [555, 174] width 158 height 13
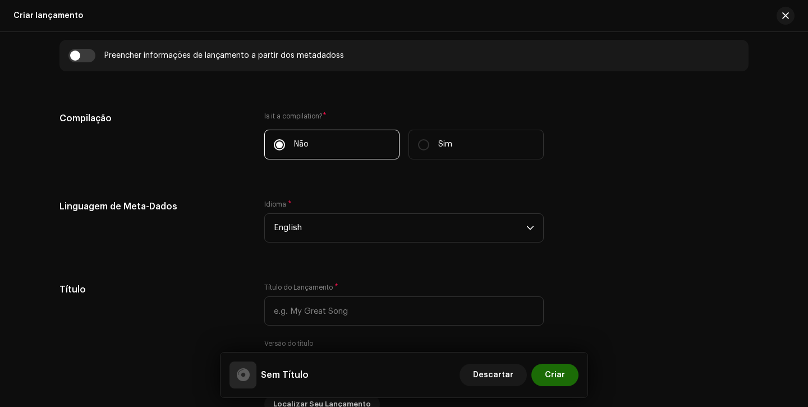
scroll to position [785, 0]
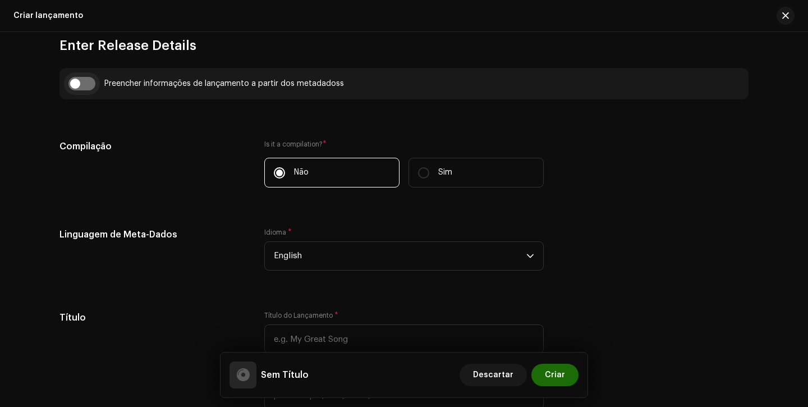
click at [77, 86] on input "checkbox" at bounding box center [81, 83] width 27 height 13
checkbox input "true"
type input "Sempre Ocupado"
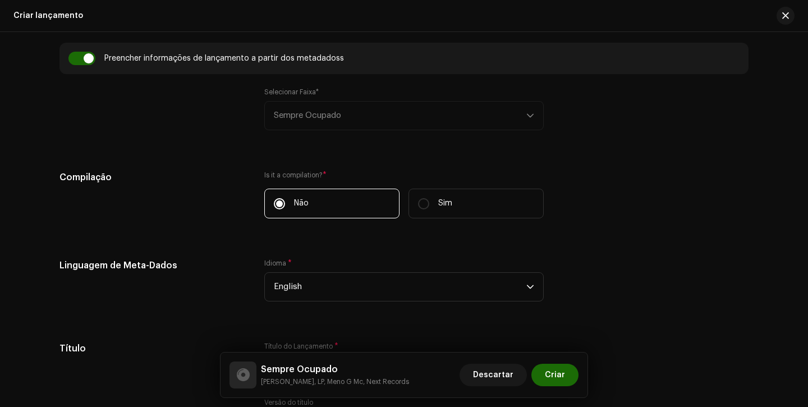
scroll to position [836, 0]
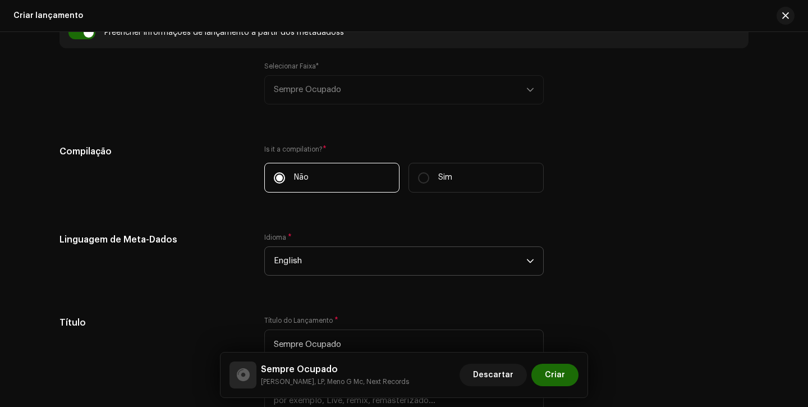
click at [337, 252] on span "English" at bounding box center [400, 261] width 252 height 28
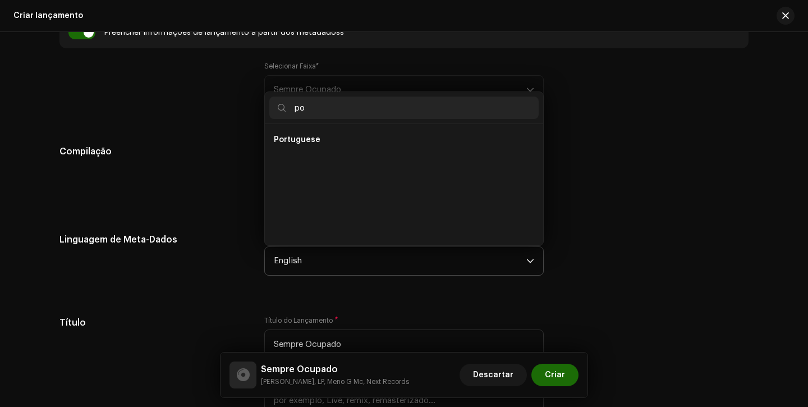
scroll to position [0, 0]
type input "po"
click at [302, 167] on span "Portuguese" at bounding box center [297, 162] width 47 height 11
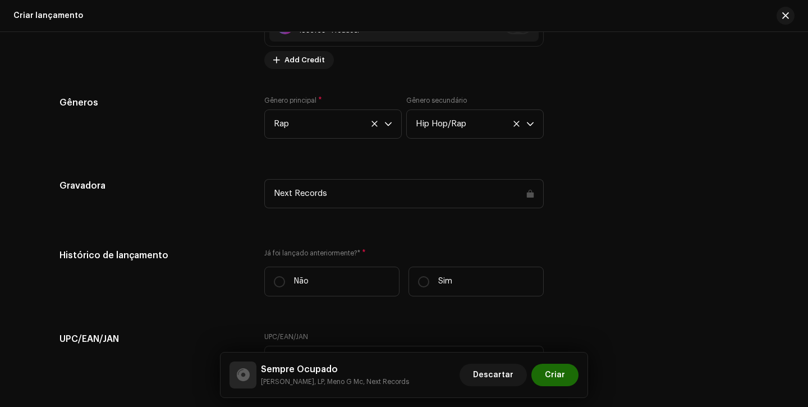
scroll to position [1697, 0]
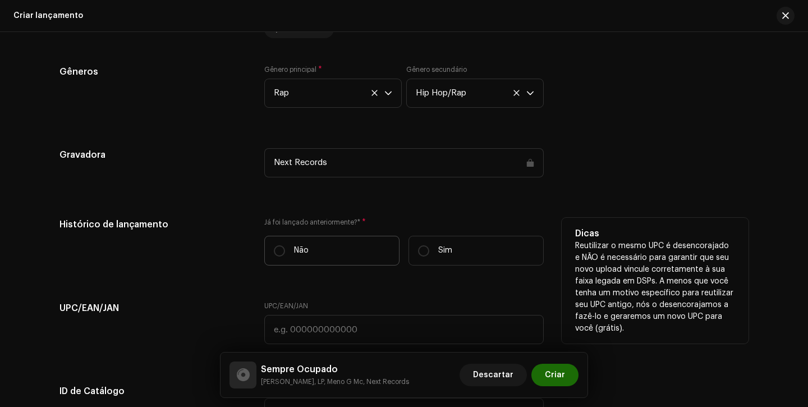
click at [284, 242] on label "Não" at bounding box center [331, 251] width 135 height 30
click at [284, 245] on input "Não" at bounding box center [279, 250] width 11 height 11
radio input "true"
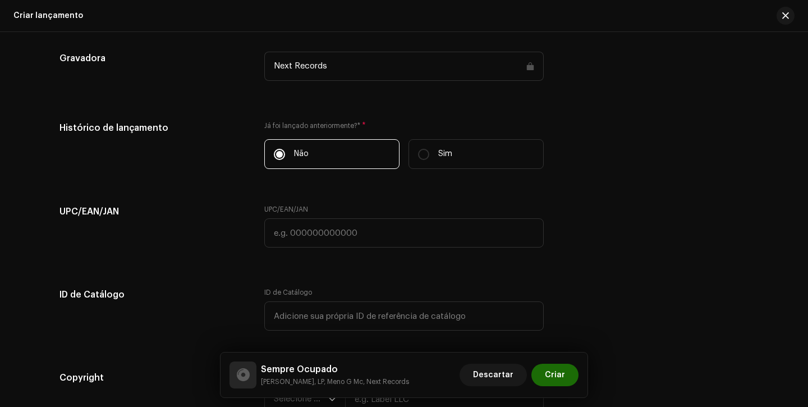
scroll to position [1881, 0]
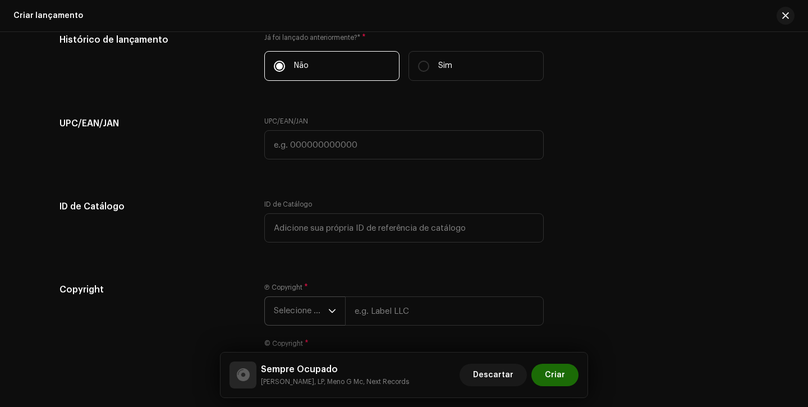
click at [286, 306] on span "Selecione o ano" at bounding box center [301, 311] width 54 height 28
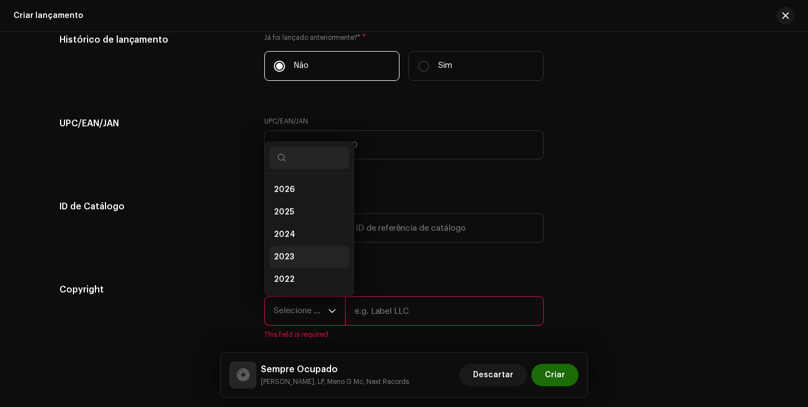
scroll to position [18, 0]
click at [293, 200] on li "2025" at bounding box center [309, 194] width 80 height 22
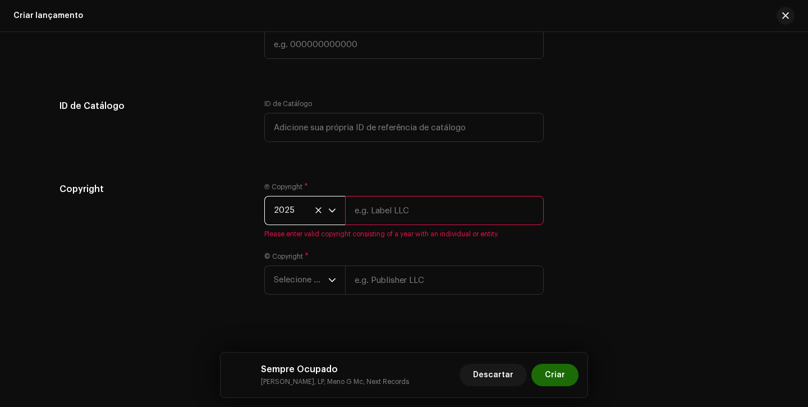
scroll to position [1994, 0]
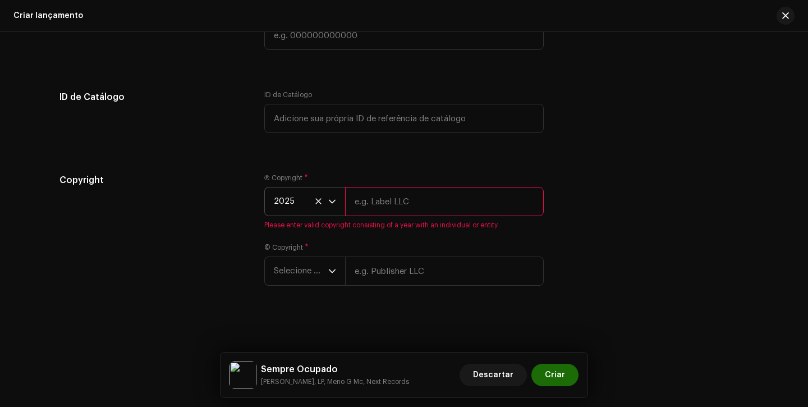
click at [297, 255] on div "© Copyright * Selecione o ano" at bounding box center [403, 264] width 279 height 43
click at [295, 268] on span "Selecione o ano" at bounding box center [301, 271] width 54 height 28
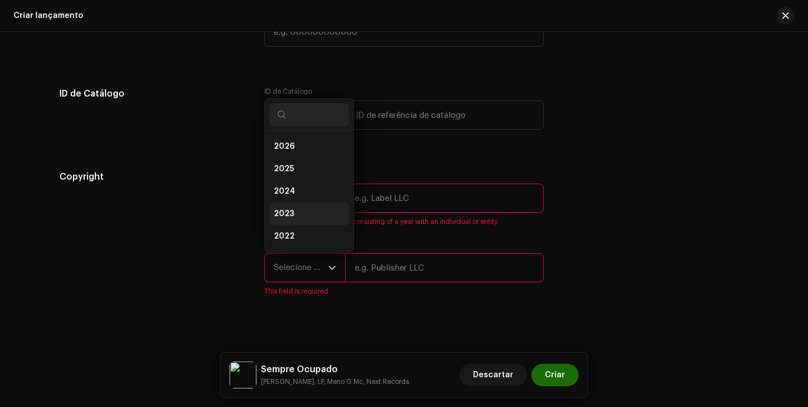
scroll to position [18, 0]
click at [305, 159] on li "2025" at bounding box center [309, 151] width 80 height 22
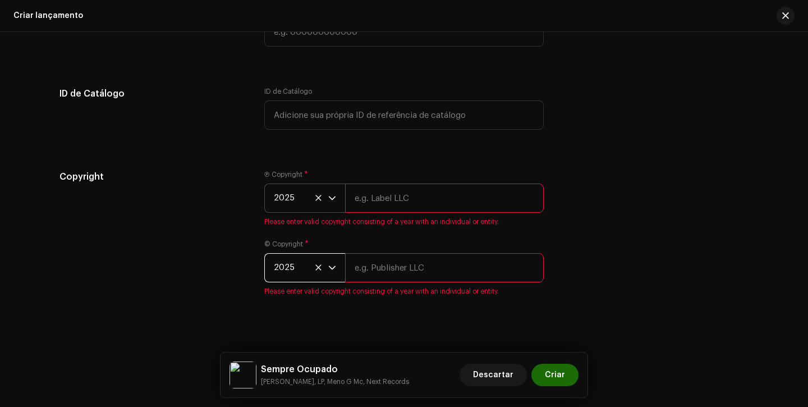
click at [405, 213] on input "text" at bounding box center [444, 197] width 199 height 29
type input "Next Records"
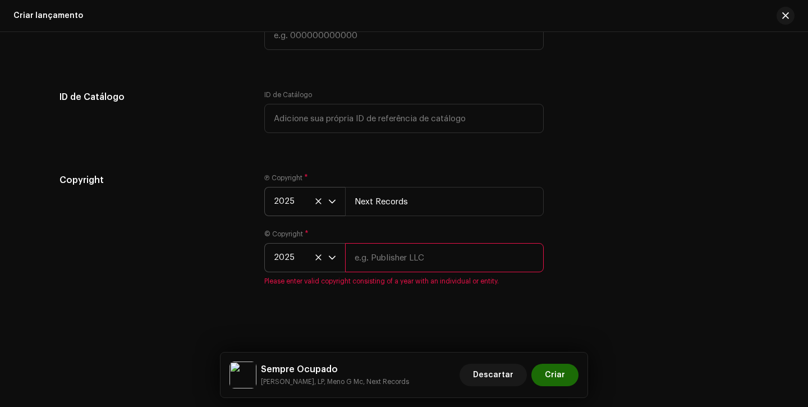
click at [419, 257] on input "text" at bounding box center [444, 257] width 199 height 29
type input "Next Records"
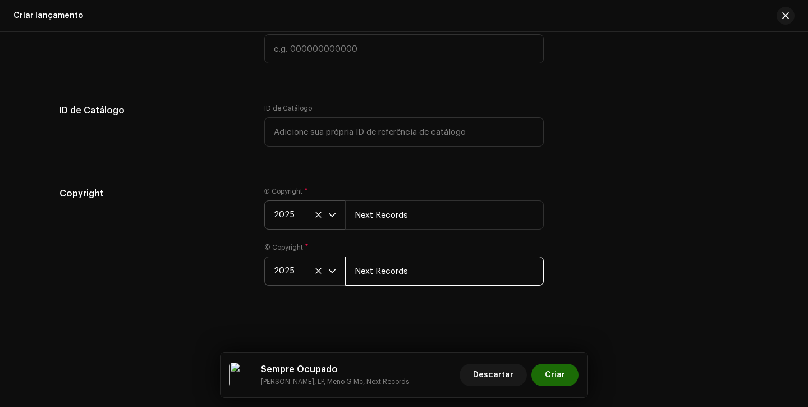
scroll to position [1981, 0]
click at [417, 301] on div "Create a new release We’ll guide you through everything — from track selection …" at bounding box center [404, 219] width 808 height 375
click at [552, 368] on span "Criar" at bounding box center [555, 375] width 20 height 22
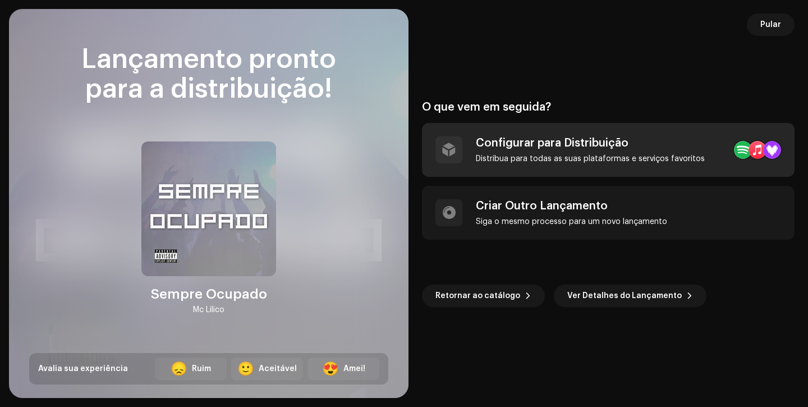
click at [595, 134] on div "Configurar para Distribuição Distribua para todas as suas plataformas e serviço…" at bounding box center [608, 150] width 373 height 54
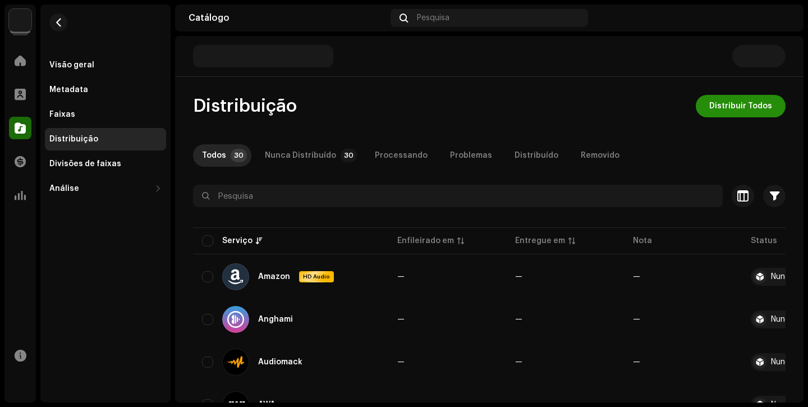
click at [703, 113] on button "Distribuir Todos" at bounding box center [741, 106] width 90 height 22
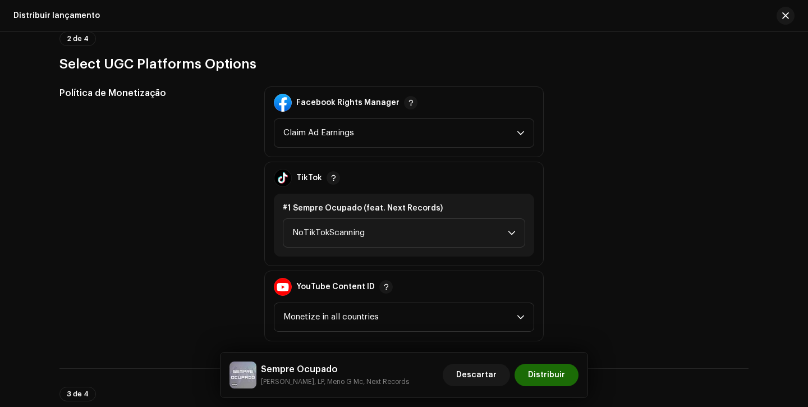
scroll to position [1298, 0]
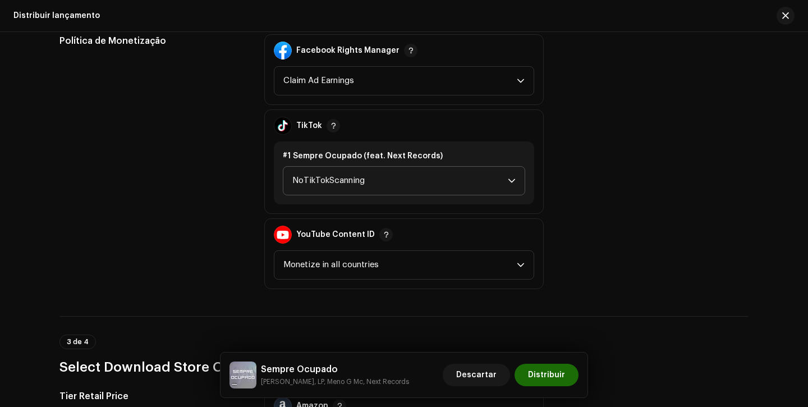
click at [439, 189] on span "NoTikTokScanning" at bounding box center [399, 181] width 215 height 28
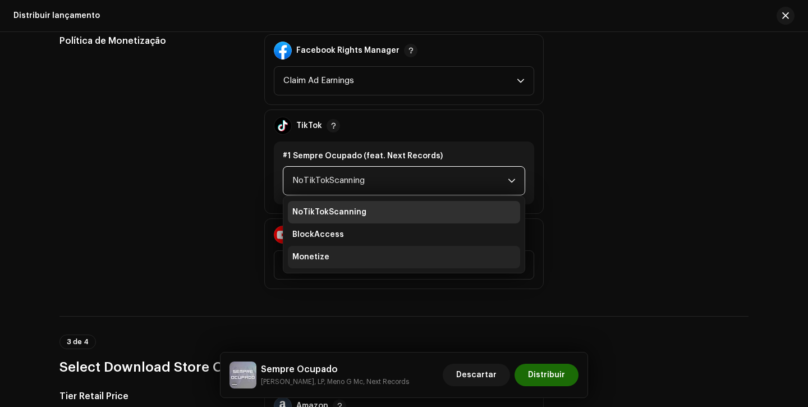
click at [402, 251] on li "Monetize" at bounding box center [404, 257] width 232 height 22
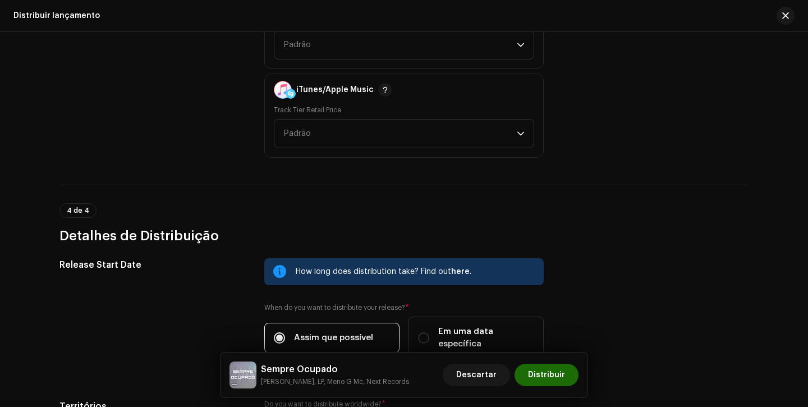
scroll to position [1777, 0]
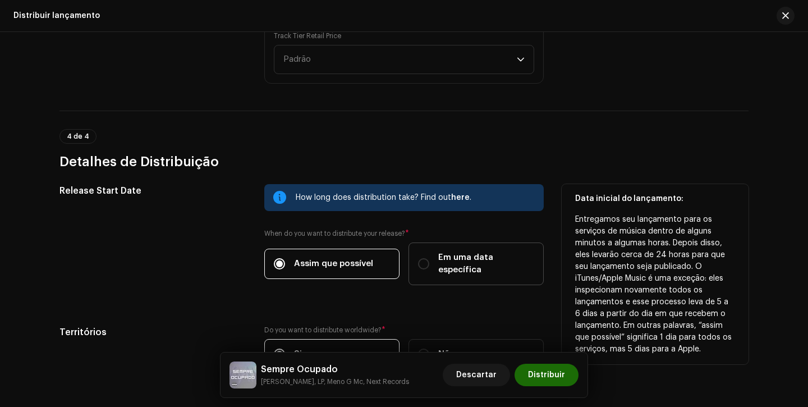
click at [408, 257] on label "Em uma data específica" at bounding box center [475, 263] width 135 height 43
click at [418, 258] on input "Em uma data específica" at bounding box center [423, 263] width 11 height 11
radio input "true"
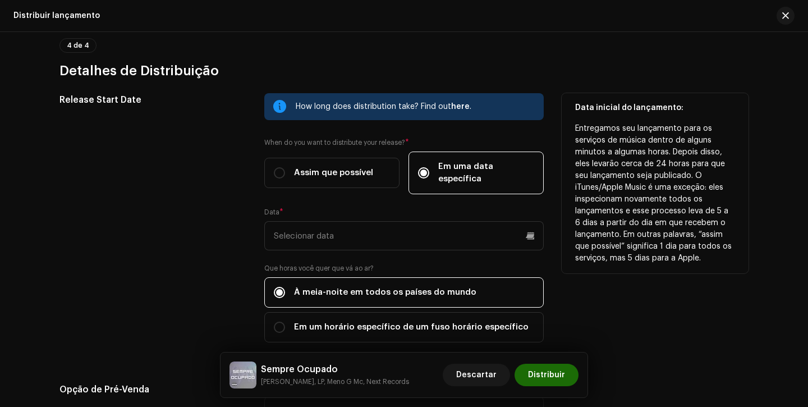
scroll to position [1945, 0]
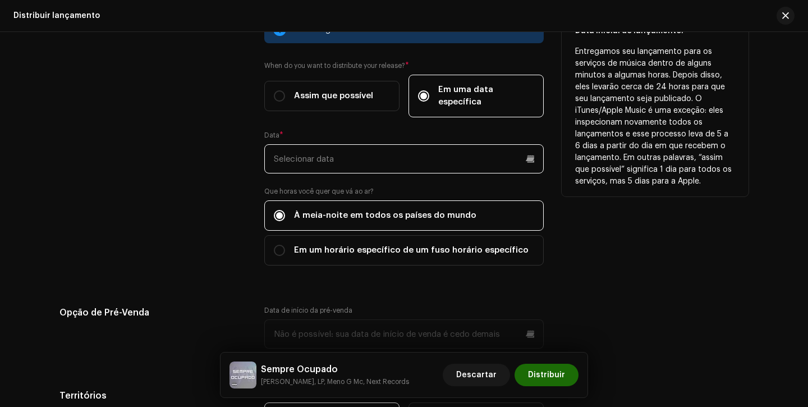
click at [329, 147] on input "text" at bounding box center [403, 158] width 279 height 29
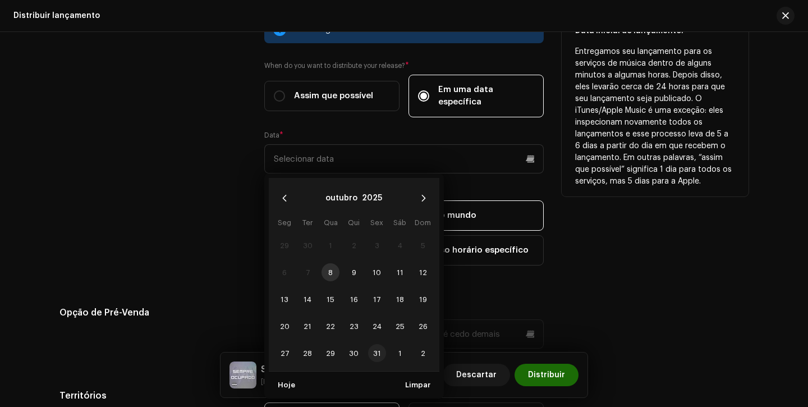
click at [370, 344] on span "31" at bounding box center [377, 353] width 18 height 18
type input "31/10/2025"
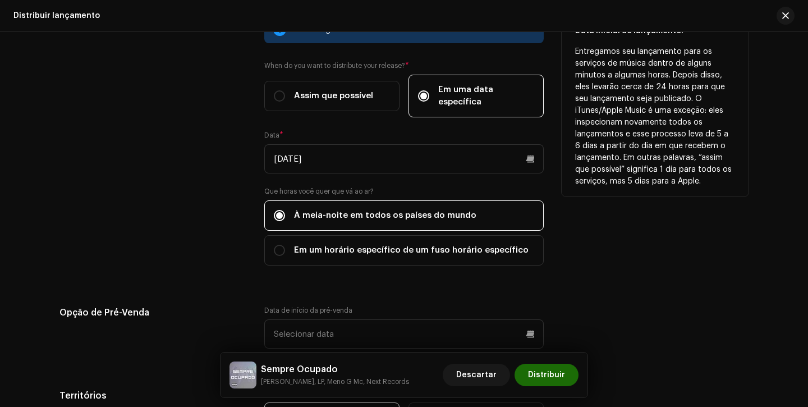
click at [182, 269] on div "Release Start Date How long does distribution take? Find out here . When do you…" at bounding box center [403, 231] width 689 height 430
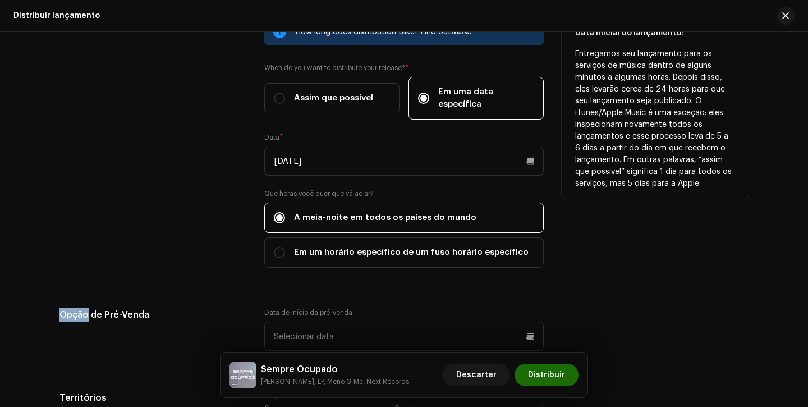
scroll to position [2081, 0]
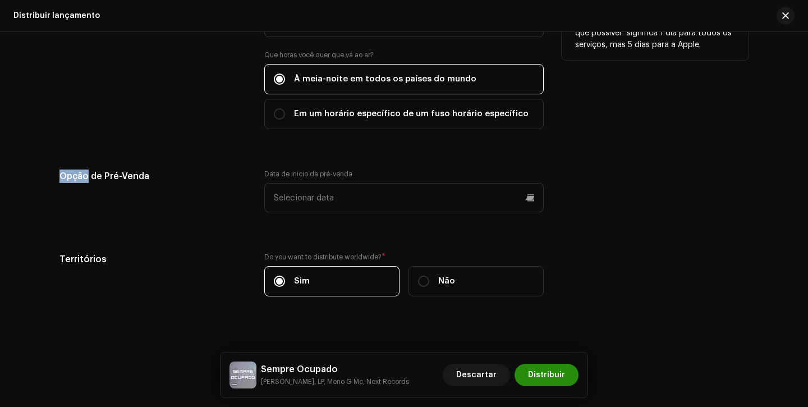
click at [552, 373] on span "Distribuir" at bounding box center [546, 375] width 37 height 22
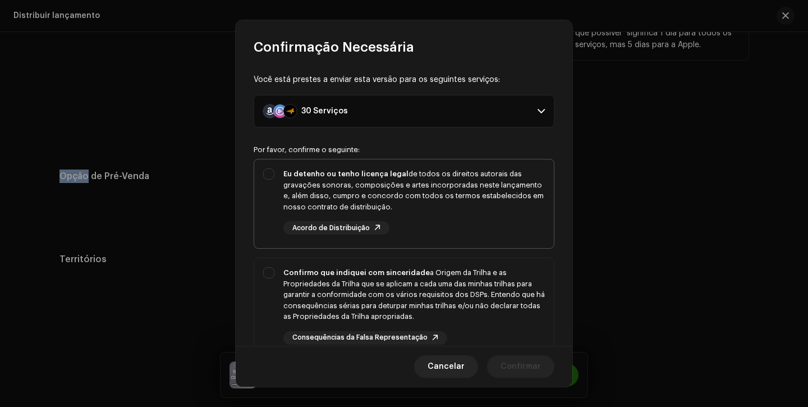
click at [511, 223] on div "Eu detenho ou tenho licença legal de todos os direitos autorais das gravações s…" at bounding box center [413, 201] width 261 height 66
checkbox input "true"
click at [509, 306] on div "Confirmo que indiquei com sinceridade a Origem da Trilha e as Propriedades da T…" at bounding box center [413, 294] width 261 height 55
checkbox input "true"
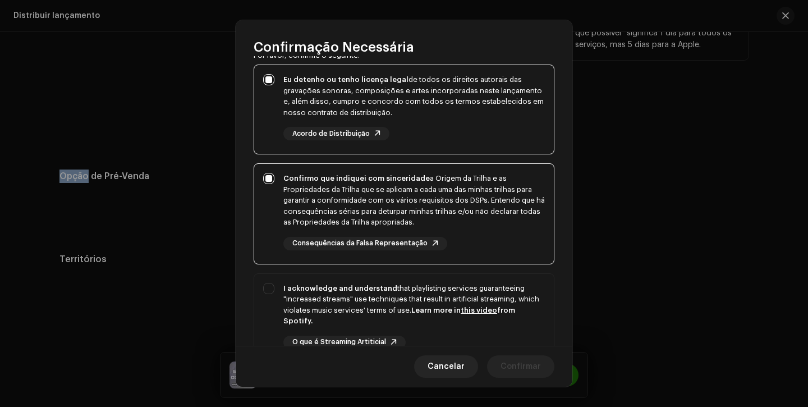
scroll to position [206, 0]
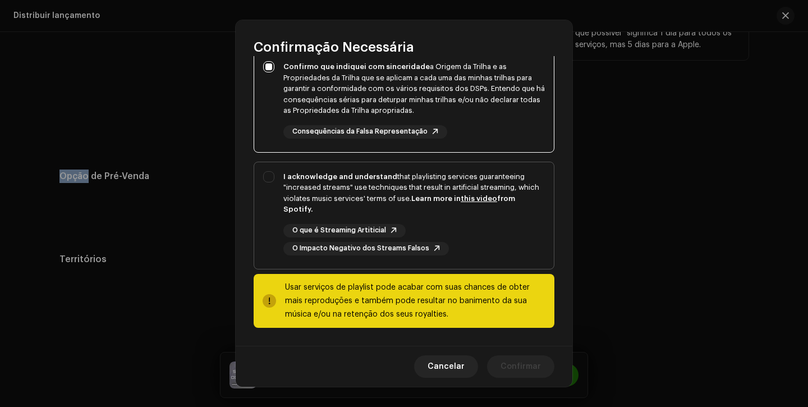
click at [512, 251] on div "O que é Streaming Artiticial O Impacto Negativo dos Streams Falsos" at bounding box center [413, 239] width 261 height 31
checkbox input "true"
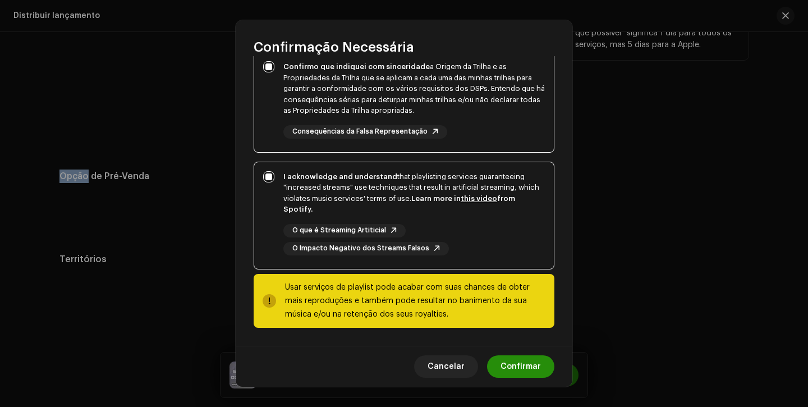
click at [522, 363] on span "Confirmar" at bounding box center [520, 366] width 40 height 22
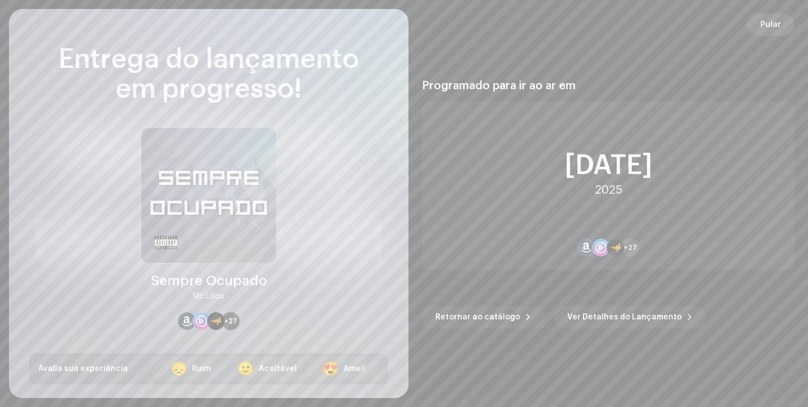
click at [779, 22] on span "Pular" at bounding box center [770, 24] width 21 height 22
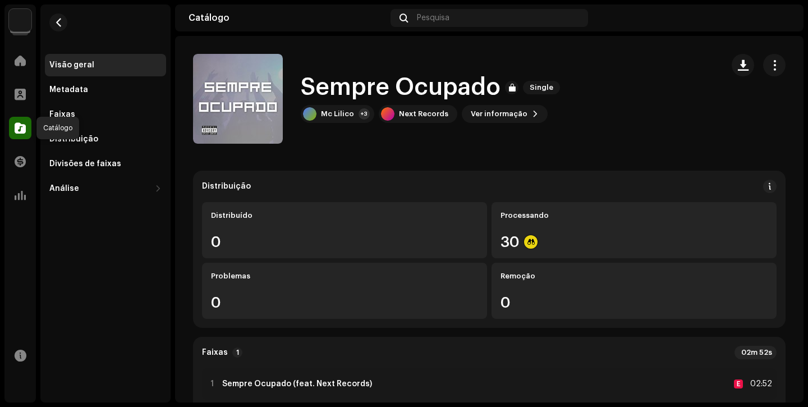
click at [15, 131] on span at bounding box center [20, 127] width 11 height 9
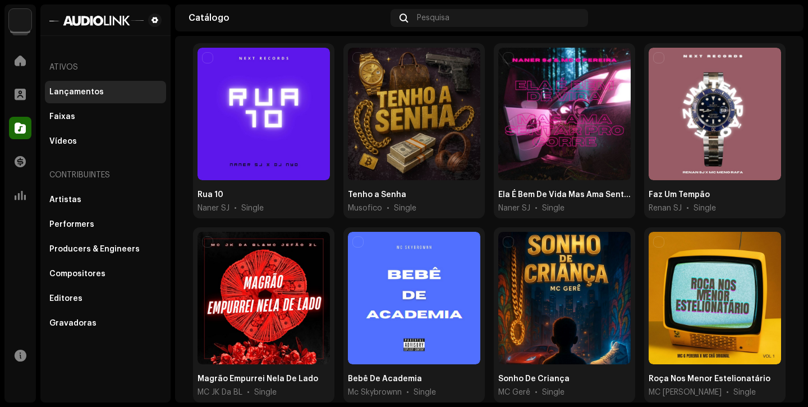
scroll to position [119, 0]
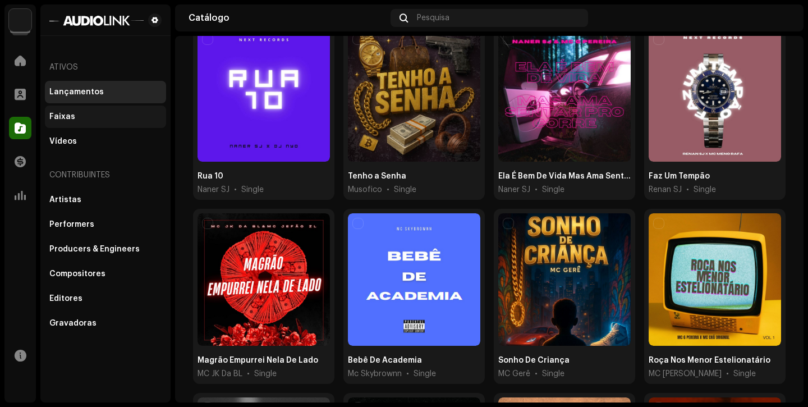
click at [103, 119] on div "Faixas" at bounding box center [105, 116] width 112 height 9
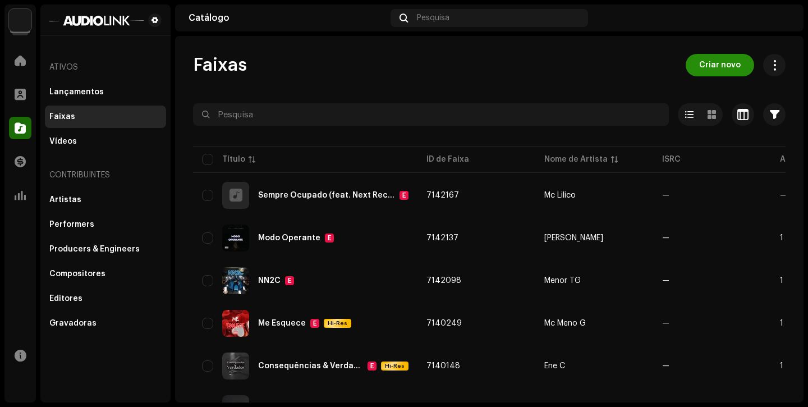
click at [705, 68] on span "Criar novo" at bounding box center [720, 65] width 42 height 22
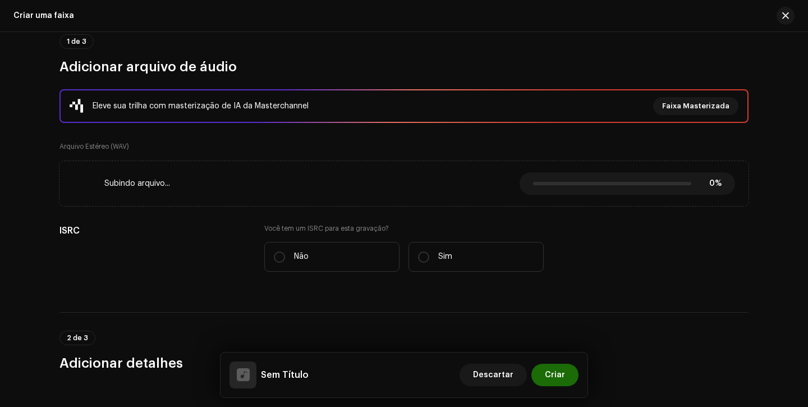
scroll to position [176, 0]
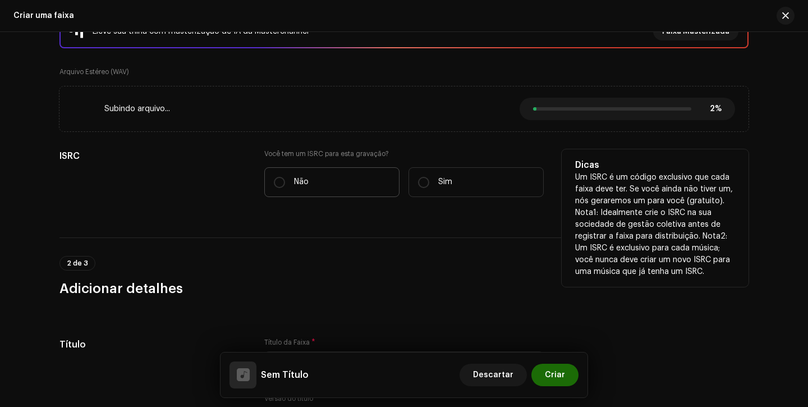
click at [283, 178] on label "Não" at bounding box center [331, 182] width 135 height 30
click at [283, 178] on input "Não" at bounding box center [279, 182] width 11 height 11
radio input "true"
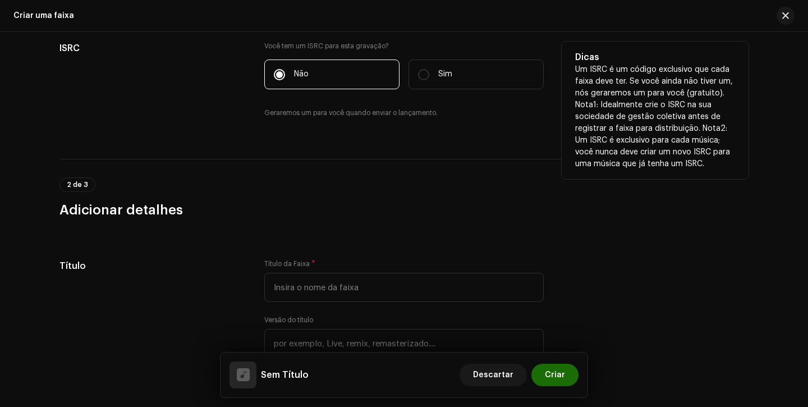
scroll to position [339, 0]
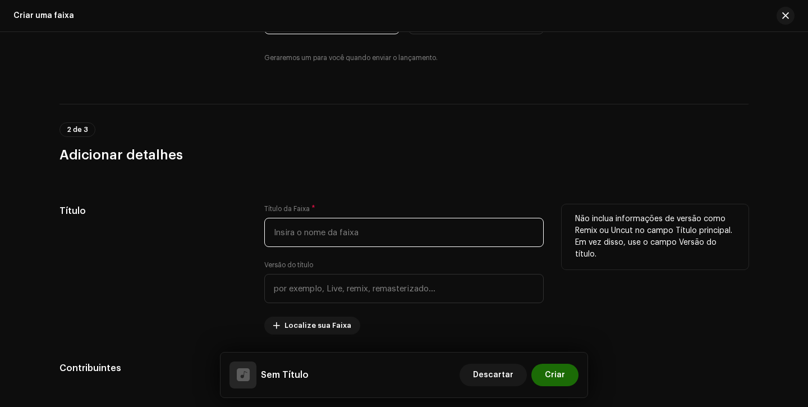
click at [309, 230] on input "text" at bounding box center [403, 232] width 279 height 29
type input "p"
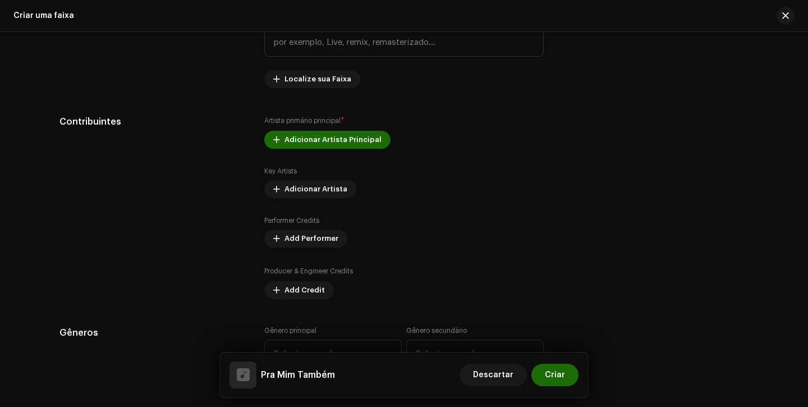
scroll to position [652, 0]
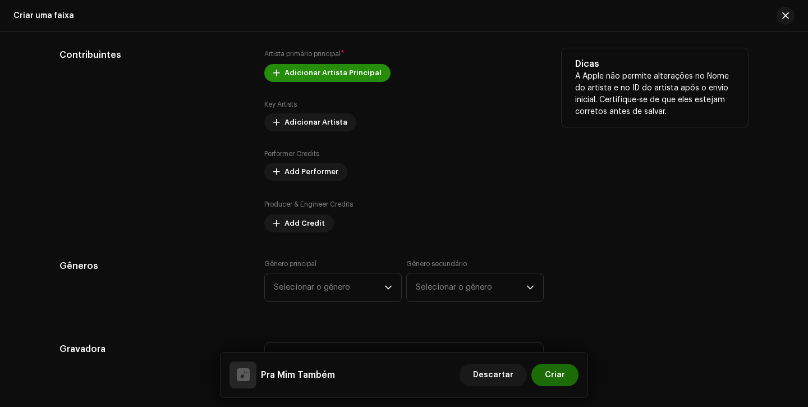
type input "Pra Mim Também"
click at [329, 75] on span "Adicionar Artista Principal" at bounding box center [332, 73] width 97 height 22
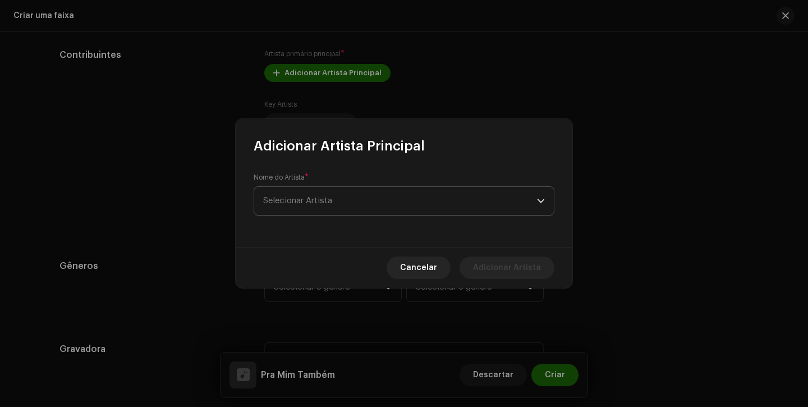
click at [319, 199] on span "Selecionar Artista" at bounding box center [297, 200] width 69 height 8
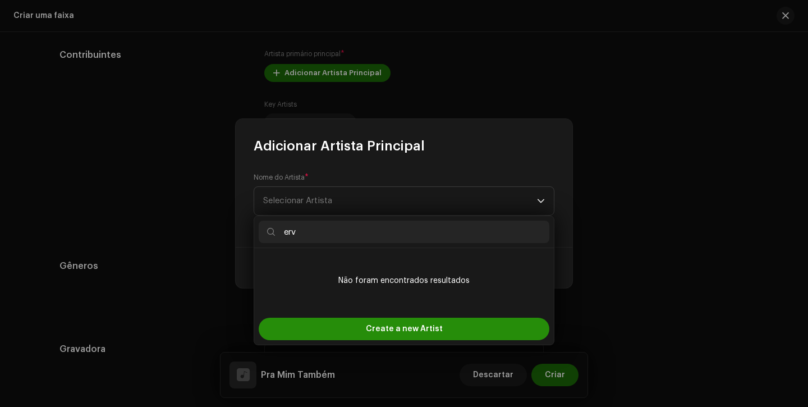
type input "erv"
click at [348, 324] on div "Create a new Artist" at bounding box center [404, 329] width 291 height 22
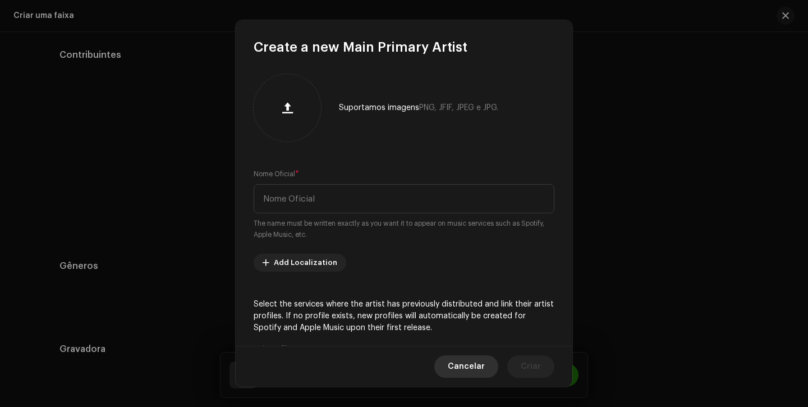
click at [457, 370] on span "Cancelar" at bounding box center [466, 366] width 37 height 22
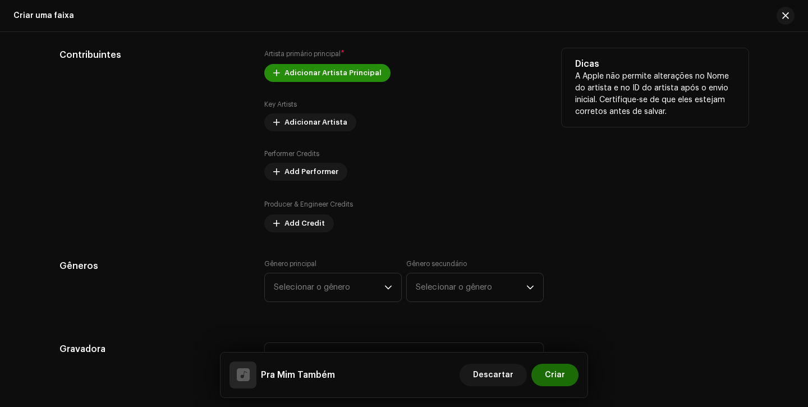
click at [329, 76] on span "Adicionar Artista Principal" at bounding box center [332, 73] width 97 height 22
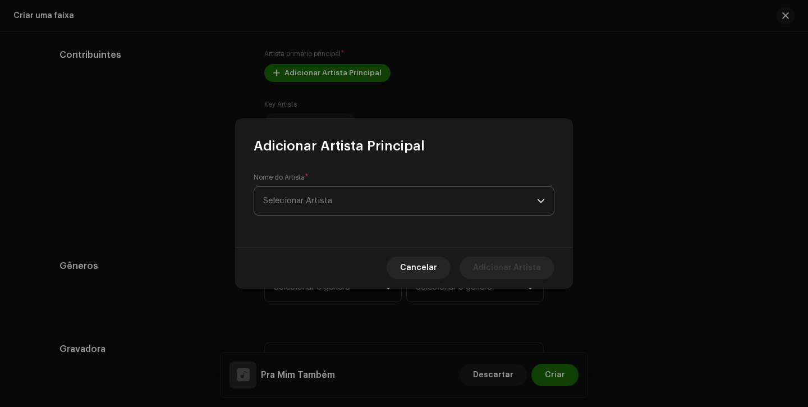
click at [328, 199] on span "Selecionar Artista" at bounding box center [297, 200] width 69 height 8
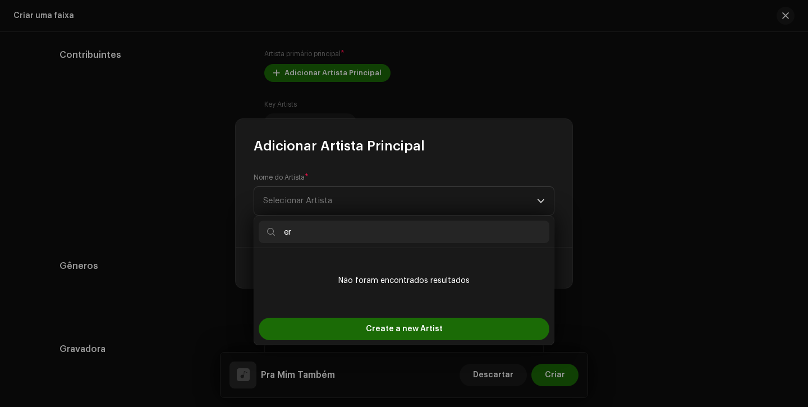
type input "e"
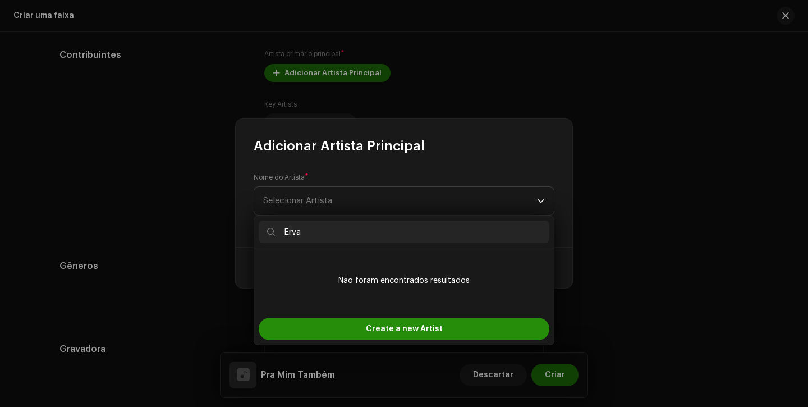
type input "Erva"
click at [343, 335] on div "Create a new Artist" at bounding box center [404, 329] width 291 height 22
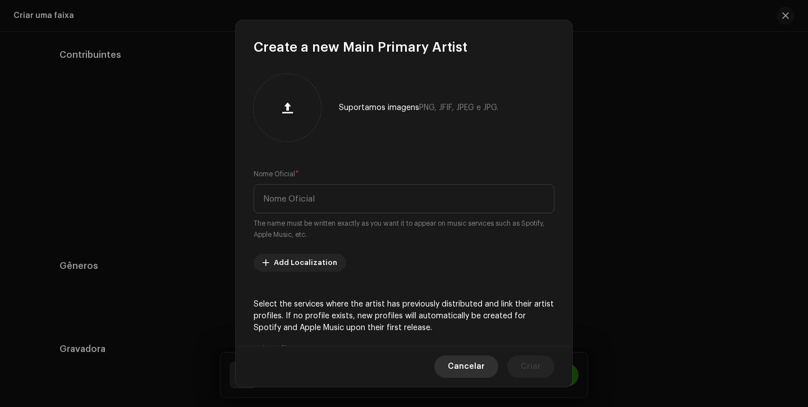
click at [457, 364] on span "Cancelar" at bounding box center [466, 366] width 37 height 22
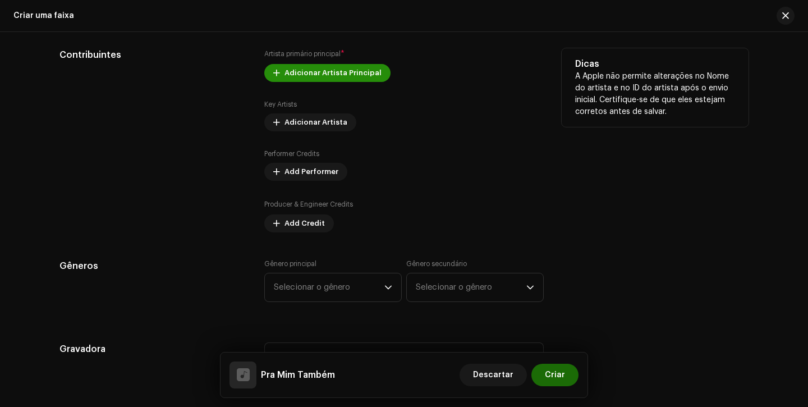
click at [304, 69] on span "Adicionar Artista Principal" at bounding box center [332, 73] width 97 height 22
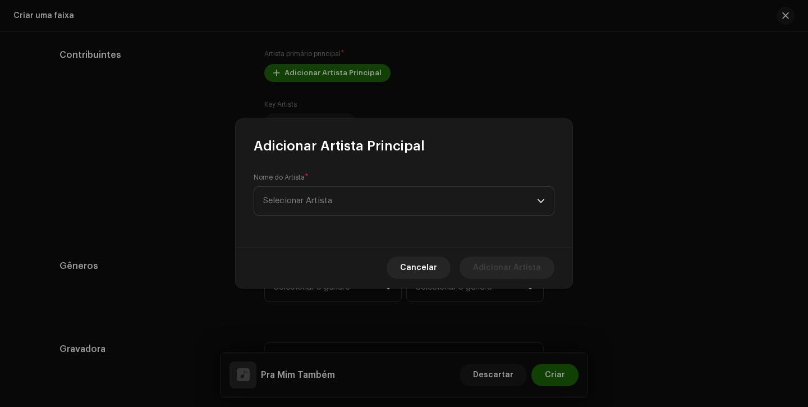
click at [330, 222] on div "Nome do Artista * Selecionar Artista" at bounding box center [404, 201] width 337 height 92
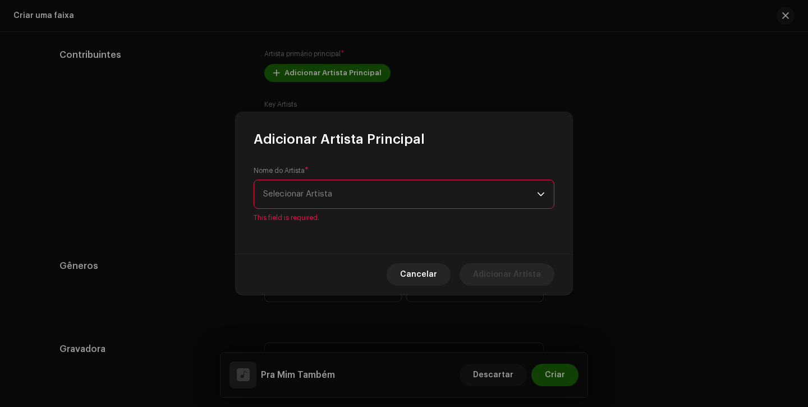
click at [337, 195] on span "Selecionar Artista" at bounding box center [400, 194] width 274 height 28
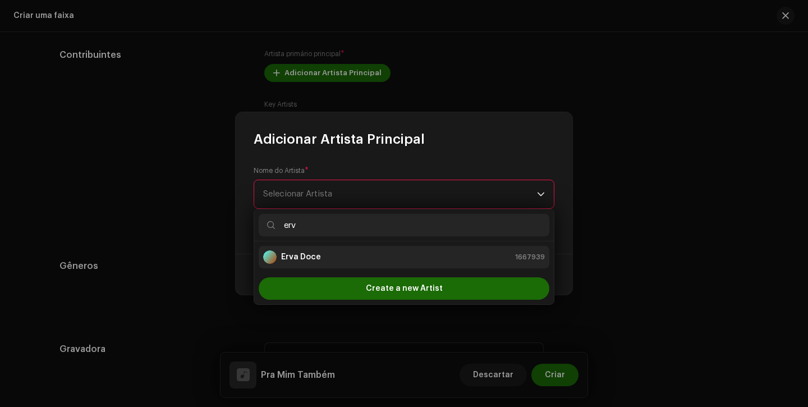
type input "erv"
click at [330, 258] on div "Erva Doce 1667939" at bounding box center [404, 256] width 282 height 13
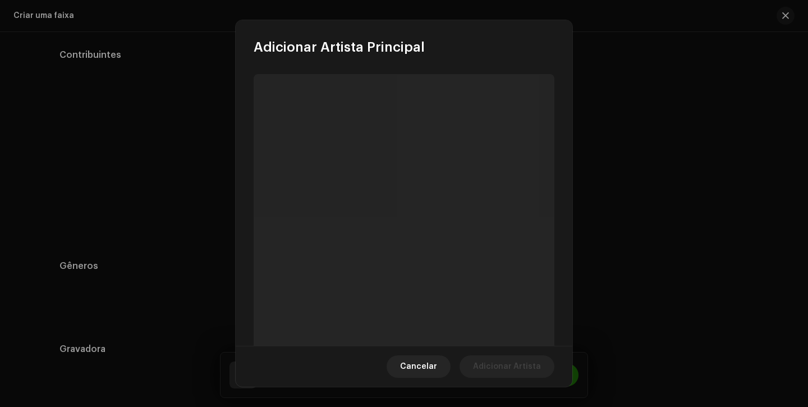
scroll to position [52, 0]
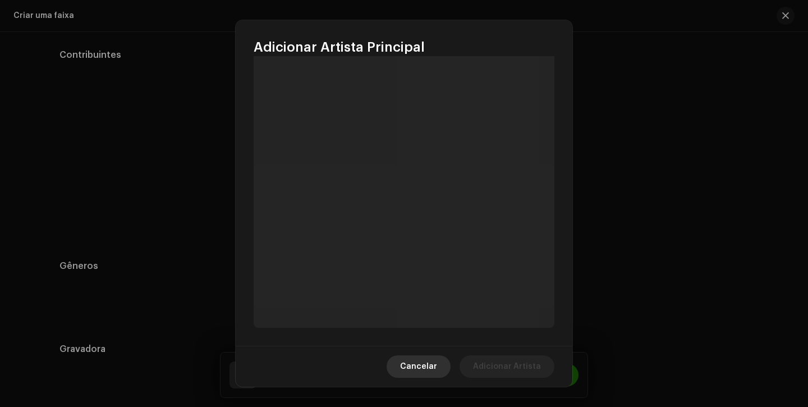
click at [436, 365] on span "Cancelar" at bounding box center [418, 366] width 37 height 22
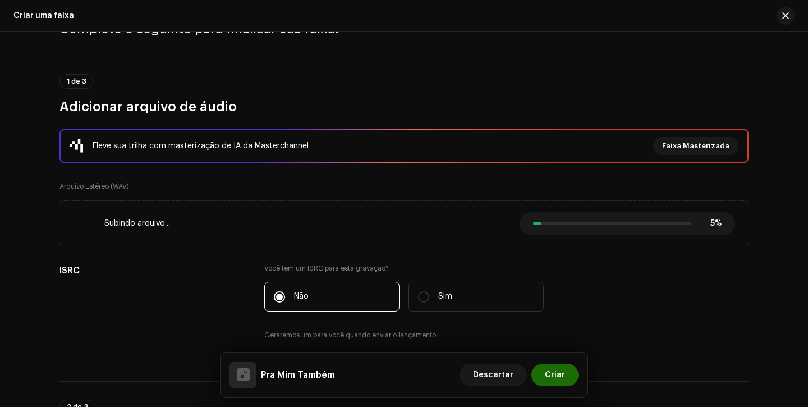
scroll to position [36, 0]
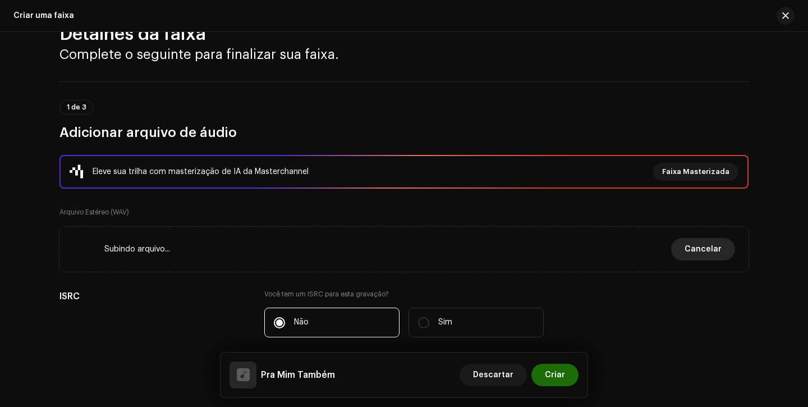
click at [715, 249] on span "Cancelar" at bounding box center [703, 249] width 37 height 22
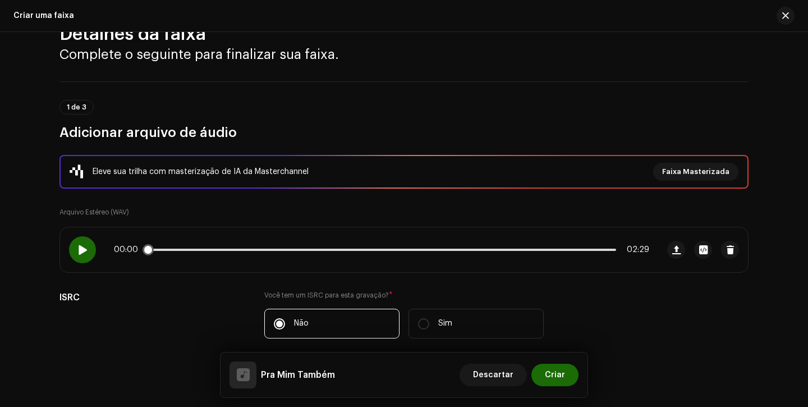
click at [83, 251] on span at bounding box center [82, 249] width 10 height 9
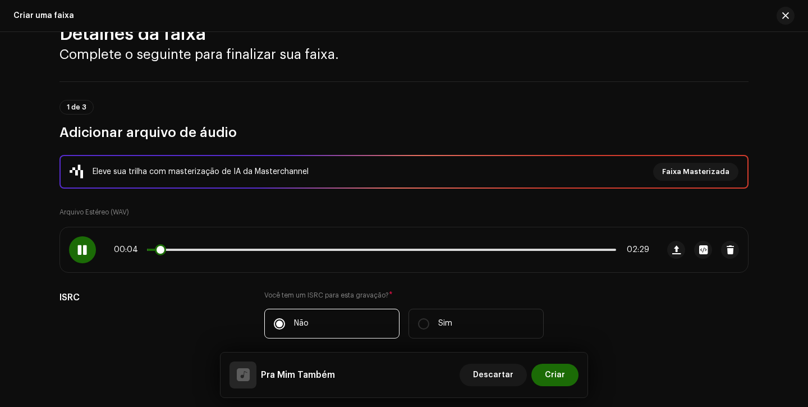
click at [83, 251] on span at bounding box center [82, 249] width 10 height 9
click at [269, 255] on div "00:40 02:29" at bounding box center [359, 249] width 598 height 45
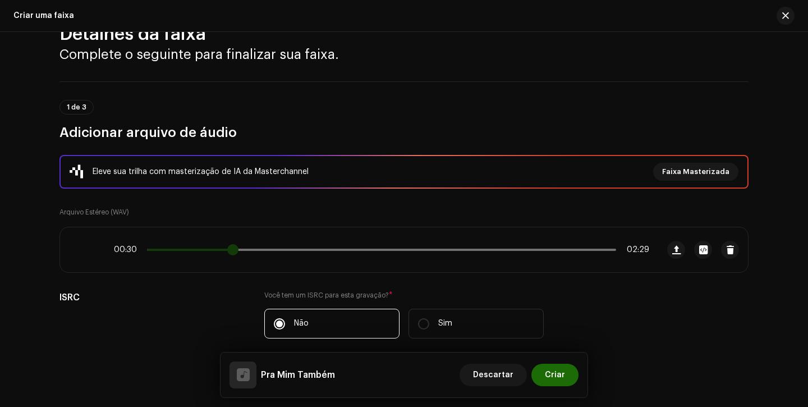
drag, startPoint x: 272, startPoint y: 251, endPoint x: 201, endPoint y: 251, distance: 70.7
click at [227, 251] on span at bounding box center [232, 249] width 11 height 11
drag, startPoint x: 211, startPoint y: 251, endPoint x: 196, endPoint y: 251, distance: 14.6
click at [203, 251] on span at bounding box center [208, 249] width 11 height 11
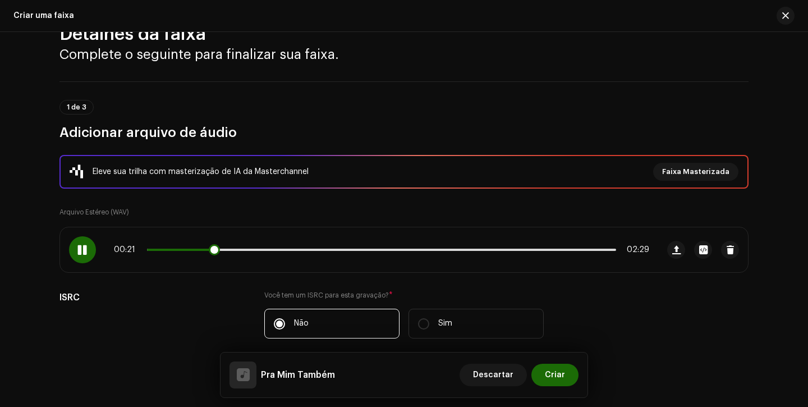
click at [74, 255] on div at bounding box center [82, 249] width 27 height 27
click at [422, 383] on div "Pra Mim Também Descartar Criar" at bounding box center [403, 374] width 349 height 27
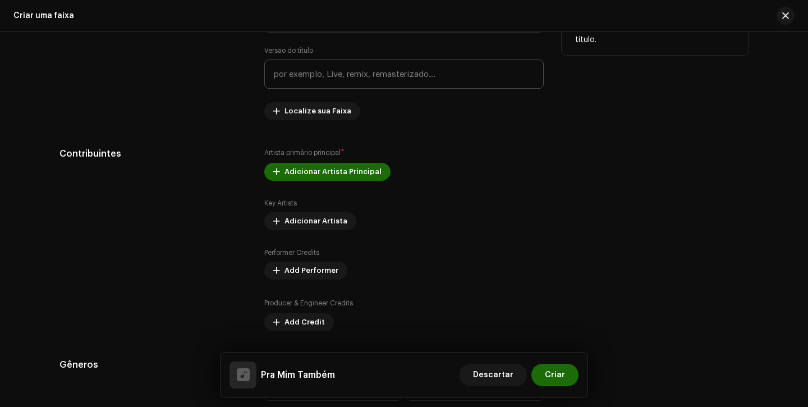
scroll to position [571, 0]
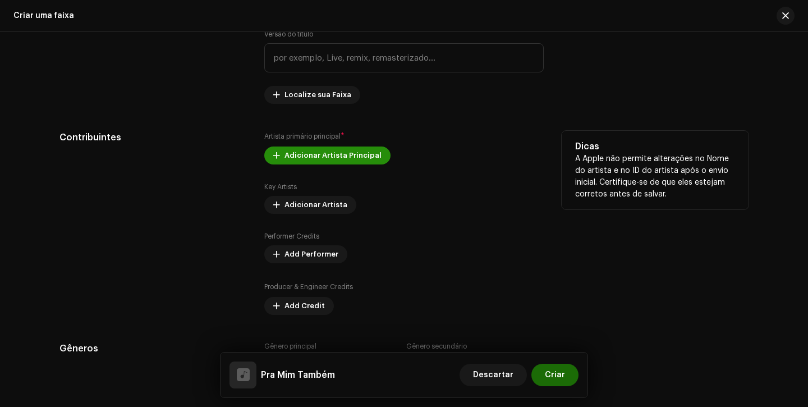
click at [320, 160] on span "Adicionar Artista Principal" at bounding box center [332, 155] width 97 height 22
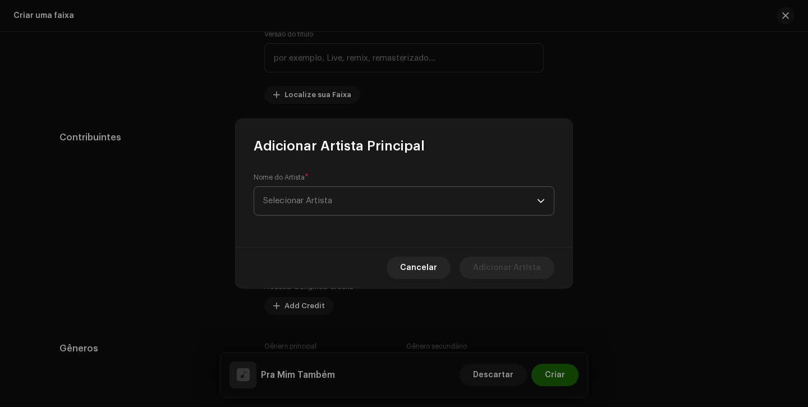
click at [328, 203] on span "Selecionar Artista" at bounding box center [297, 200] width 69 height 8
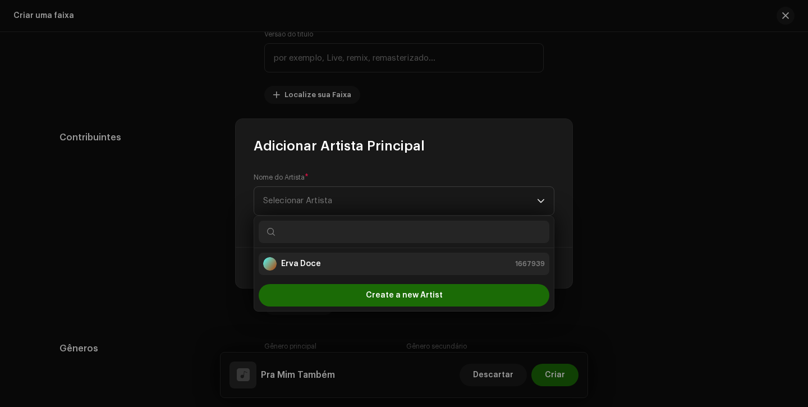
click at [329, 267] on div "Erva Doce 1667939" at bounding box center [404, 263] width 282 height 13
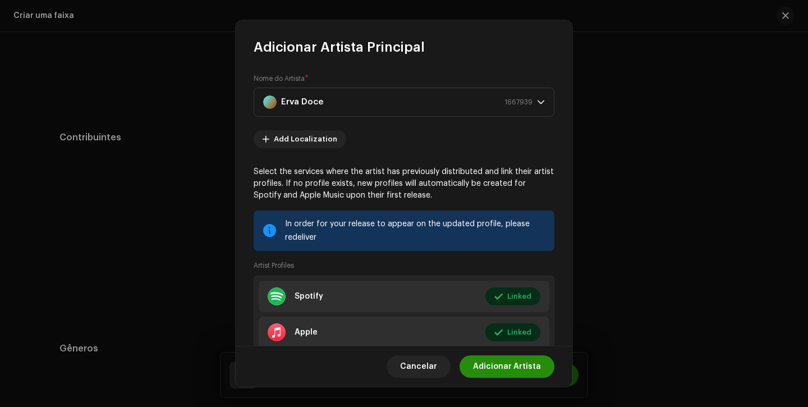
click at [491, 376] on span "Adicionar Artista" at bounding box center [507, 366] width 68 height 22
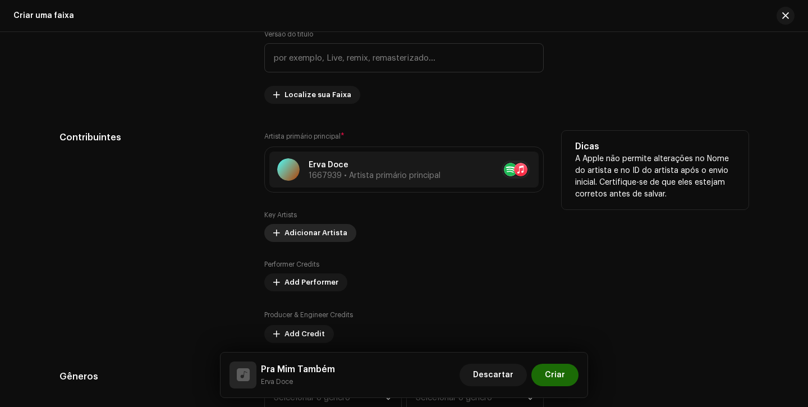
click at [322, 234] on span "Adicionar Artista" at bounding box center [315, 233] width 63 height 22
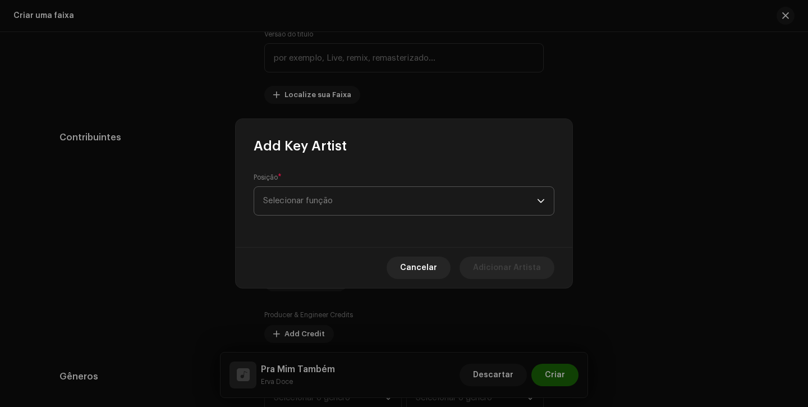
click at [334, 208] on span "Selecionar função" at bounding box center [400, 201] width 274 height 28
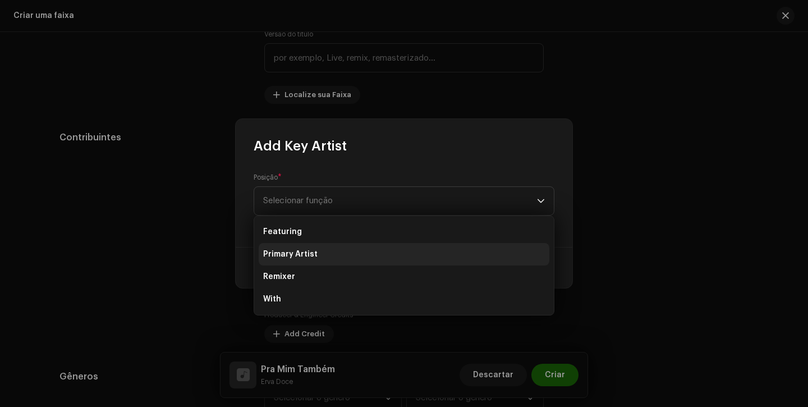
click at [345, 255] on li "Primary Artist" at bounding box center [404, 254] width 291 height 22
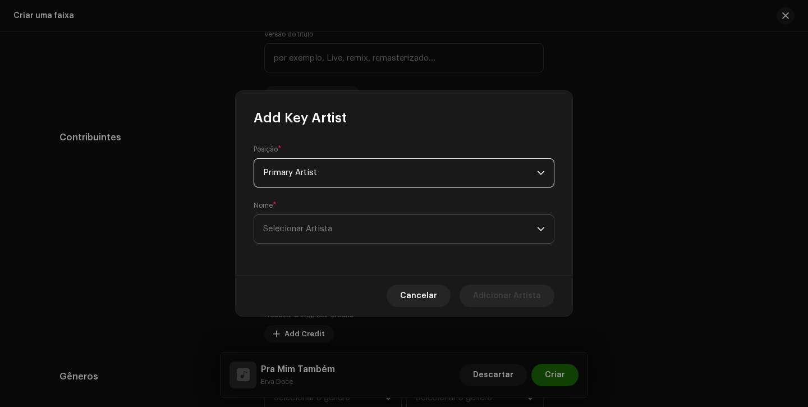
click at [333, 229] on span "Selecionar Artista" at bounding box center [400, 229] width 274 height 28
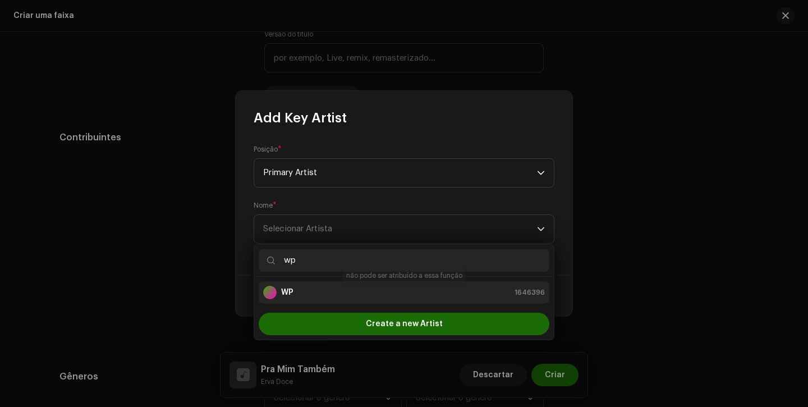
type input "wp"
click at [319, 293] on div "WP 1646396" at bounding box center [404, 292] width 282 height 13
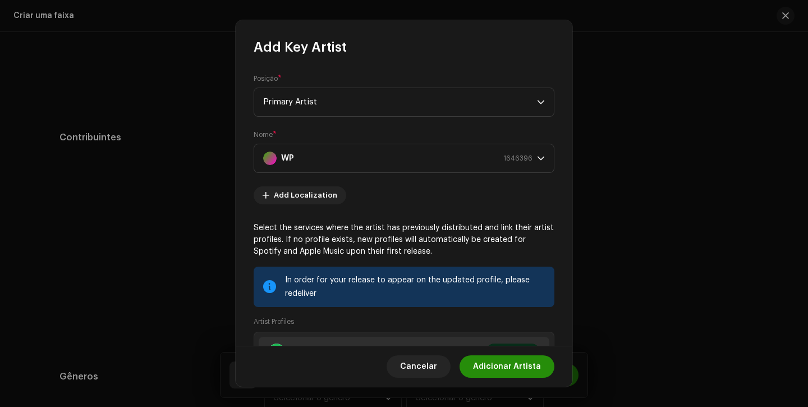
click at [500, 373] on span "Adicionar Artista" at bounding box center [507, 366] width 68 height 22
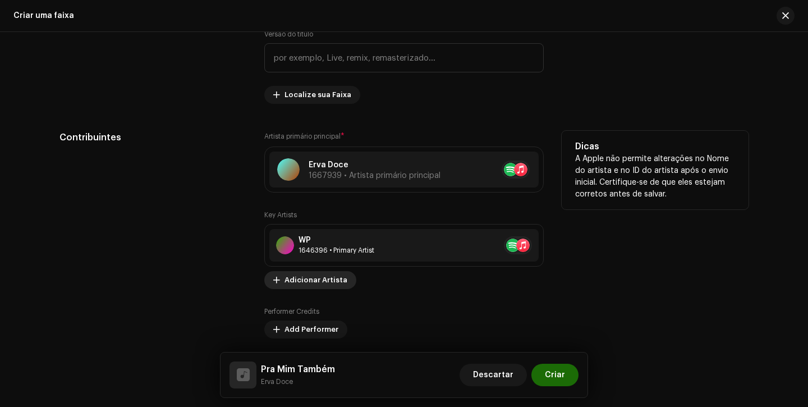
click at [314, 290] on span "Adicionar Artista" at bounding box center [315, 280] width 63 height 22
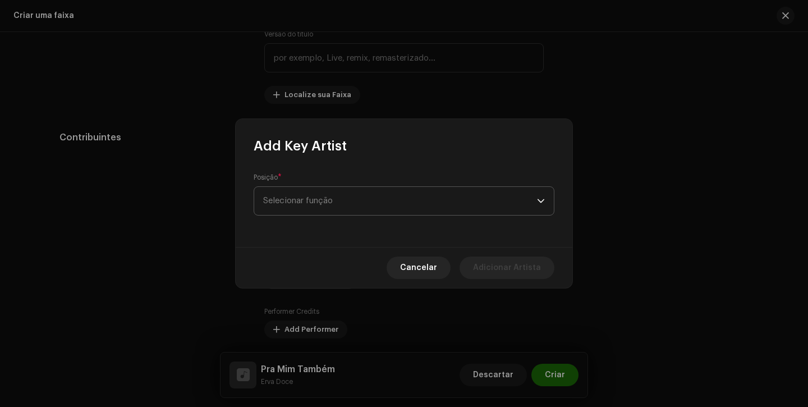
click at [352, 206] on span "Selecionar função" at bounding box center [400, 201] width 274 height 28
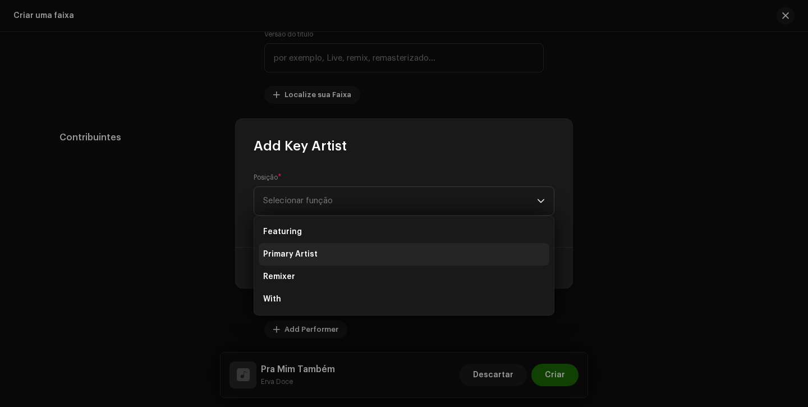
click at [342, 250] on li "Primary Artist" at bounding box center [404, 254] width 291 height 22
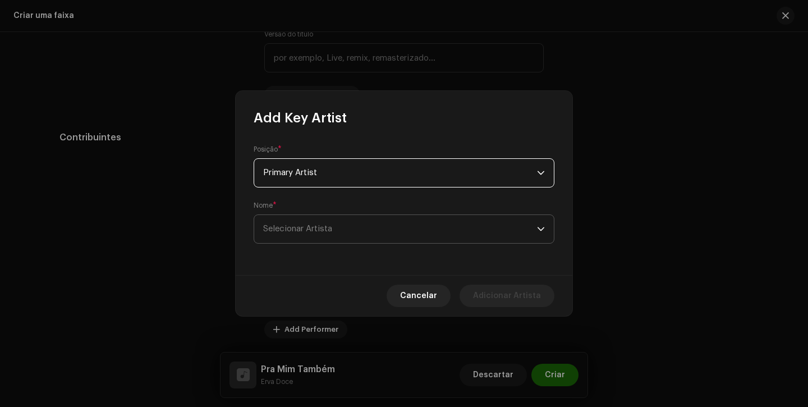
click at [326, 228] on span "Selecionar Artista" at bounding box center [297, 228] width 69 height 8
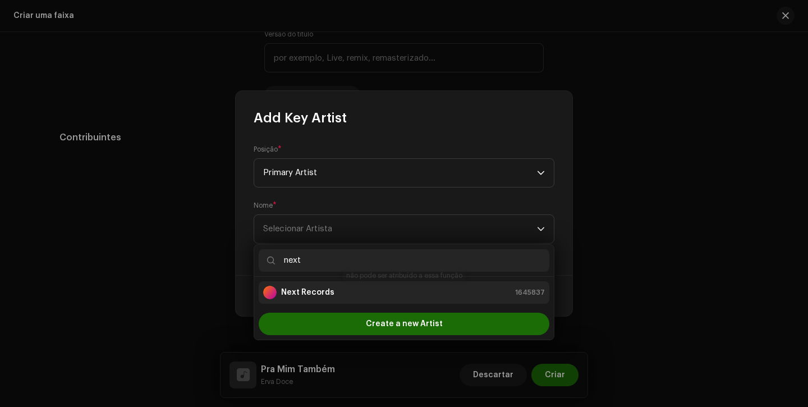
type input "next"
click at [339, 291] on div "Next Records 1645837" at bounding box center [404, 292] width 282 height 13
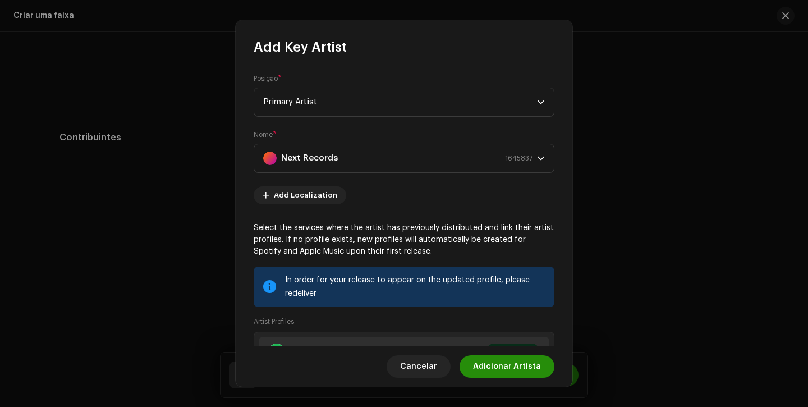
click at [500, 373] on span "Adicionar Artista" at bounding box center [507, 366] width 68 height 22
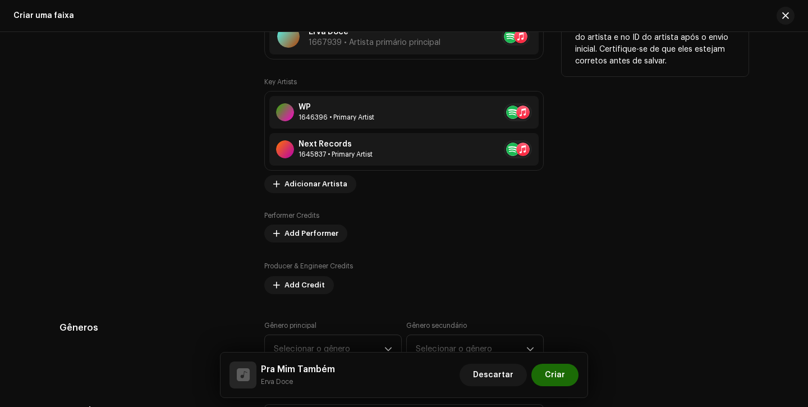
scroll to position [706, 0]
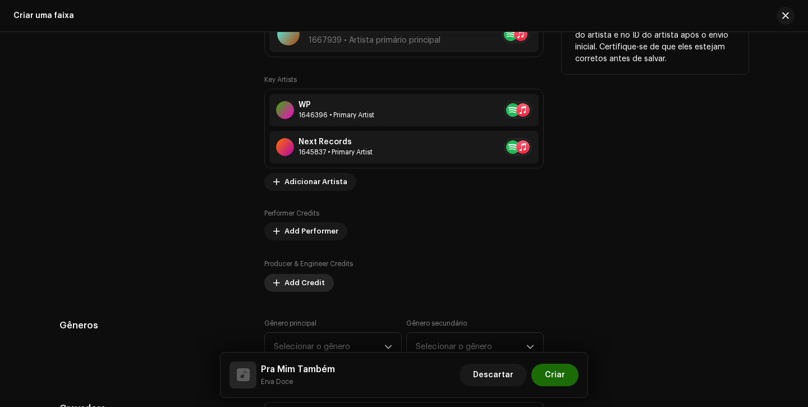
click at [307, 287] on span "Add Credit" at bounding box center [304, 283] width 40 height 22
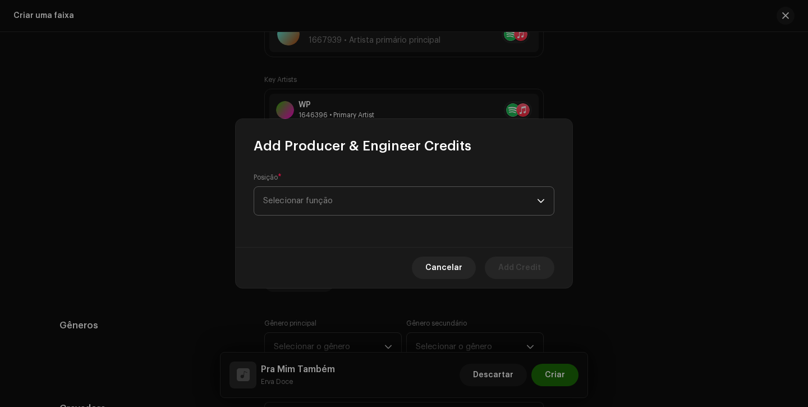
click at [360, 201] on span "Selecionar função" at bounding box center [400, 201] width 274 height 28
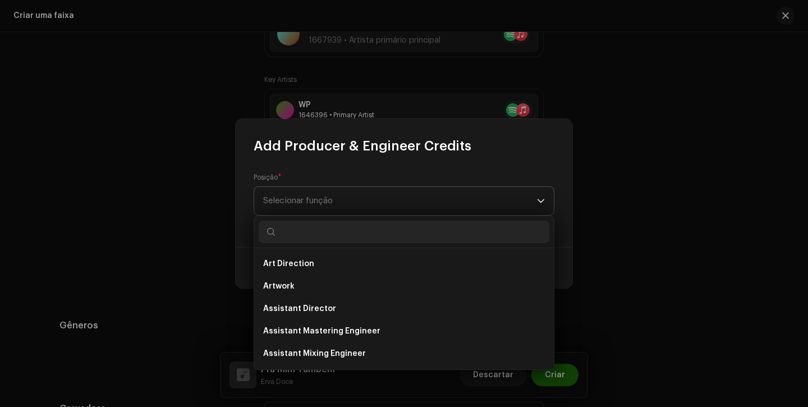
type input "r"
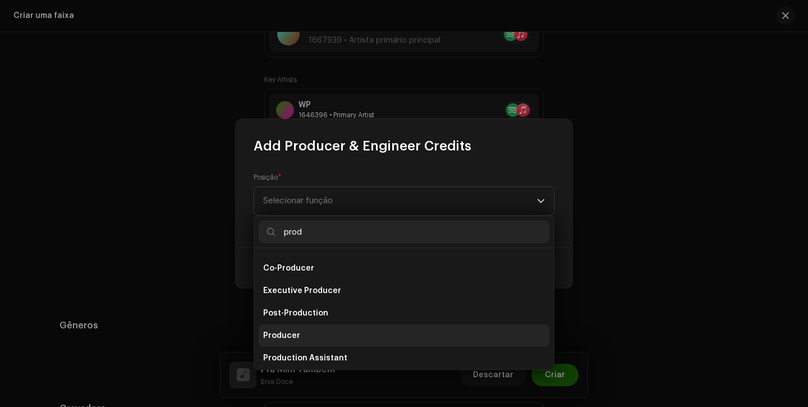
type input "prod"
click at [289, 336] on span "Producer" at bounding box center [281, 335] width 37 height 11
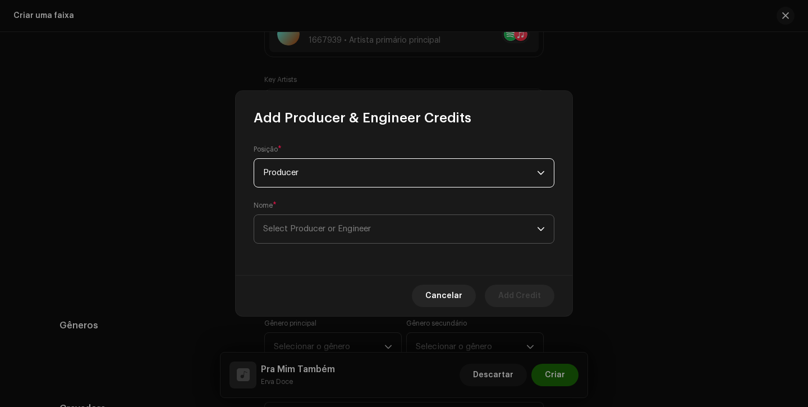
click at [371, 232] on span "Select Producer or Engineer" at bounding box center [317, 228] width 108 height 8
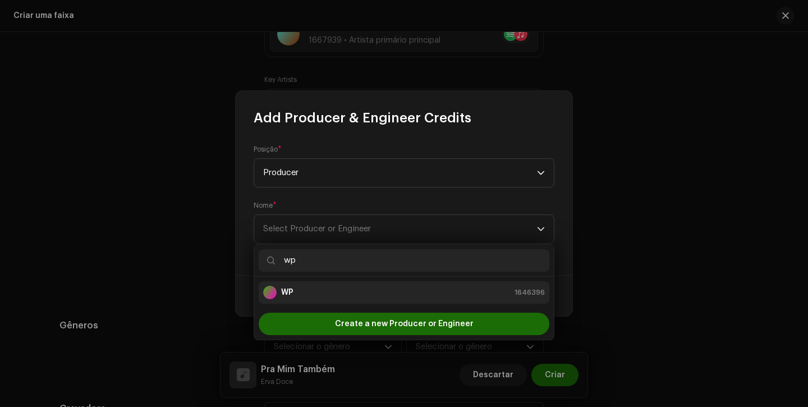
type input "wp"
click at [365, 293] on div "WP 1646396" at bounding box center [404, 292] width 282 height 13
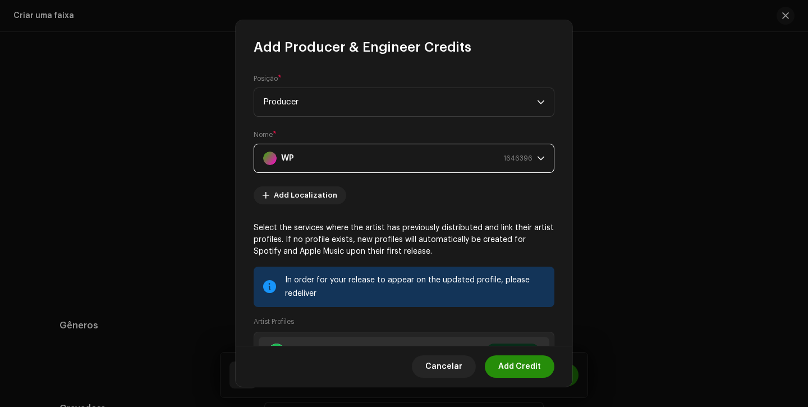
click at [508, 361] on span "Add Credit" at bounding box center [519, 366] width 43 height 22
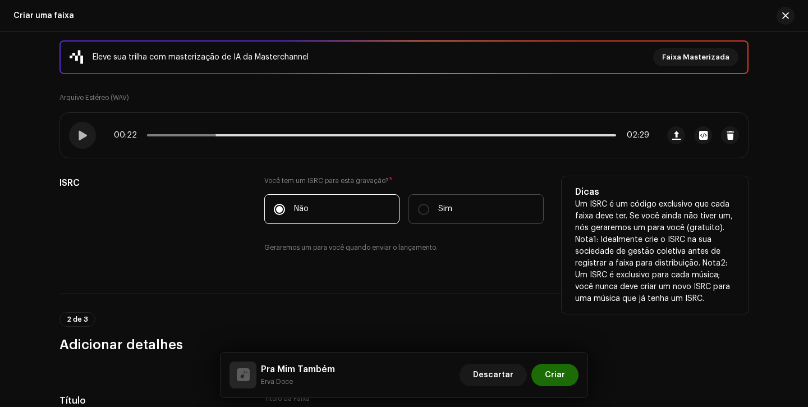
scroll to position [108, 0]
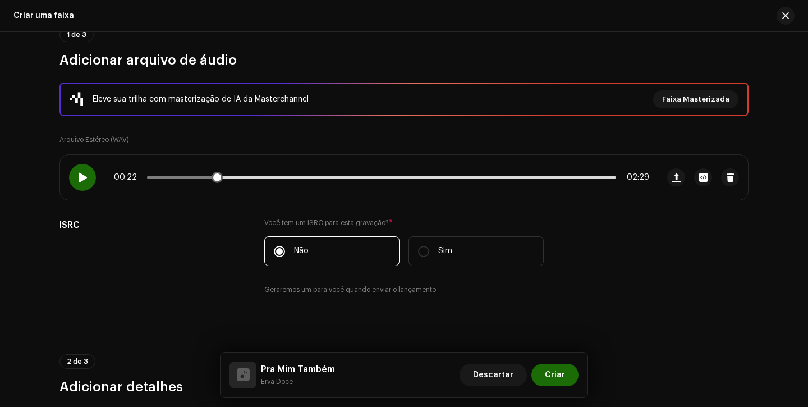
click at [85, 181] on div at bounding box center [82, 177] width 27 height 27
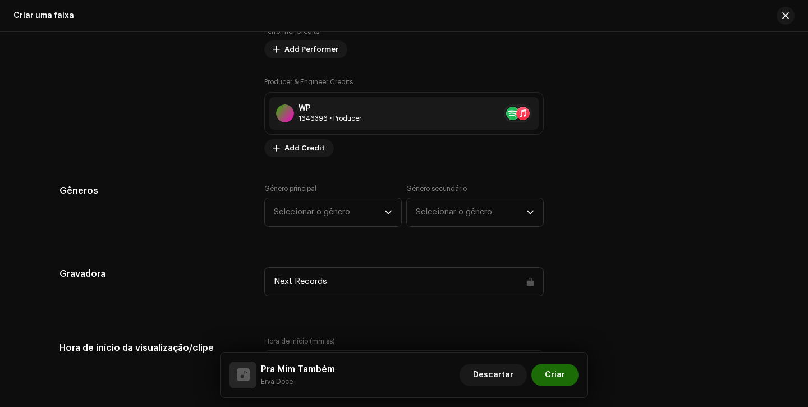
scroll to position [900, 0]
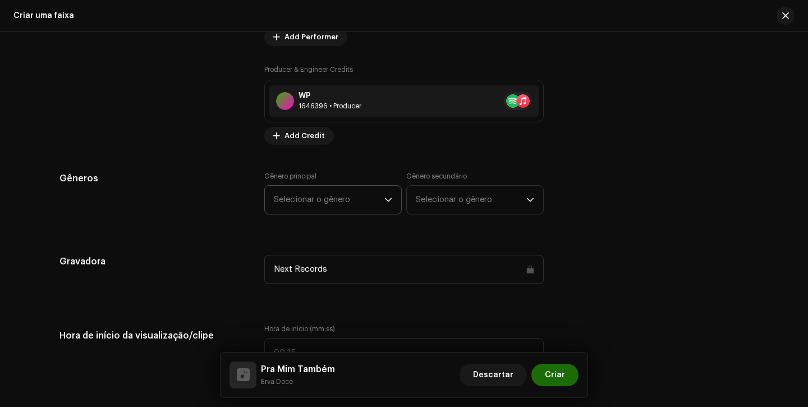
click at [329, 208] on span "Selecionar o gênero" at bounding box center [329, 200] width 111 height 28
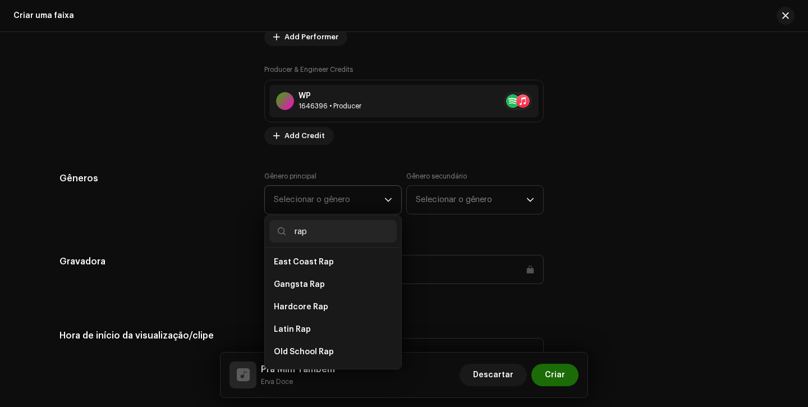
scroll to position [203, 0]
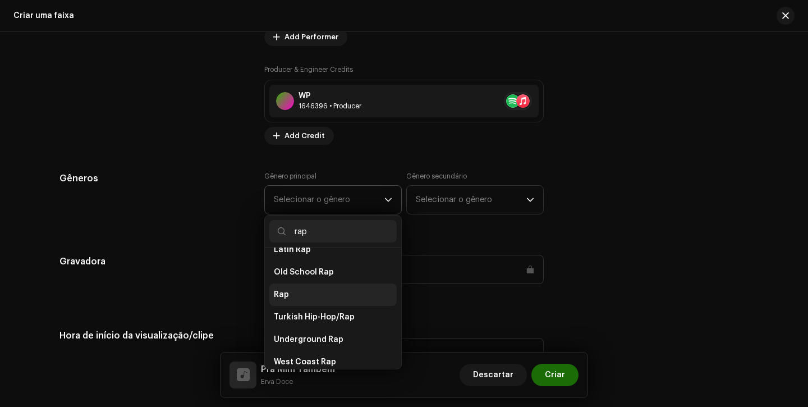
type input "rap"
click at [300, 285] on li "Rap" at bounding box center [332, 294] width 127 height 22
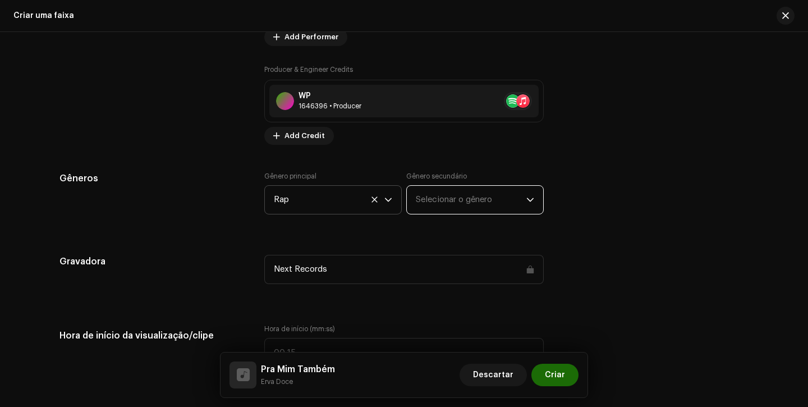
click at [454, 204] on span "Selecionar o gênero" at bounding box center [471, 200] width 111 height 28
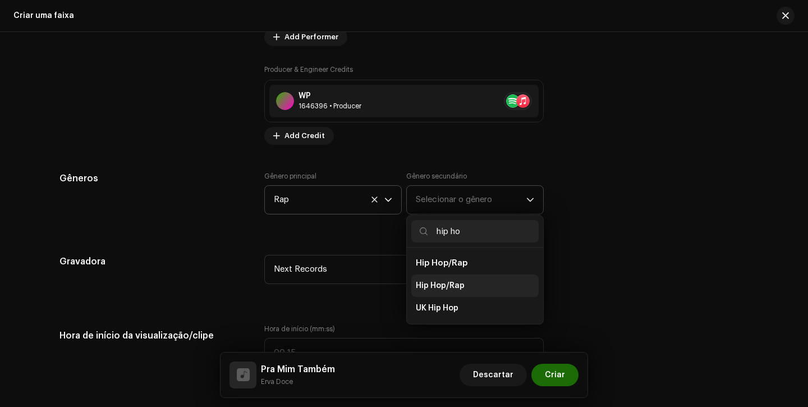
type input "hip ho"
click at [427, 279] on li "Hip Hop/Rap" at bounding box center [474, 285] width 127 height 22
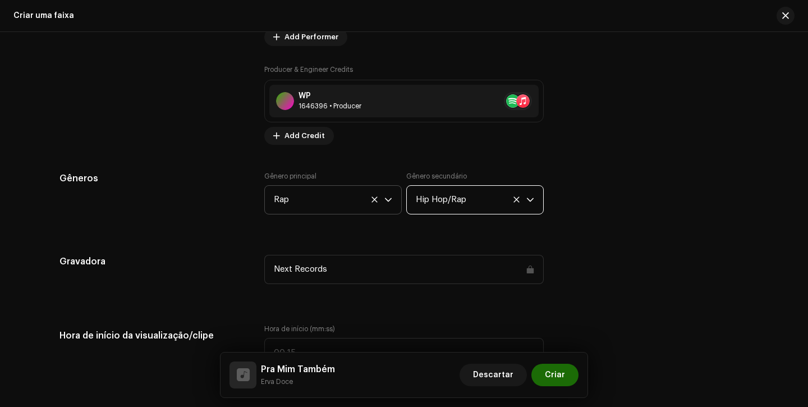
click at [566, 282] on div "Gravadora Next Records" at bounding box center [403, 276] width 689 height 43
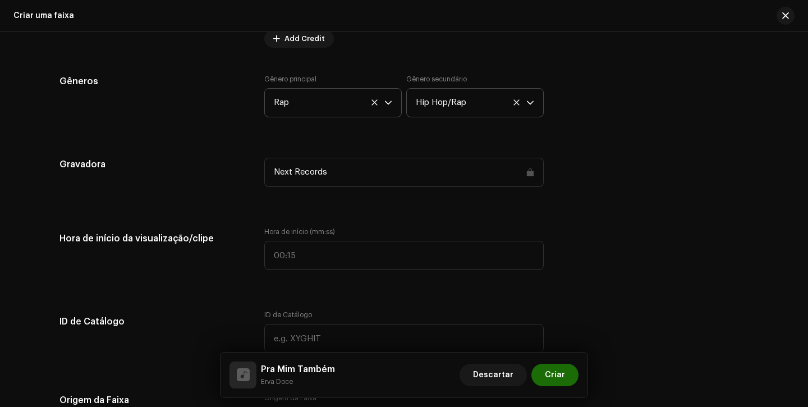
scroll to position [1014, 0]
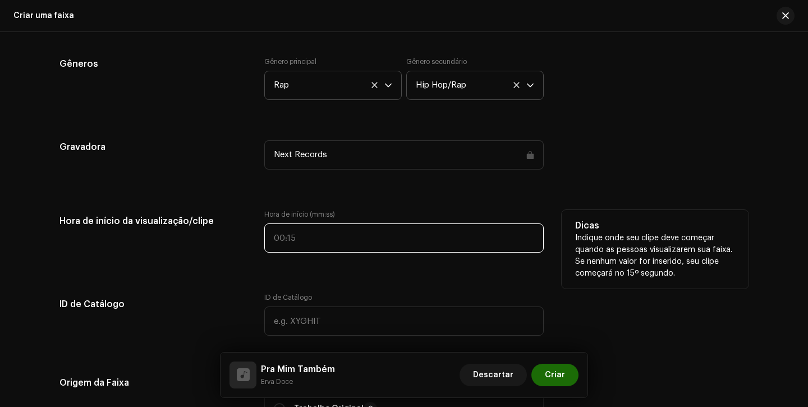
type input ":"
click at [264, 234] on input ":" at bounding box center [403, 237] width 279 height 29
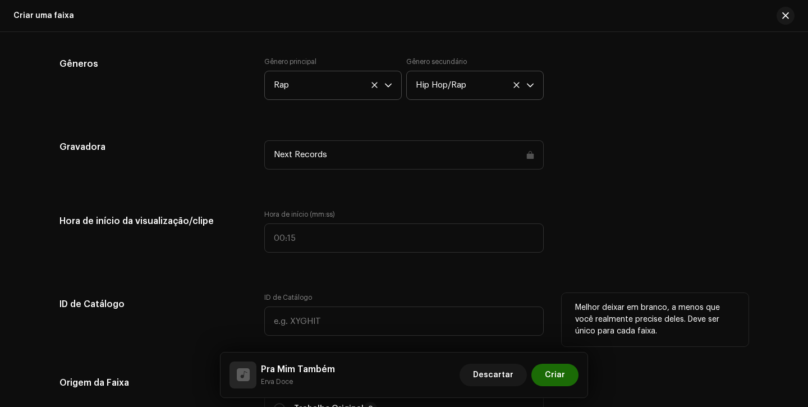
click at [280, 296] on label "ID de Catálogo" at bounding box center [288, 297] width 48 height 9
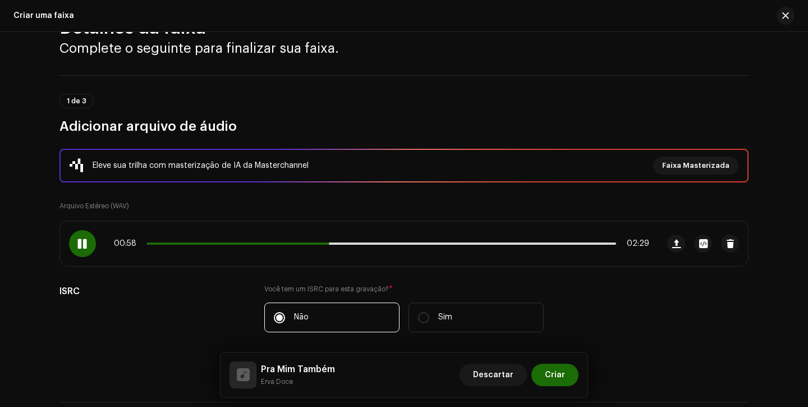
scroll to position [0, 0]
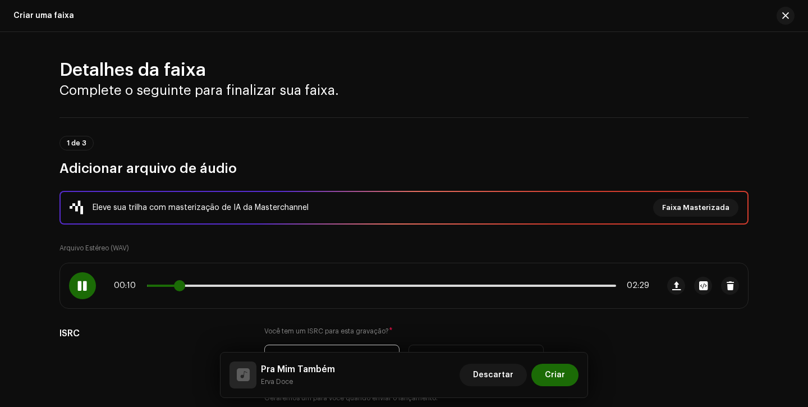
drag, startPoint x: 332, startPoint y: 290, endPoint x: 173, endPoint y: 283, distance: 158.3
click at [174, 283] on span at bounding box center [179, 285] width 11 height 11
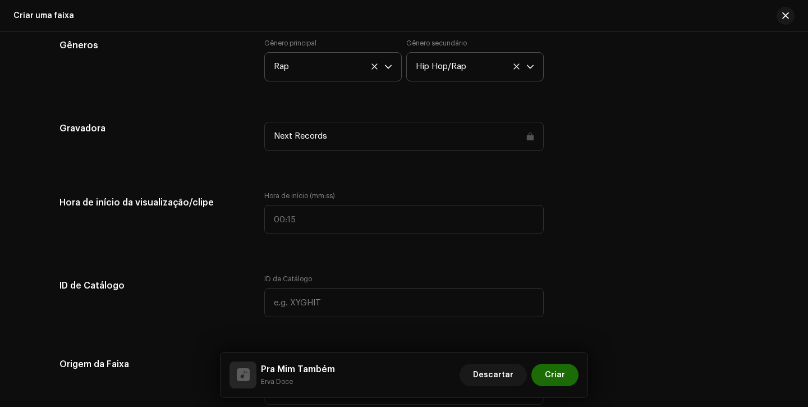
scroll to position [1038, 0]
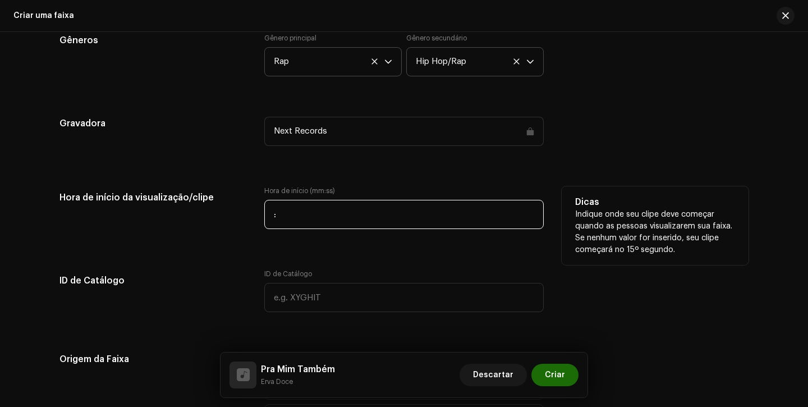
click at [272, 215] on input ":" at bounding box center [403, 214] width 279 height 29
type input "00:20"
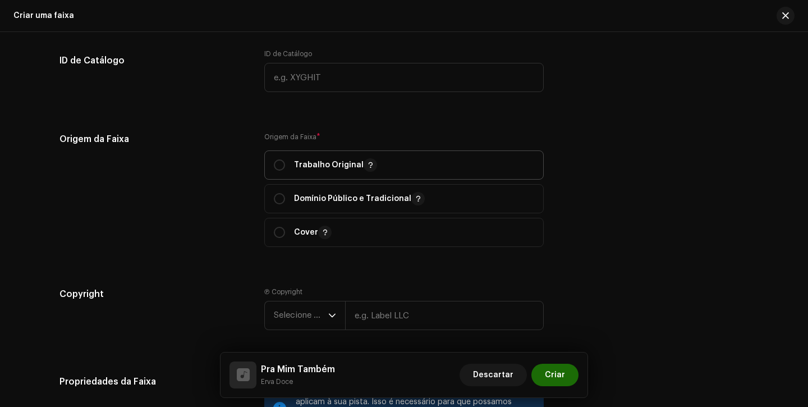
click at [294, 161] on p "Trabalho Original" at bounding box center [335, 164] width 83 height 13
radio input "true"
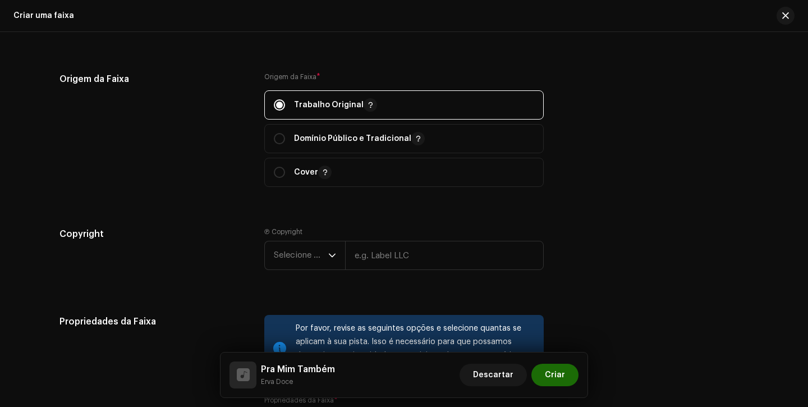
scroll to position [1329, 0]
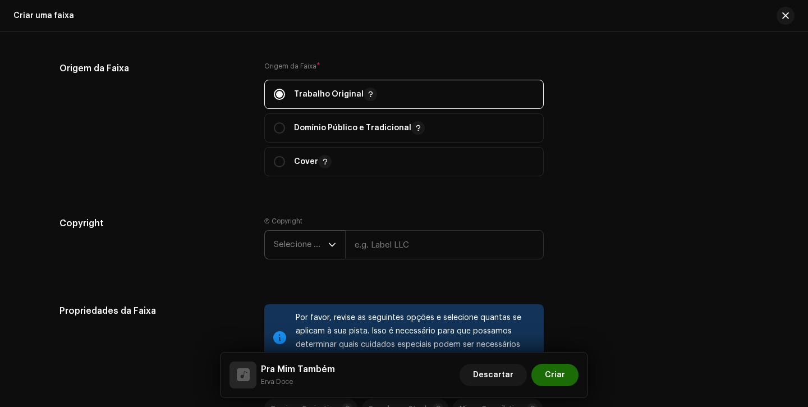
click at [292, 251] on span "Selecione o ano" at bounding box center [301, 245] width 54 height 28
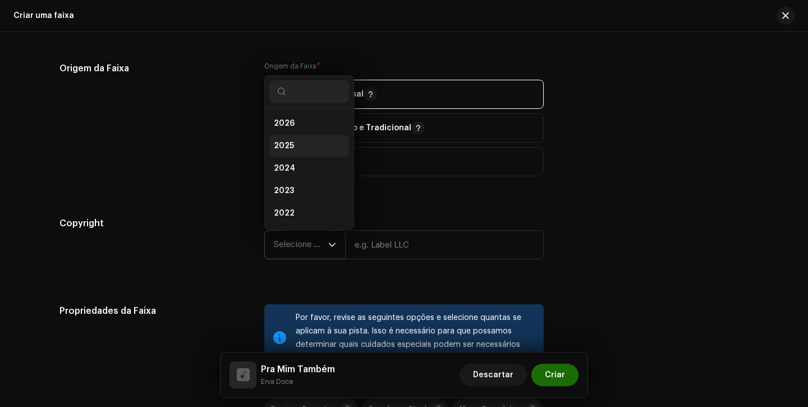
click at [304, 150] on li "2025" at bounding box center [309, 146] width 80 height 22
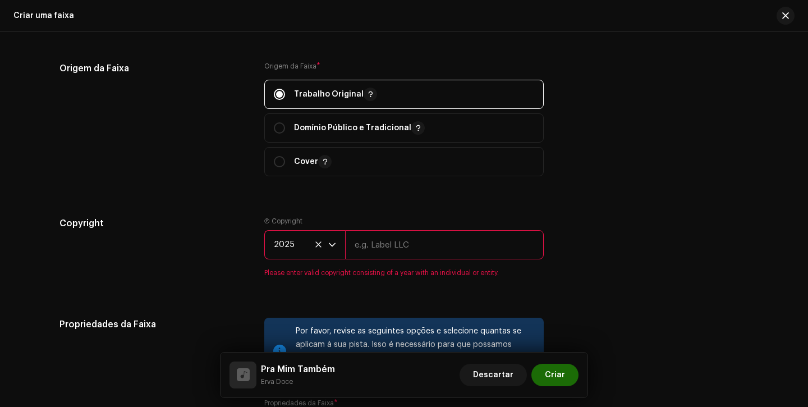
click at [394, 252] on input "text" at bounding box center [444, 244] width 199 height 29
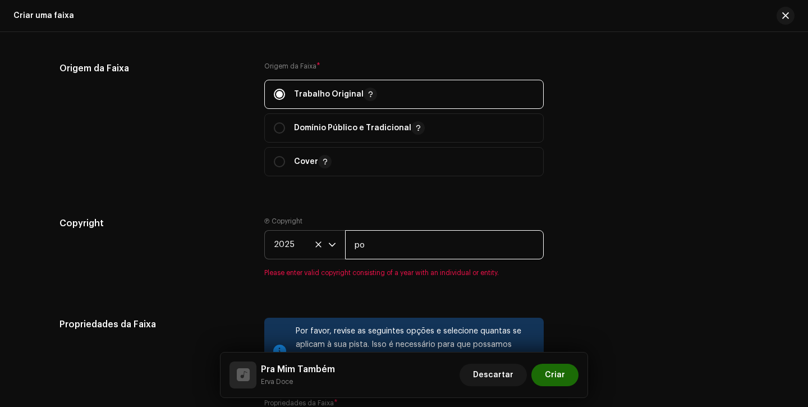
type input "p"
click at [387, 249] on input "text" at bounding box center [444, 244] width 199 height 29
type input "Next Records"
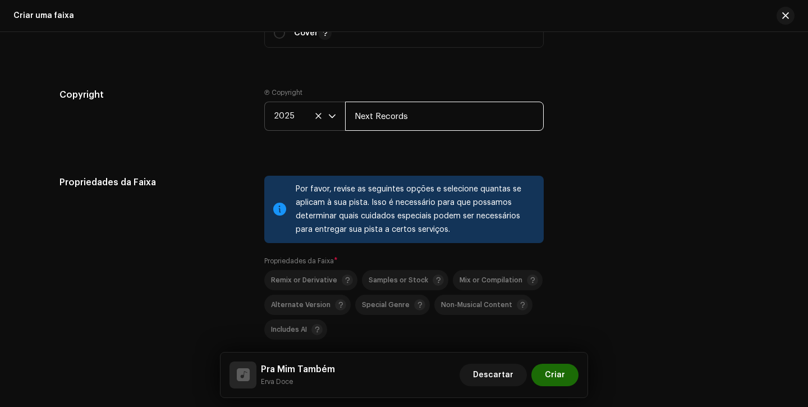
scroll to position [1525, 0]
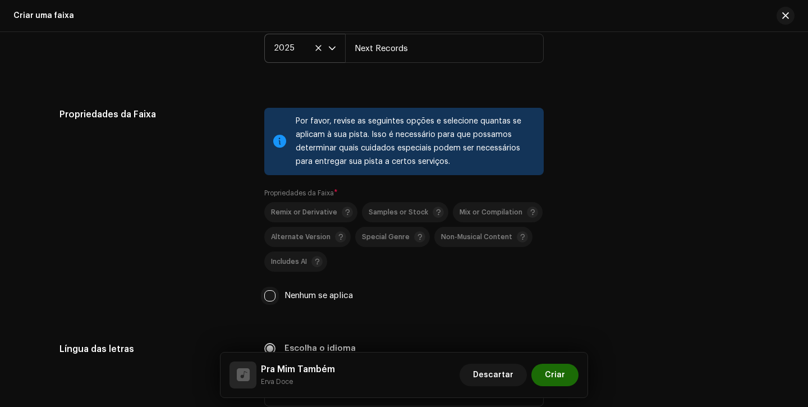
click at [267, 297] on input "Nenhum se aplica" at bounding box center [269, 295] width 11 height 11
checkbox input "true"
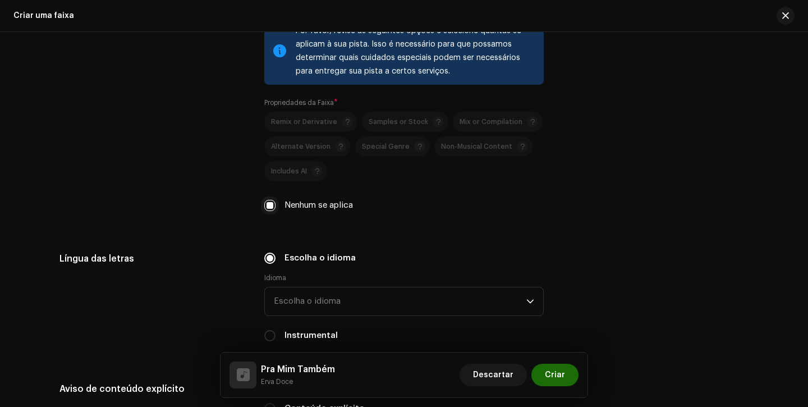
scroll to position [1697, 0]
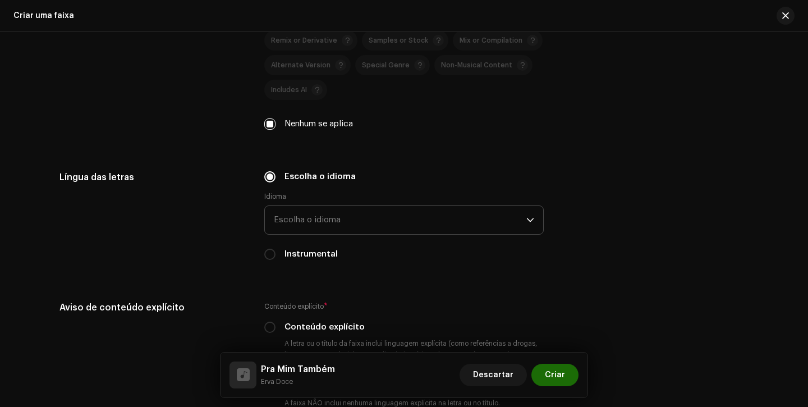
click at [281, 214] on span "Escolha o idioma" at bounding box center [400, 220] width 252 height 28
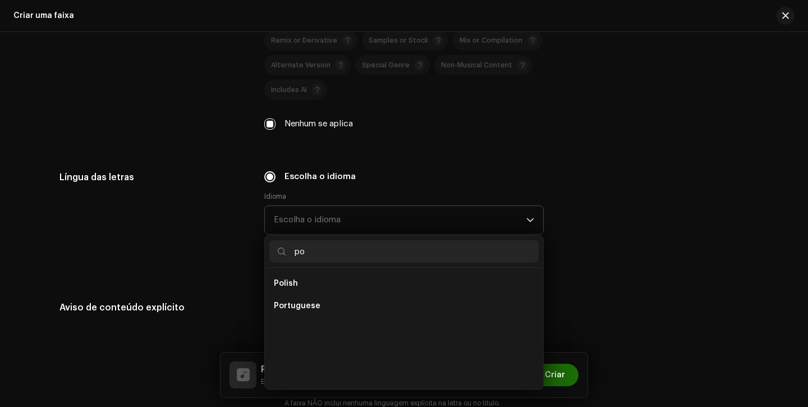
scroll to position [0, 0]
type input "po"
click at [294, 311] on span "Portuguese" at bounding box center [297, 305] width 47 height 11
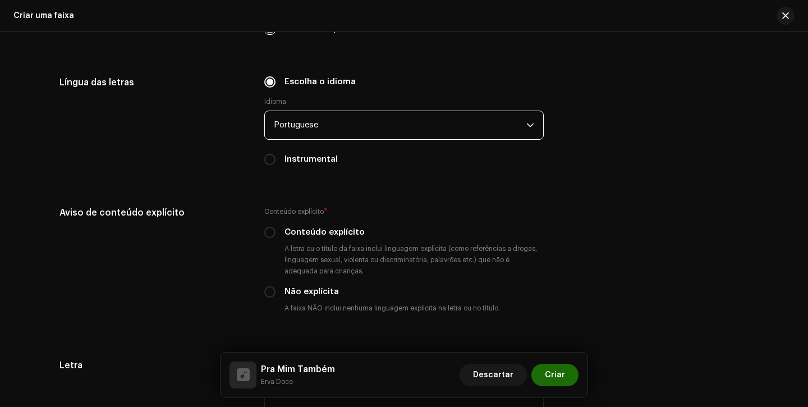
scroll to position [1834, 0]
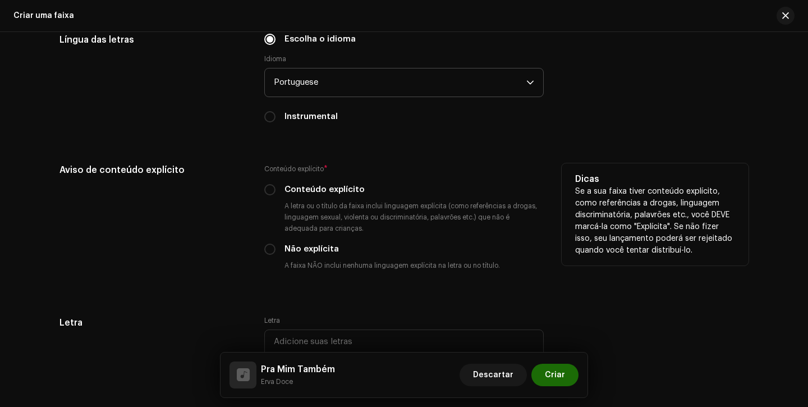
click at [278, 193] on div "Conteúdo explícito" at bounding box center [403, 189] width 279 height 12
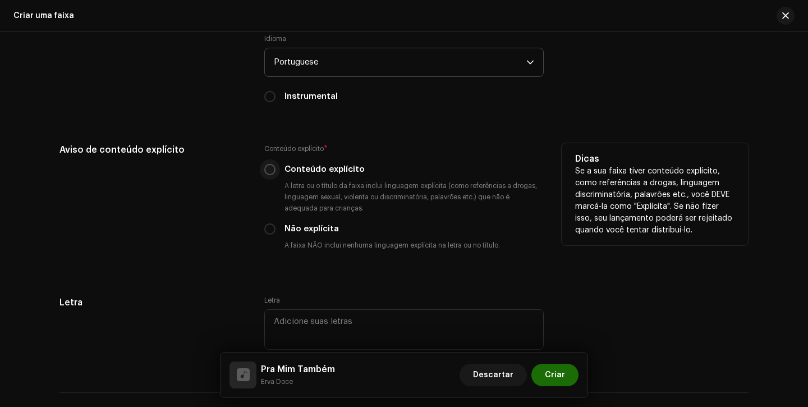
click at [269, 173] on input "Conteúdo explícito" at bounding box center [269, 169] width 11 height 11
radio input "true"
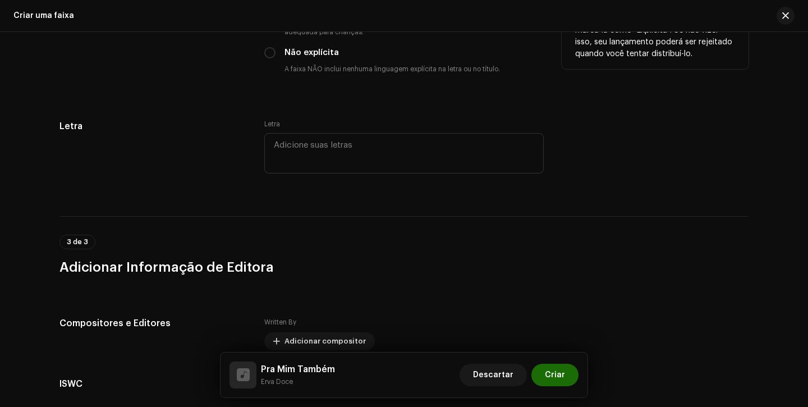
scroll to position [2160, 0]
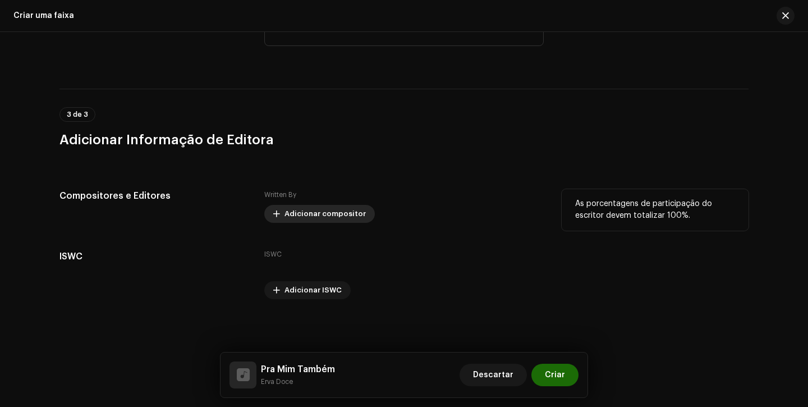
click at [287, 217] on span "Adicionar compositor" at bounding box center [324, 214] width 81 height 22
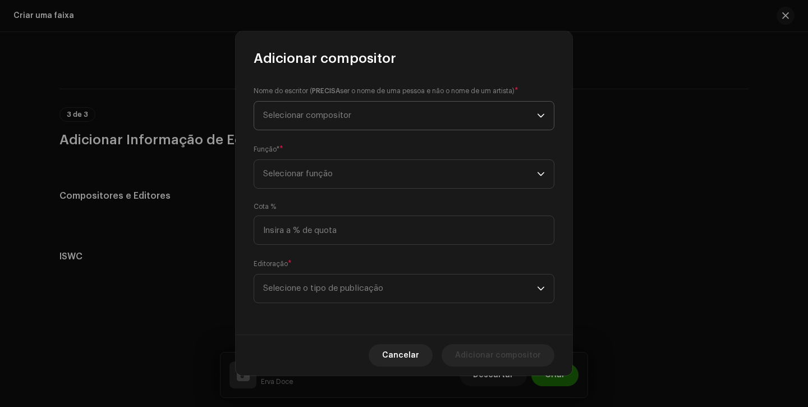
click at [333, 117] on span "Selecionar compositor" at bounding box center [307, 115] width 88 height 8
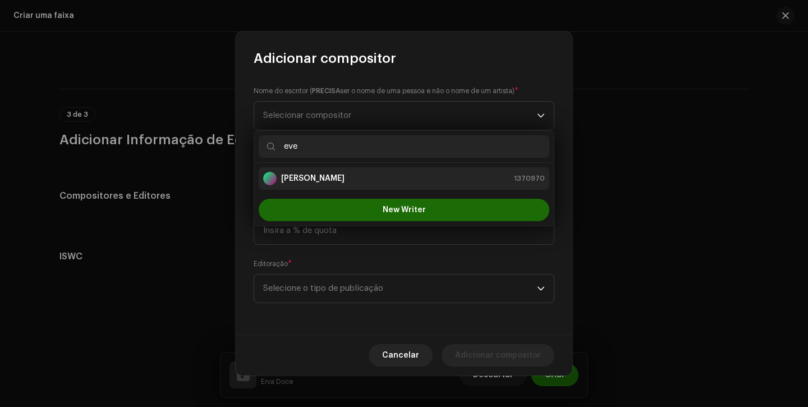
type input "eve"
click at [345, 180] on strong "Evellyn Pinheiro de Oliveira" at bounding box center [312, 178] width 63 height 11
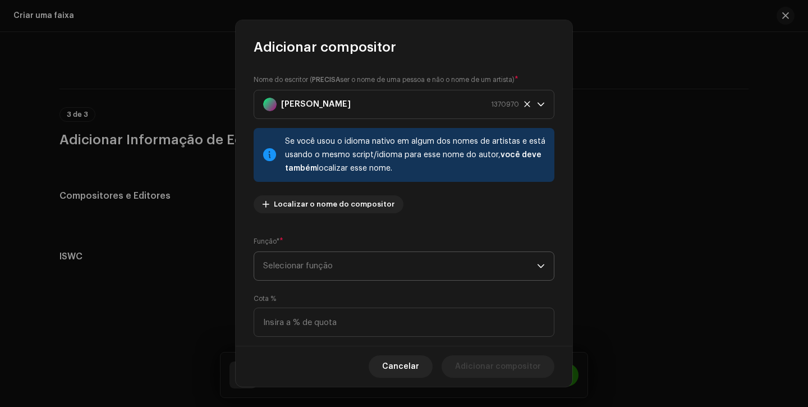
click at [349, 268] on span "Selecionar função" at bounding box center [400, 266] width 274 height 28
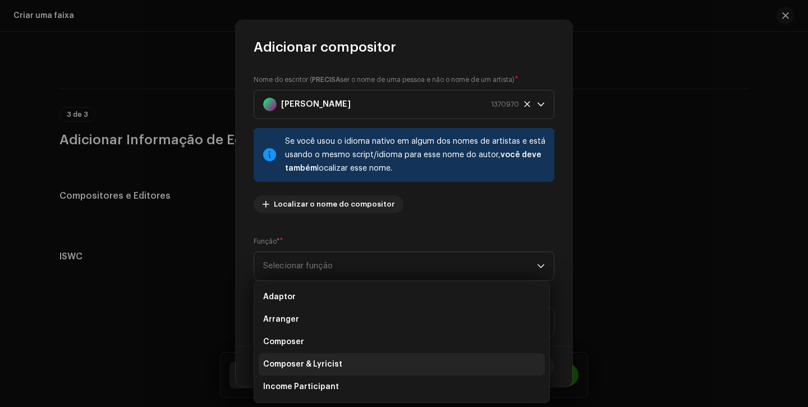
click at [311, 360] on span "Composer & Lyricist" at bounding box center [302, 364] width 79 height 11
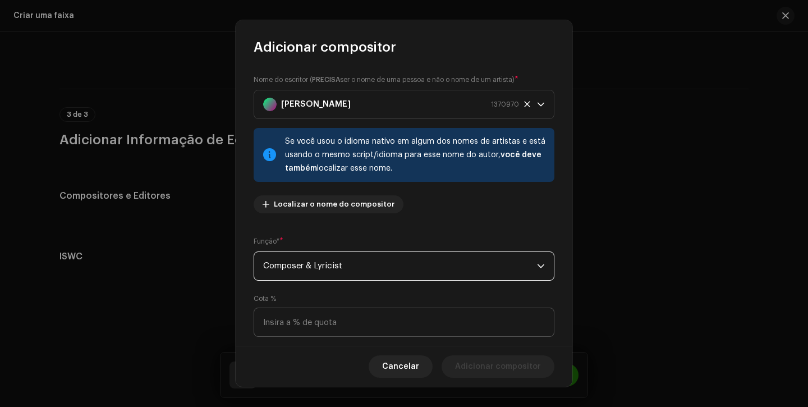
scroll to position [81, 0]
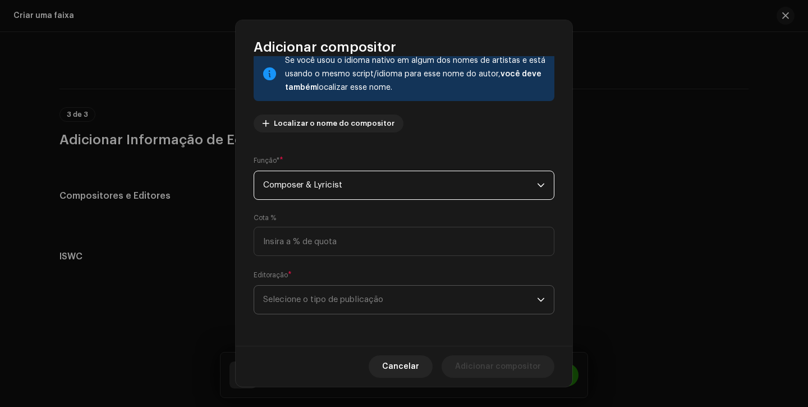
click at [336, 311] on span "Selecione o tipo de publicação" at bounding box center [400, 300] width 274 height 28
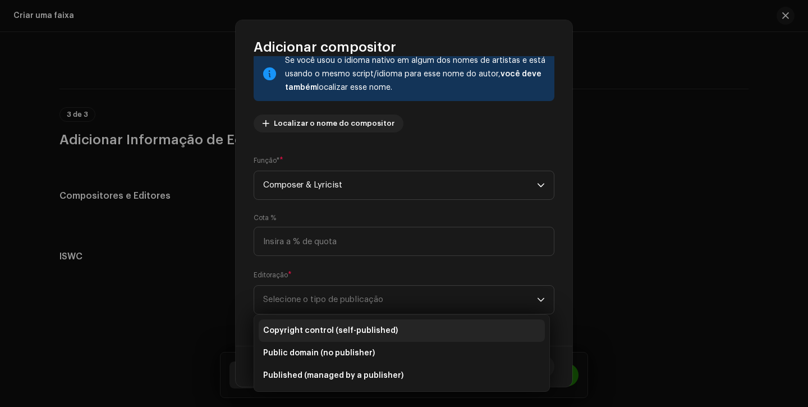
click at [358, 333] on span "Copyright control (self-published)" at bounding box center [330, 330] width 135 height 11
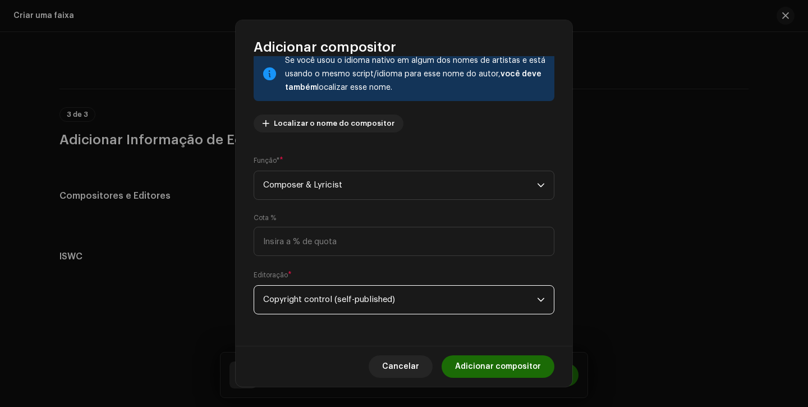
click at [473, 370] on span "Adicionar compositor" at bounding box center [498, 366] width 86 height 22
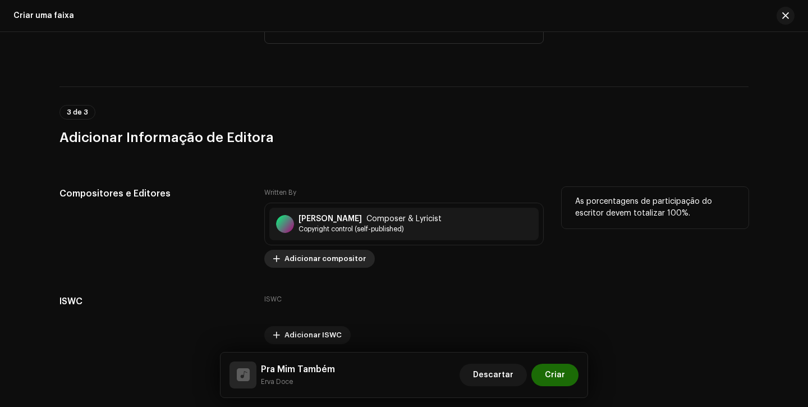
click at [301, 260] on span "Adicionar compositor" at bounding box center [324, 258] width 81 height 22
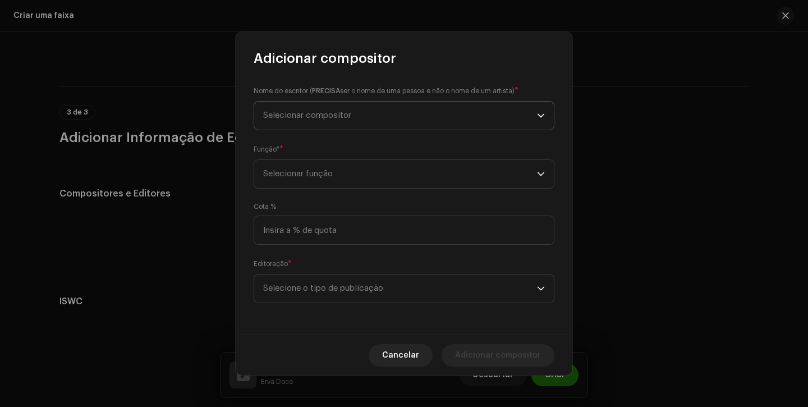
click at [364, 123] on span "Selecionar compositor" at bounding box center [400, 116] width 274 height 28
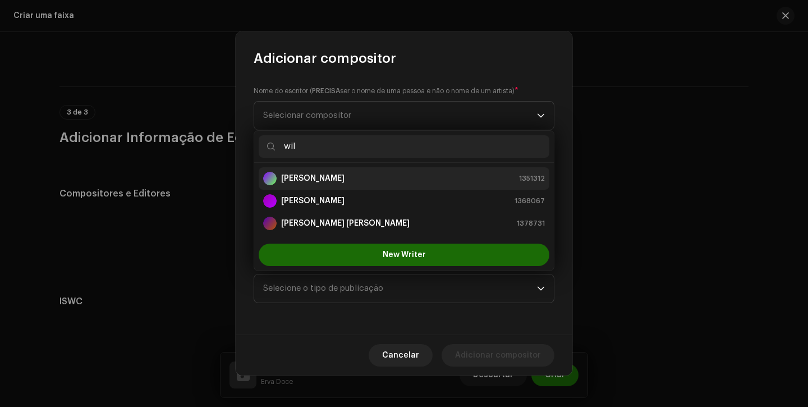
type input "wil"
click at [407, 176] on div "Willian Pires Alves 1351312" at bounding box center [404, 178] width 282 height 13
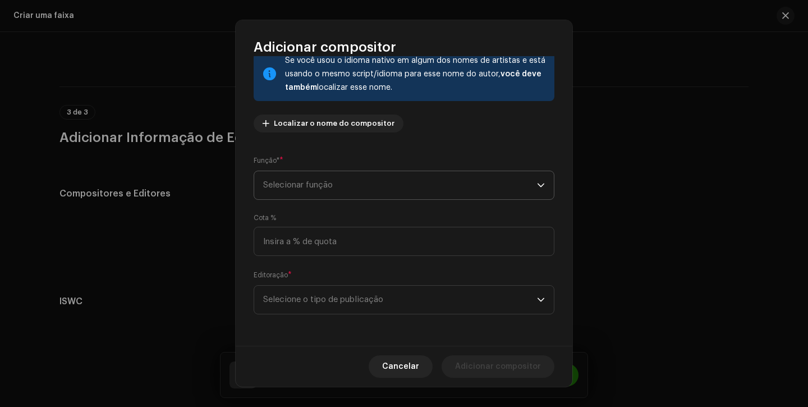
click at [365, 189] on span "Selecionar função" at bounding box center [400, 185] width 274 height 28
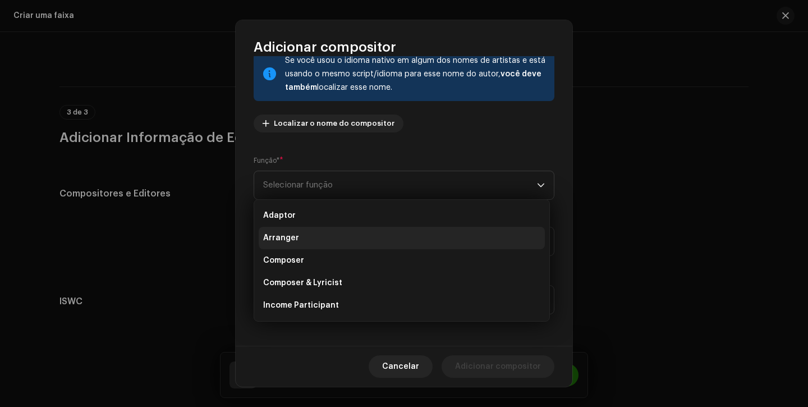
click at [316, 240] on li "Arranger" at bounding box center [402, 238] width 286 height 22
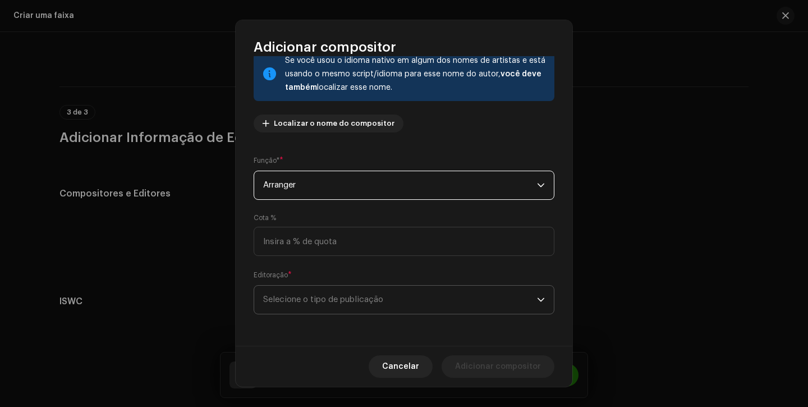
click at [301, 302] on span "Selecione o tipo de publicação" at bounding box center [400, 300] width 274 height 28
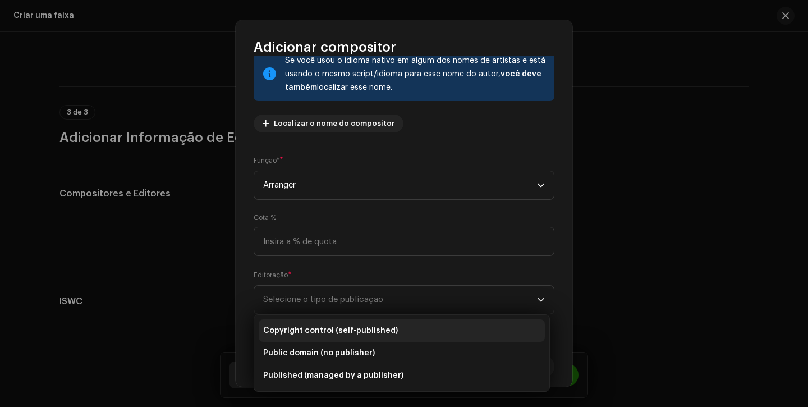
click at [309, 325] on span "Copyright control (self-published)" at bounding box center [330, 330] width 135 height 11
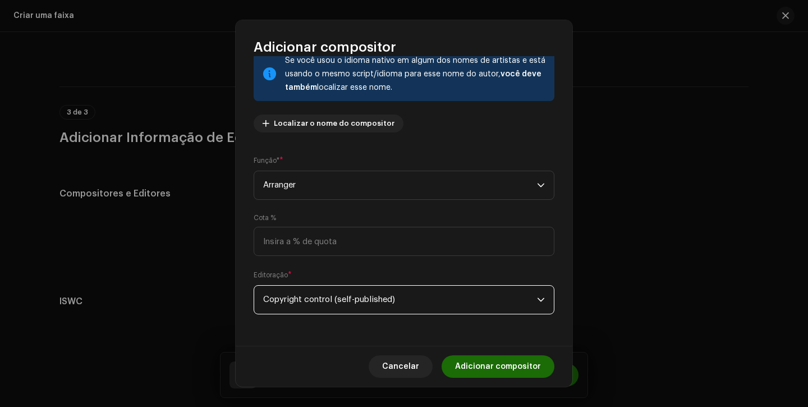
click at [474, 365] on span "Adicionar compositor" at bounding box center [498, 366] width 86 height 22
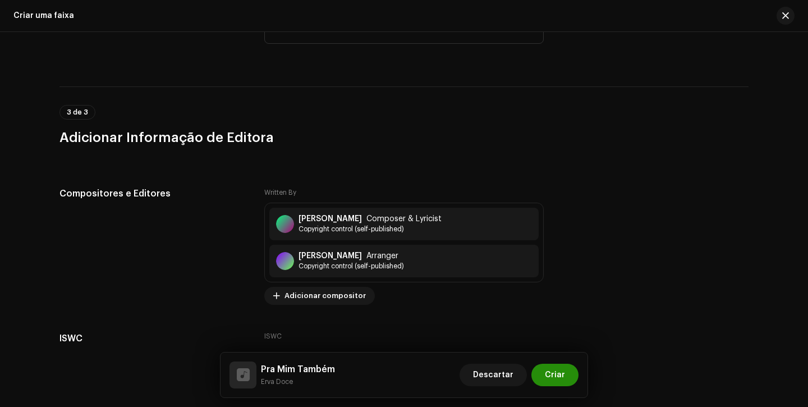
click at [567, 378] on button "Criar" at bounding box center [554, 375] width 47 height 22
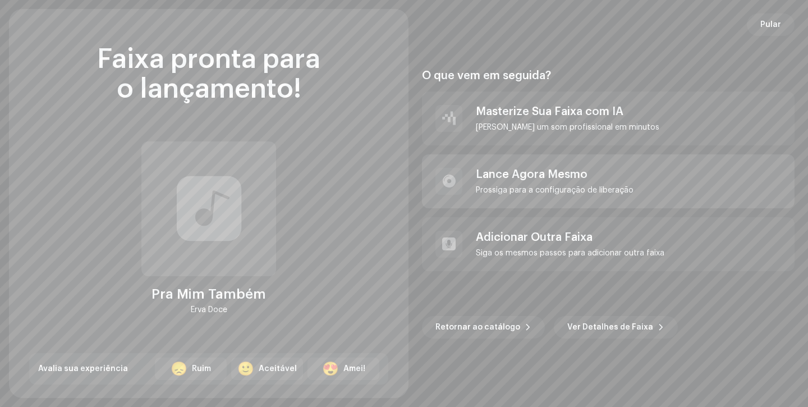
click at [519, 186] on div "Prossiga para a configuração de liberação" at bounding box center [555, 190] width 158 height 9
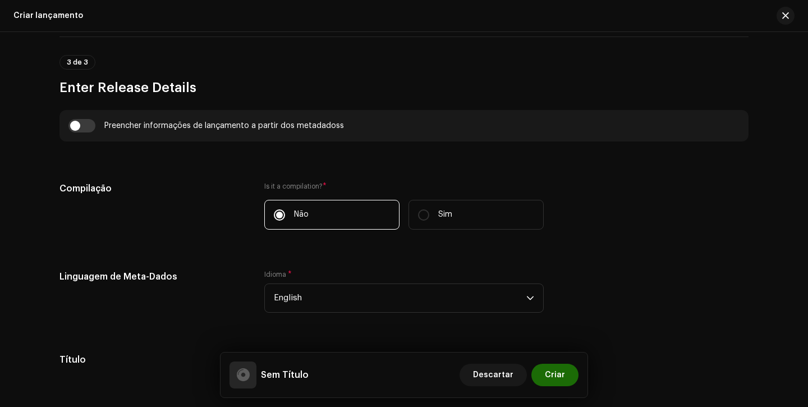
scroll to position [812, 0]
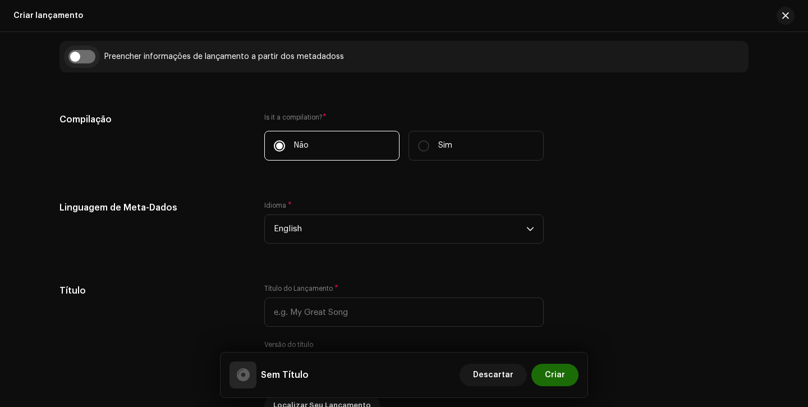
click at [79, 57] on input "checkbox" at bounding box center [81, 56] width 27 height 13
checkbox input "true"
type input "Pra Mim Também"
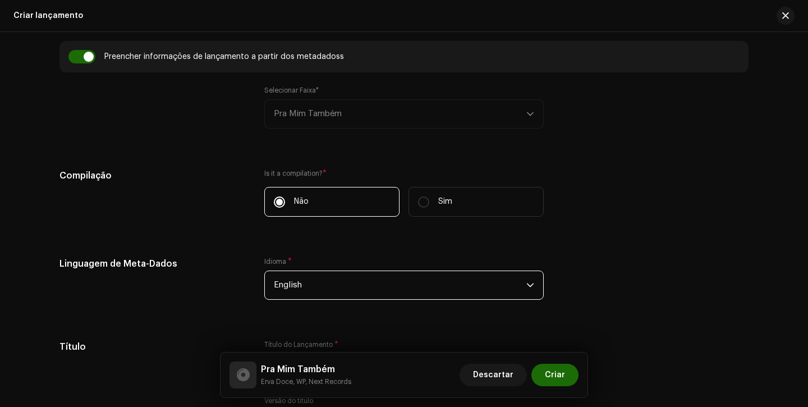
click at [318, 285] on span "English" at bounding box center [400, 285] width 252 height 28
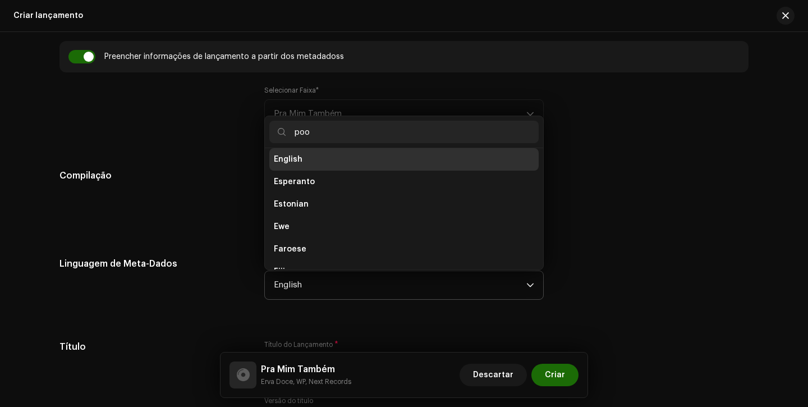
scroll to position [0, 0]
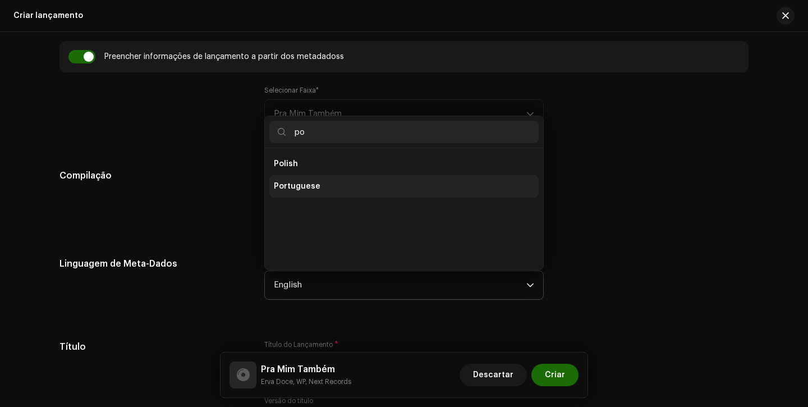
type input "po"
click at [309, 189] on span "Portuguese" at bounding box center [297, 186] width 47 height 11
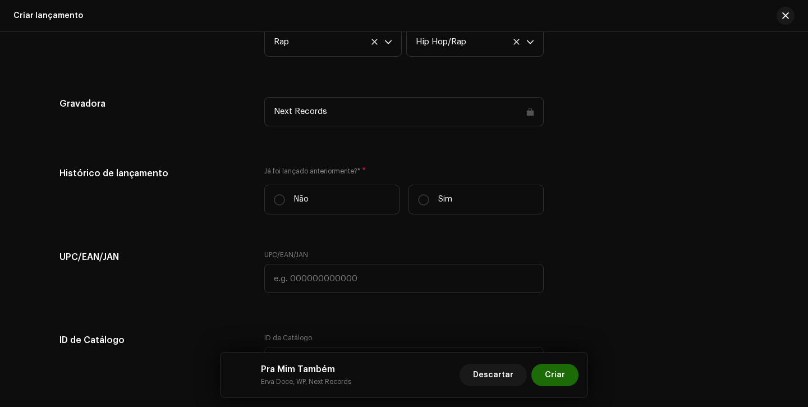
scroll to position [1743, 0]
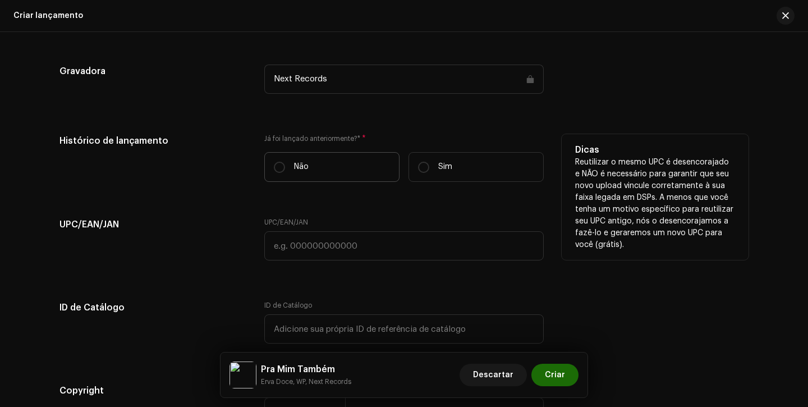
click at [308, 163] on label "Não" at bounding box center [331, 167] width 135 height 30
click at [285, 163] on input "Não" at bounding box center [279, 167] width 11 height 11
radio input "true"
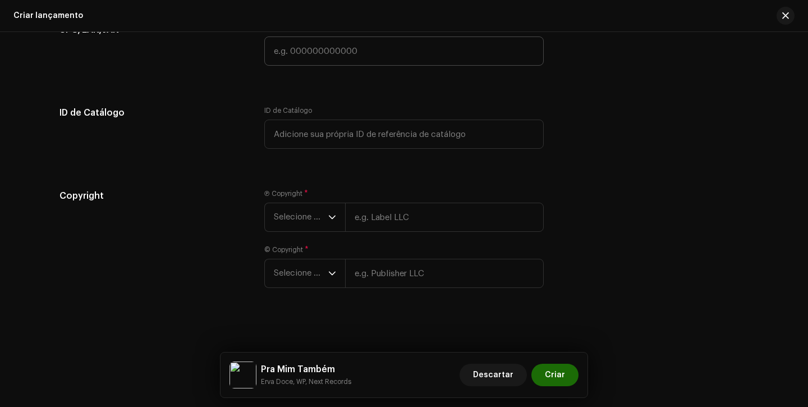
scroll to position [1942, 0]
click at [292, 222] on span "Selecione o ano" at bounding box center [301, 215] width 54 height 28
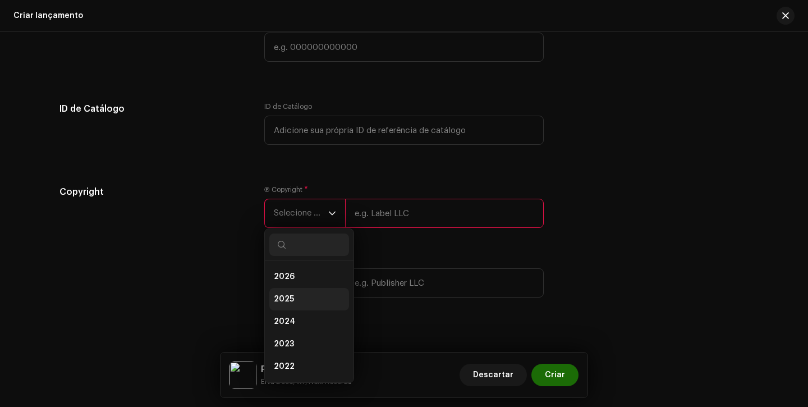
click at [287, 300] on span "2025" at bounding box center [284, 298] width 20 height 11
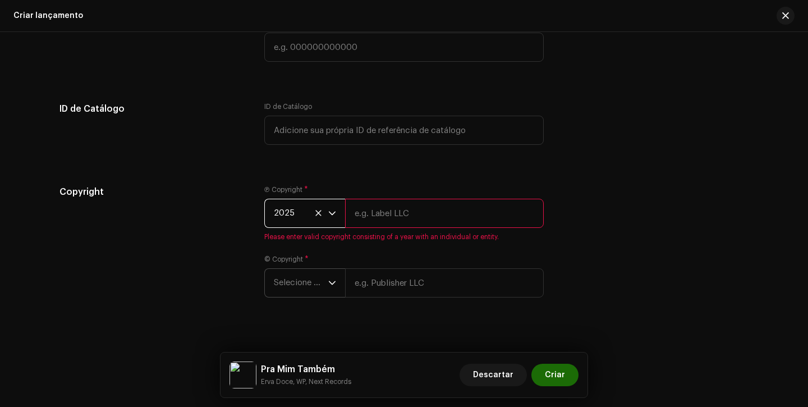
click at [291, 288] on span "Selecione o ano" at bounding box center [301, 283] width 54 height 28
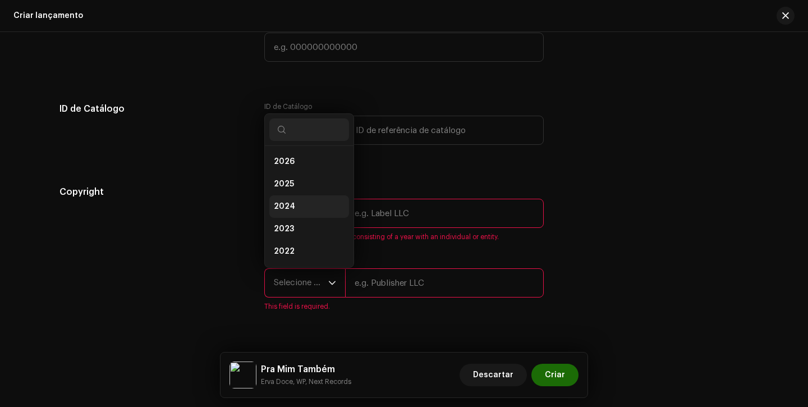
scroll to position [18, 0]
click at [301, 169] on li "2025" at bounding box center [309, 166] width 80 height 22
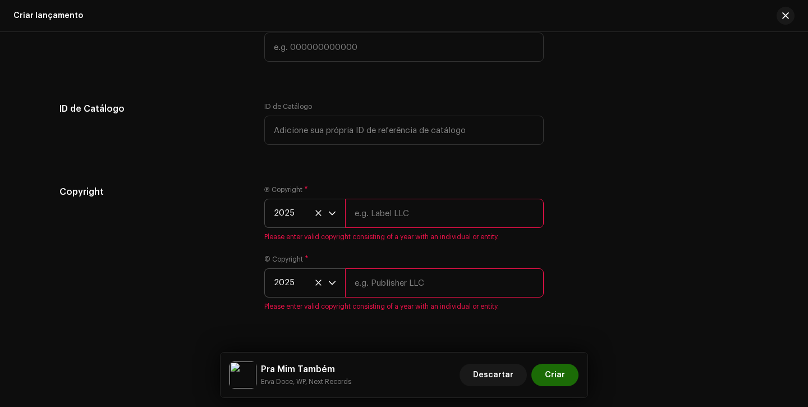
click at [403, 213] on input "text" at bounding box center [444, 213] width 199 height 29
type input "Next Records"
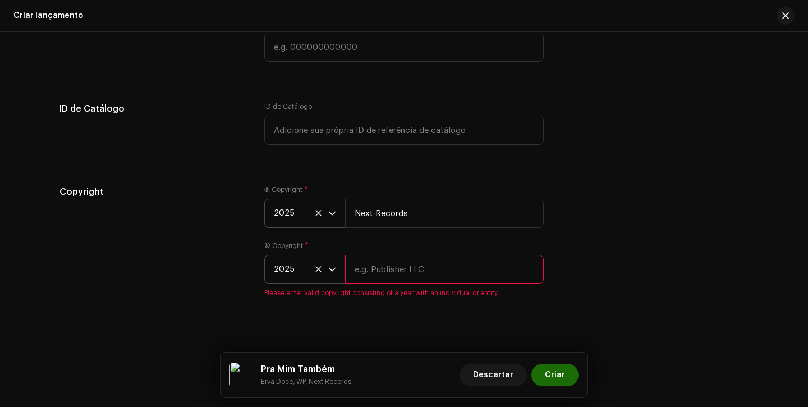
click at [413, 267] on input "text" at bounding box center [444, 269] width 199 height 29
type input "Next Records"
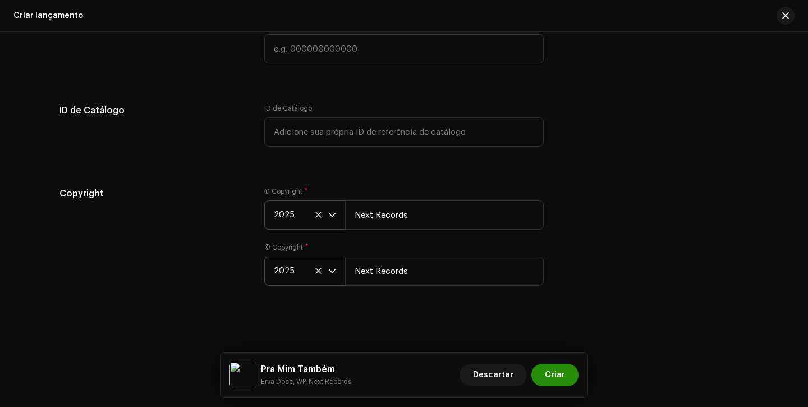
click at [563, 374] on span "Criar" at bounding box center [555, 375] width 20 height 22
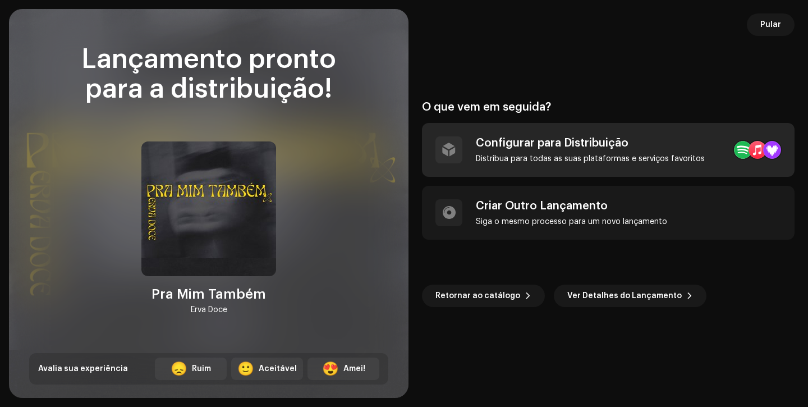
click at [671, 146] on div "Configurar para Distribuição" at bounding box center [590, 142] width 229 height 13
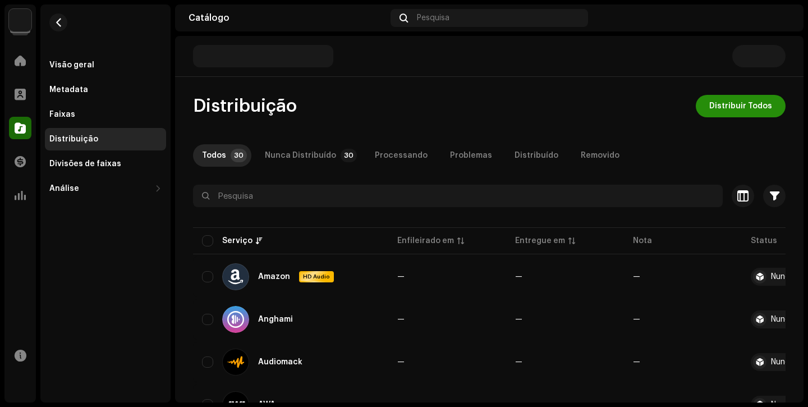
click at [719, 109] on span "Distribuir Todos" at bounding box center [740, 106] width 63 height 22
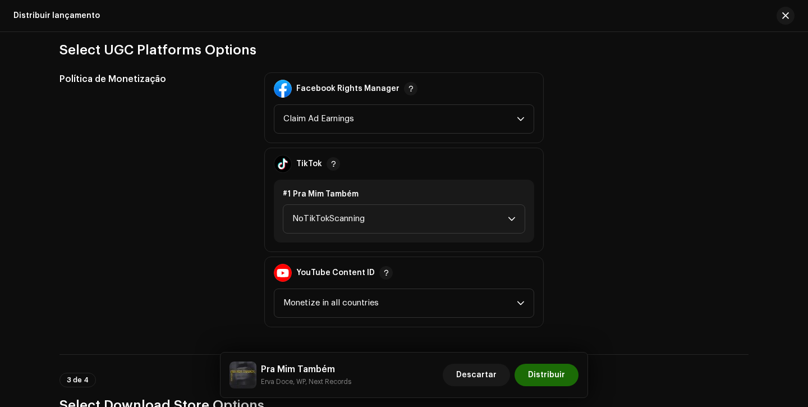
scroll to position [1305, 0]
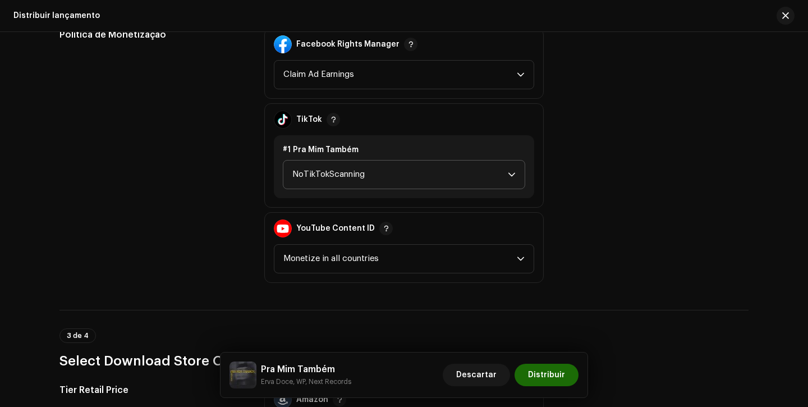
click at [395, 160] on span "NoTikTokScanning" at bounding box center [399, 174] width 215 height 28
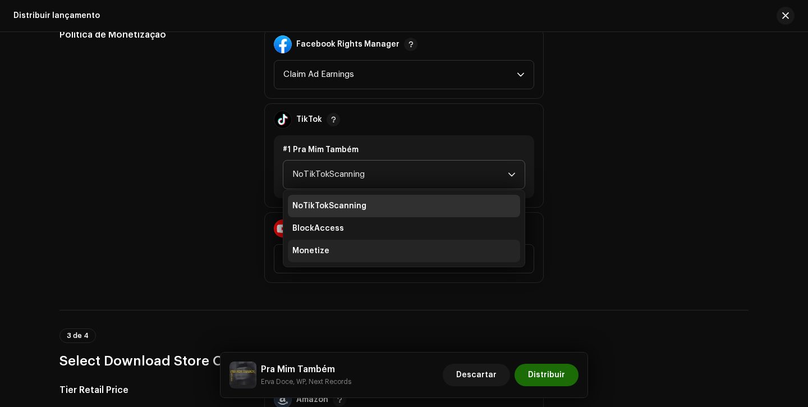
click at [355, 250] on li "Monetize" at bounding box center [404, 251] width 232 height 22
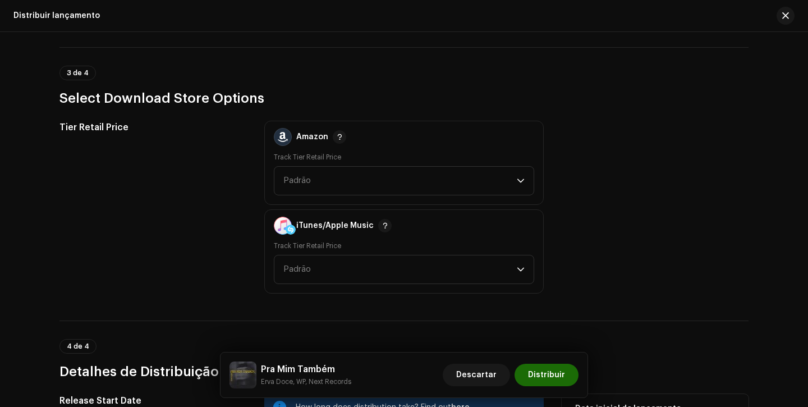
scroll to position [1849, 0]
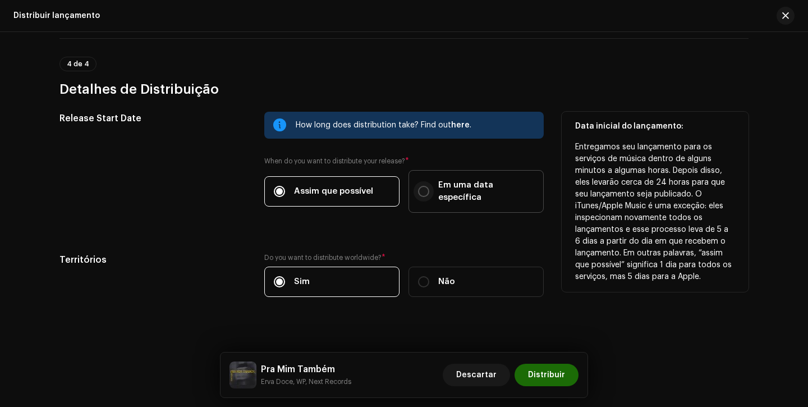
click at [426, 187] on input "Em uma data específica" at bounding box center [423, 191] width 11 height 11
radio input "true"
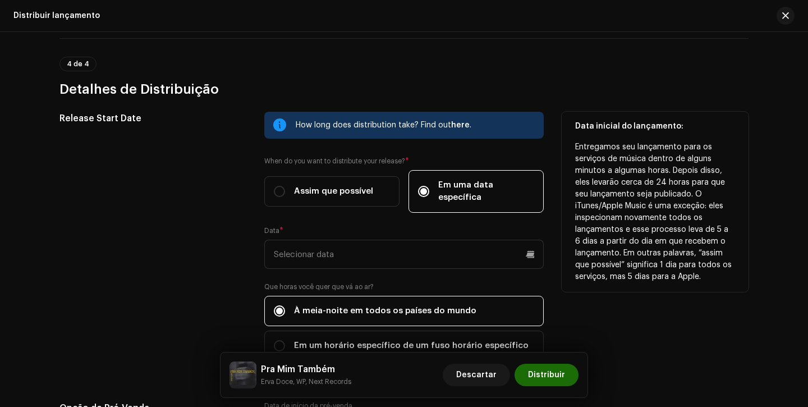
click at [370, 259] on div "How long does distribution take? Find out here . When do you want to distribute…" at bounding box center [403, 243] width 279 height 263
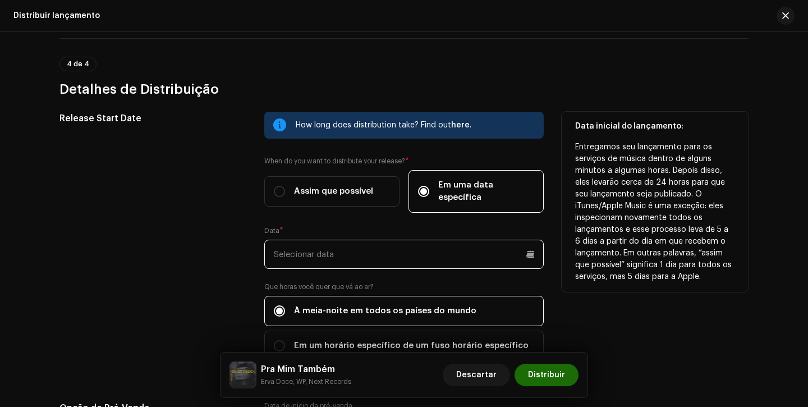
click at [399, 255] on input "text" at bounding box center [403, 254] width 279 height 29
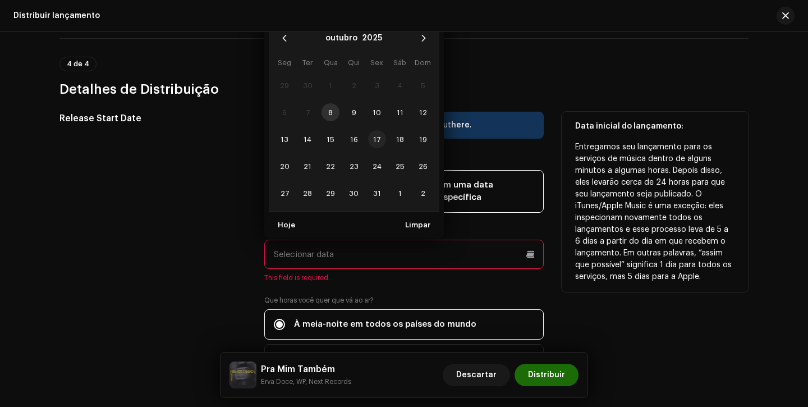
click at [378, 130] on span "17" at bounding box center [377, 139] width 18 height 18
type input "17/10/2025"
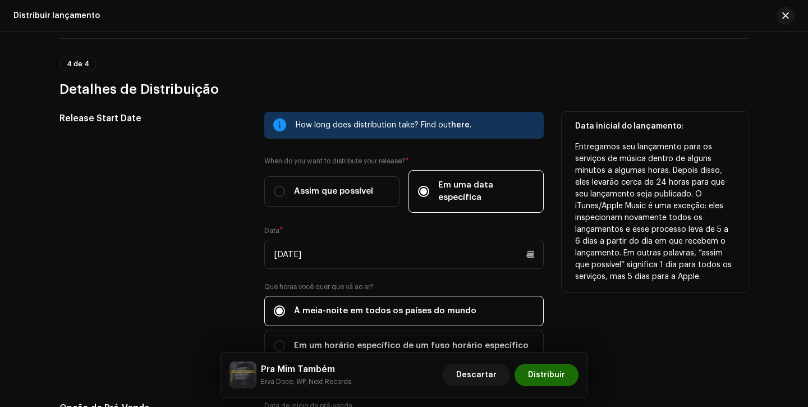
click at [221, 244] on div "Release Start Date" at bounding box center [152, 243] width 187 height 263
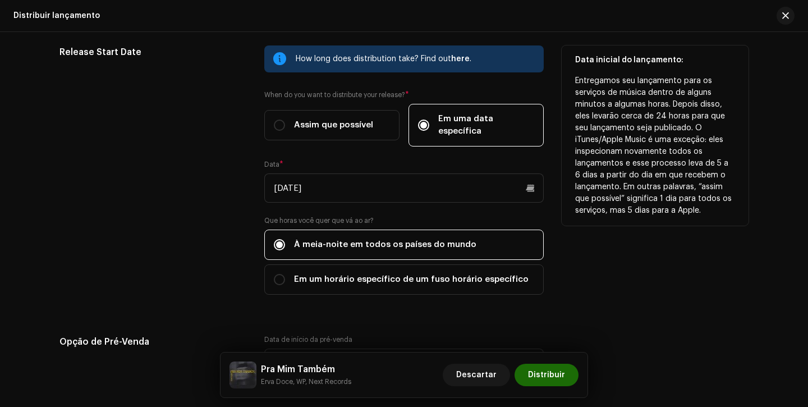
scroll to position [2081, 0]
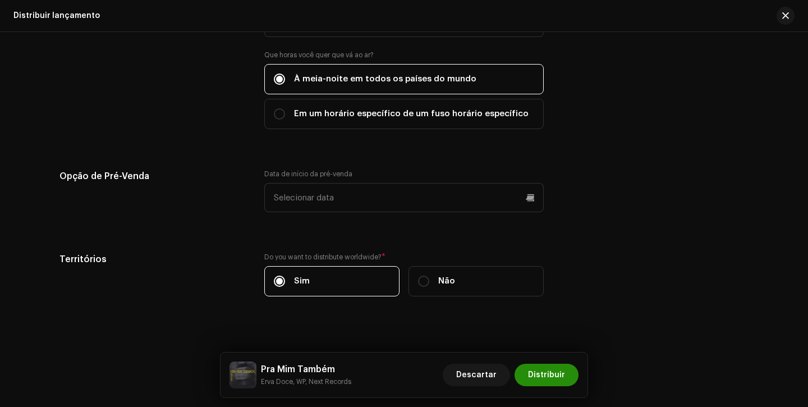
click at [556, 380] on span "Distribuir" at bounding box center [546, 375] width 37 height 22
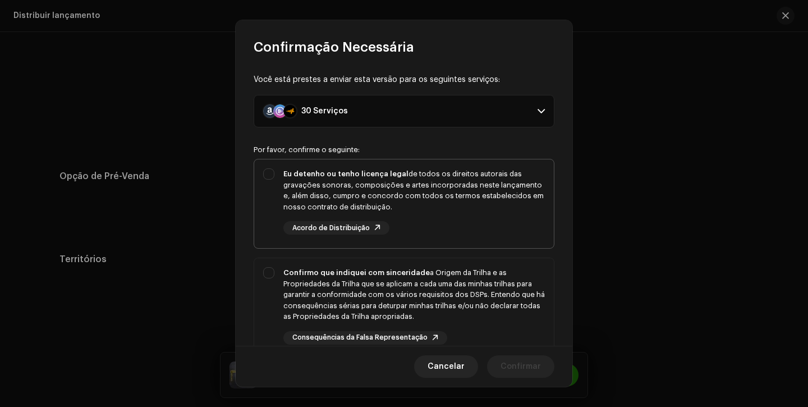
click at [503, 233] on div "Eu detenho ou tenho licença legal de todos os direitos autorais das gravações s…" at bounding box center [413, 201] width 261 height 66
checkbox input "true"
click at [485, 311] on div "Confirmo que indiquei com sinceridade a Origem da Trilha e as Propriedades da T…" at bounding box center [413, 294] width 261 height 55
checkbox input "true"
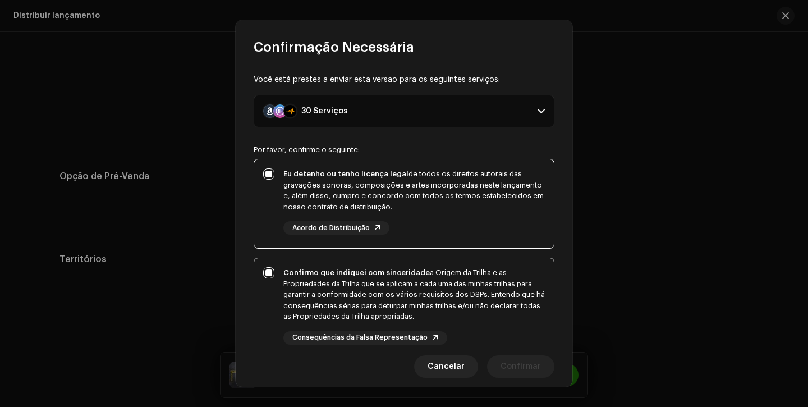
scroll to position [206, 0]
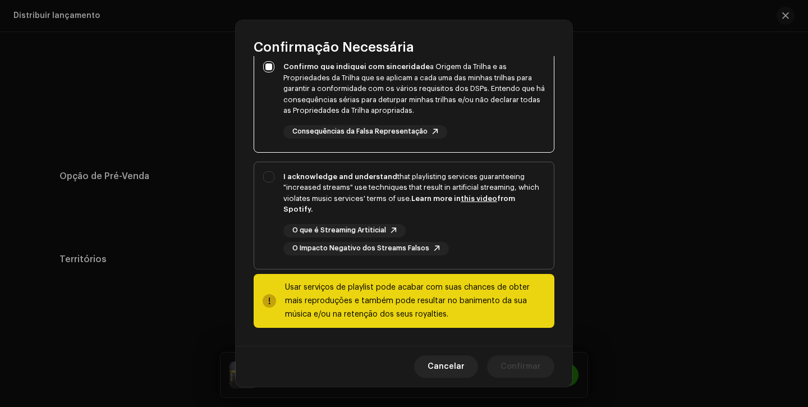
click at [504, 254] on div "O que é Streaming Artiticial O Impacto Negativo dos Streams Falsos" at bounding box center [413, 239] width 261 height 31
checkbox input "true"
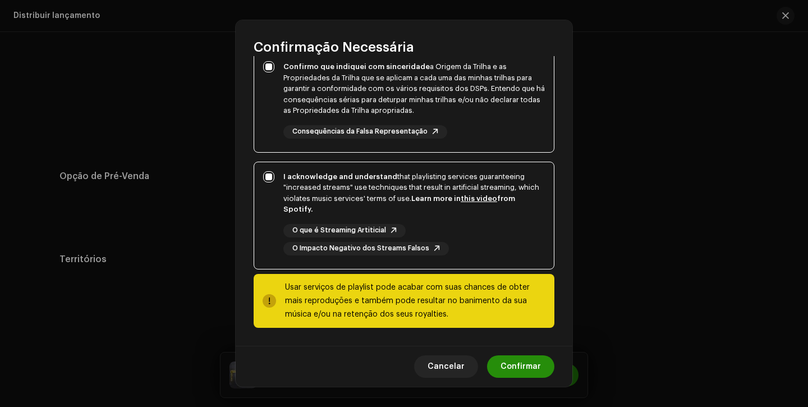
click at [510, 375] on span "Confirmar" at bounding box center [520, 366] width 40 height 22
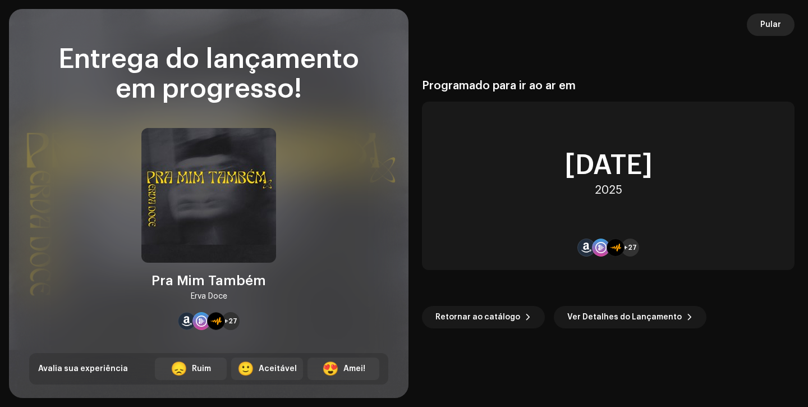
click at [776, 17] on span "Pular" at bounding box center [770, 24] width 21 height 22
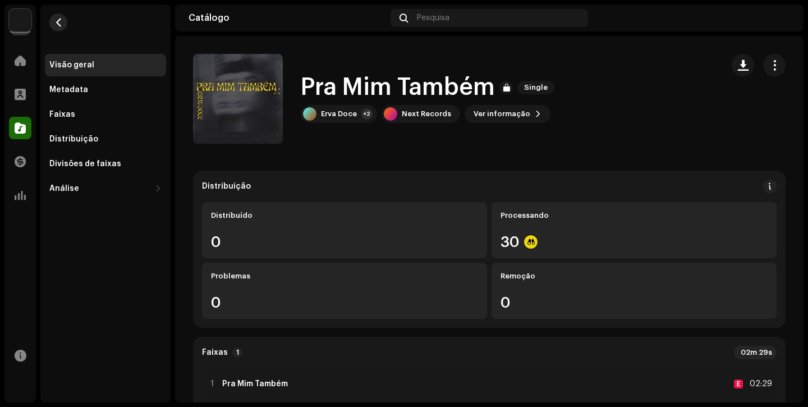
click at [62, 16] on button "button" at bounding box center [58, 22] width 18 height 18
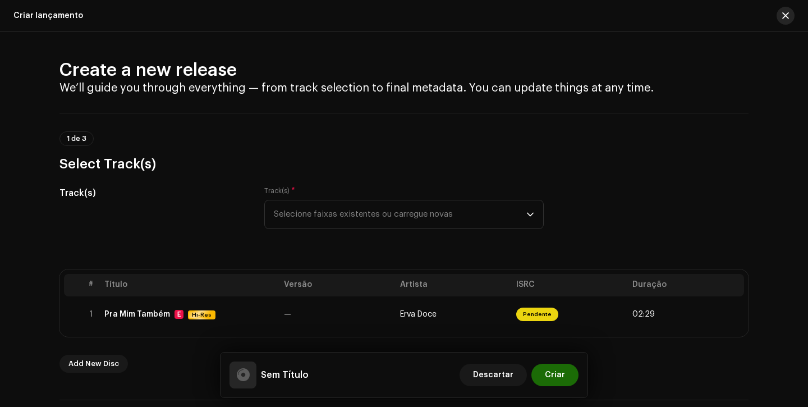
click at [787, 16] on span "button" at bounding box center [785, 15] width 7 height 9
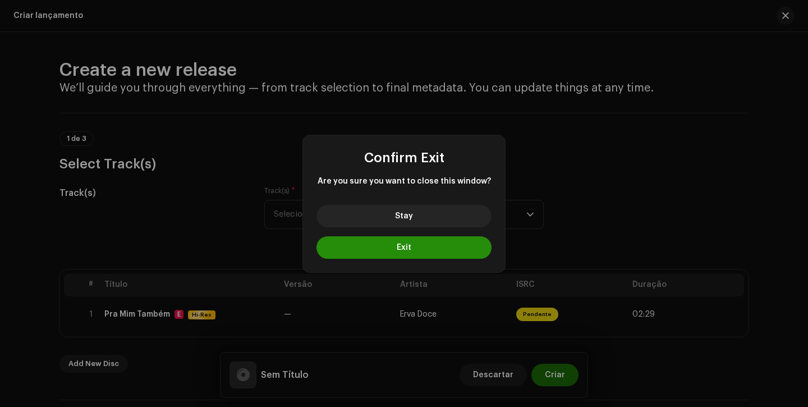
click at [419, 248] on button "Exit" at bounding box center [403, 247] width 175 height 22
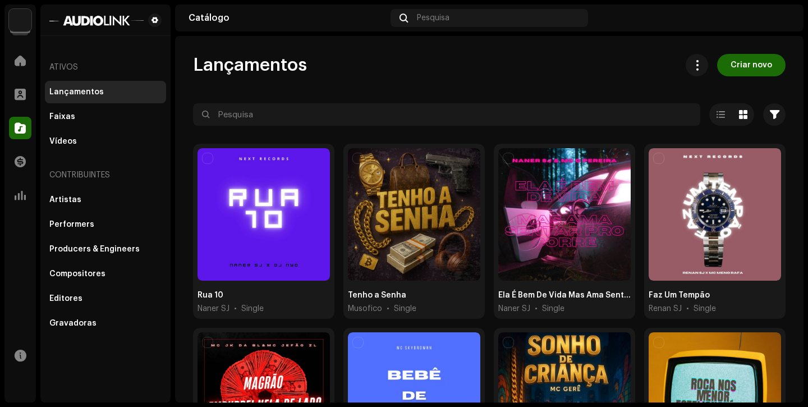
click at [73, 95] on div "Lançamentos" at bounding box center [76, 92] width 54 height 9
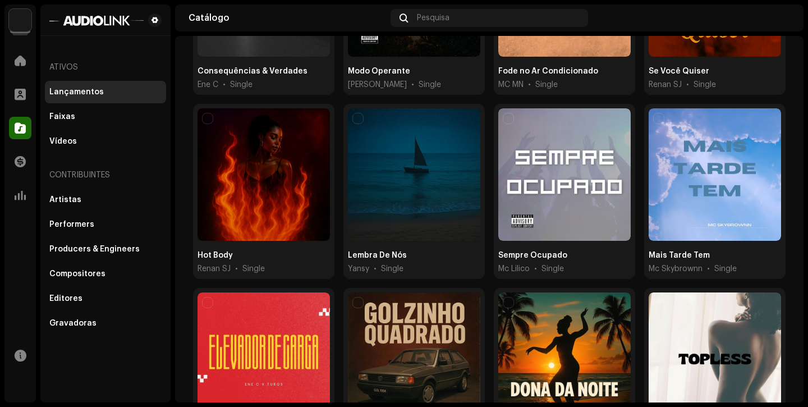
scroll to position [862, 0]
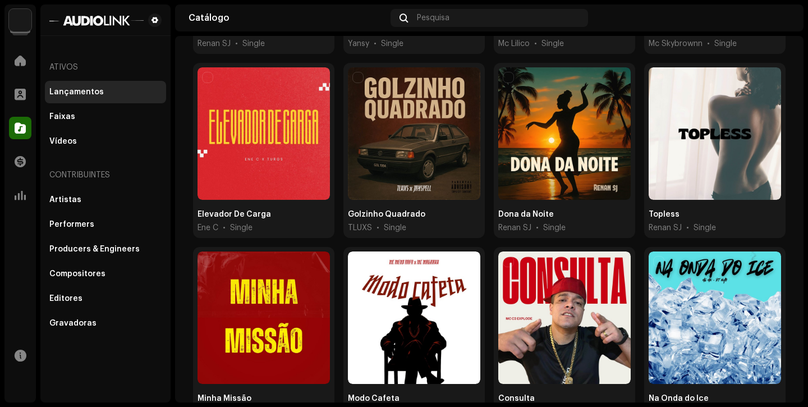
scroll to position [862, 0]
